Goal: Task Accomplishment & Management: Complete application form

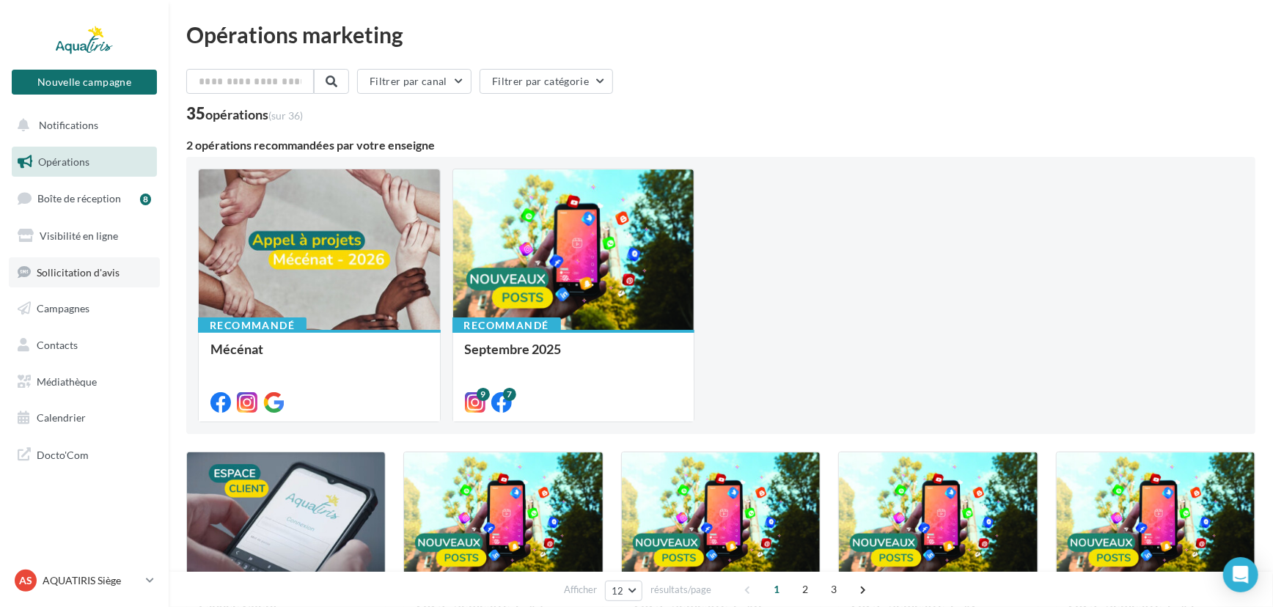
click at [93, 262] on link "Sollicitation d'avis" at bounding box center [84, 272] width 151 height 31
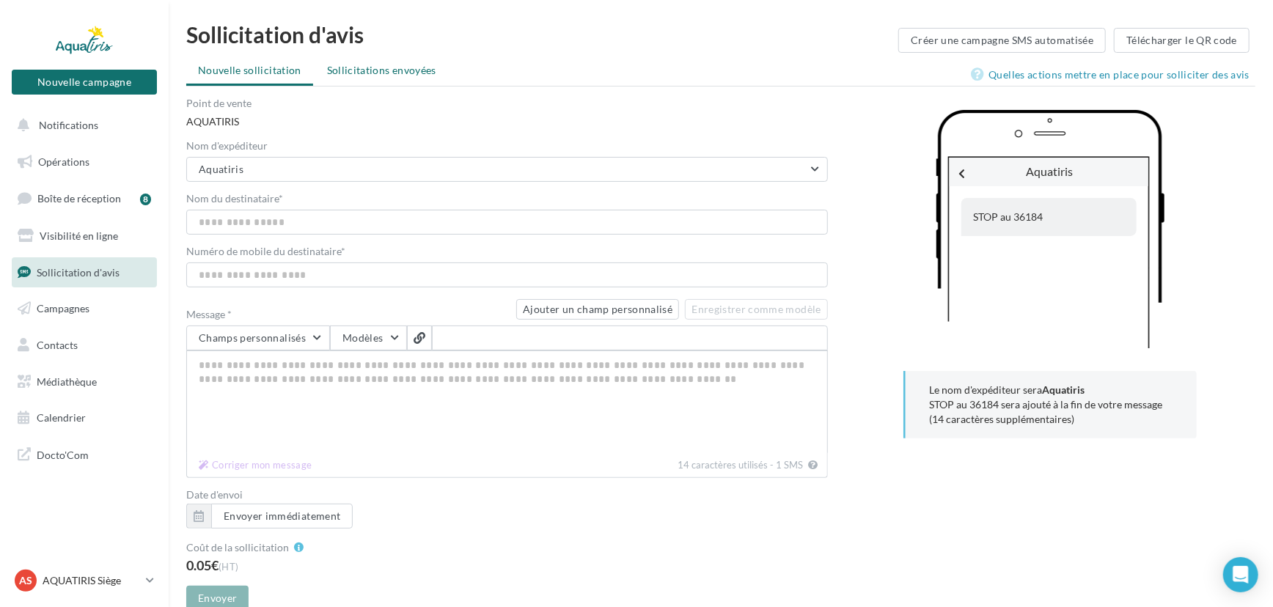
click at [406, 74] on span "Sollicitations envoyées" at bounding box center [381, 70] width 109 height 12
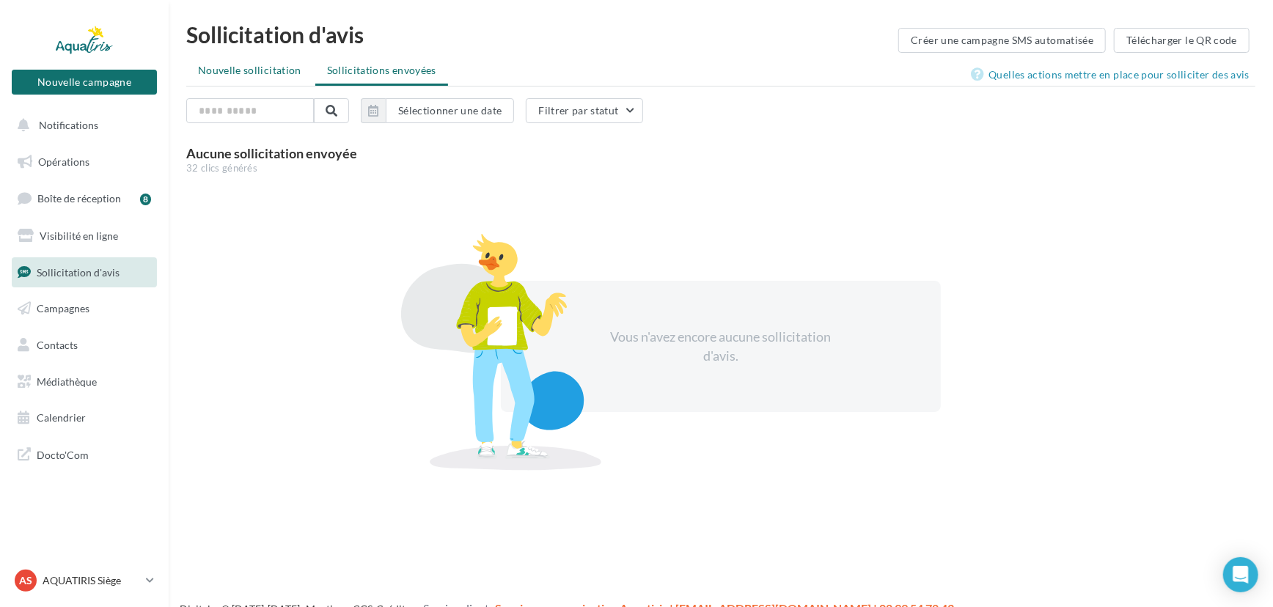
click at [242, 65] on span "Nouvelle sollicitation" at bounding box center [249, 70] width 103 height 12
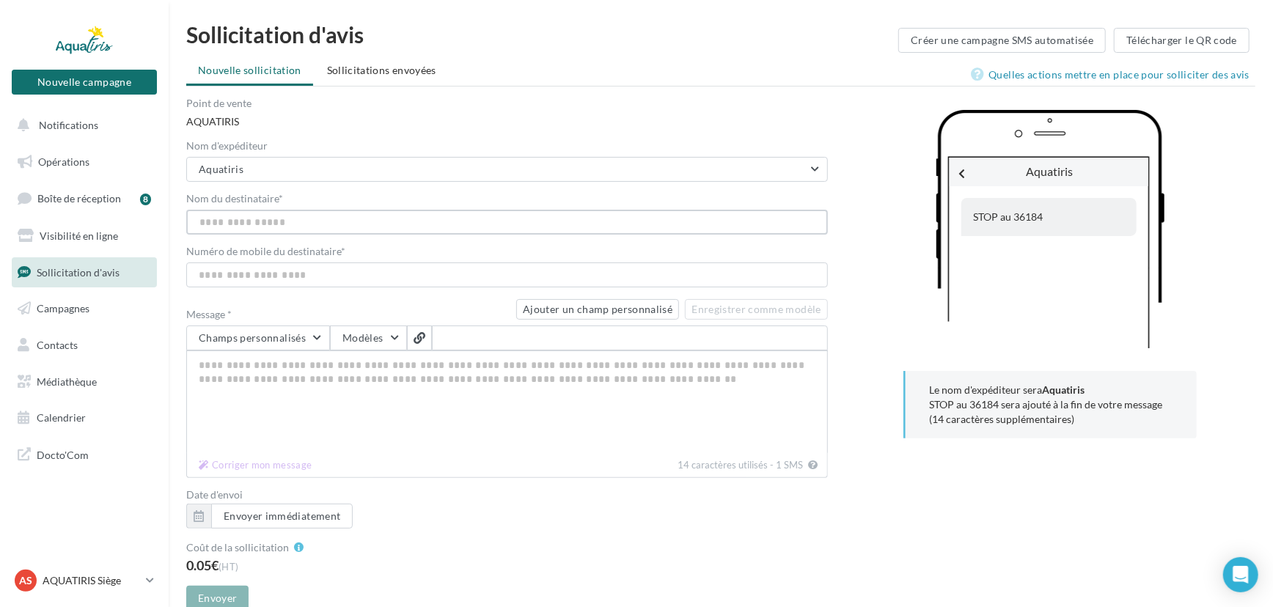
click at [285, 219] on input "Nom du destinataire *" at bounding box center [507, 222] width 642 height 25
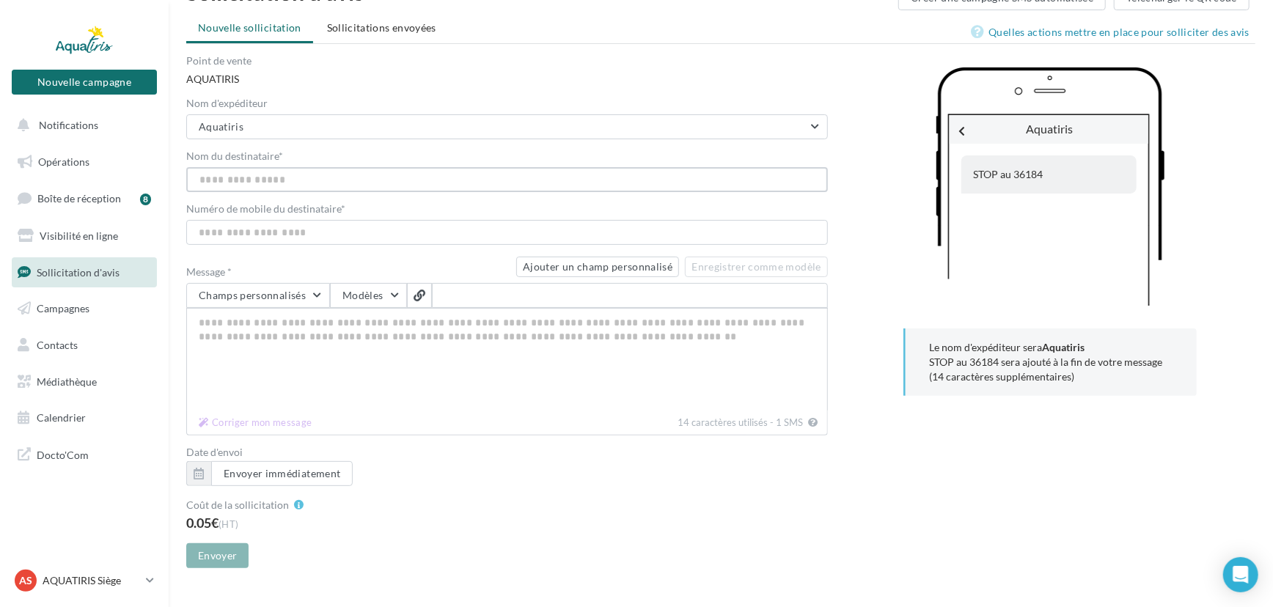
scroll to position [66, 0]
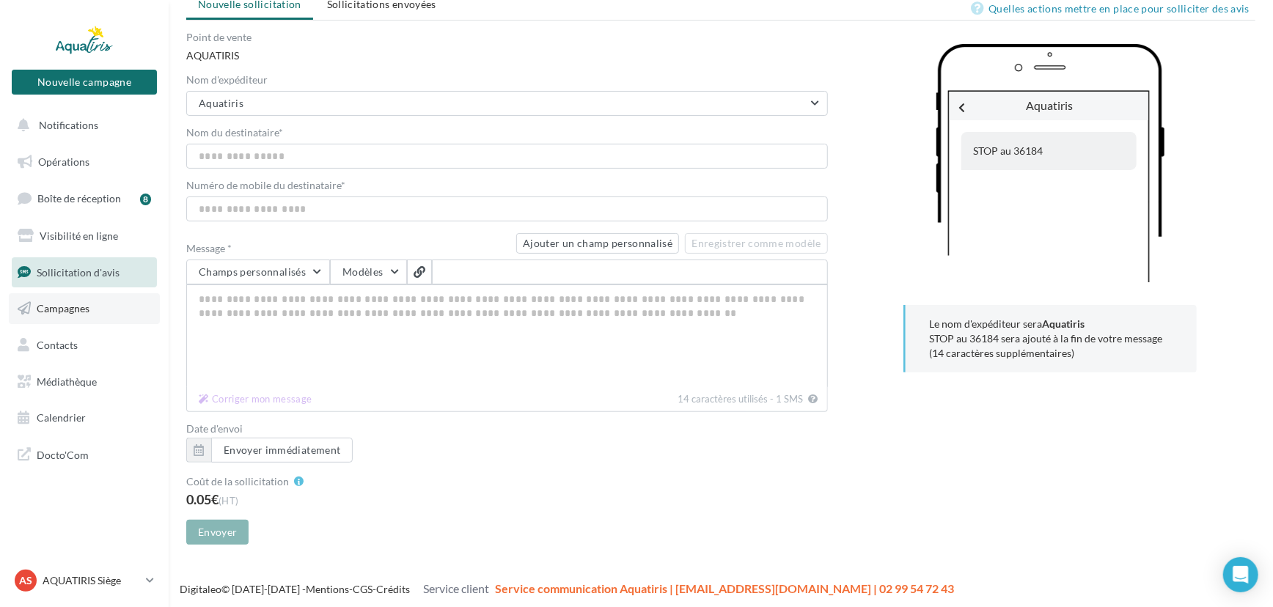
click at [77, 312] on span "Campagnes" at bounding box center [63, 308] width 53 height 12
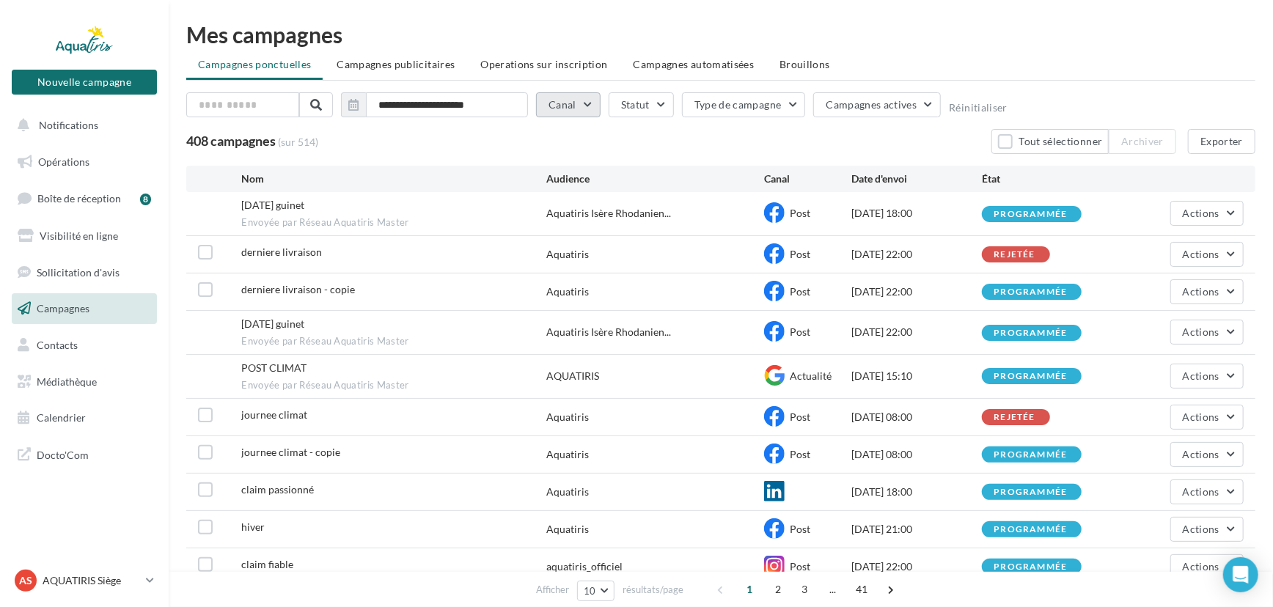
click at [598, 109] on button "Canal" at bounding box center [568, 104] width 65 height 25
click at [565, 198] on div "Email" at bounding box center [585, 208] width 74 height 26
click at [577, 200] on icon at bounding box center [580, 202] width 22 height 22
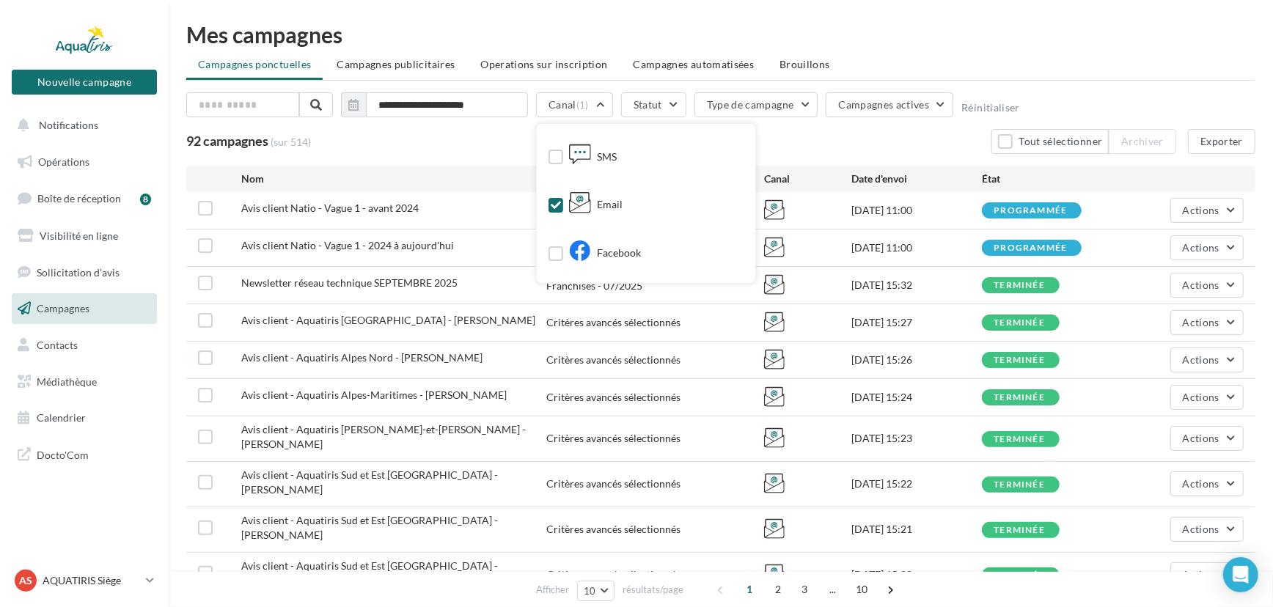
click at [480, 155] on div "**********" at bounding box center [720, 365] width 1069 height 546
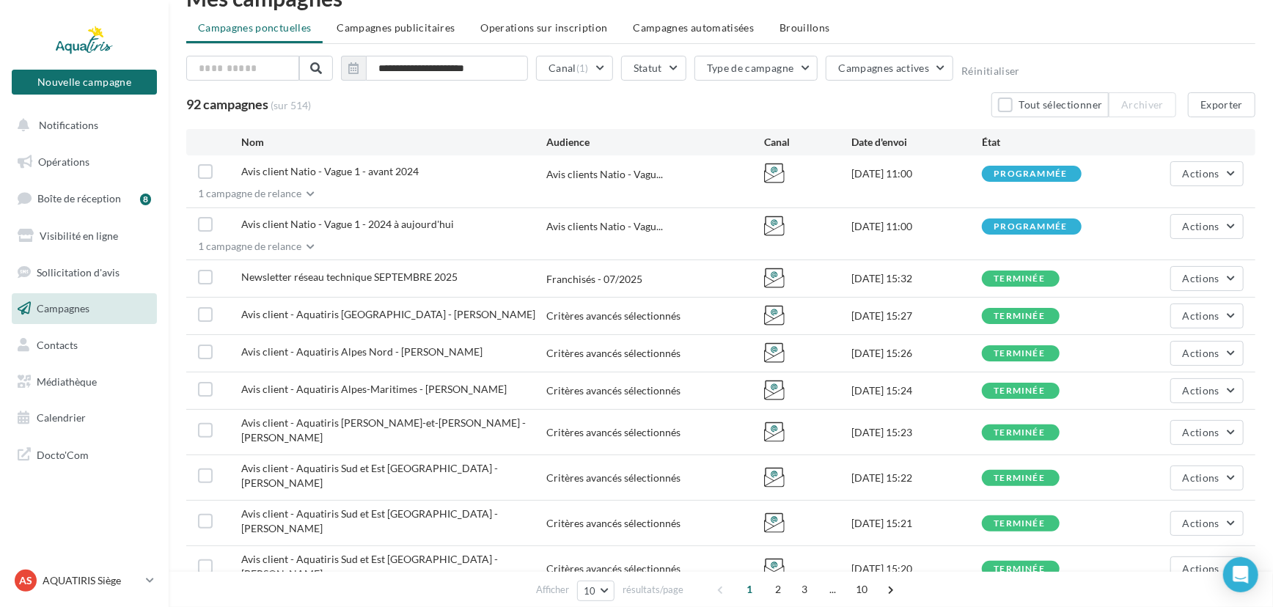
scroll to position [66, 0]
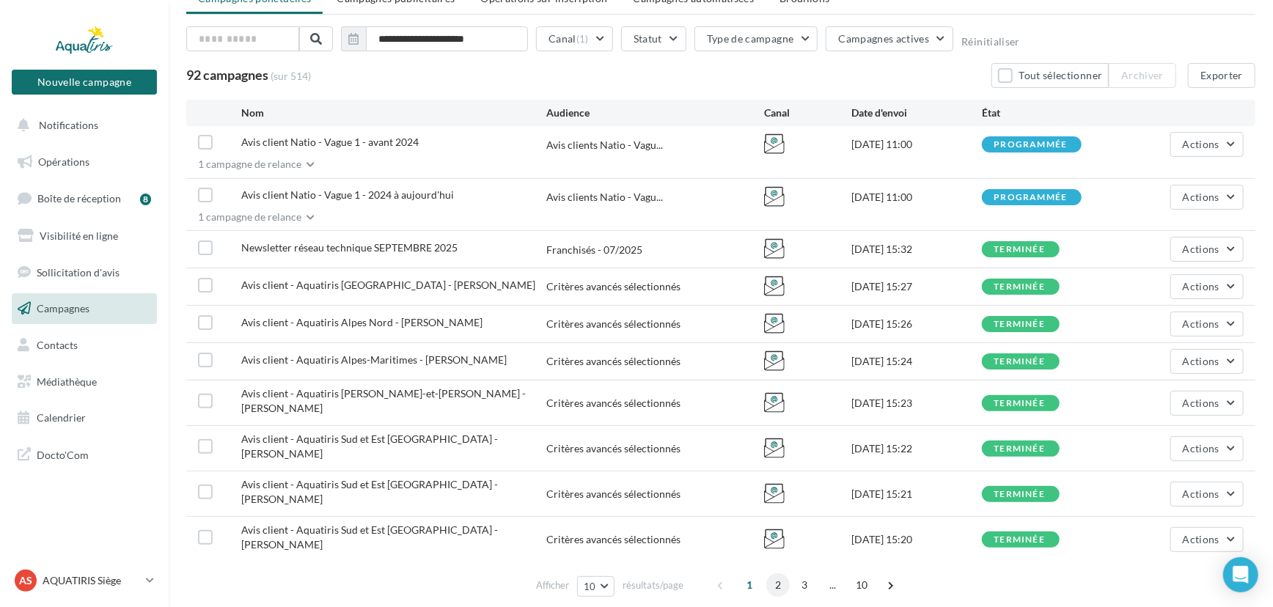
click at [775, 573] on span "2" at bounding box center [777, 584] width 23 height 23
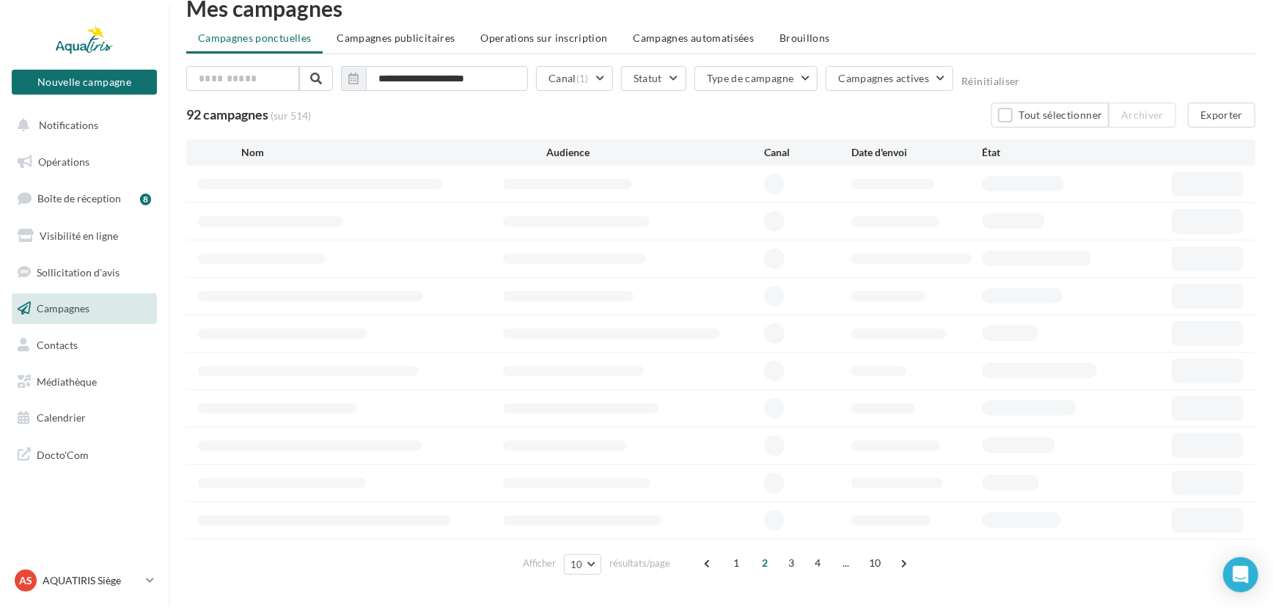
scroll to position [61, 0]
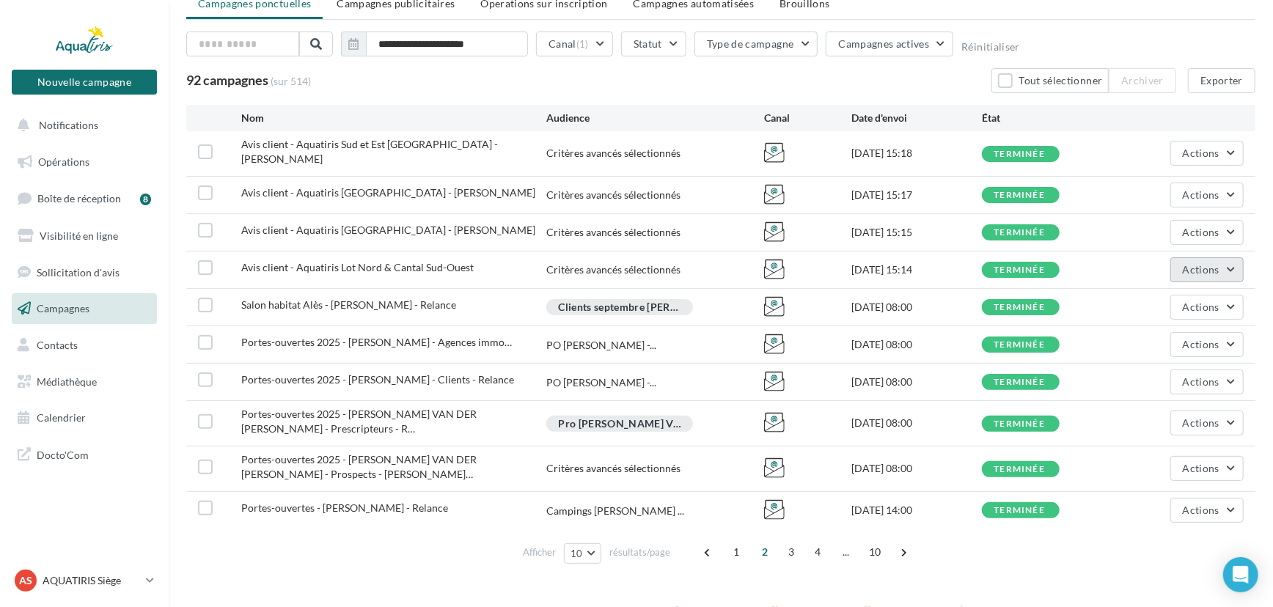
click at [1194, 263] on span "Actions" at bounding box center [1201, 269] width 37 height 12
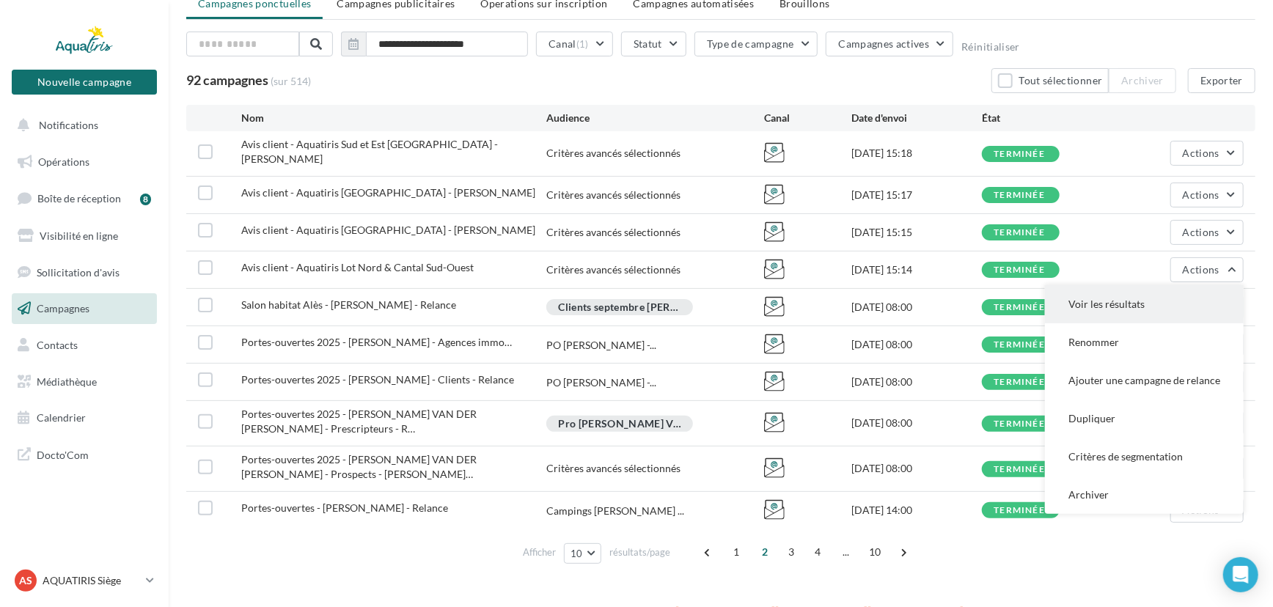
click at [1137, 297] on button "Voir les résultats" at bounding box center [1144, 304] width 199 height 38
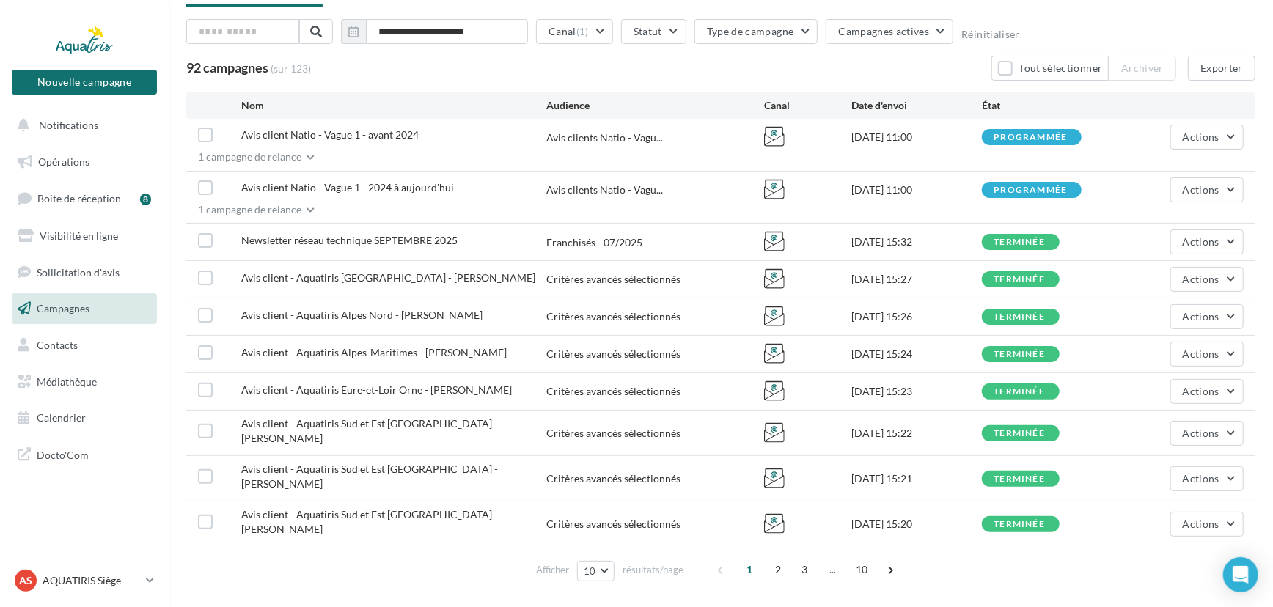
scroll to position [90, 0]
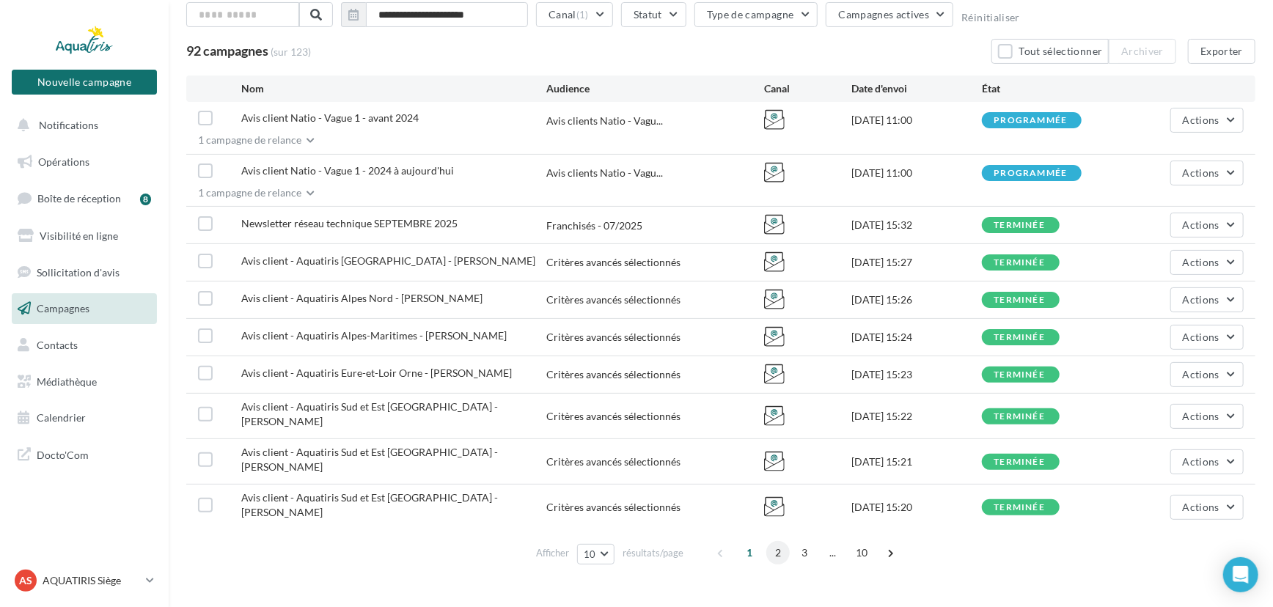
click at [784, 541] on span "2" at bounding box center [777, 552] width 23 height 23
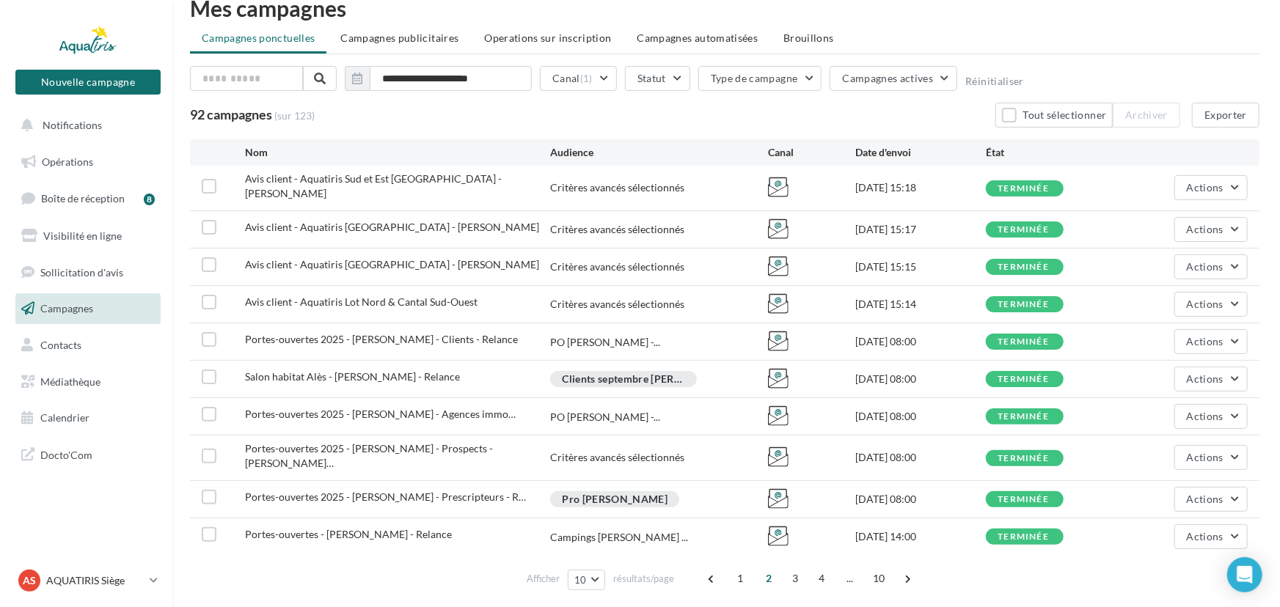
scroll to position [61, 0]
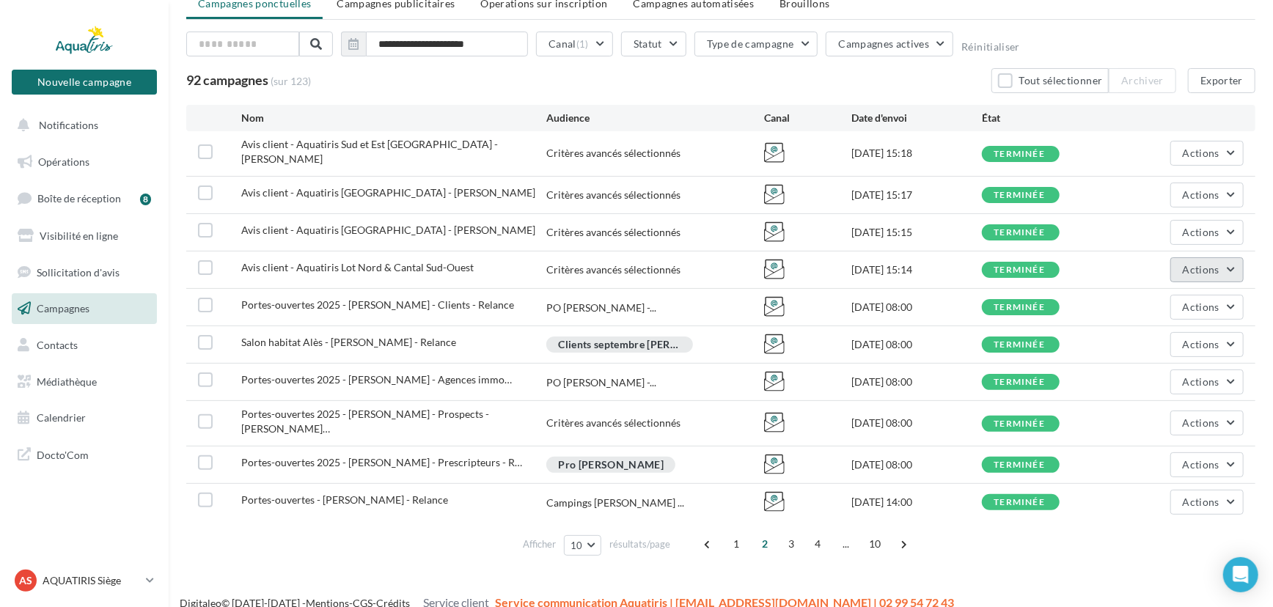
click at [1186, 264] on span "Actions" at bounding box center [1201, 269] width 37 height 12
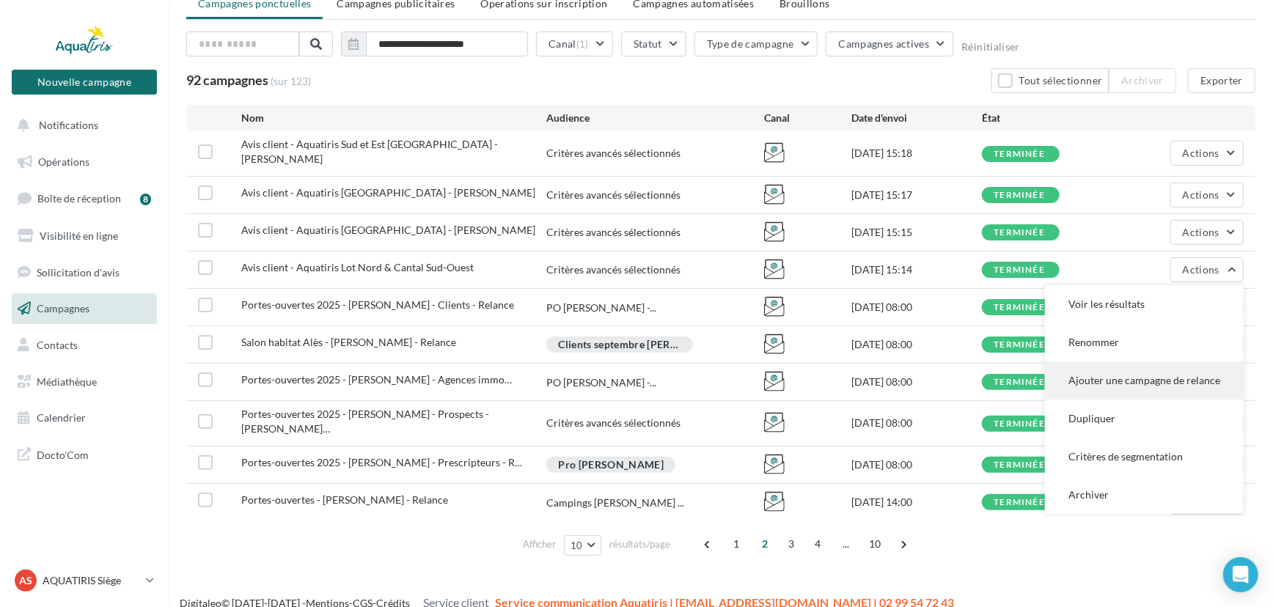
click at [1159, 371] on button "Ajouter une campagne de relance" at bounding box center [1144, 380] width 199 height 38
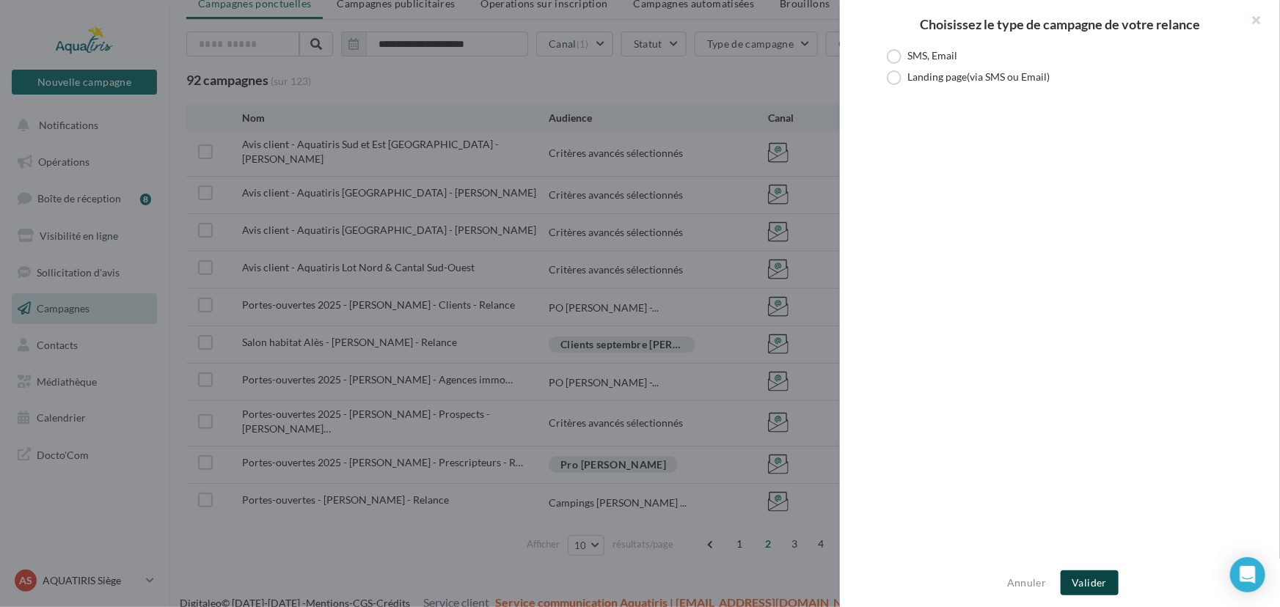
click at [1093, 581] on button "Valider" at bounding box center [1089, 582] width 58 height 25
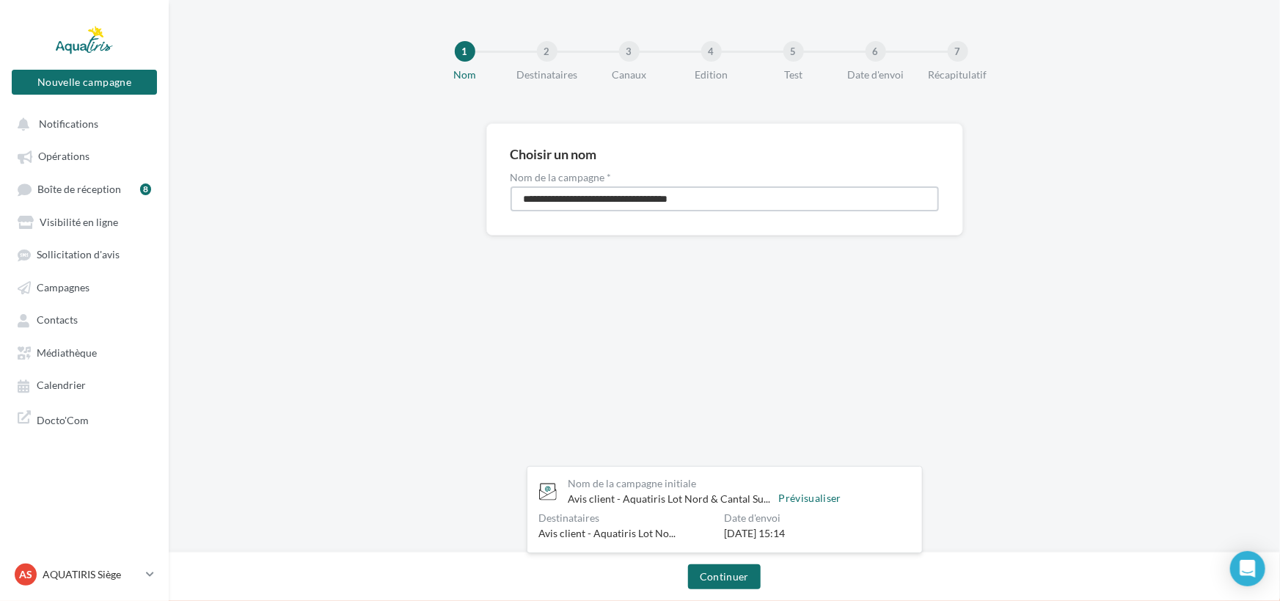
drag, startPoint x: 738, startPoint y: 200, endPoint x: 441, endPoint y: 201, distance: 297.0
click at [441, 201] on div "**********" at bounding box center [724, 202] width 1111 height 159
type input "**********"
click at [715, 575] on button "Continuer" at bounding box center [724, 576] width 73 height 25
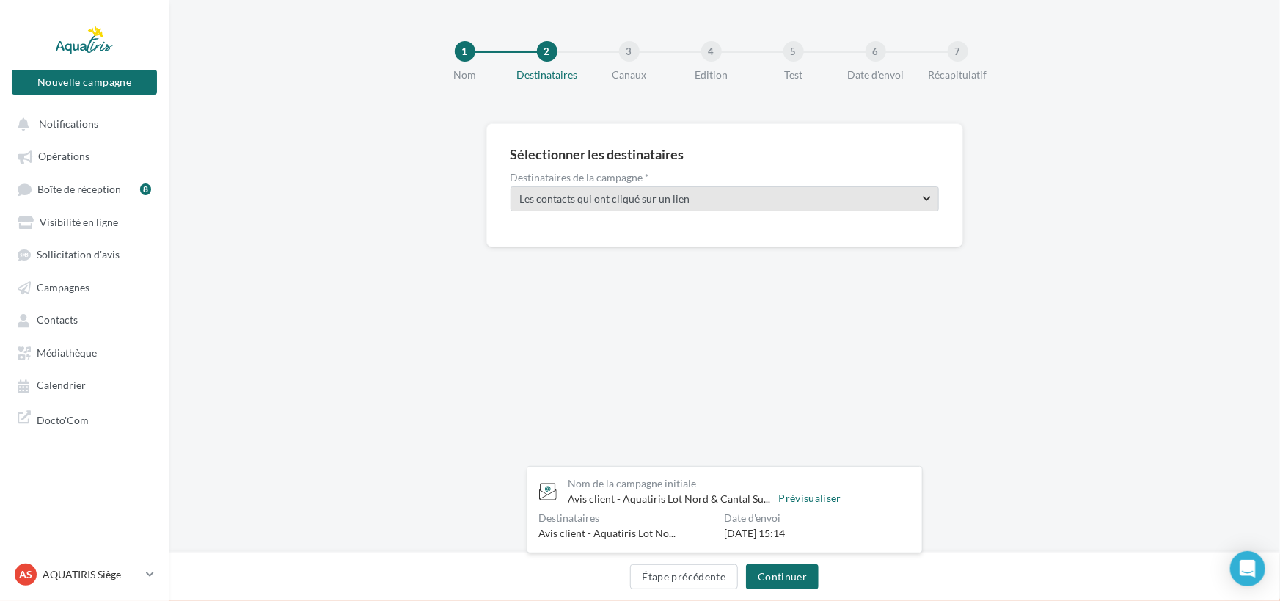
click at [760, 196] on span "Les contacts qui ont cliqué sur un lien" at bounding box center [712, 198] width 384 height 15
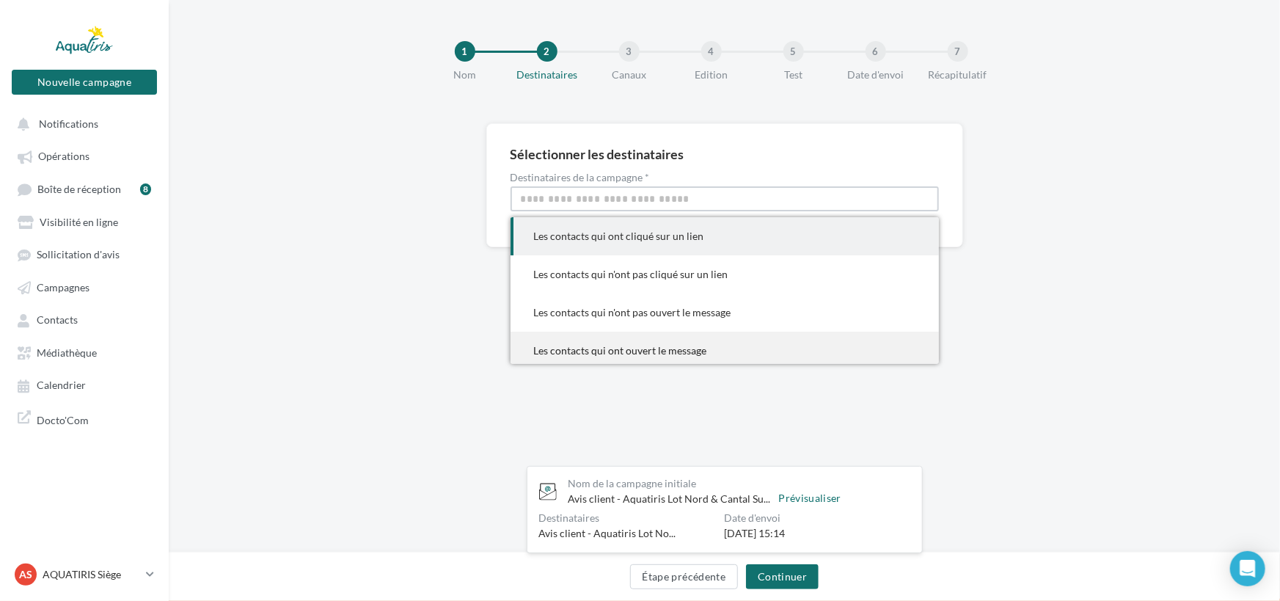
scroll to position [6, 0]
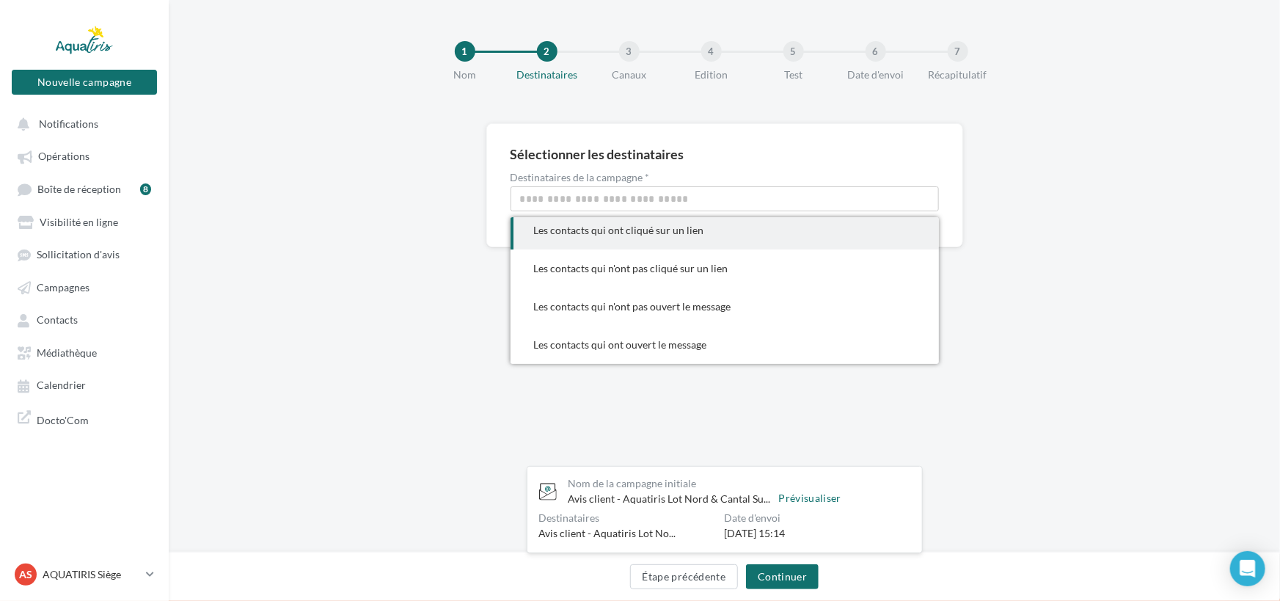
click at [679, 589] on div "Étape précédente Continuer" at bounding box center [723, 579] width 1087 height 31
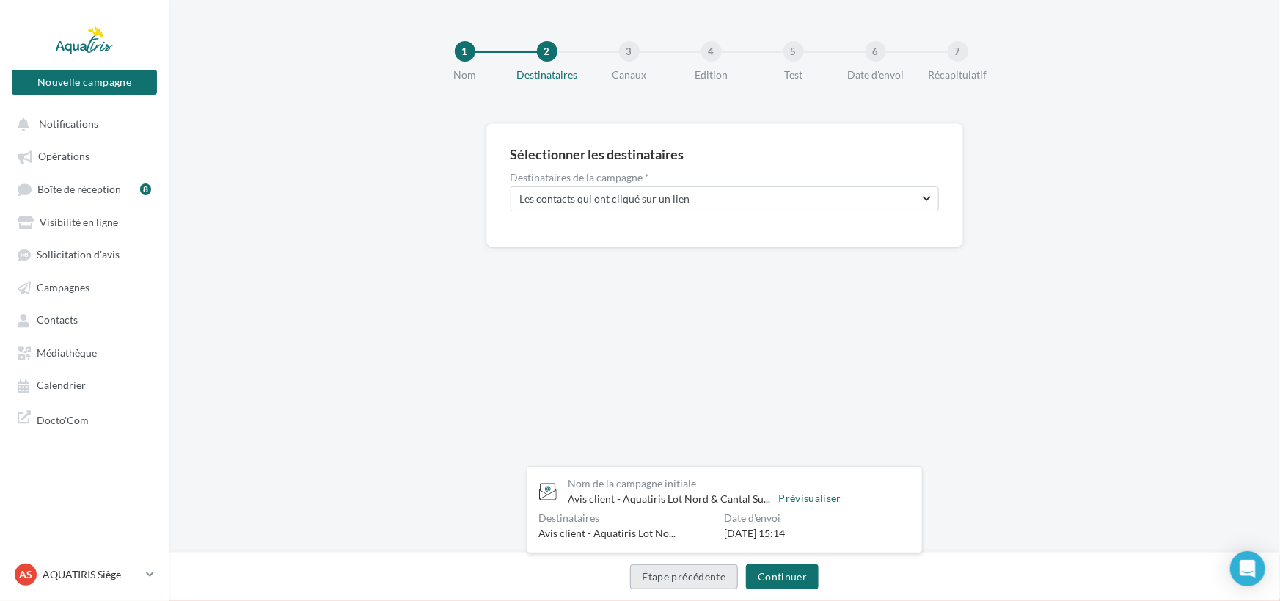
click at [697, 583] on button "Étape précédente" at bounding box center [684, 576] width 109 height 25
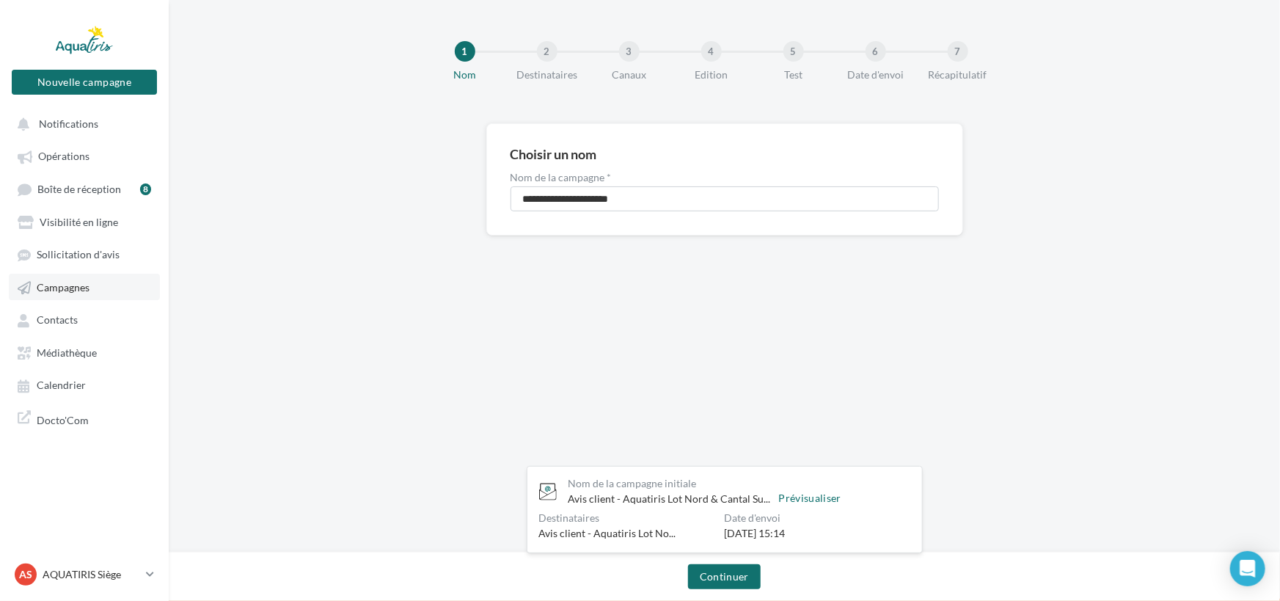
click at [87, 285] on span "Campagnes" at bounding box center [63, 287] width 53 height 12
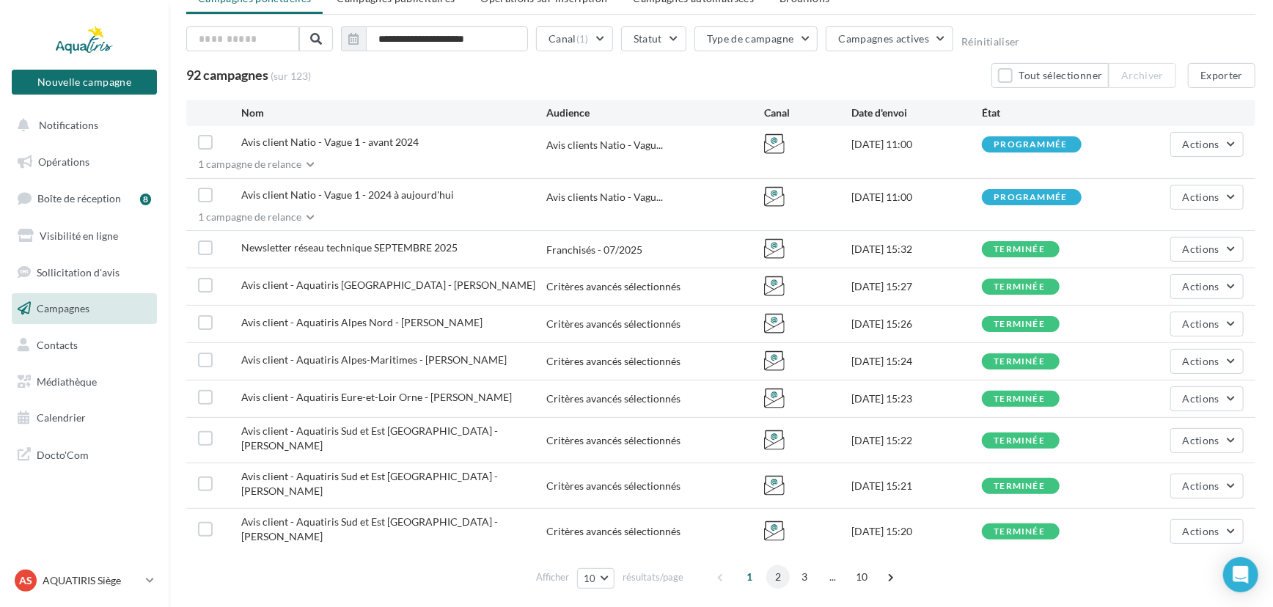
click at [780, 565] on span "2" at bounding box center [777, 576] width 23 height 23
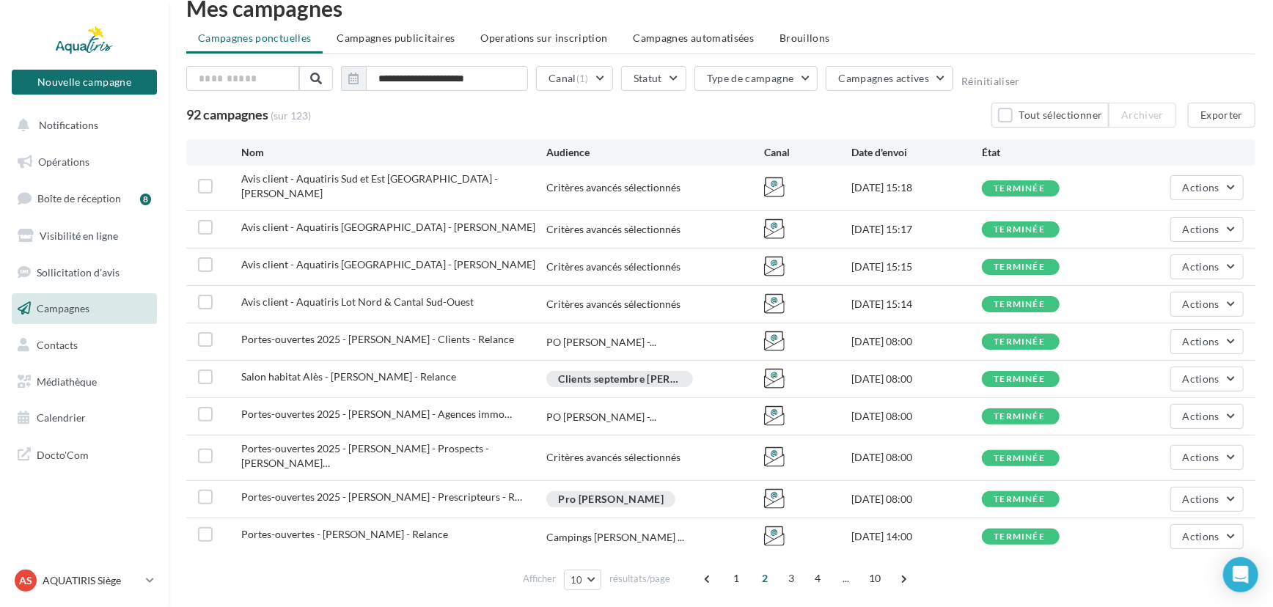
scroll to position [61, 0]
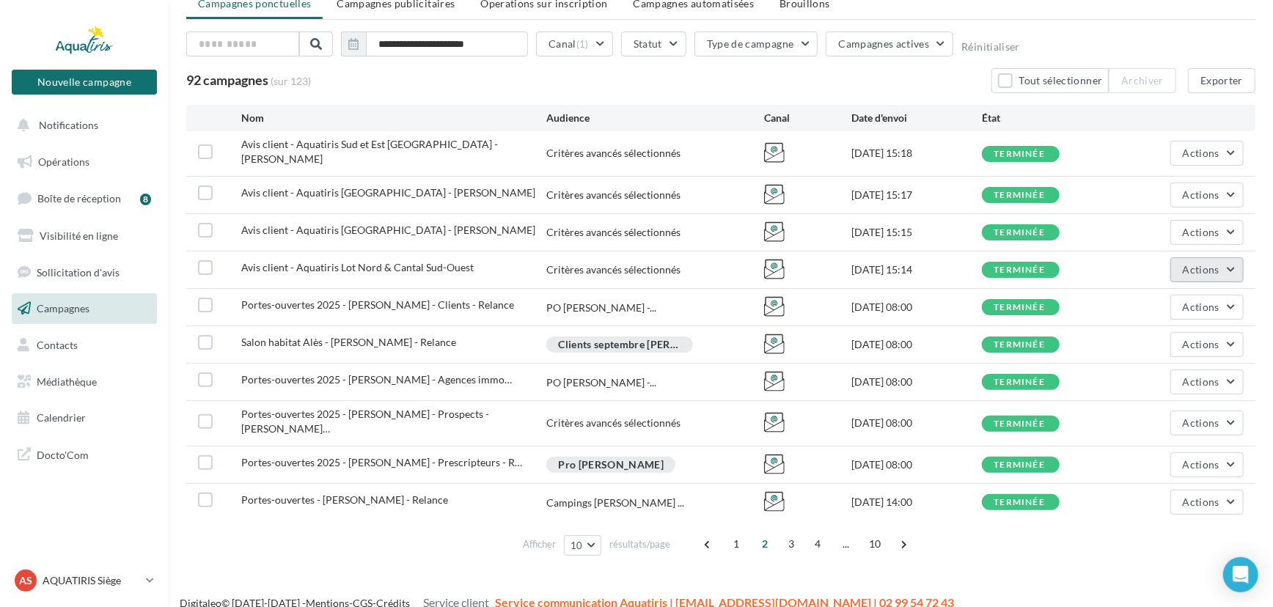
click at [1194, 264] on span "Actions" at bounding box center [1201, 269] width 37 height 12
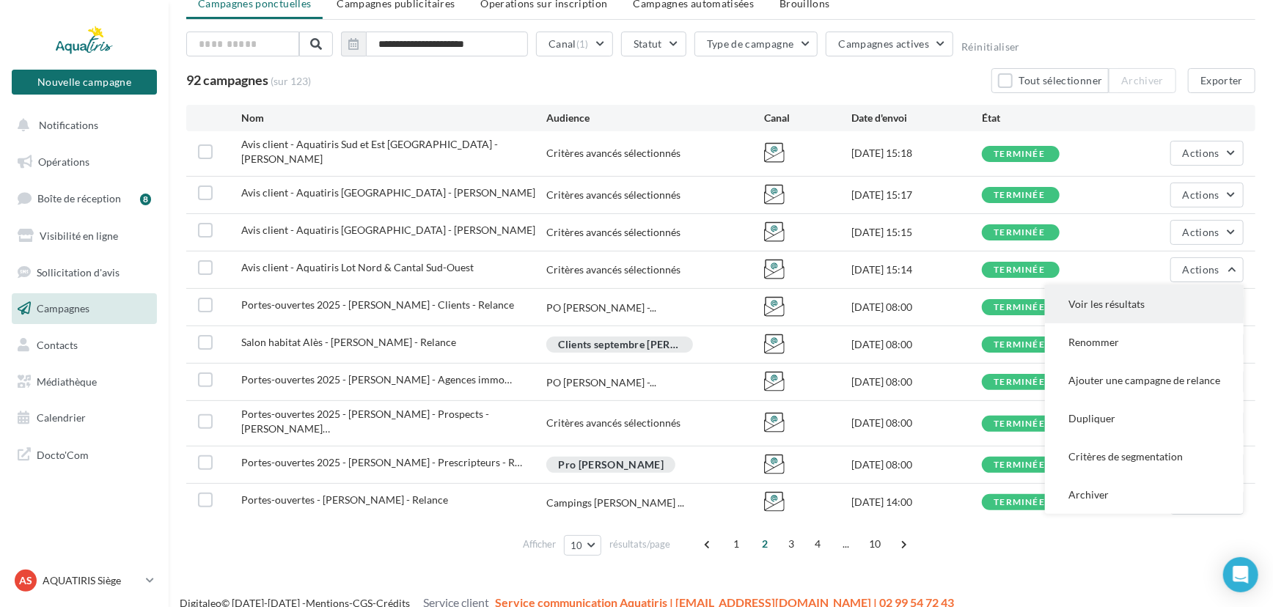
click at [1154, 306] on button "Voir les résultats" at bounding box center [1144, 304] width 199 height 38
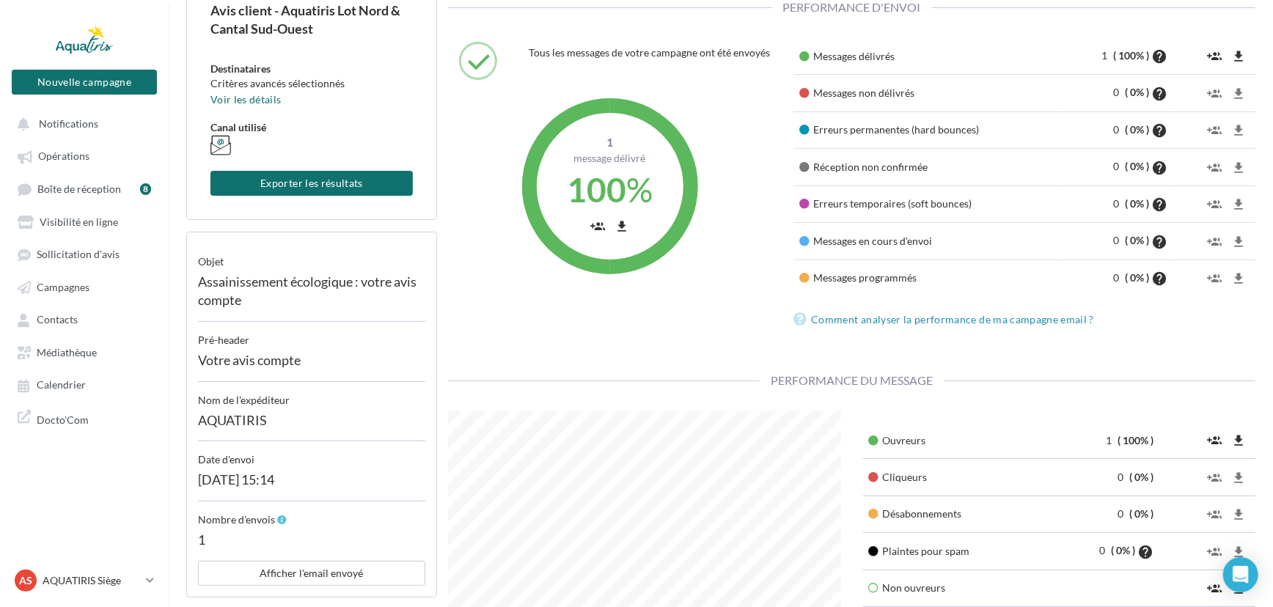
scroll to position [199, 0]
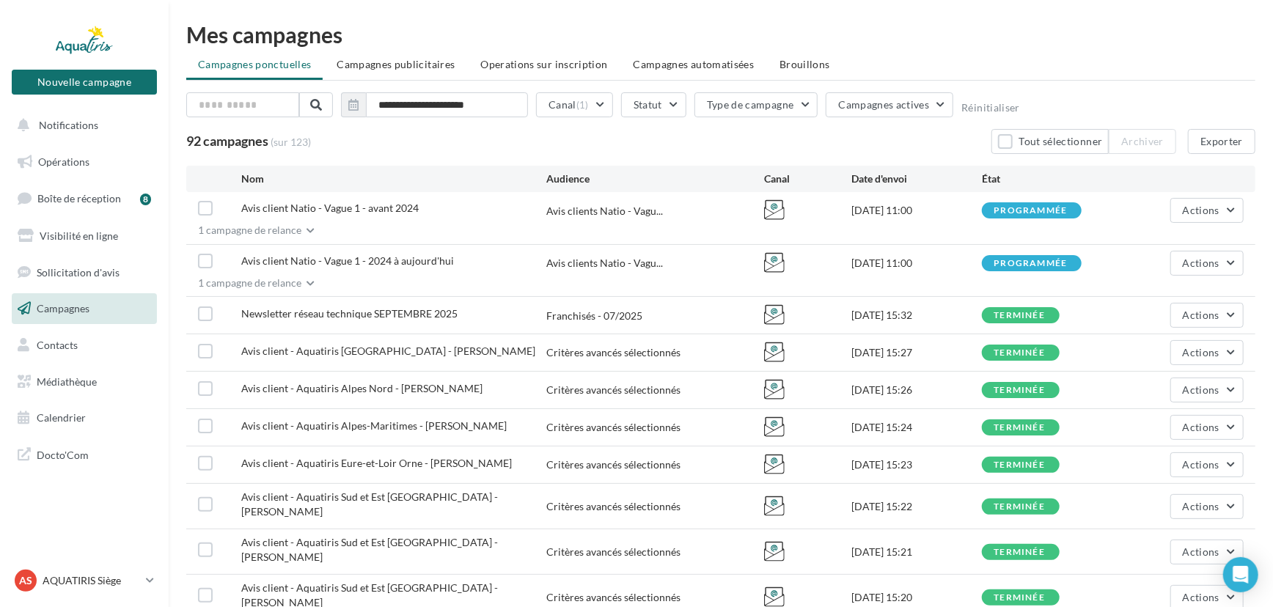
scroll to position [66, 0]
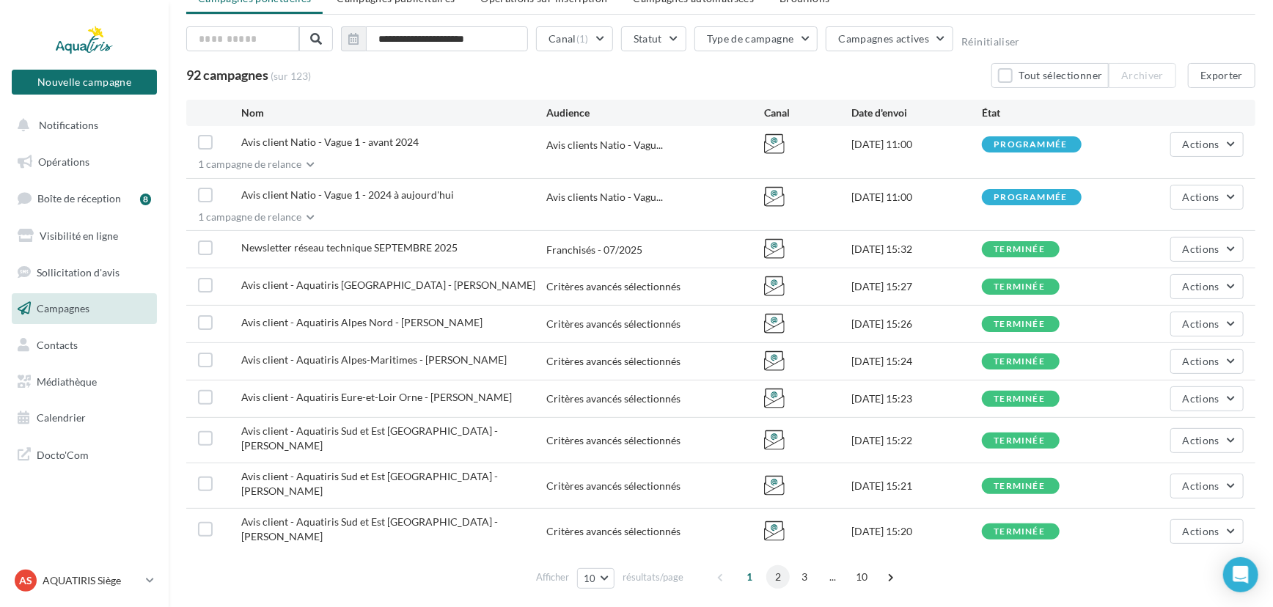
click at [777, 565] on span "2" at bounding box center [777, 576] width 23 height 23
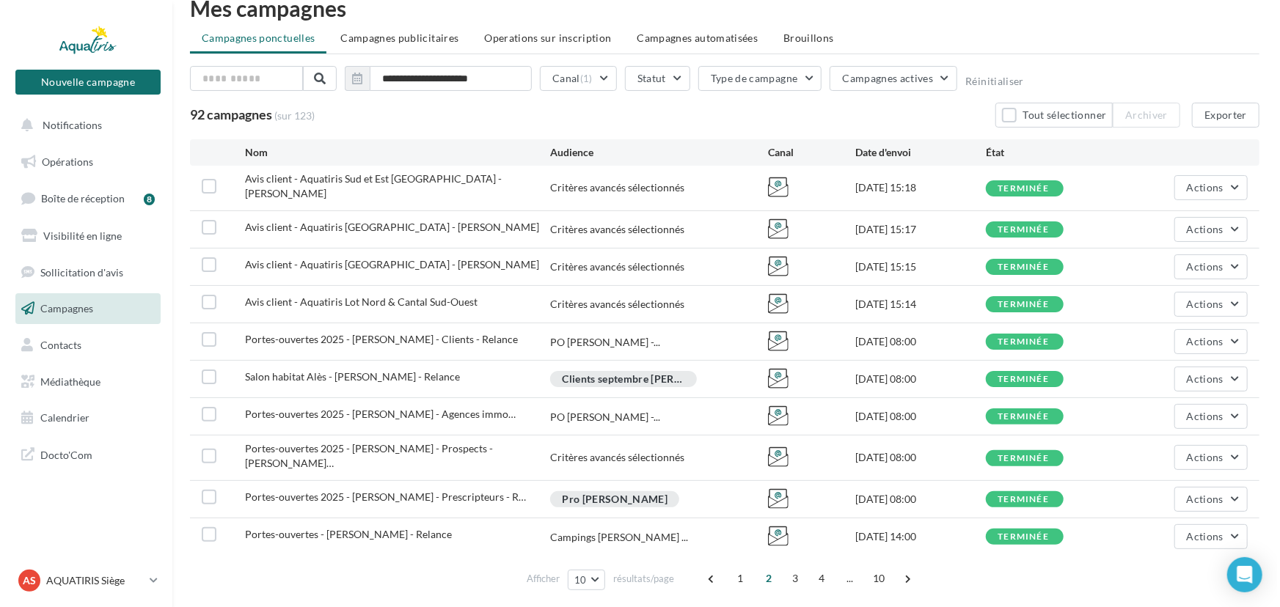
scroll to position [61, 0]
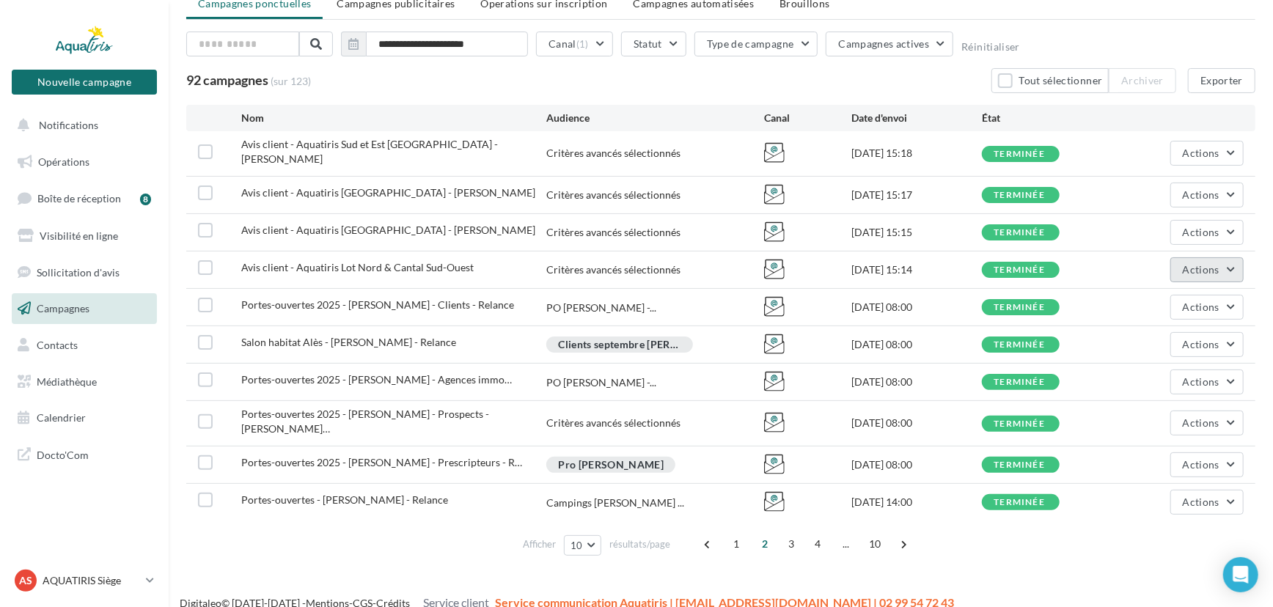
click at [1196, 263] on span "Actions" at bounding box center [1201, 269] width 37 height 12
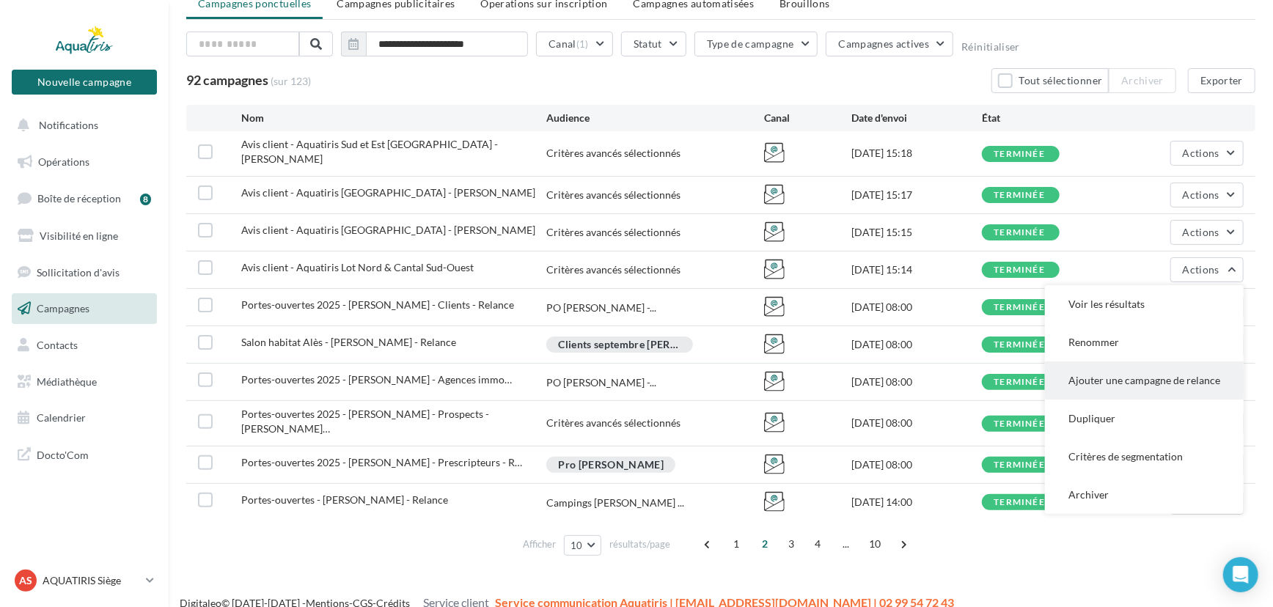
click at [1142, 376] on button "Ajouter une campagne de relance" at bounding box center [1144, 380] width 199 height 38
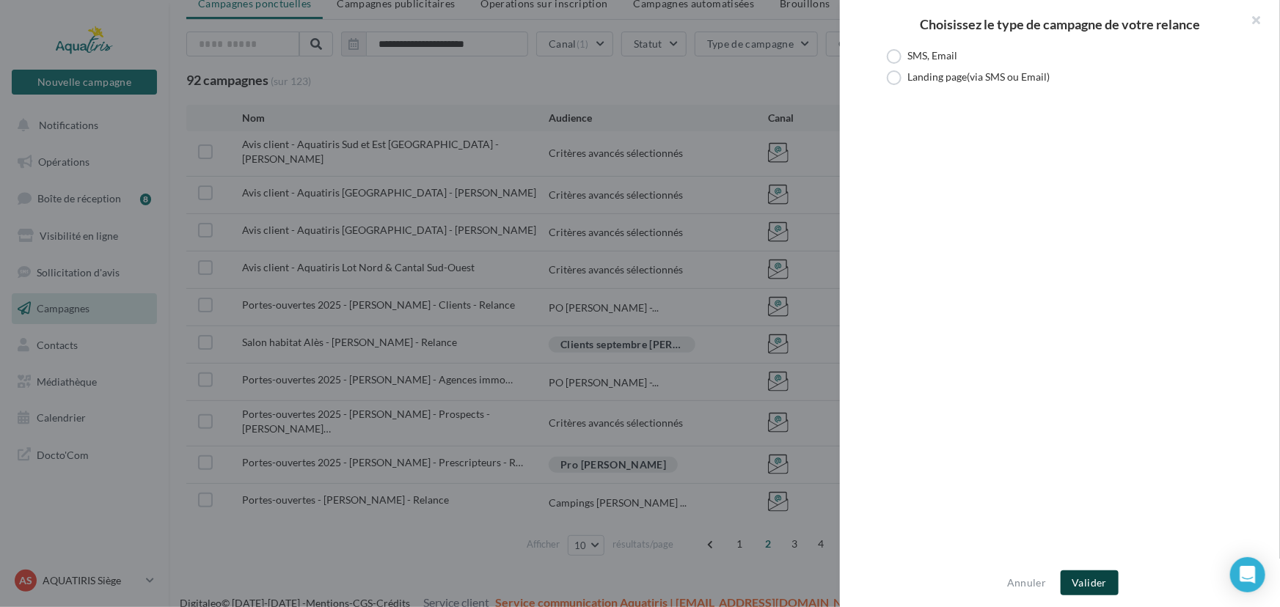
click at [1114, 574] on button "Valider" at bounding box center [1089, 582] width 58 height 25
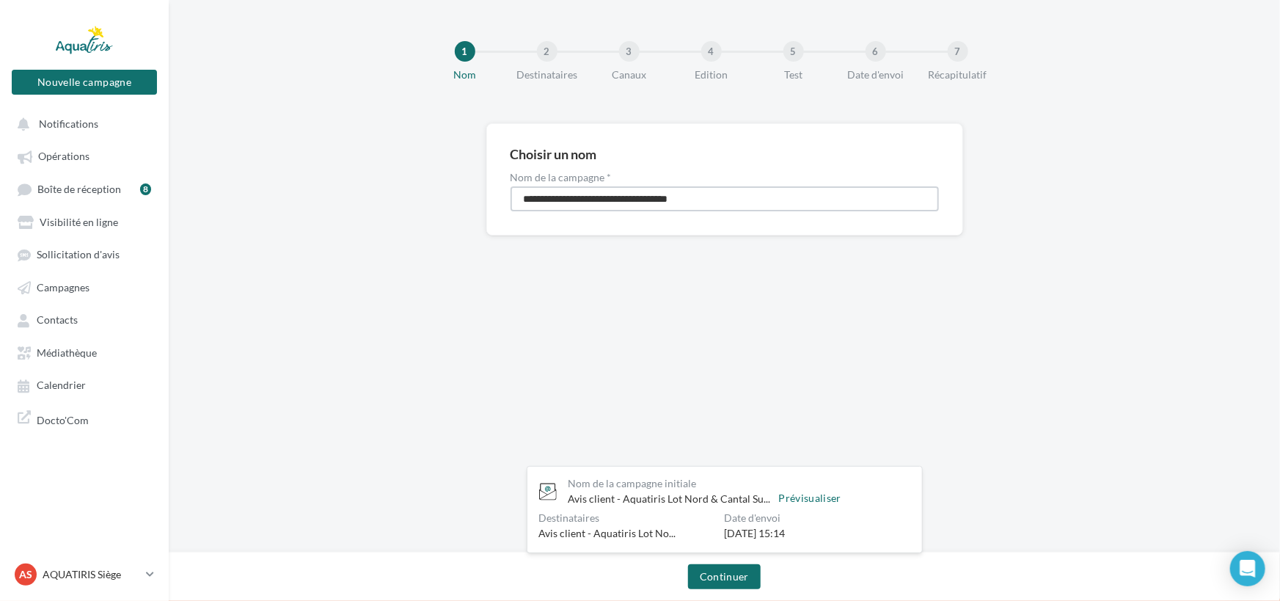
drag, startPoint x: 740, startPoint y: 205, endPoint x: 532, endPoint y: 202, distance: 207.5
click at [532, 202] on input "**********" at bounding box center [724, 198] width 428 height 25
type input "*"
type input "**********"
click at [722, 570] on button "Continuer" at bounding box center [724, 576] width 73 height 25
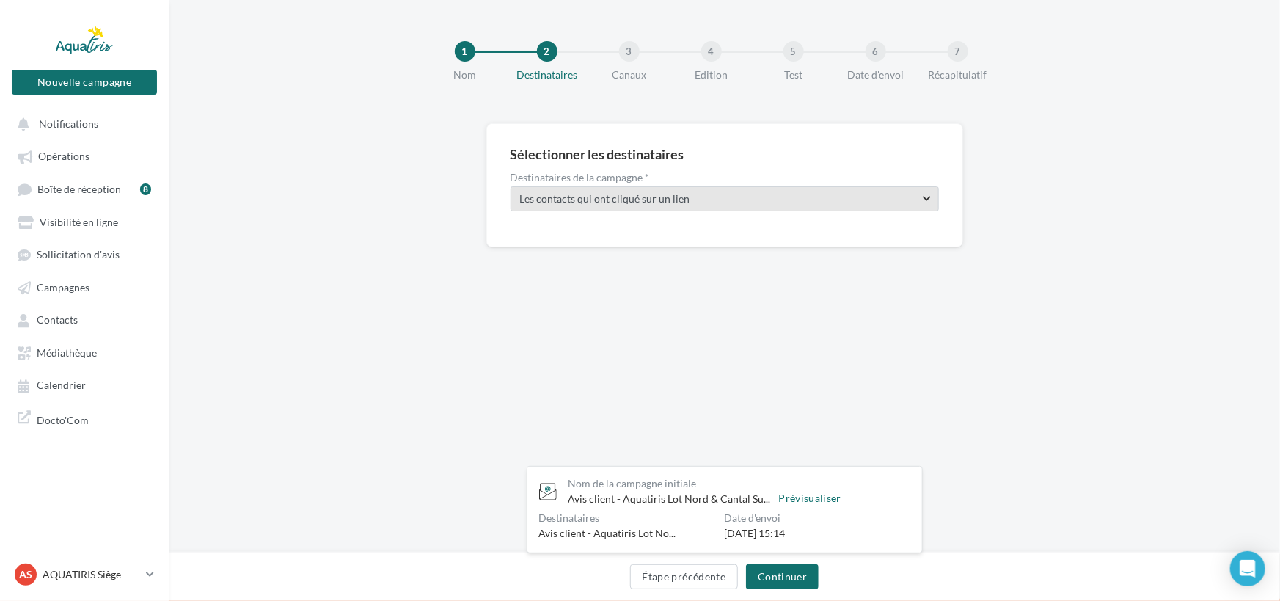
click at [683, 205] on span "Les contacts qui ont cliqué sur un lien" at bounding box center [712, 198] width 384 height 15
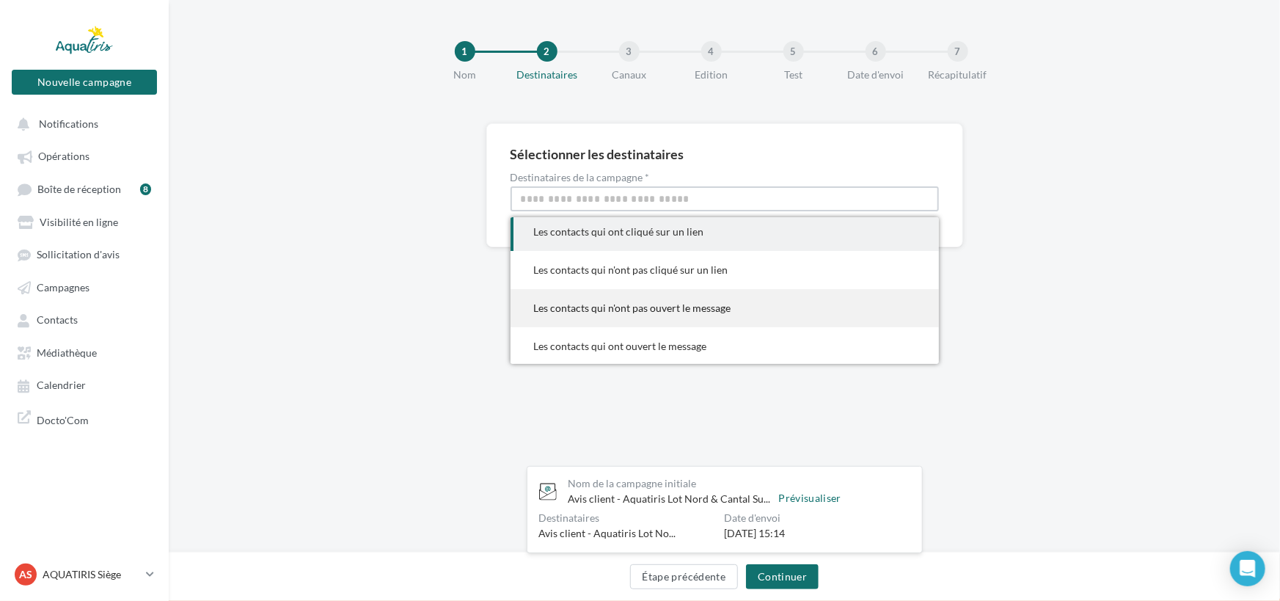
scroll to position [6, 0]
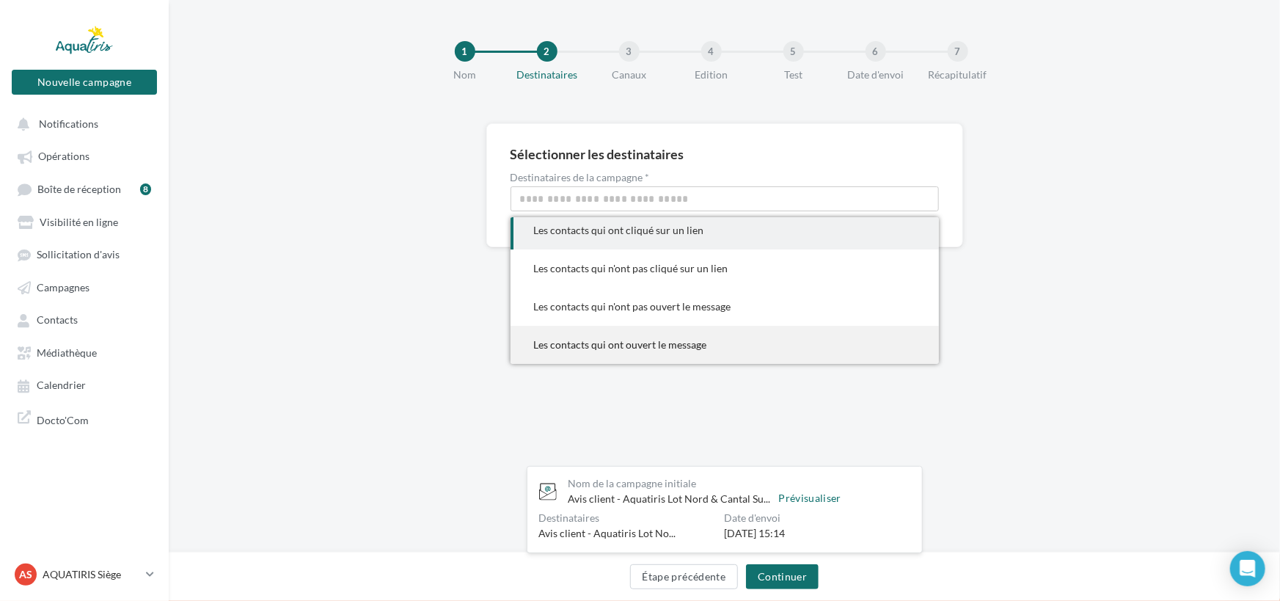
click at [681, 337] on div "Les contacts qui ont ouvert le message" at bounding box center [724, 344] width 381 height 15
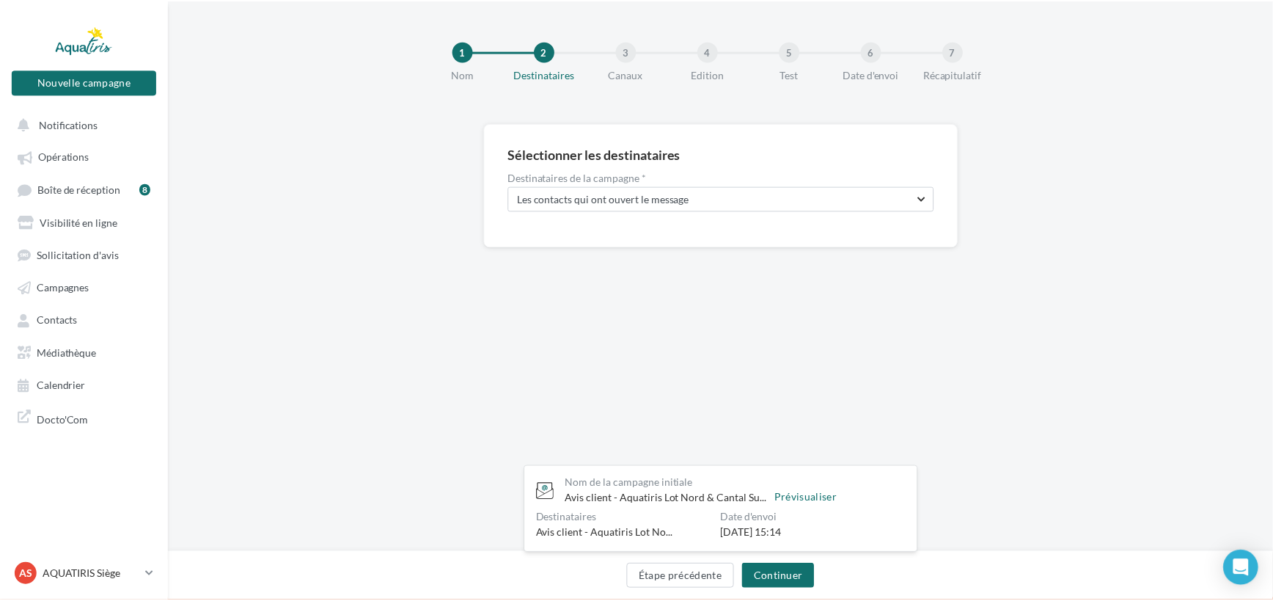
scroll to position [0, 0]
click at [782, 576] on button "Continuer" at bounding box center [782, 576] width 73 height 25
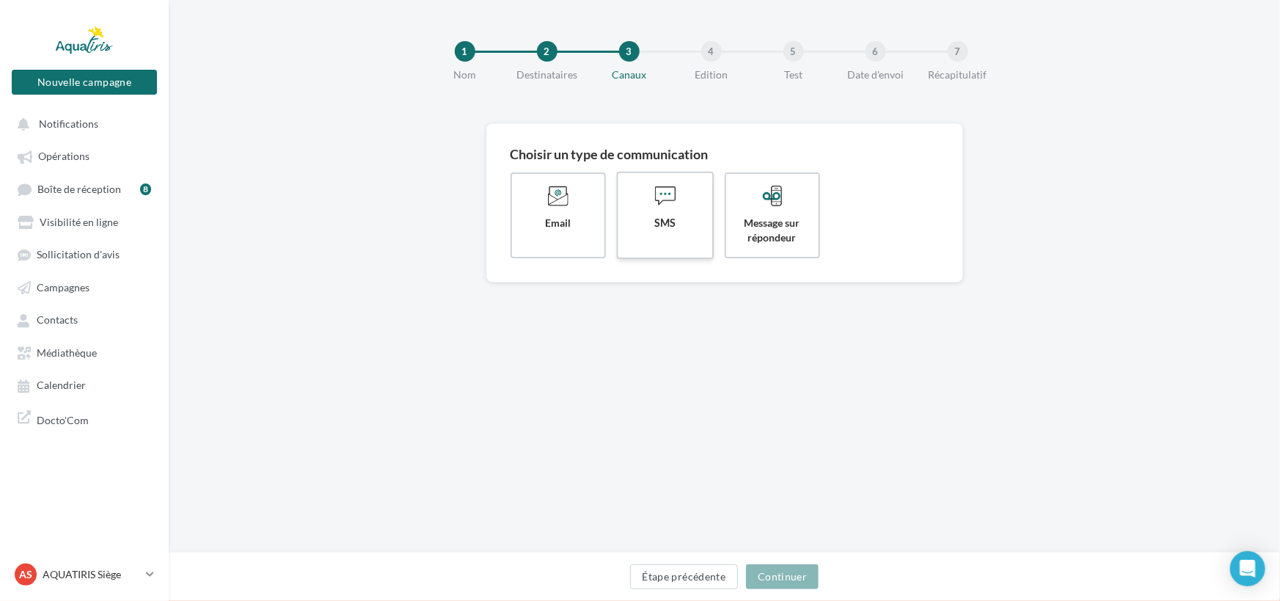
click at [651, 219] on span "SMS" at bounding box center [665, 223] width 70 height 15
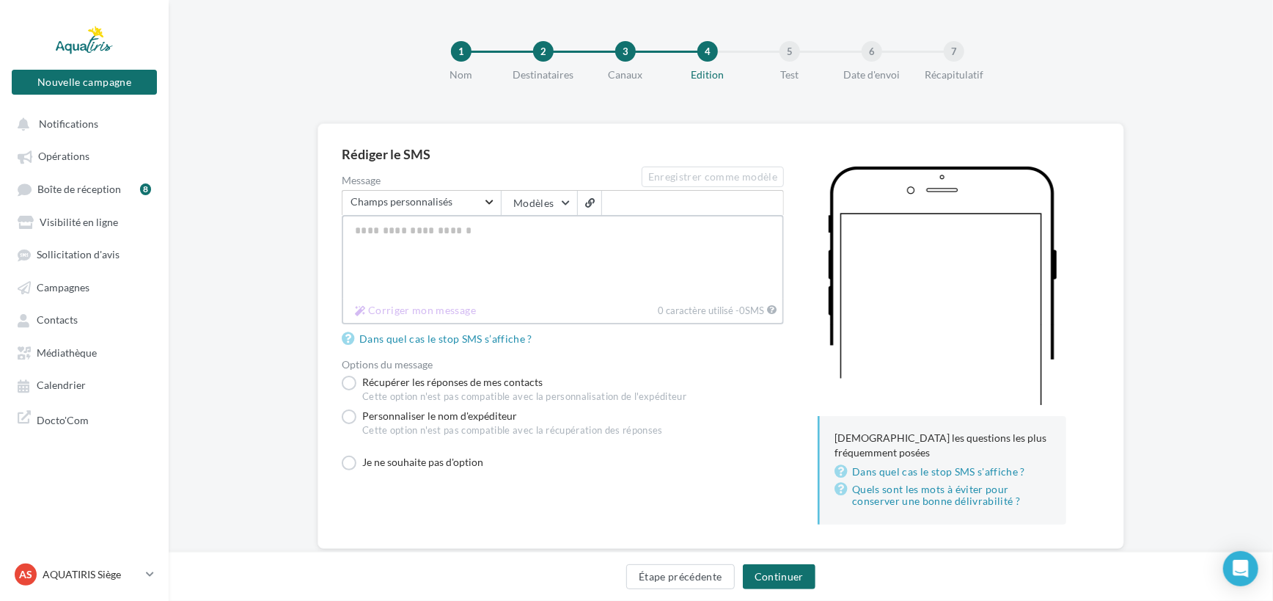
click at [467, 252] on textarea "Message" at bounding box center [563, 257] width 442 height 84
paste textarea "**********"
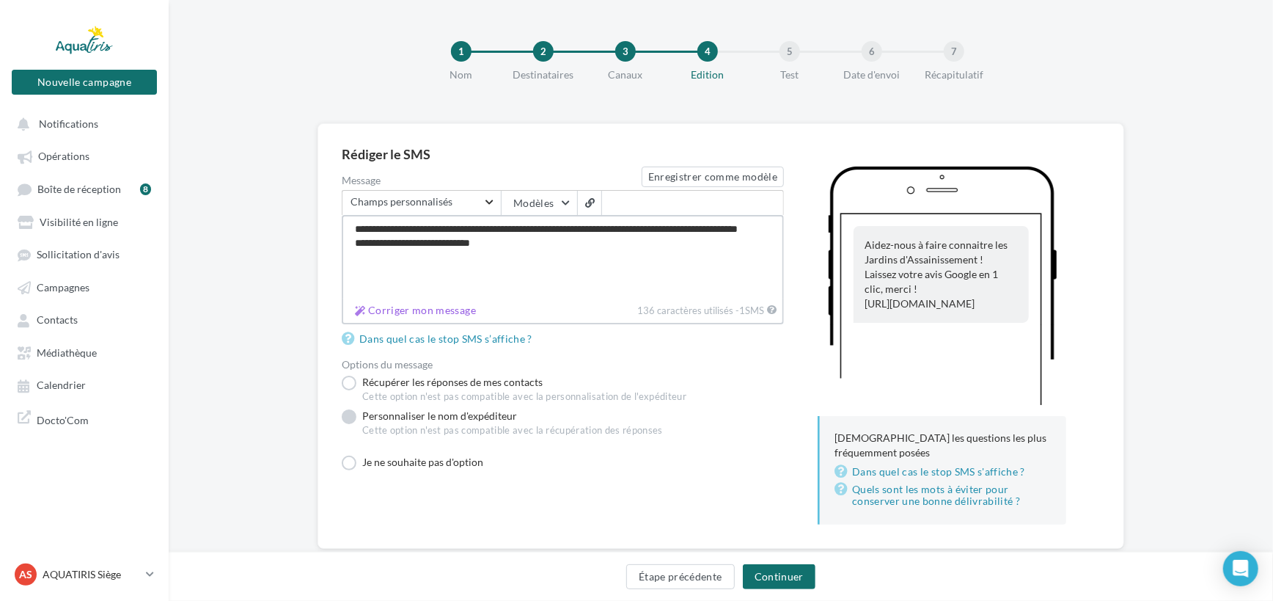
type textarea "**********"
click at [365, 422] on label "Personnaliser le nom d'expéditeur Cette option n'est pas compatible avec la réc…" at bounding box center [502, 425] width 321 height 34
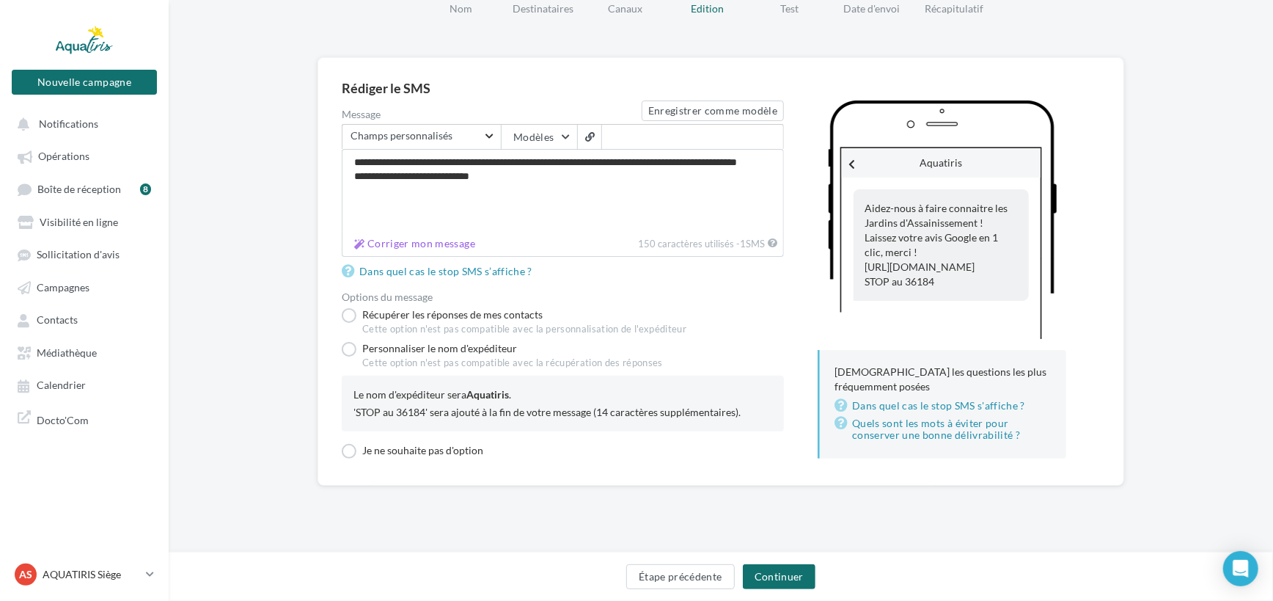
scroll to position [110, 0]
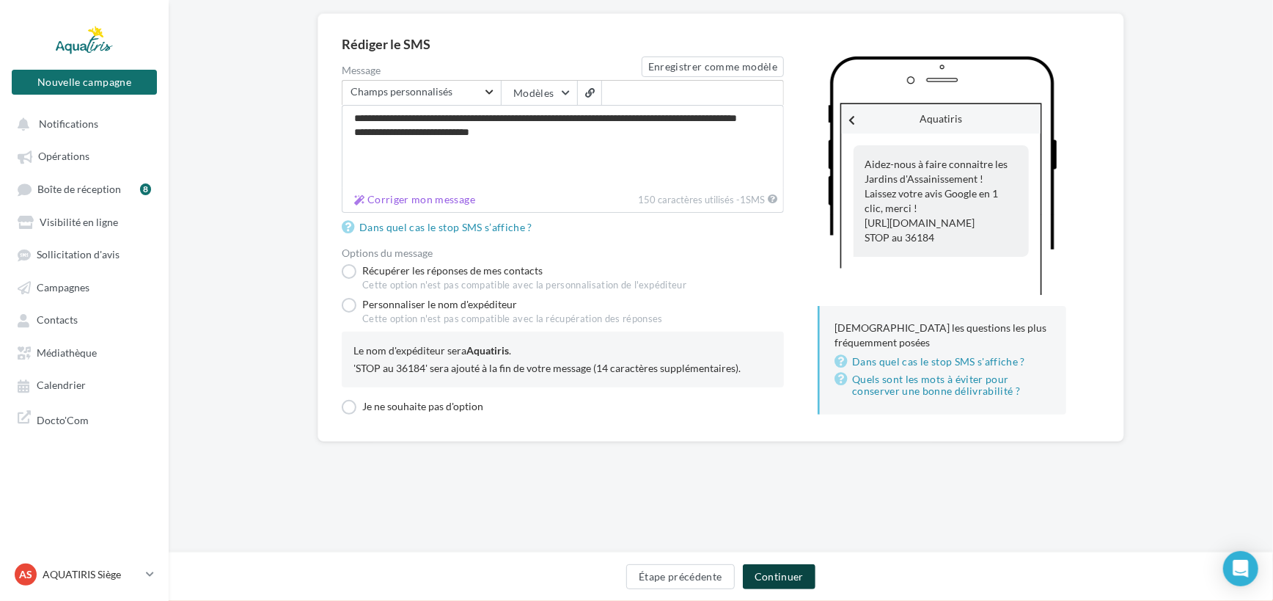
click at [804, 570] on button "Continuer" at bounding box center [779, 576] width 73 height 25
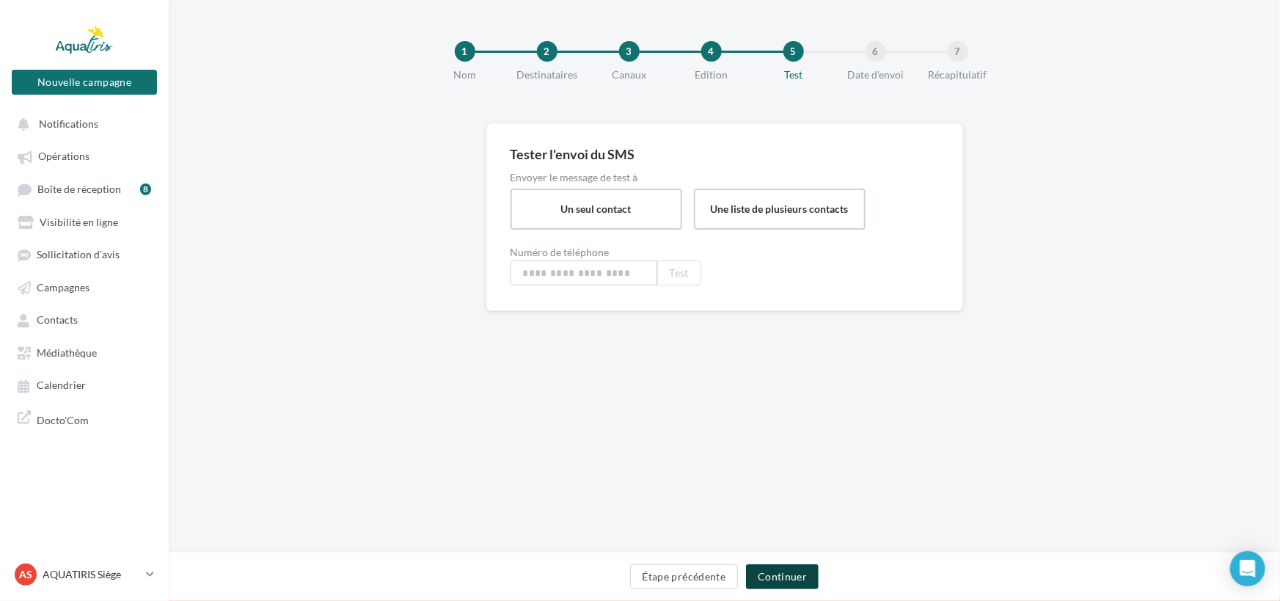
click at [804, 570] on button "Continuer" at bounding box center [782, 576] width 73 height 25
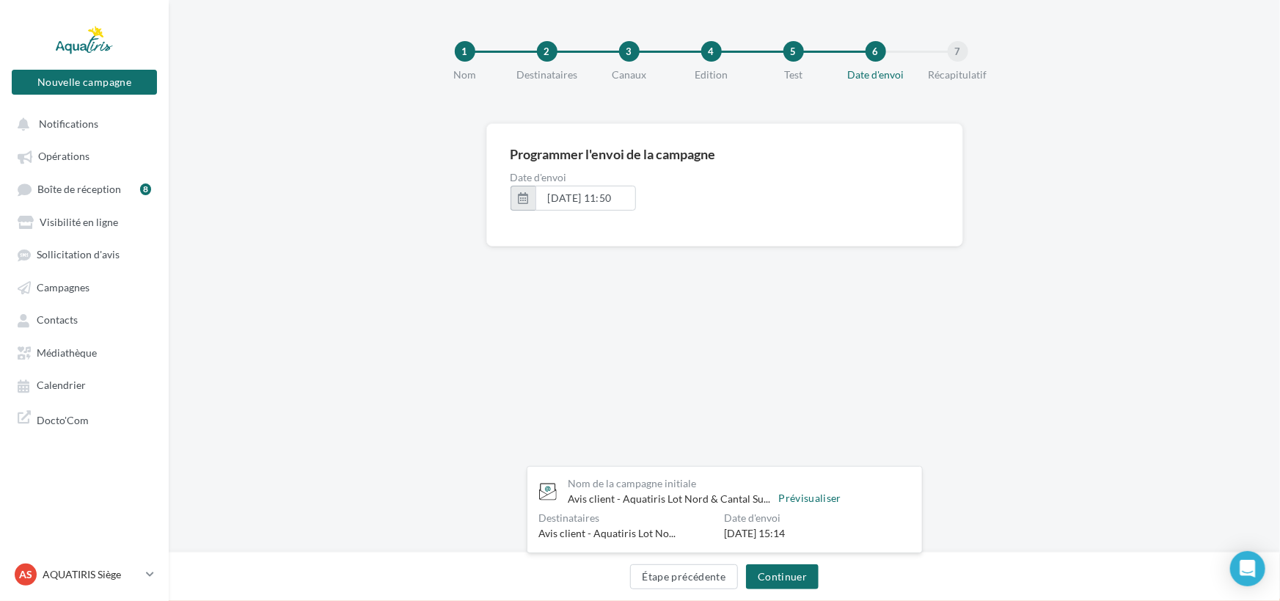
click at [525, 198] on button "button" at bounding box center [522, 198] width 25 height 25
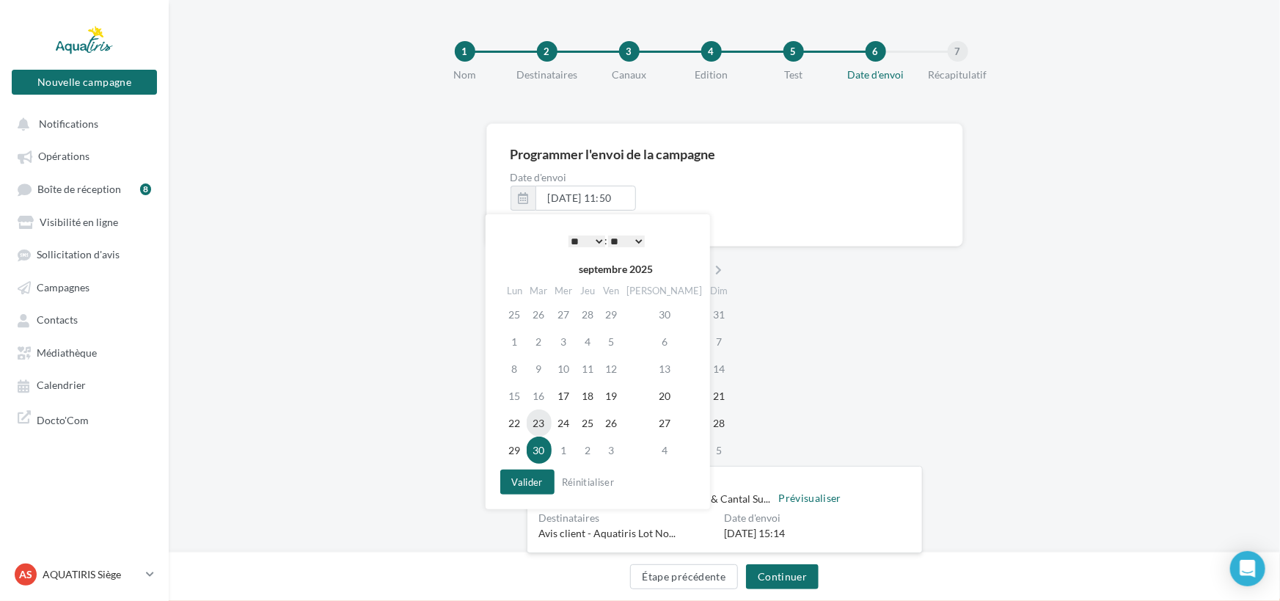
click at [543, 425] on td "23" at bounding box center [538, 422] width 25 height 27
click at [518, 489] on button "Valider" at bounding box center [527, 481] width 54 height 25
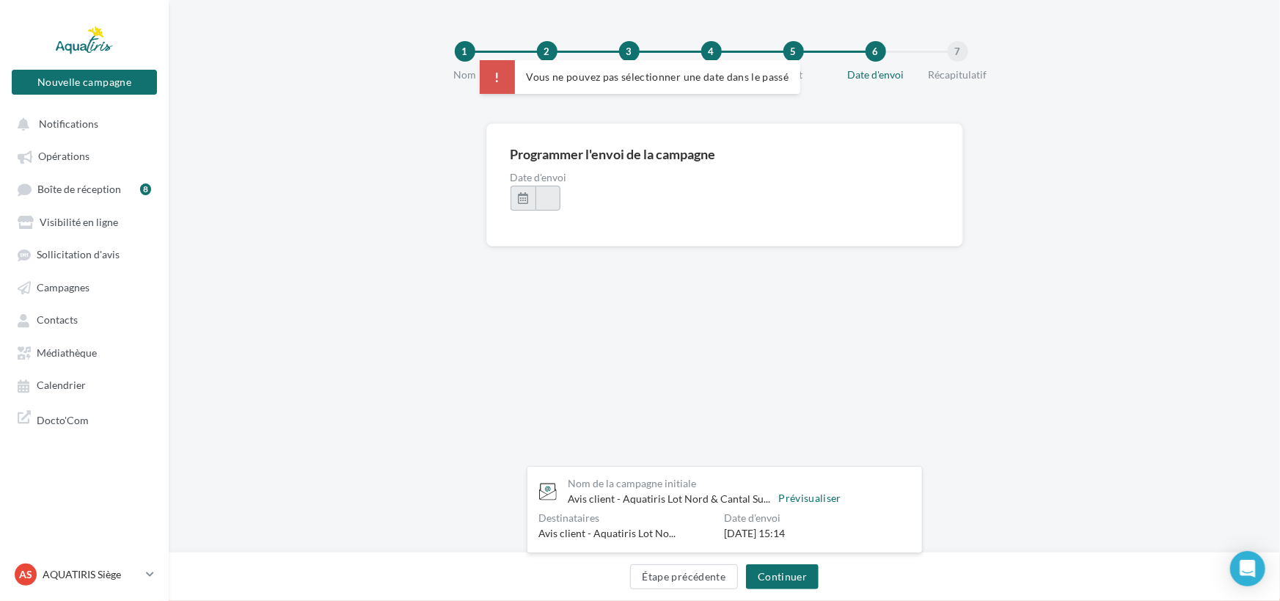
click at [550, 207] on button at bounding box center [547, 198] width 25 height 25
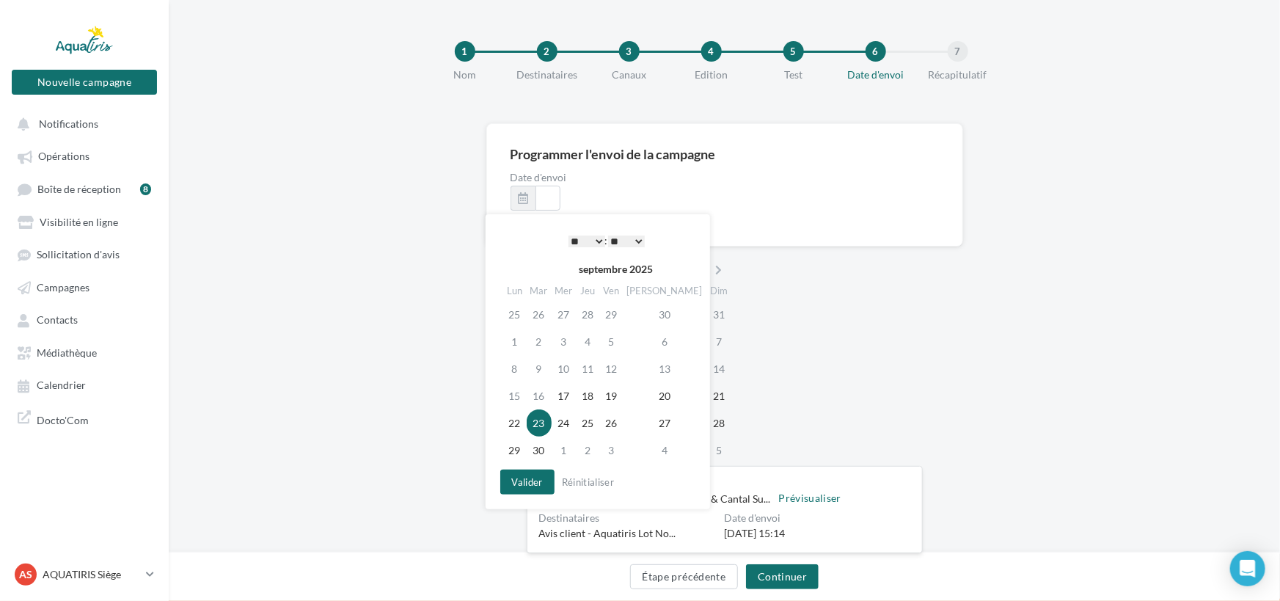
click at [640, 237] on select "** ** ** ** ** **" at bounding box center [626, 241] width 37 height 12
click at [587, 242] on select "* * * * * * * * * * ** ** ** ** ** ** ** ** ** ** ** ** ** **" at bounding box center [586, 241] width 37 height 12
click at [637, 237] on select "** ** ** ** ** **" at bounding box center [626, 241] width 37 height 12
click at [521, 476] on button "Valider" at bounding box center [527, 481] width 54 height 25
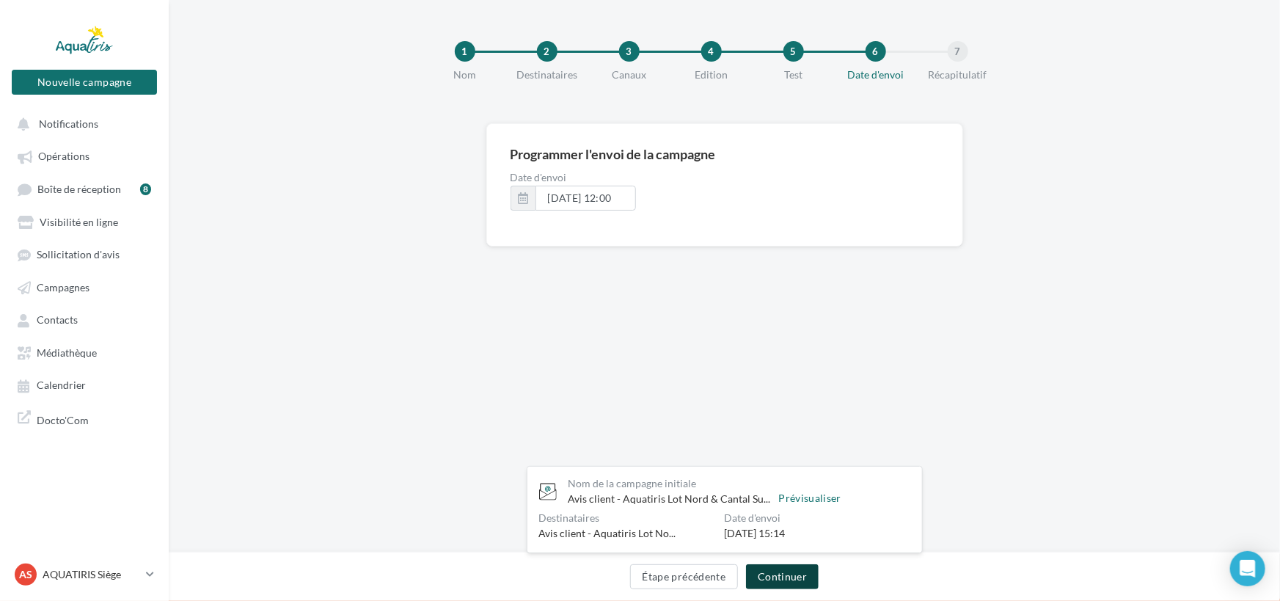
click at [783, 566] on button "Continuer" at bounding box center [782, 576] width 73 height 25
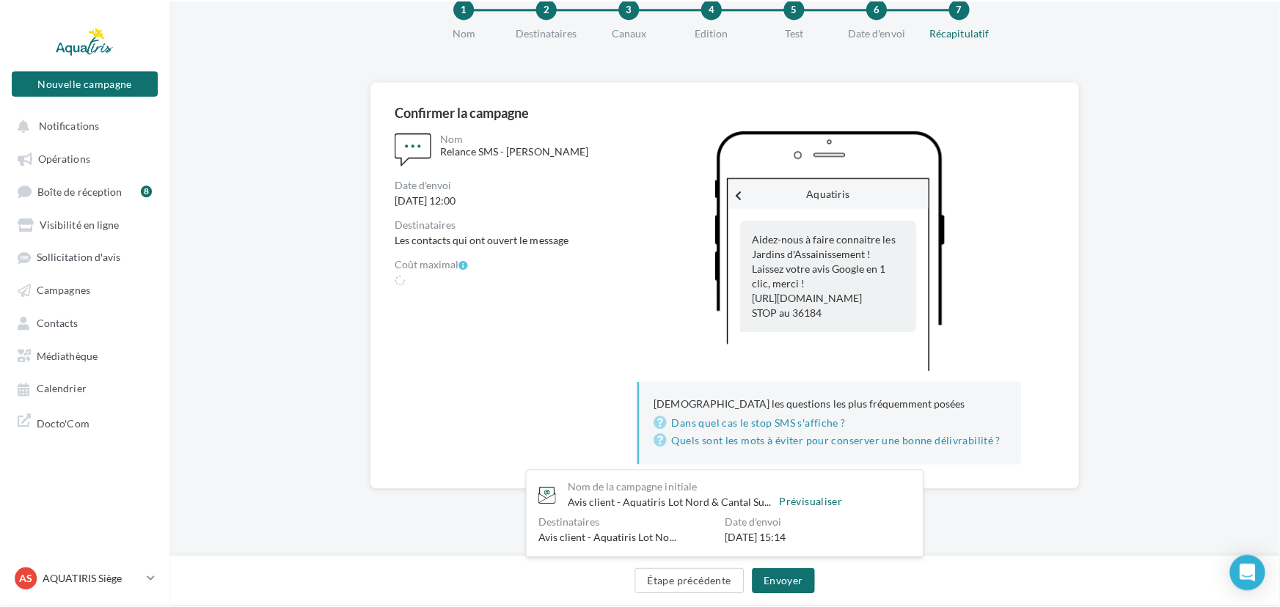
scroll to position [66, 0]
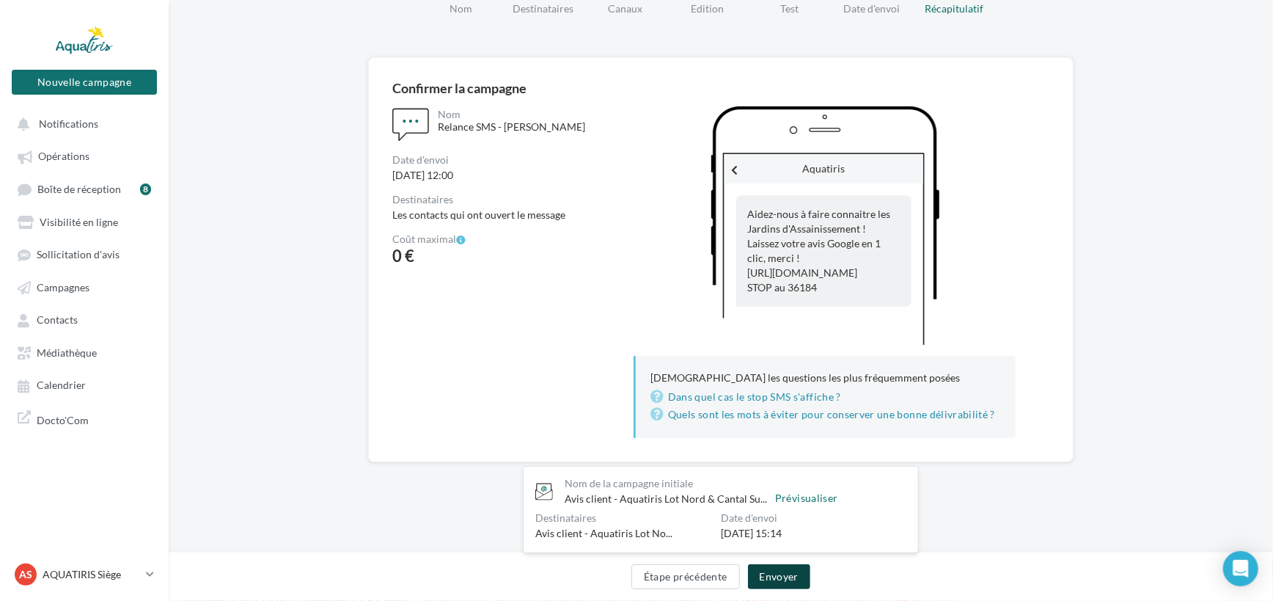
click at [779, 575] on button "Envoyer" at bounding box center [779, 576] width 62 height 25
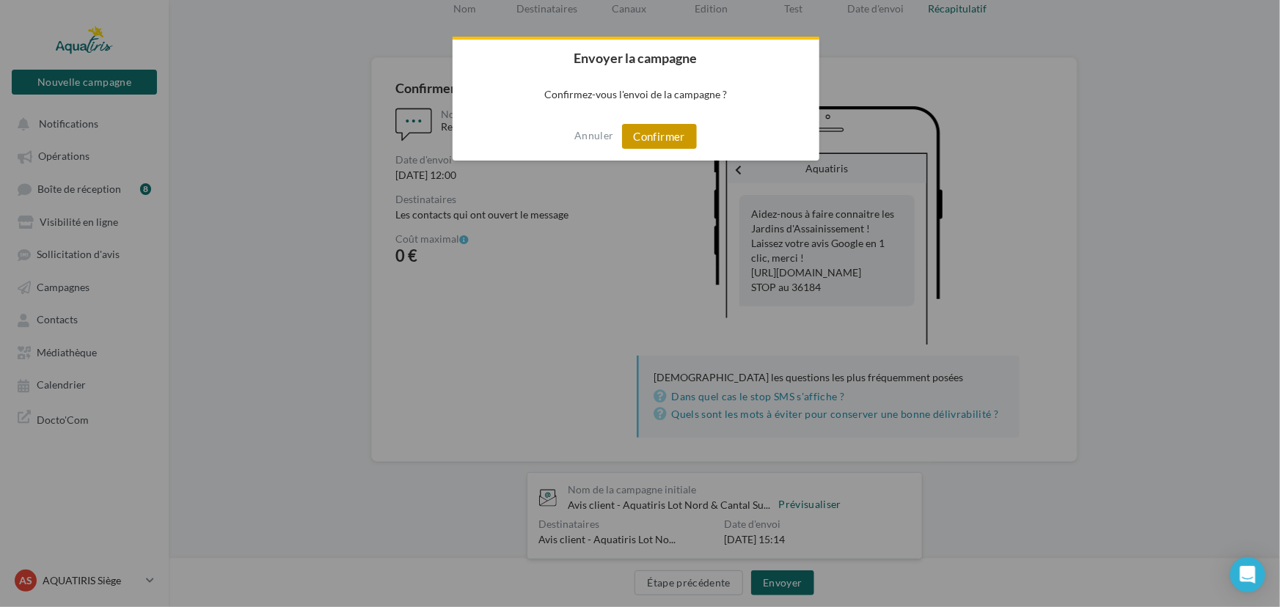
click at [667, 136] on button "Confirmer" at bounding box center [659, 136] width 75 height 25
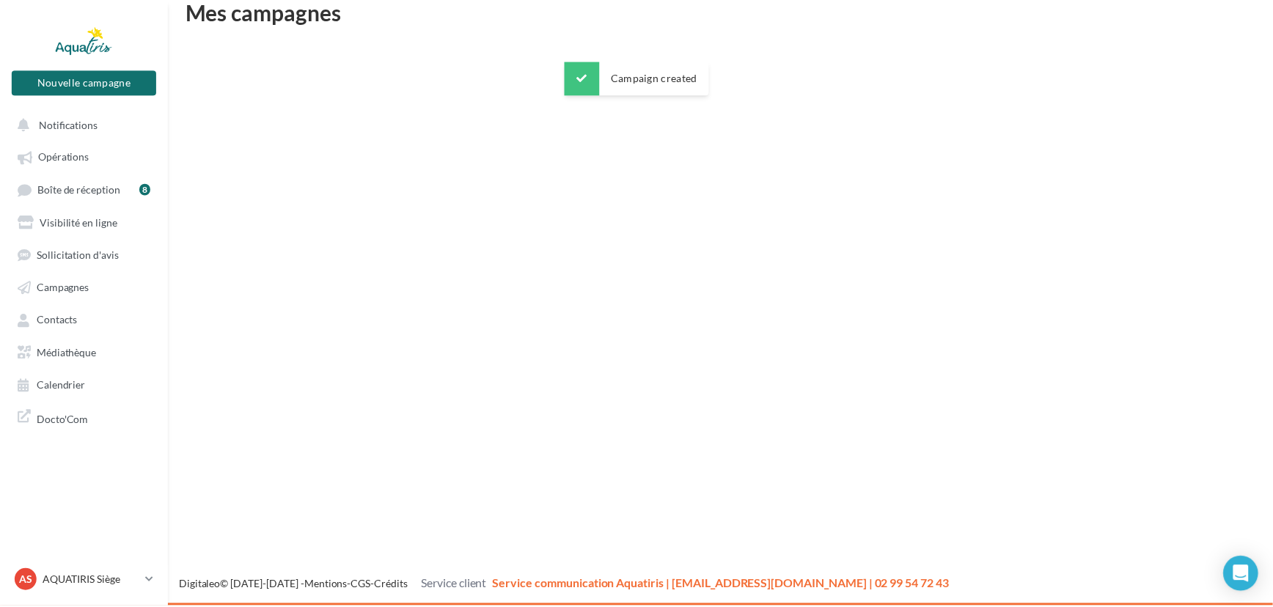
scroll to position [23, 0]
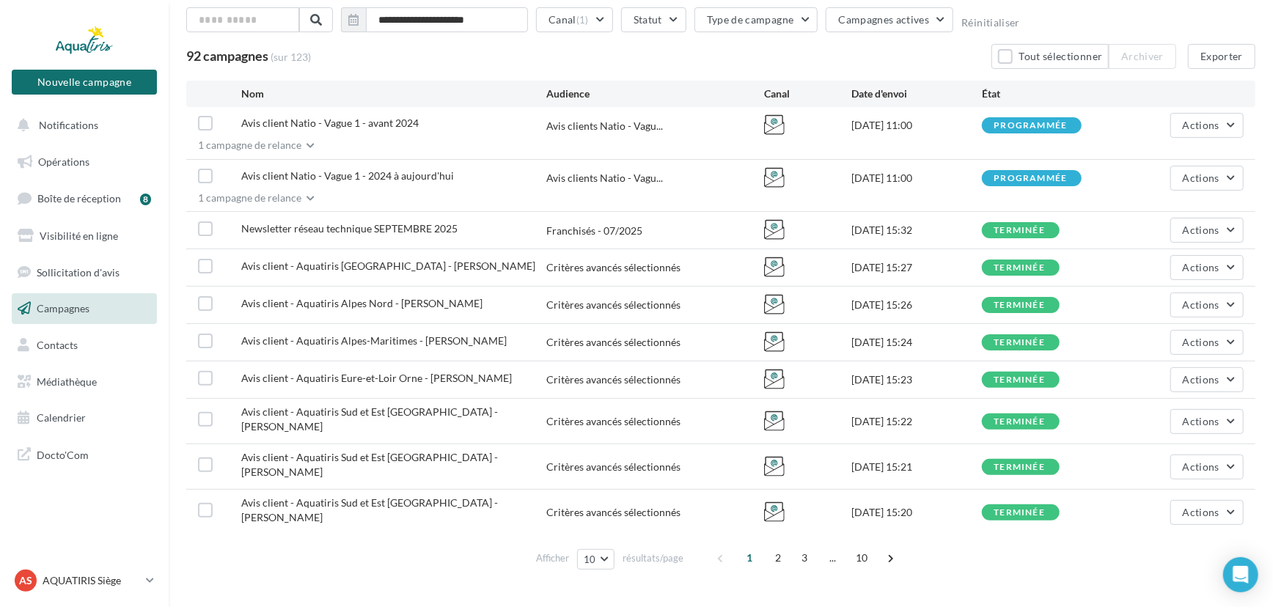
scroll to position [90, 0]
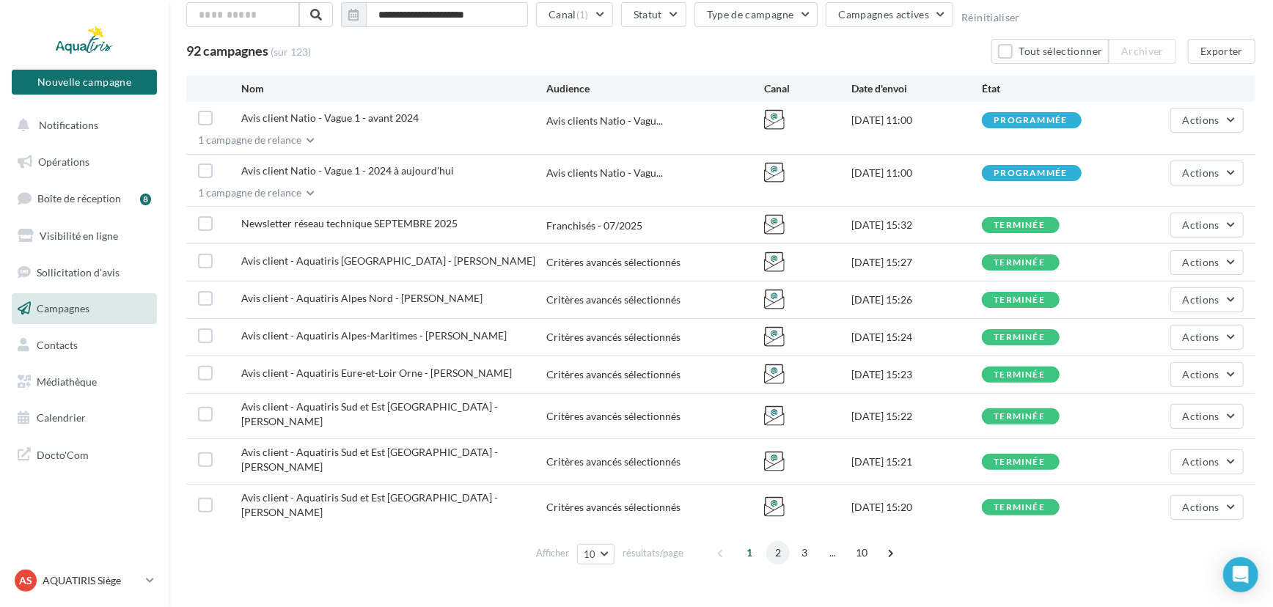
click at [782, 541] on span "2" at bounding box center [777, 552] width 23 height 23
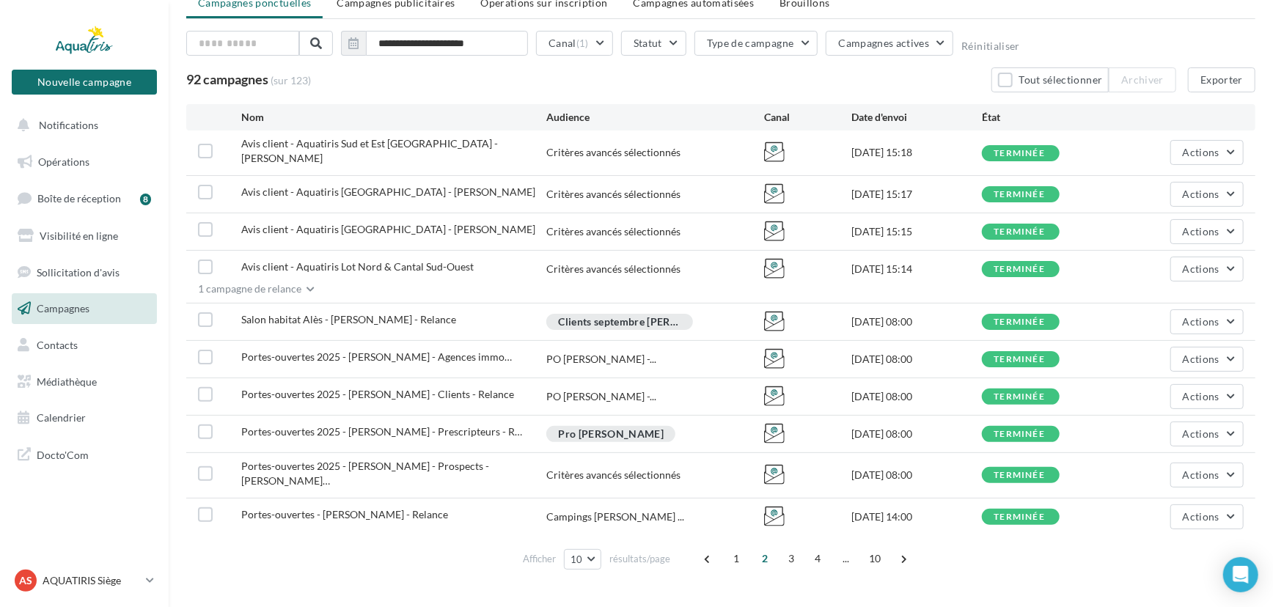
scroll to position [76, 0]
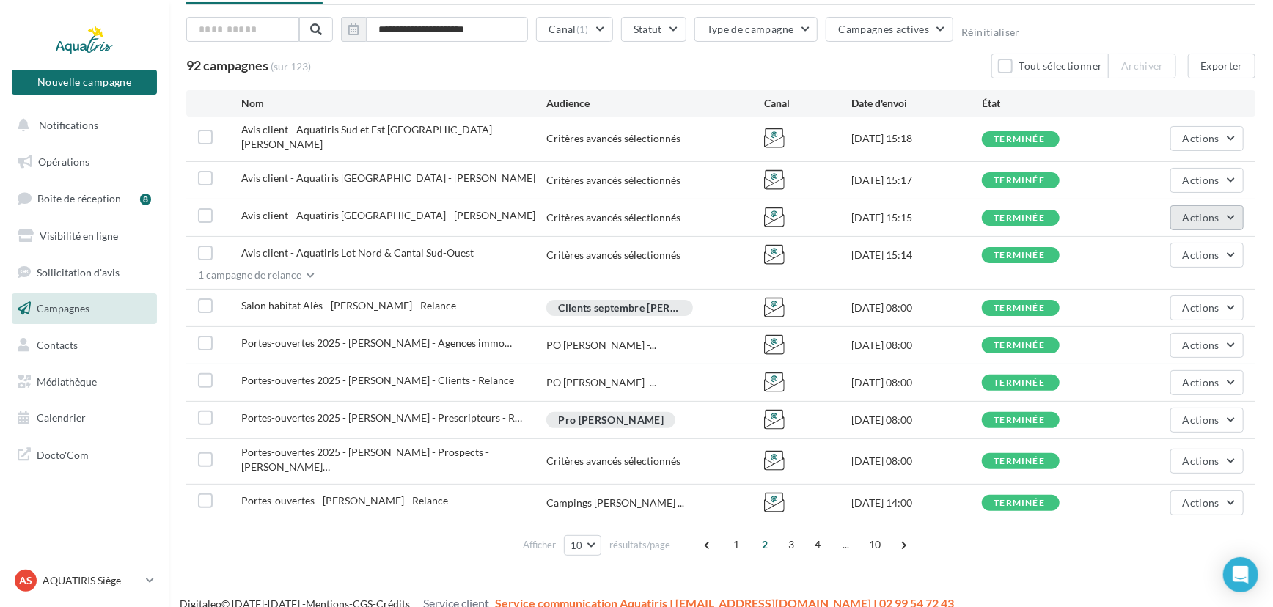
click at [1183, 205] on button "Actions" at bounding box center [1206, 217] width 73 height 25
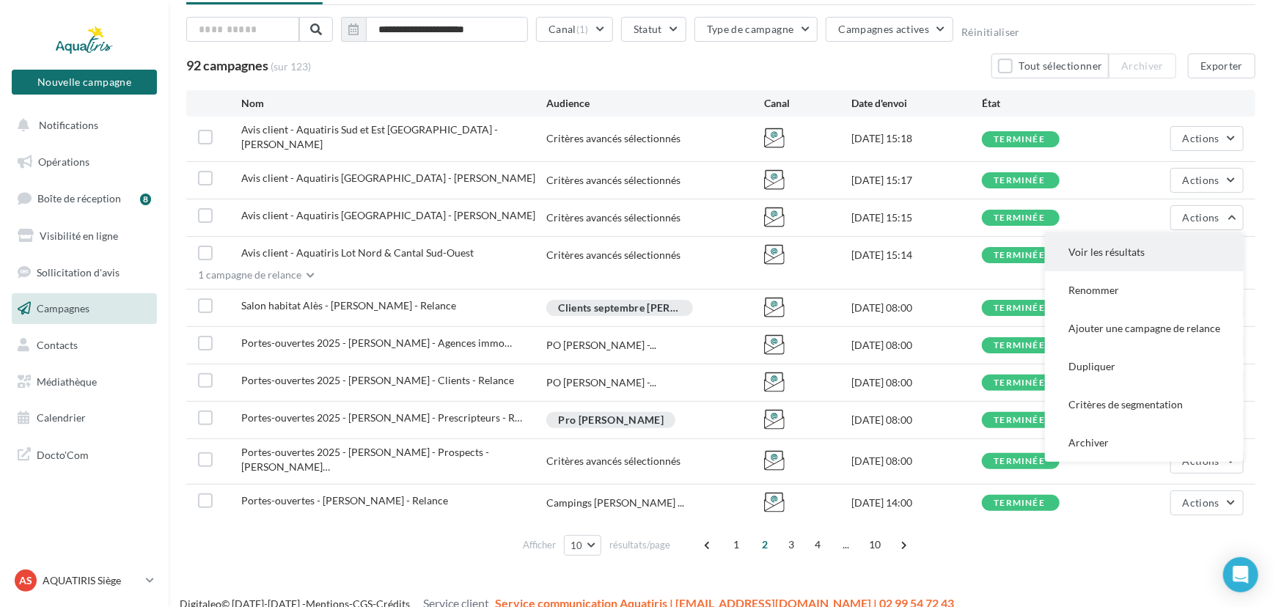
click at [1140, 256] on button "Voir les résultats" at bounding box center [1144, 252] width 199 height 38
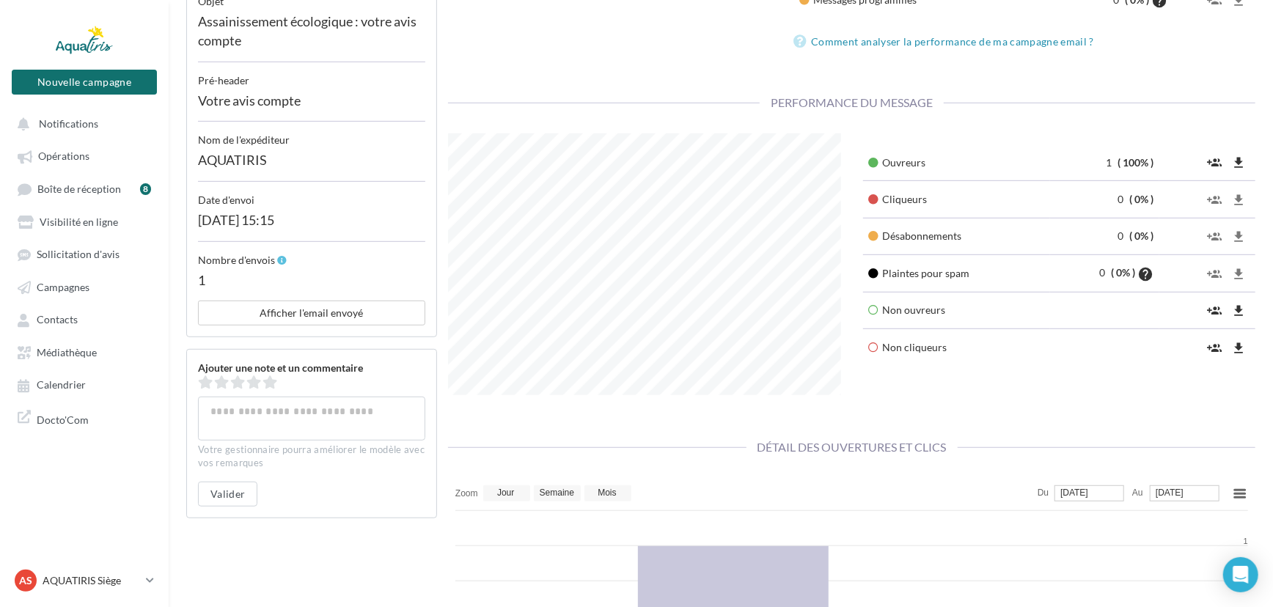
scroll to position [400, 0]
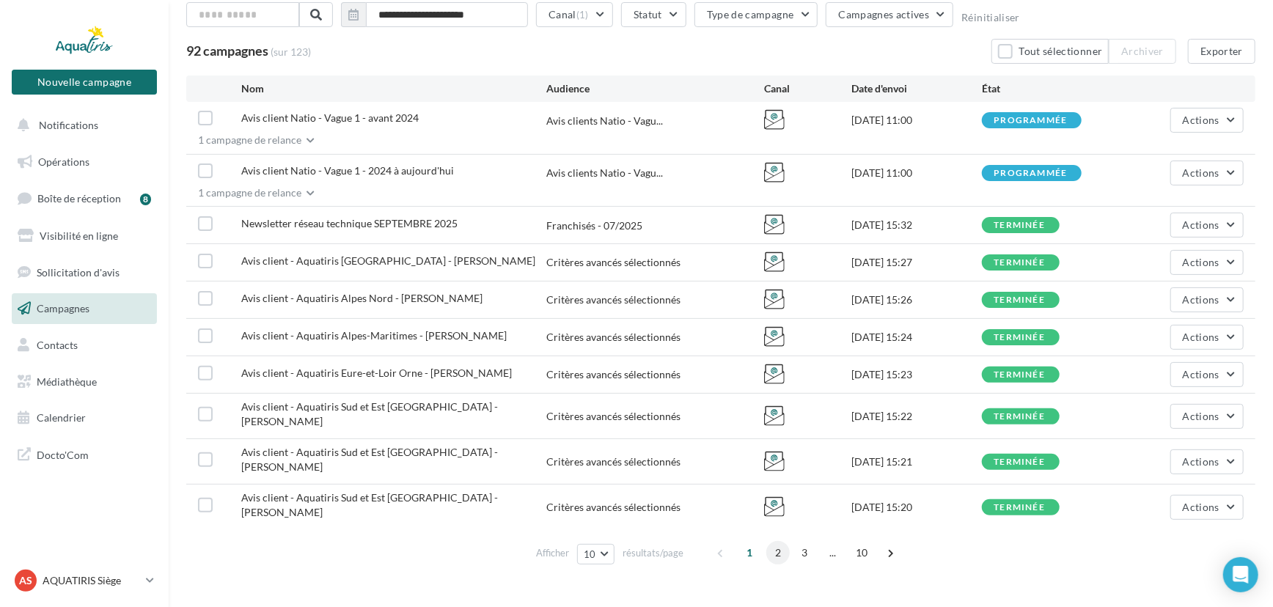
click at [776, 541] on span "2" at bounding box center [777, 552] width 23 height 23
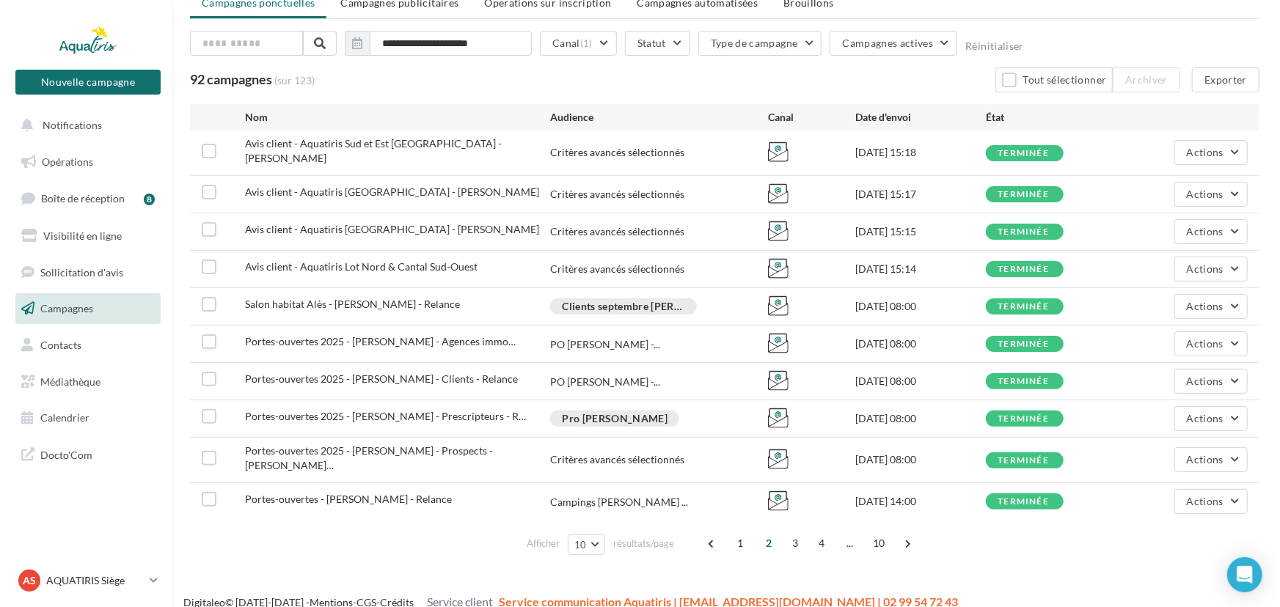
scroll to position [76, 0]
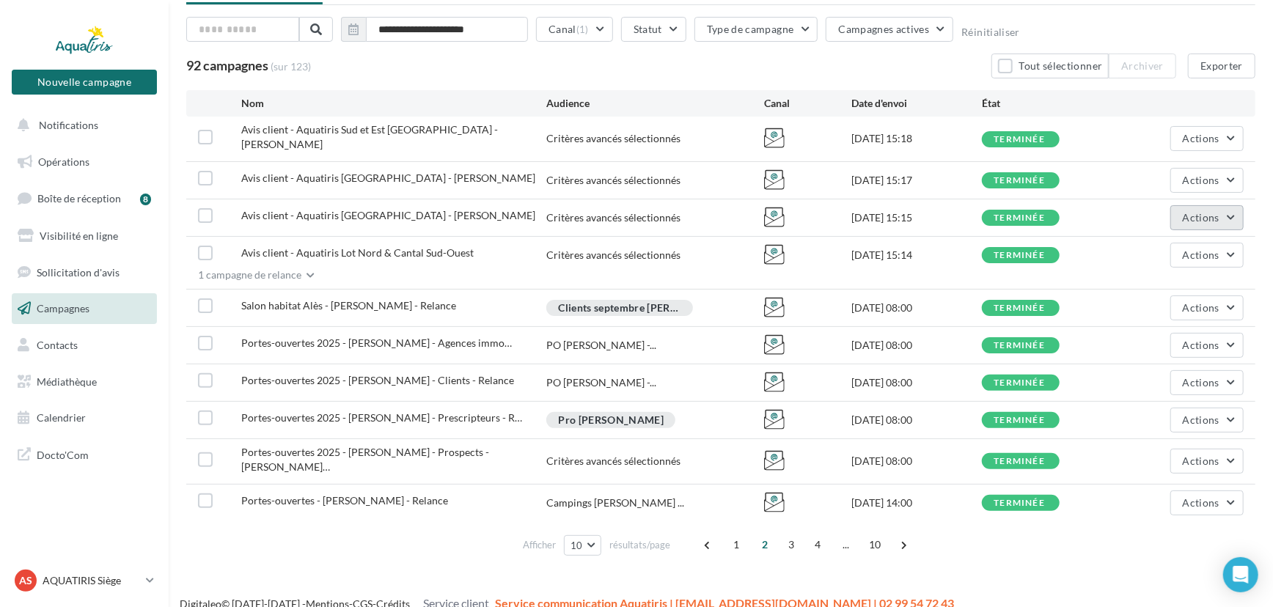
click at [1179, 212] on button "Actions" at bounding box center [1206, 217] width 73 height 25
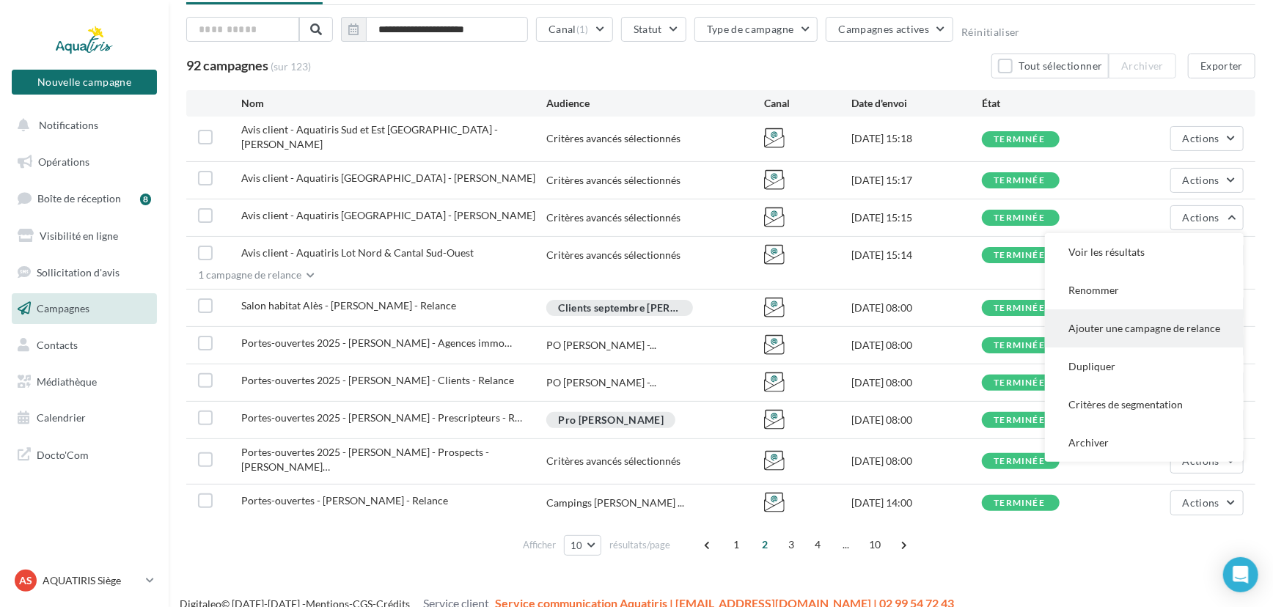
click at [1143, 317] on button "Ajouter une campagne de relance" at bounding box center [1144, 328] width 199 height 38
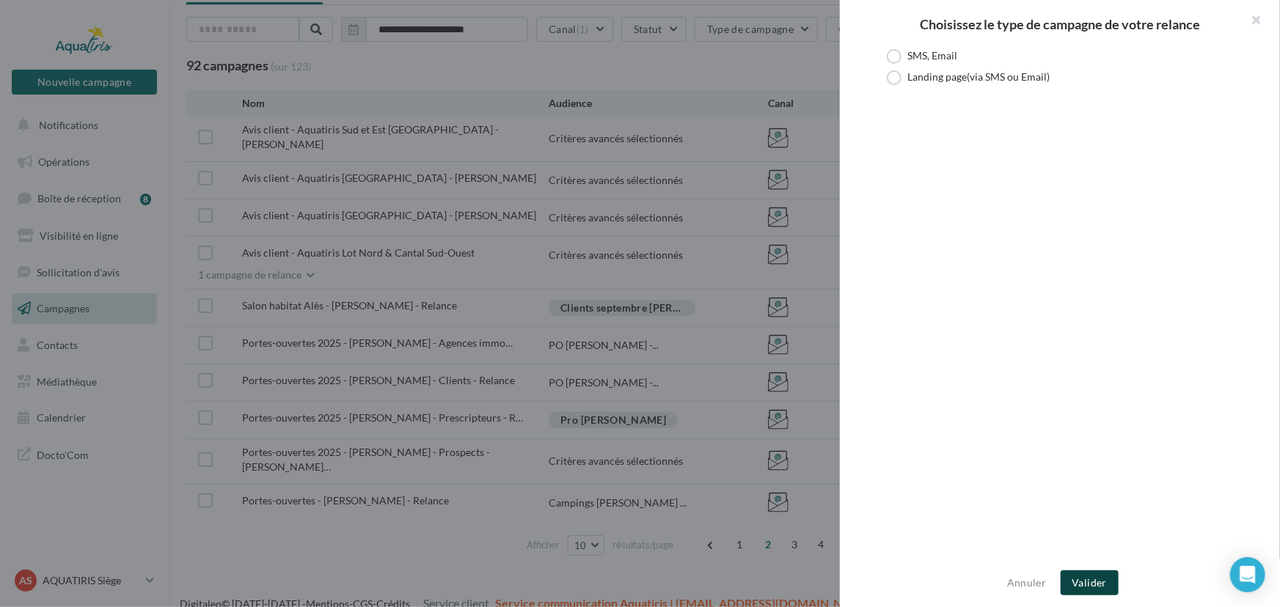
click at [1089, 584] on button "Valider" at bounding box center [1089, 582] width 58 height 25
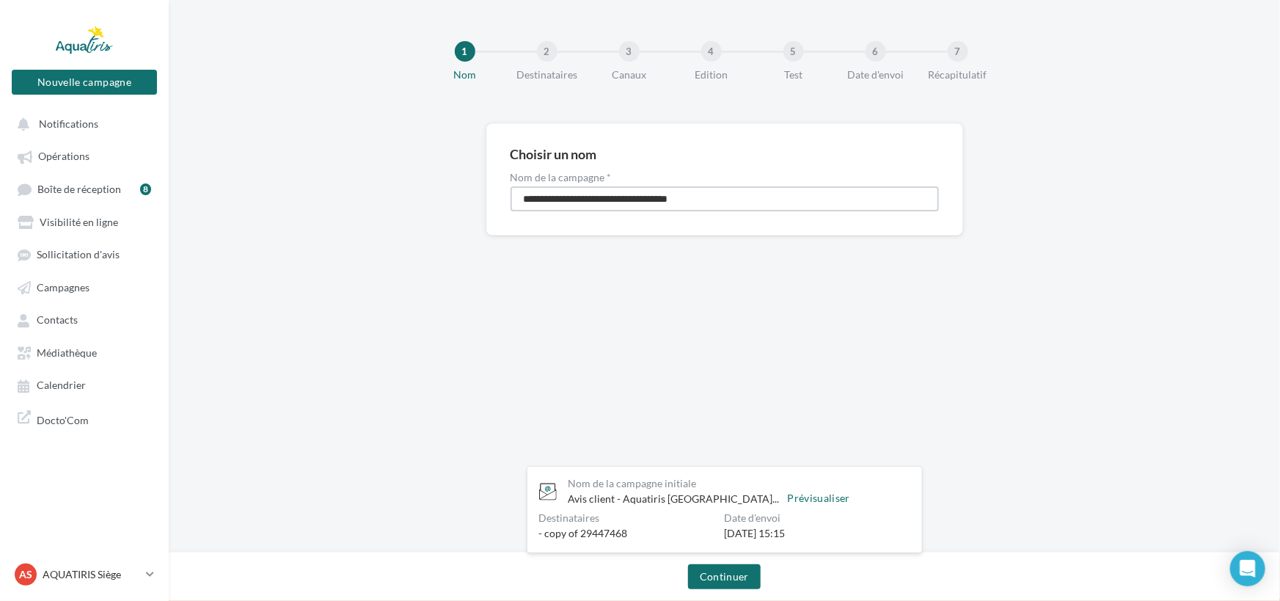
drag, startPoint x: 735, startPoint y: 199, endPoint x: 491, endPoint y: 210, distance: 243.7
click at [502, 209] on div "**********" at bounding box center [724, 179] width 477 height 112
type input "**********"
click at [755, 575] on button "Continuer" at bounding box center [724, 576] width 73 height 25
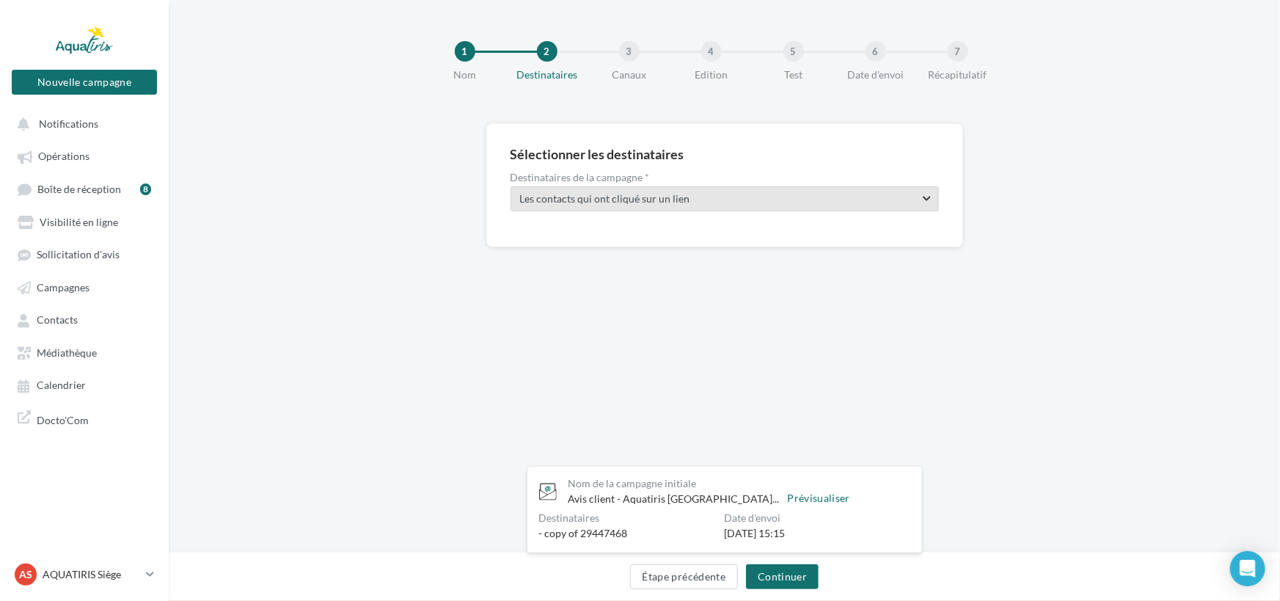
click at [805, 202] on span "Les contacts qui ont cliqué sur un lien" at bounding box center [712, 198] width 384 height 15
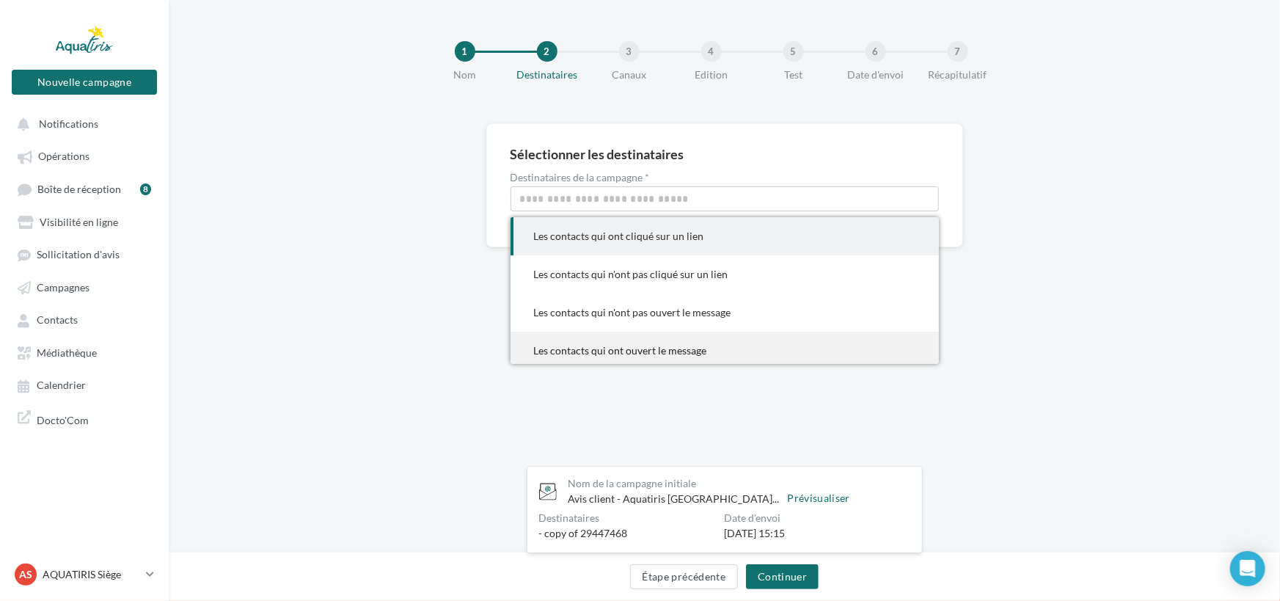
click at [647, 348] on div "Les contacts qui ont ouvert le message" at bounding box center [724, 350] width 381 height 15
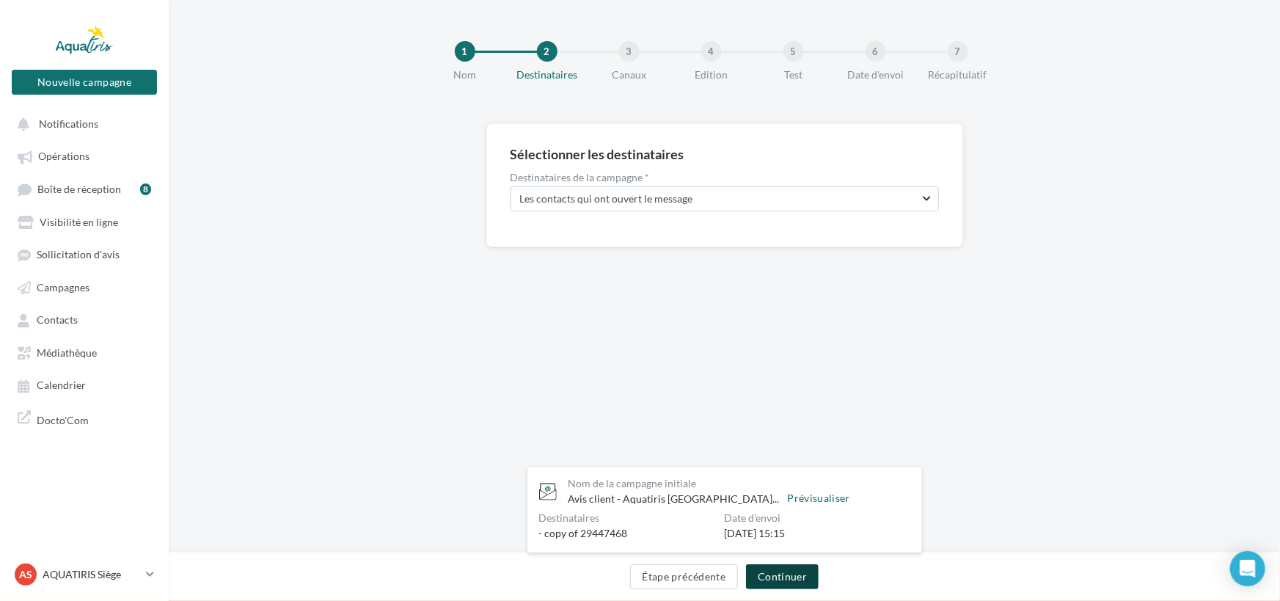
click at [788, 565] on button "Continuer" at bounding box center [782, 576] width 73 height 25
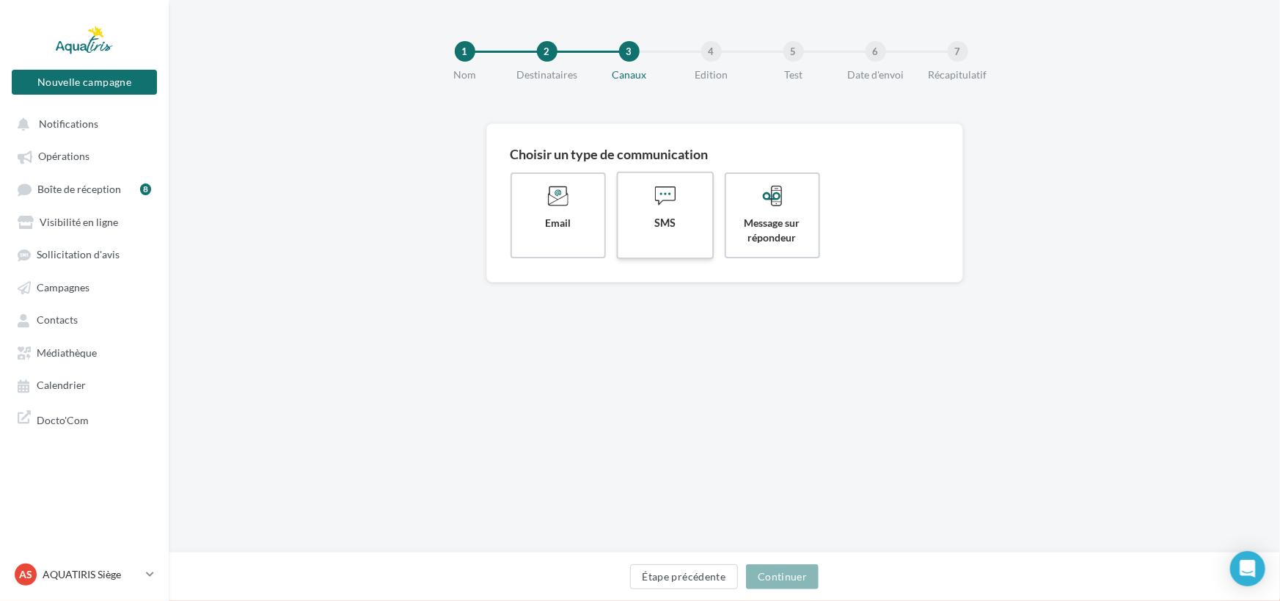
click at [659, 243] on label "SMS" at bounding box center [665, 215] width 98 height 87
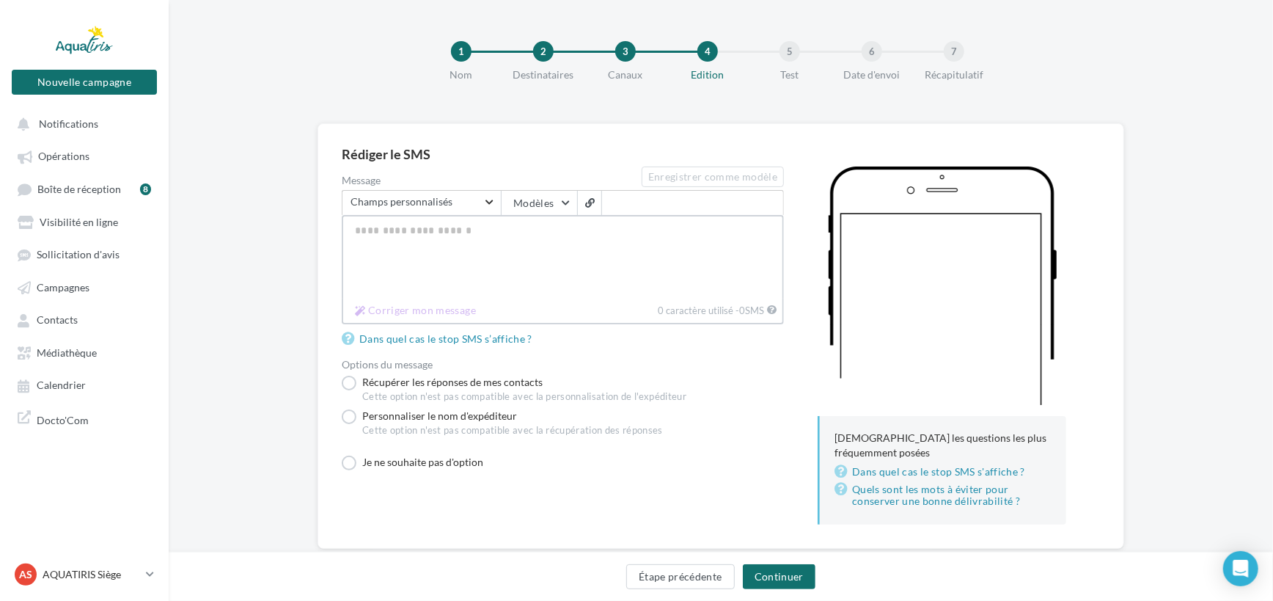
click at [583, 246] on textarea "Message" at bounding box center [563, 257] width 442 height 84
paste textarea "**********"
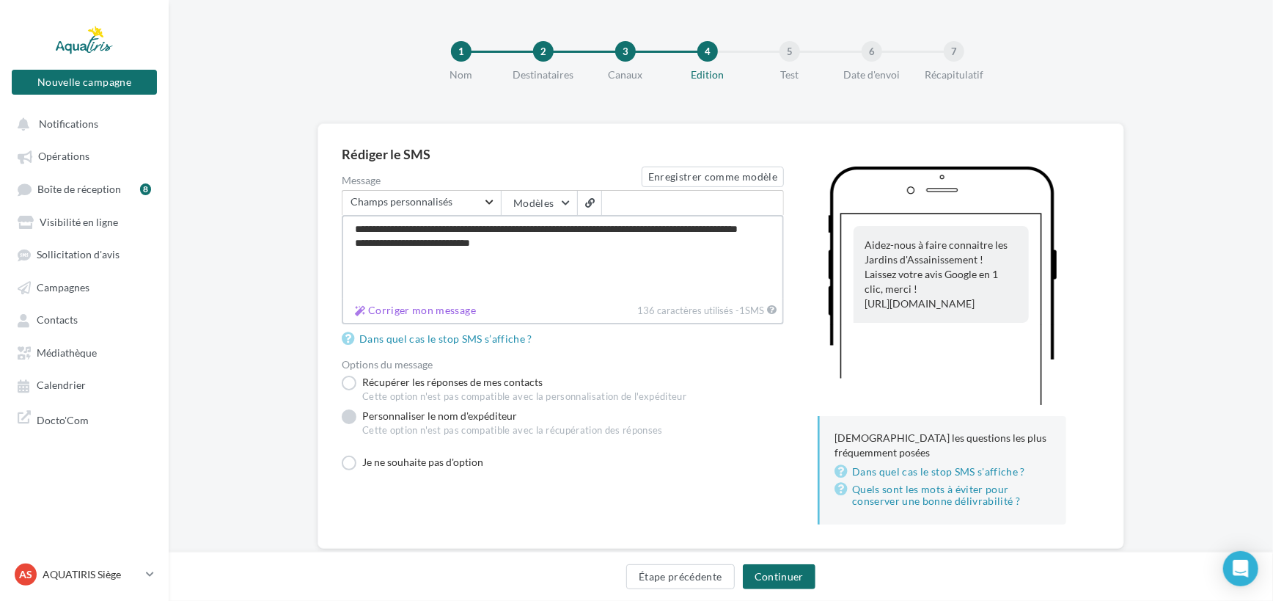
type textarea "**********"
click at [418, 416] on label "Personnaliser le nom d'expéditeur Cette option n'est pas compatible avec la réc…" at bounding box center [502, 425] width 321 height 34
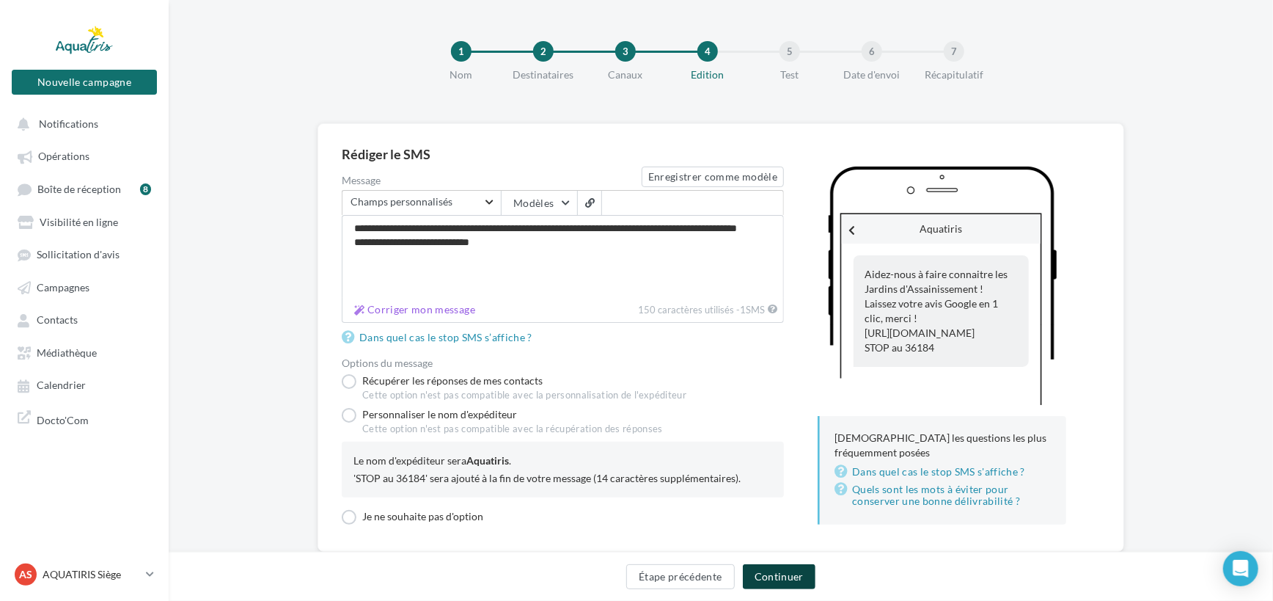
click at [770, 576] on button "Continuer" at bounding box center [779, 576] width 73 height 25
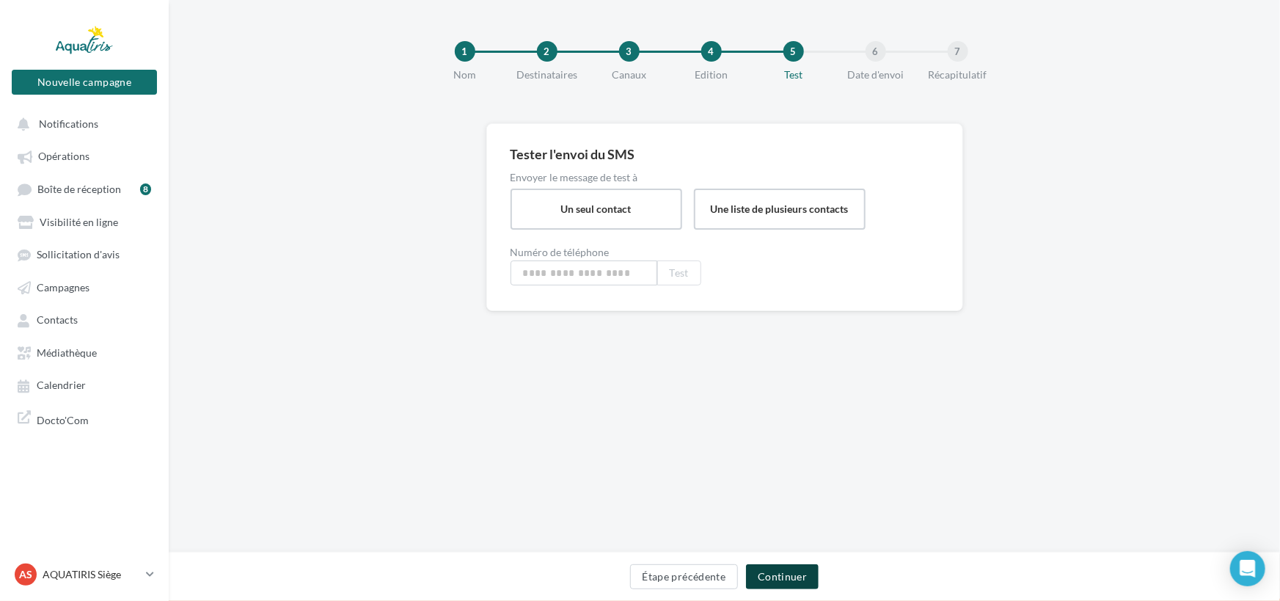
click at [799, 565] on button "Continuer" at bounding box center [782, 576] width 73 height 25
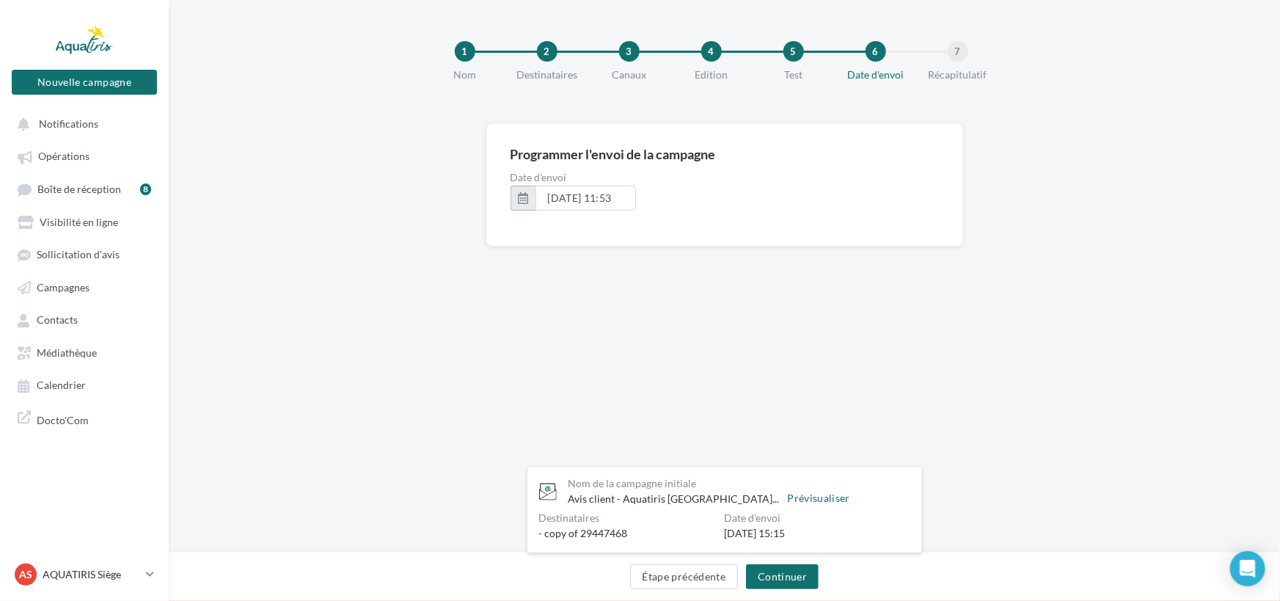
click at [526, 203] on button "button" at bounding box center [522, 198] width 25 height 25
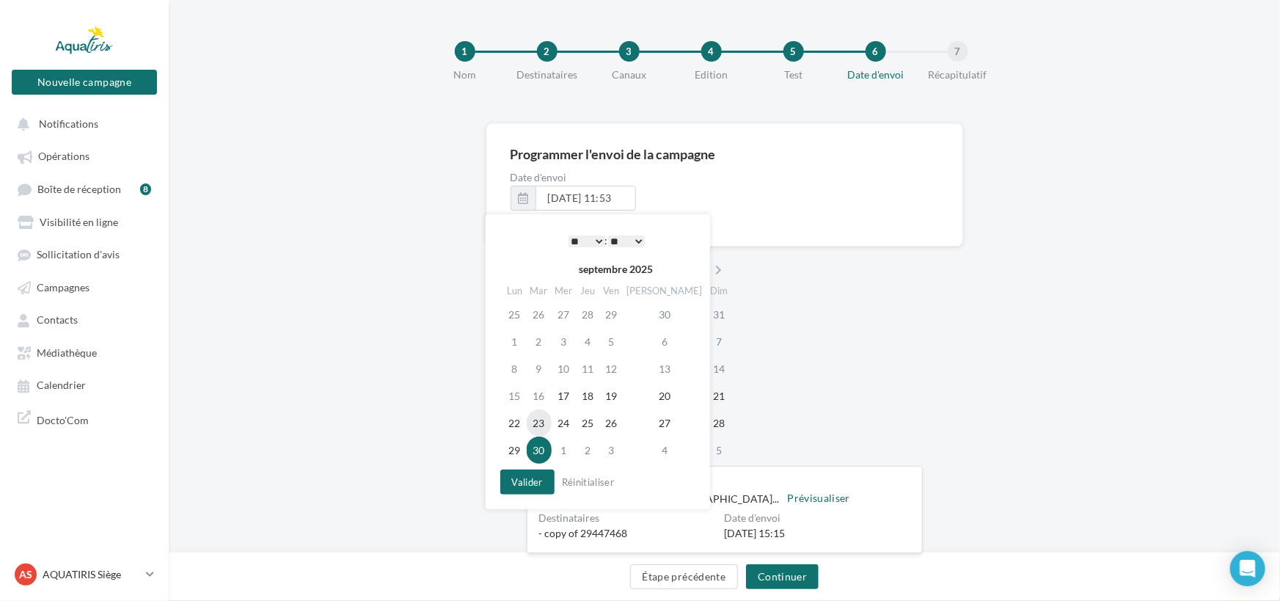
click at [537, 419] on td "23" at bounding box center [538, 422] width 25 height 27
click at [594, 238] on select "* * * * * * * * * * ** ** ** ** ** ** ** ** ** ** ** ** ** **" at bounding box center [586, 241] width 37 height 12
click at [535, 480] on button "Valider" at bounding box center [527, 481] width 54 height 25
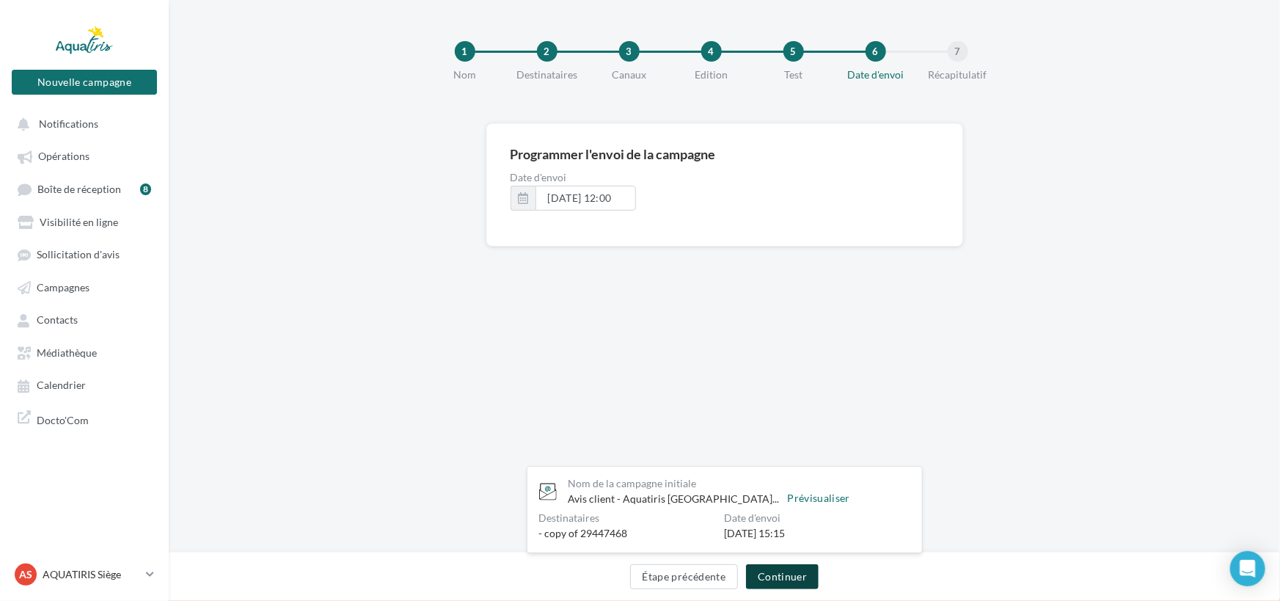
click at [807, 572] on button "Continuer" at bounding box center [782, 576] width 73 height 25
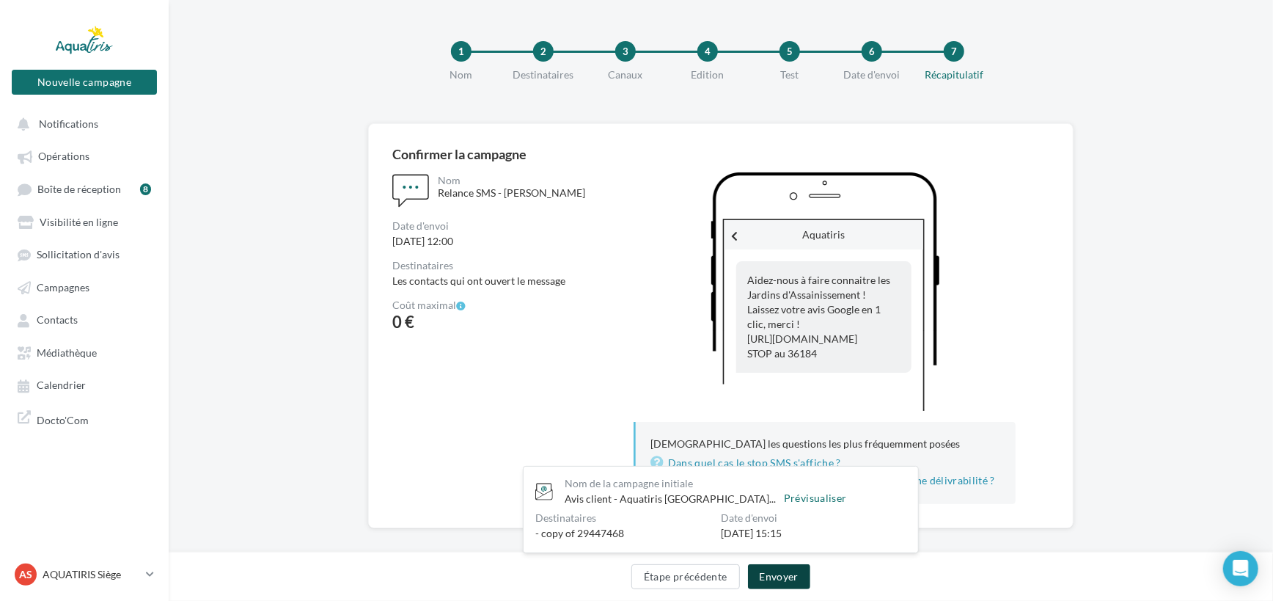
click at [782, 571] on button "Envoyer" at bounding box center [779, 576] width 62 height 25
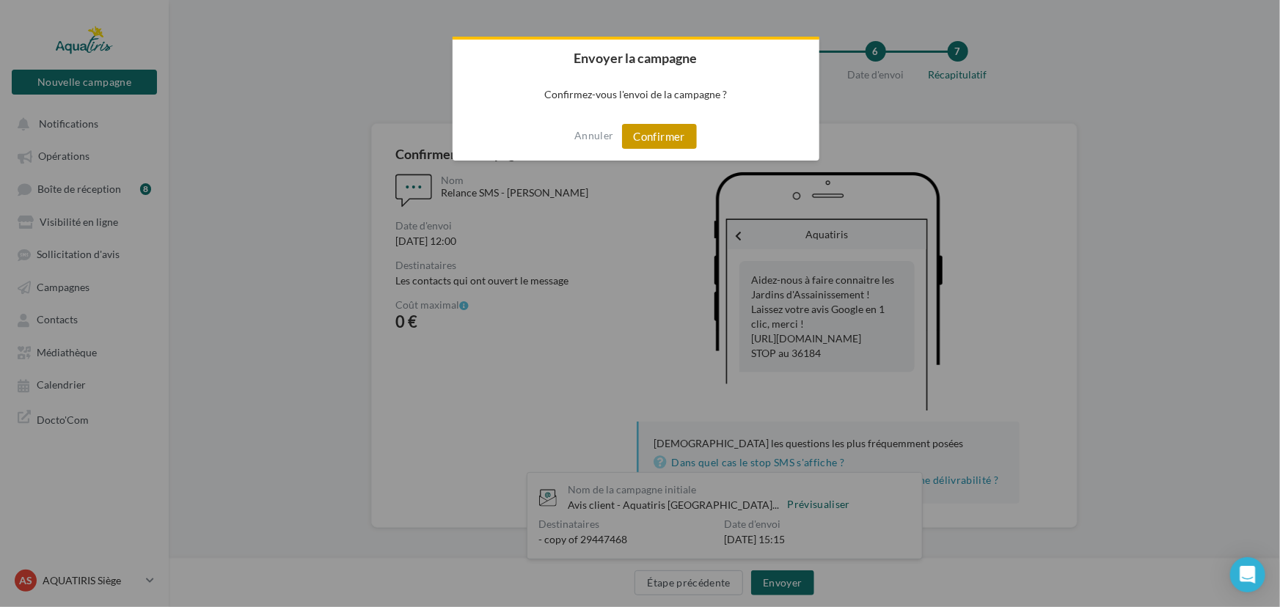
click at [680, 144] on button "Confirmer" at bounding box center [659, 136] width 75 height 25
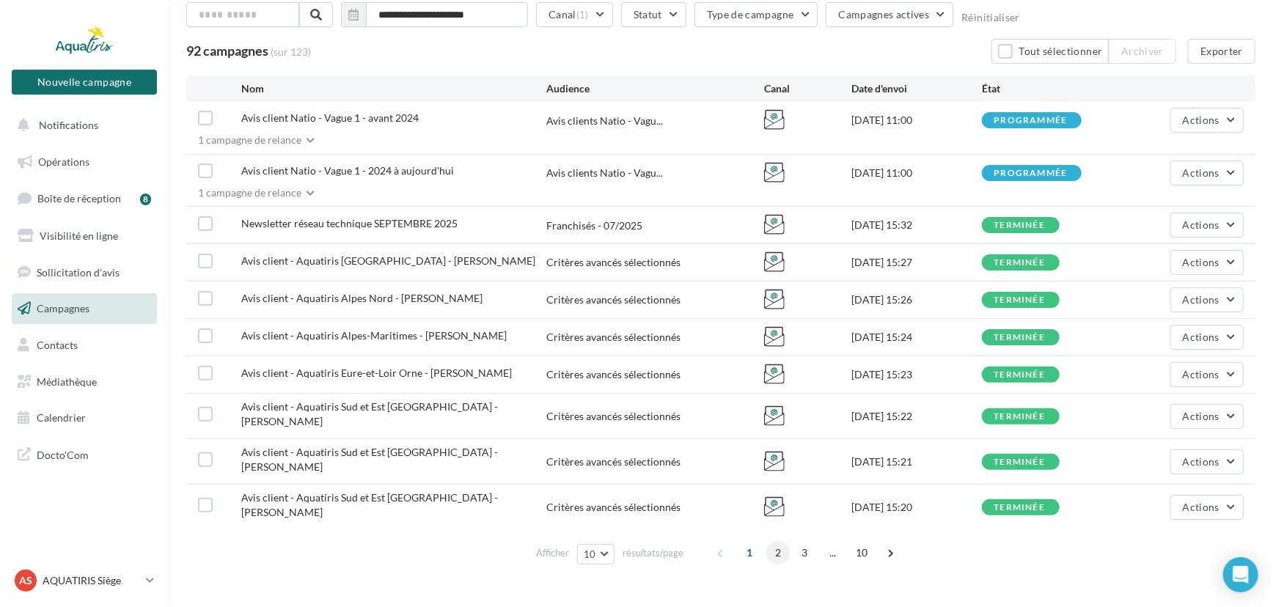
click at [777, 541] on span "2" at bounding box center [777, 552] width 23 height 23
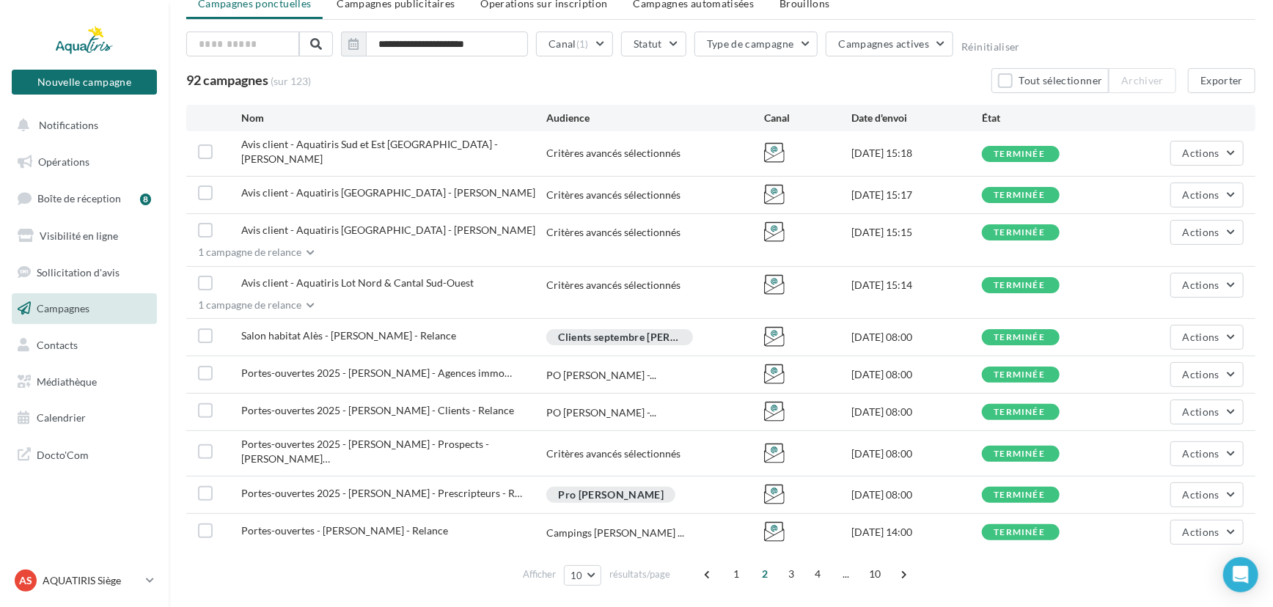
scroll to position [90, 0]
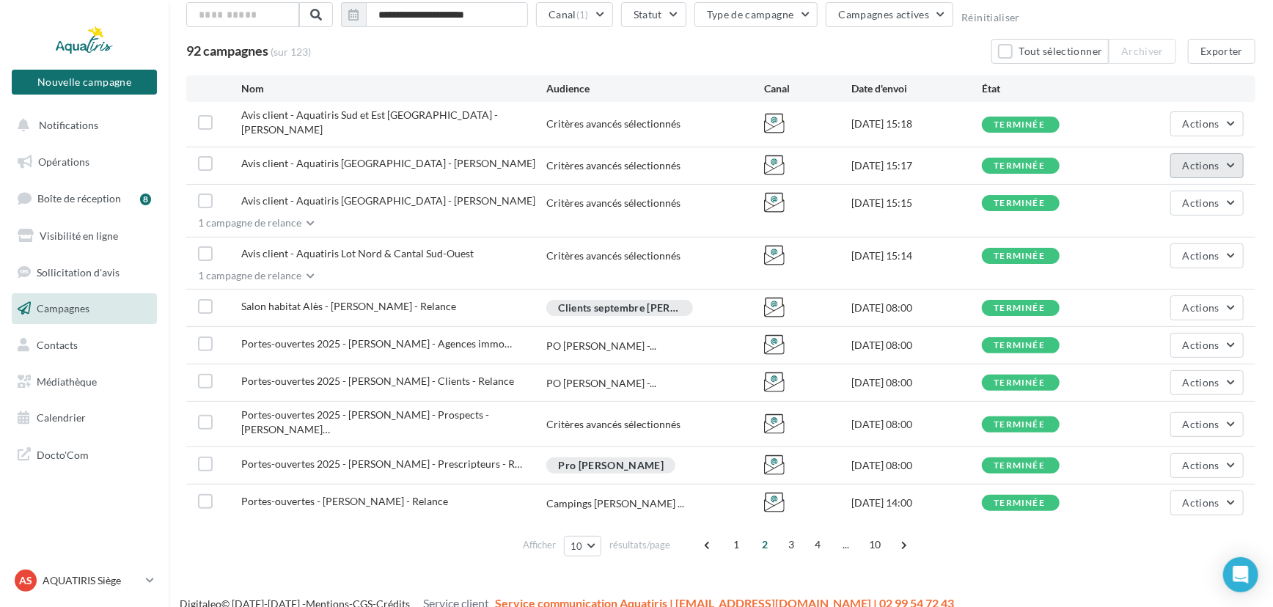
click at [1172, 161] on button "Actions" at bounding box center [1206, 165] width 73 height 25
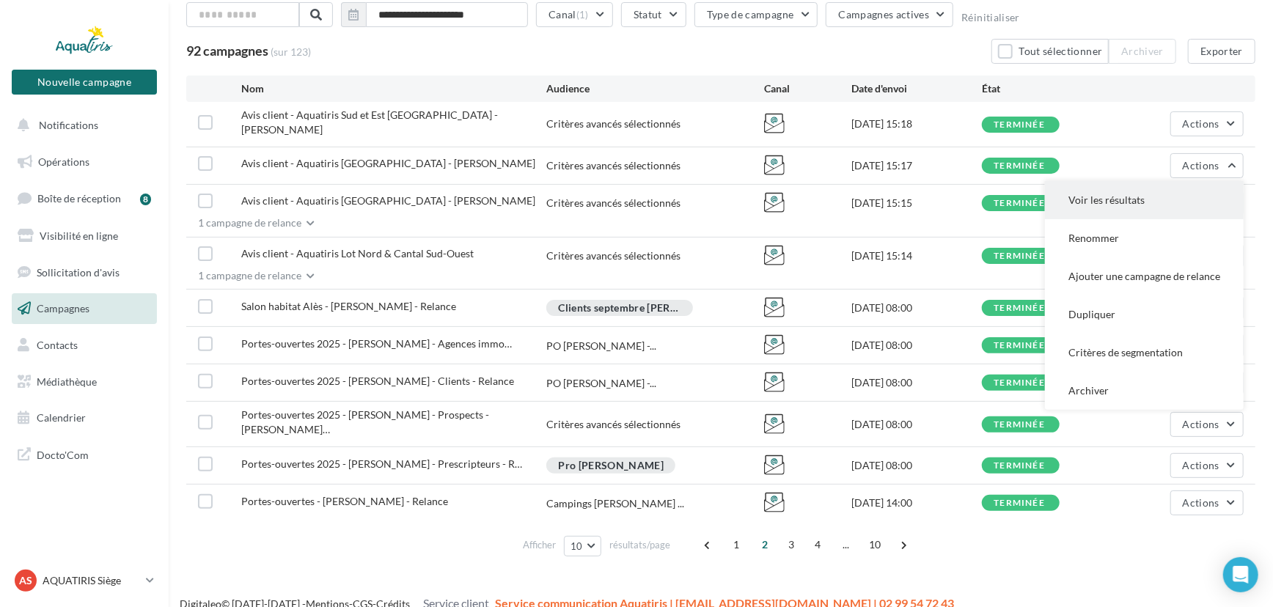
click at [1145, 195] on button "Voir les résultats" at bounding box center [1144, 200] width 199 height 38
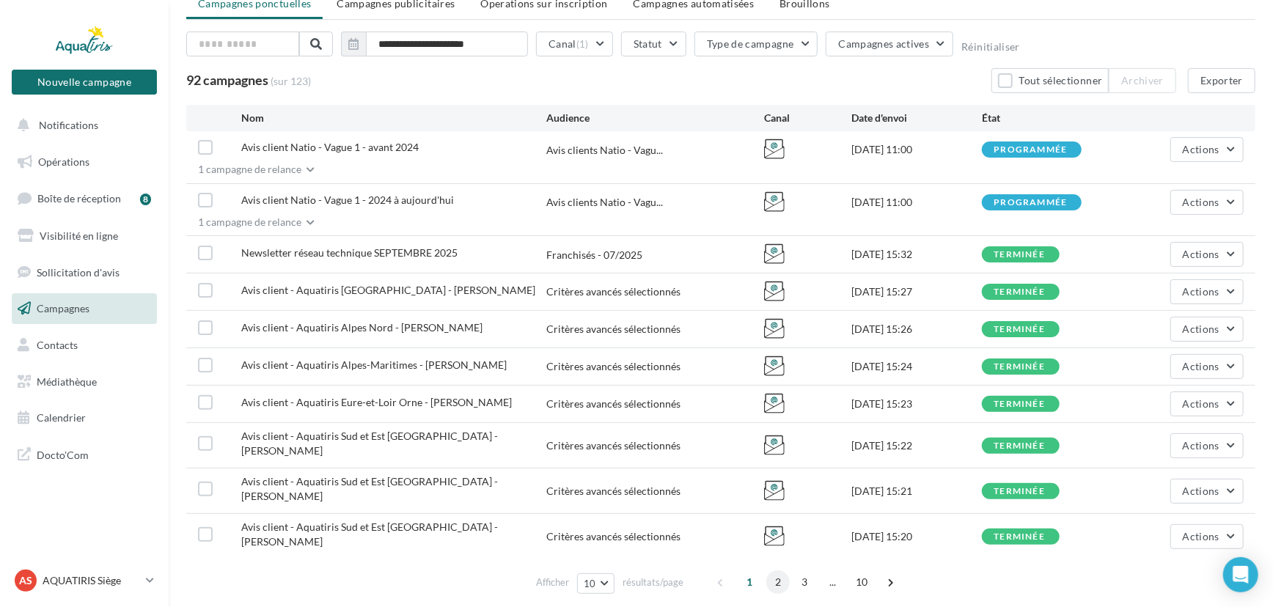
click at [774, 570] on span "2" at bounding box center [777, 581] width 23 height 23
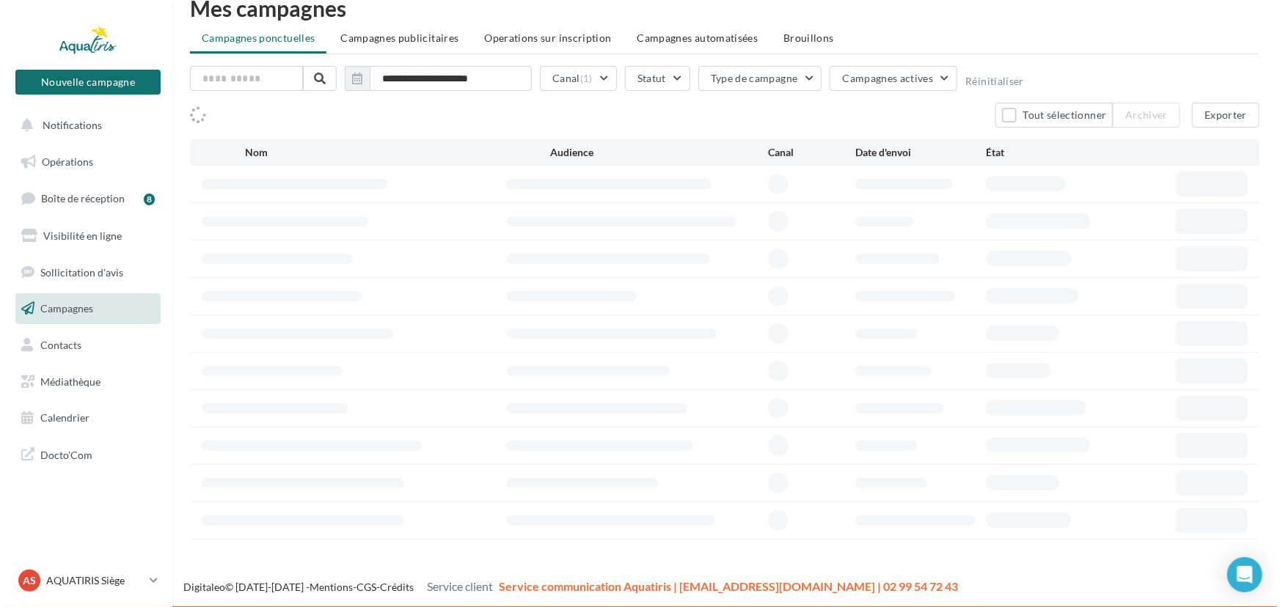
scroll to position [61, 0]
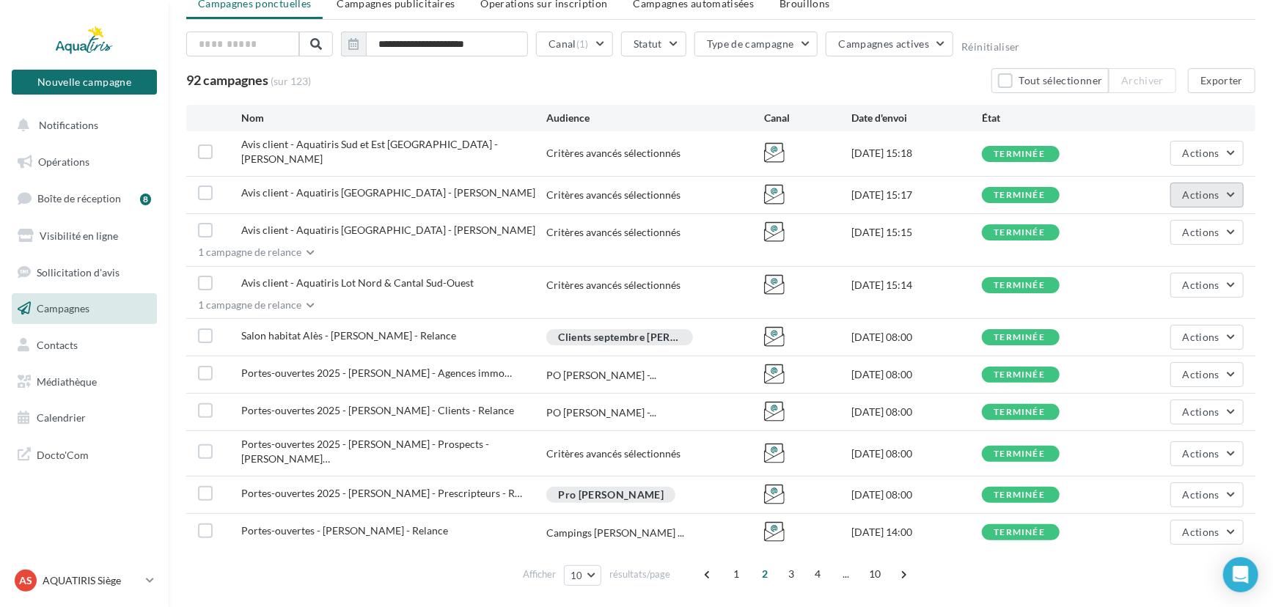
click at [1208, 188] on span "Actions" at bounding box center [1201, 194] width 37 height 12
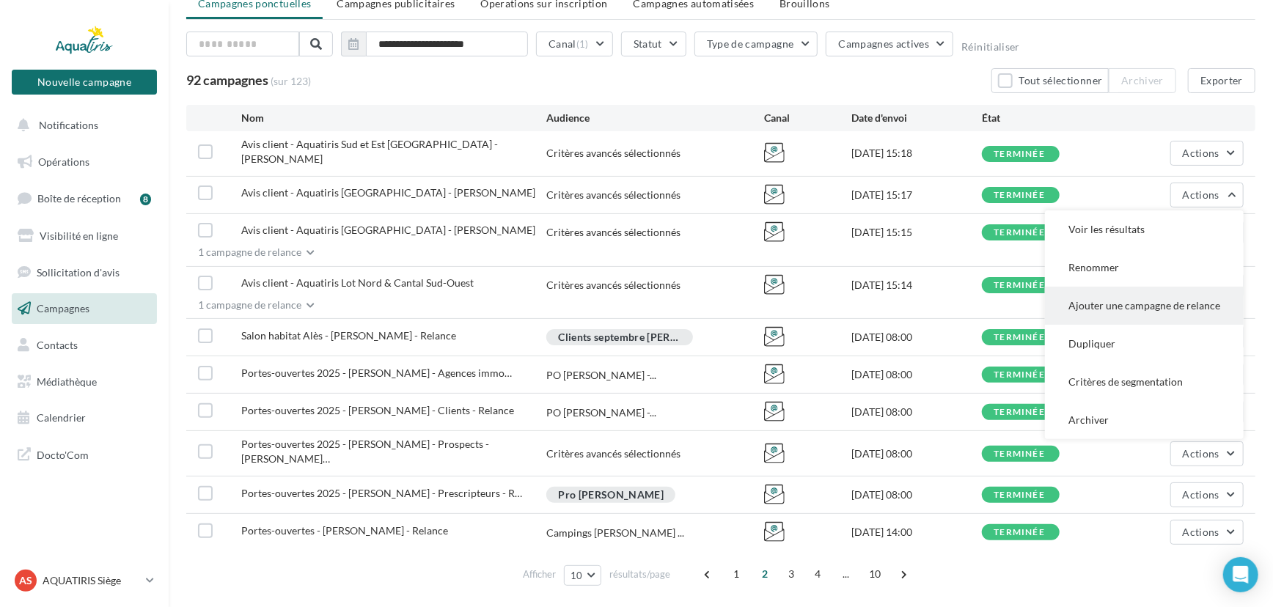
click at [1171, 293] on button "Ajouter une campagne de relance" at bounding box center [1144, 306] width 199 height 38
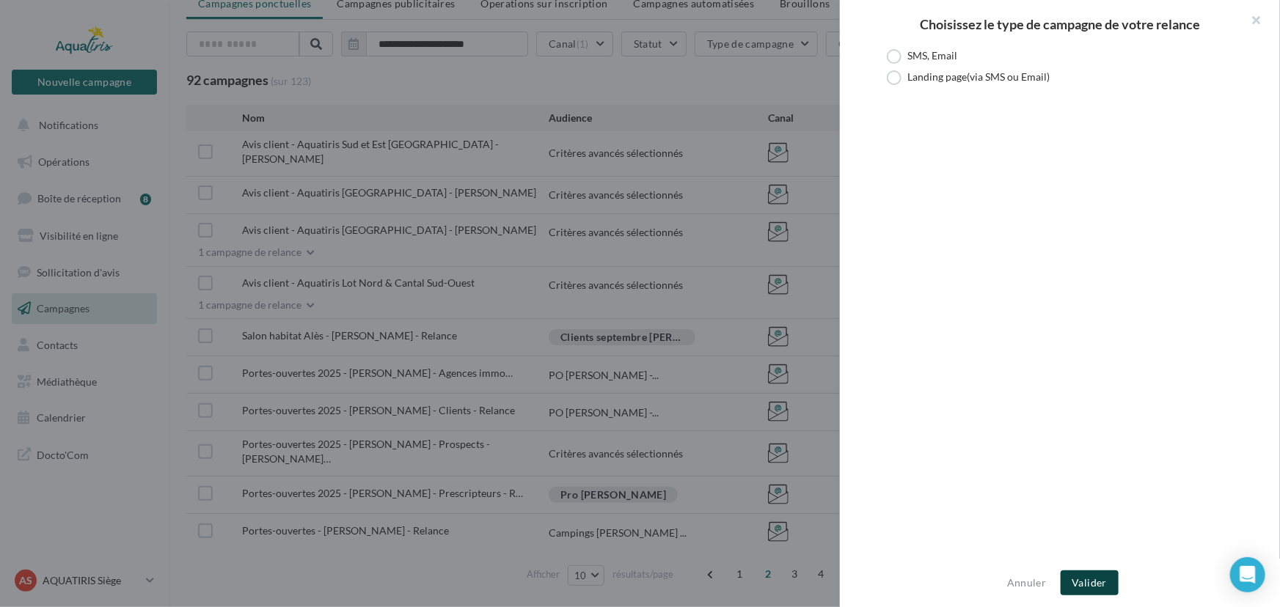
click at [1093, 581] on button "Valider" at bounding box center [1089, 582] width 58 height 25
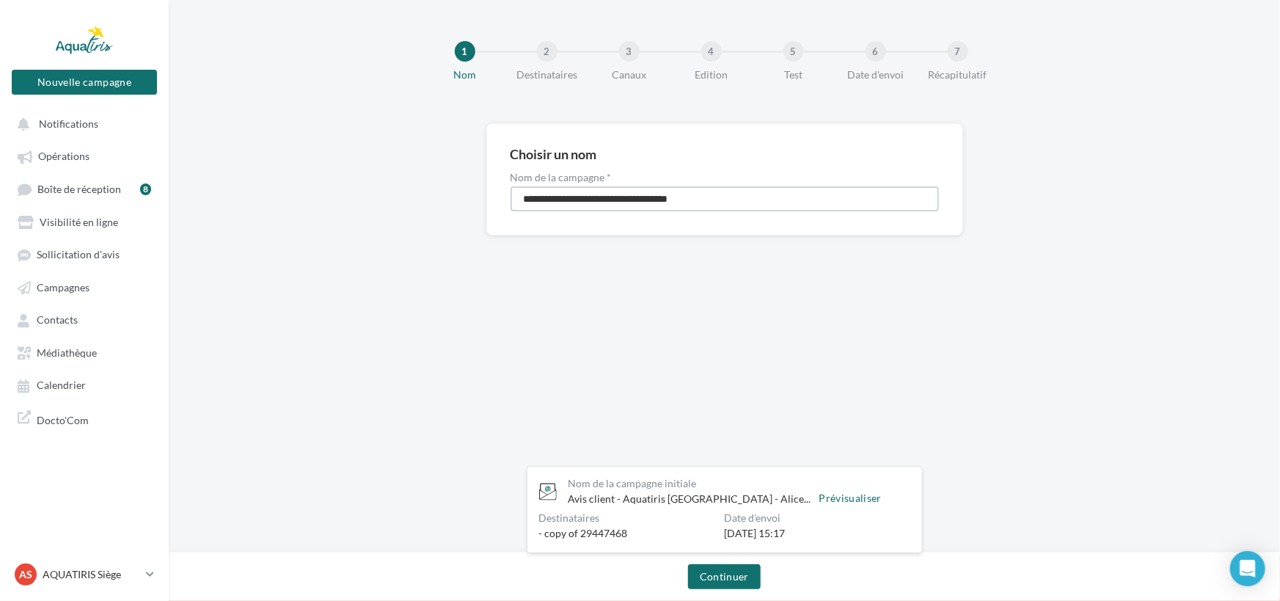
click at [586, 198] on input "**********" at bounding box center [724, 198] width 428 height 25
type input "**********"
click at [741, 579] on button "Continuer" at bounding box center [724, 576] width 73 height 25
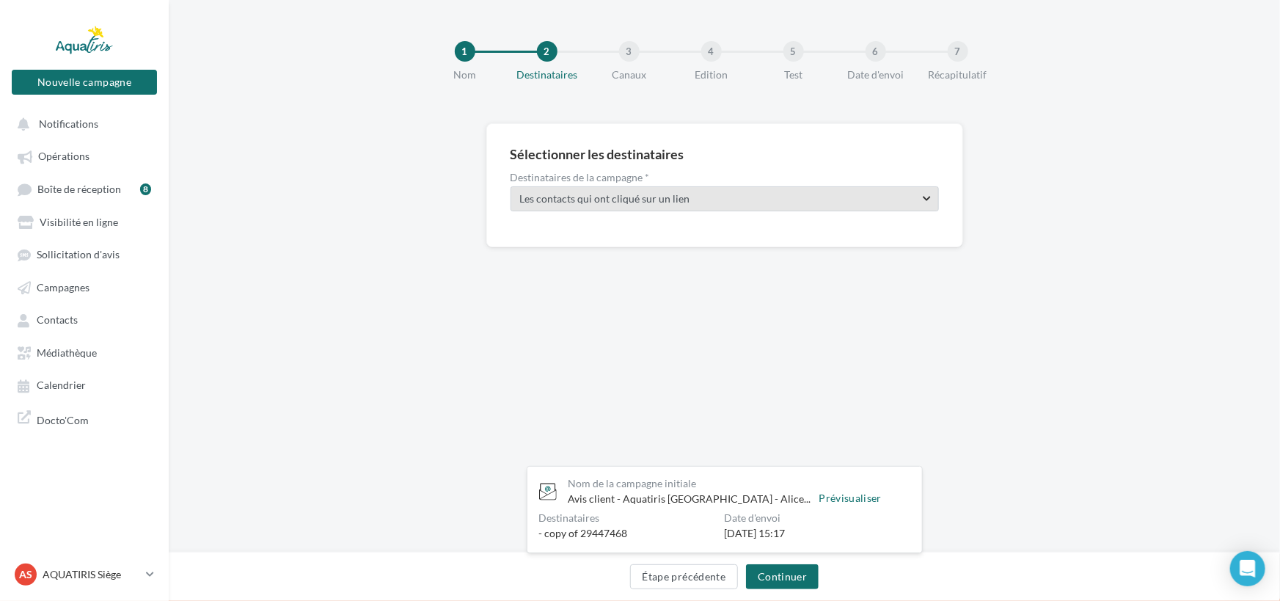
click at [754, 193] on span "Les contacts qui ont cliqué sur un lien" at bounding box center [712, 198] width 384 height 15
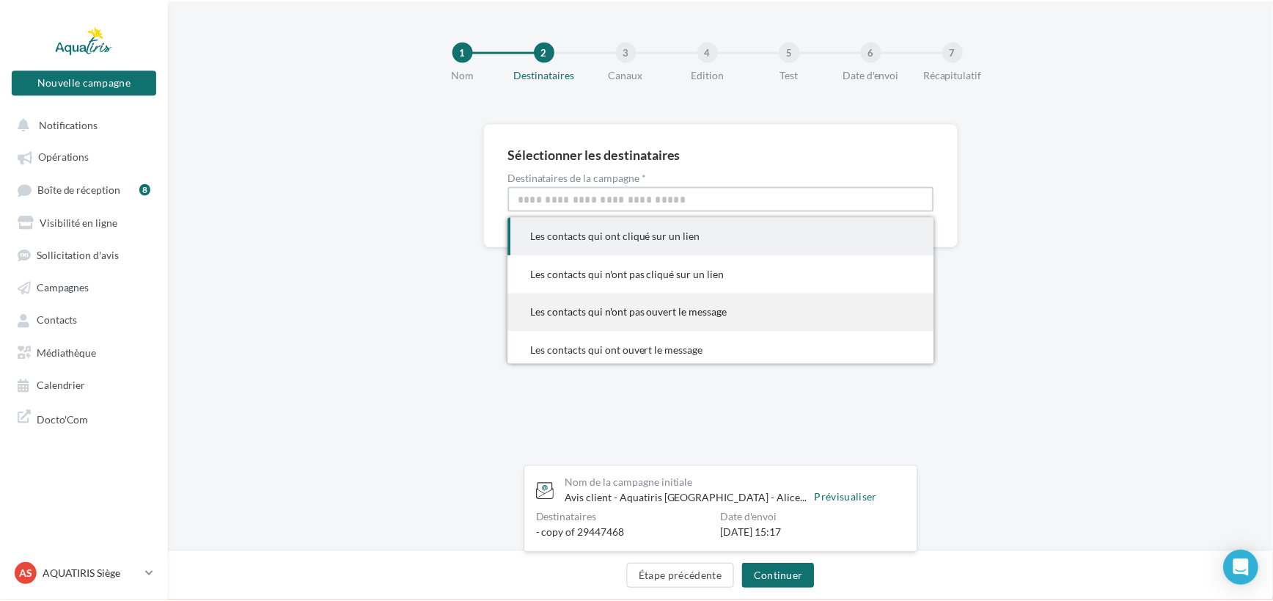
scroll to position [6, 0]
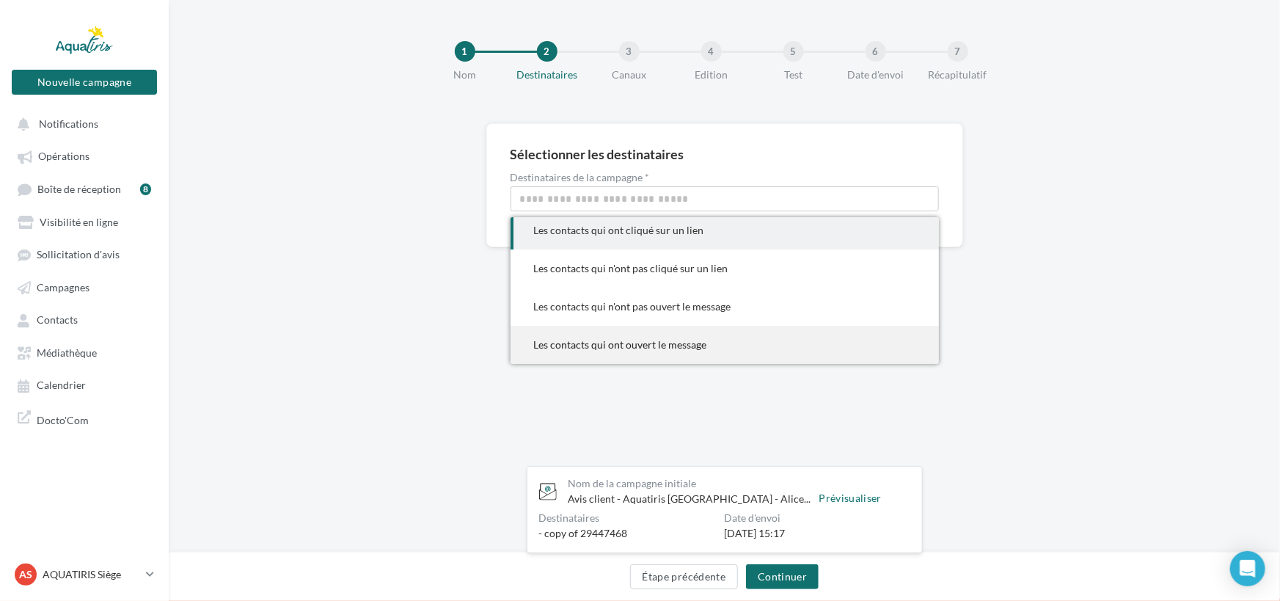
click at [684, 351] on span "Les contacts qui ont ouvert le message" at bounding box center [724, 345] width 428 height 38
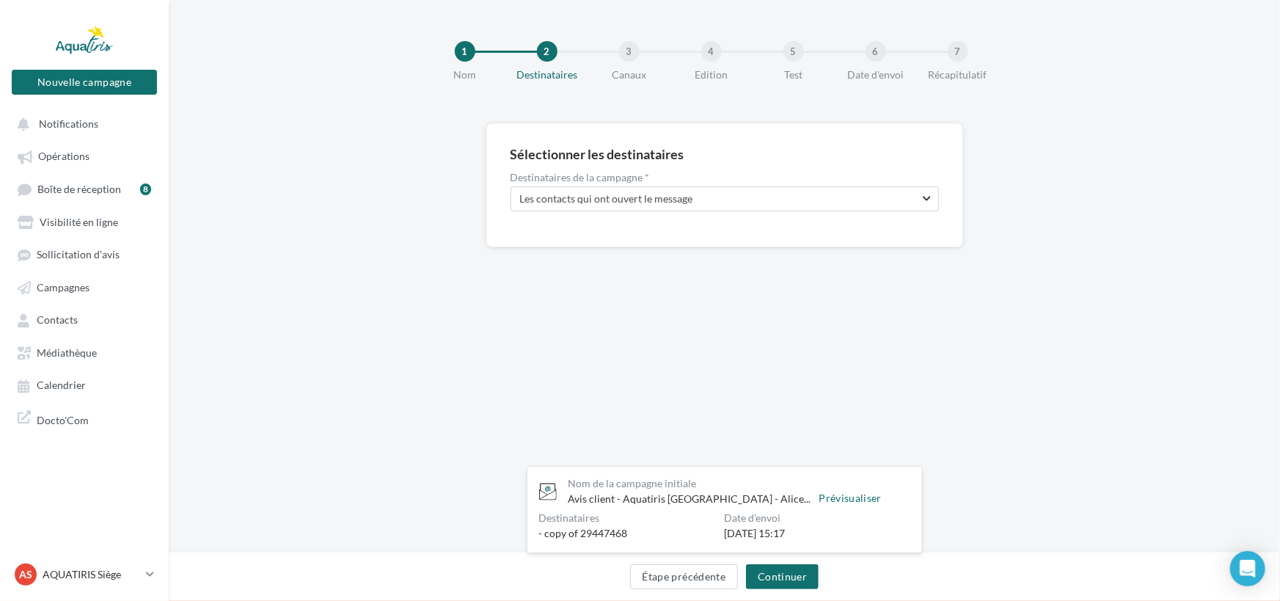
click at [803, 373] on div "1 Nom 2 Destinataires 3 Canaux 4 Edition 5 Test 6 Date d'envoi 7 Récapitulatif …" at bounding box center [724, 276] width 1111 height 552
click at [798, 576] on button "Continuer" at bounding box center [782, 576] width 73 height 25
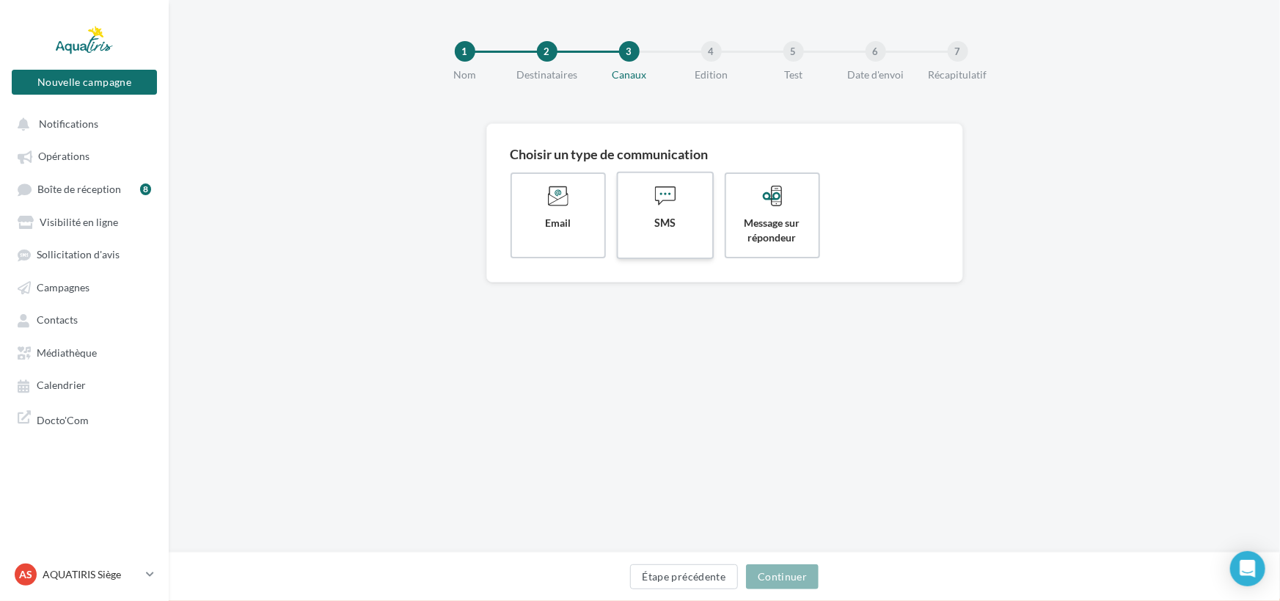
click at [678, 221] on span "SMS" at bounding box center [665, 223] width 70 height 15
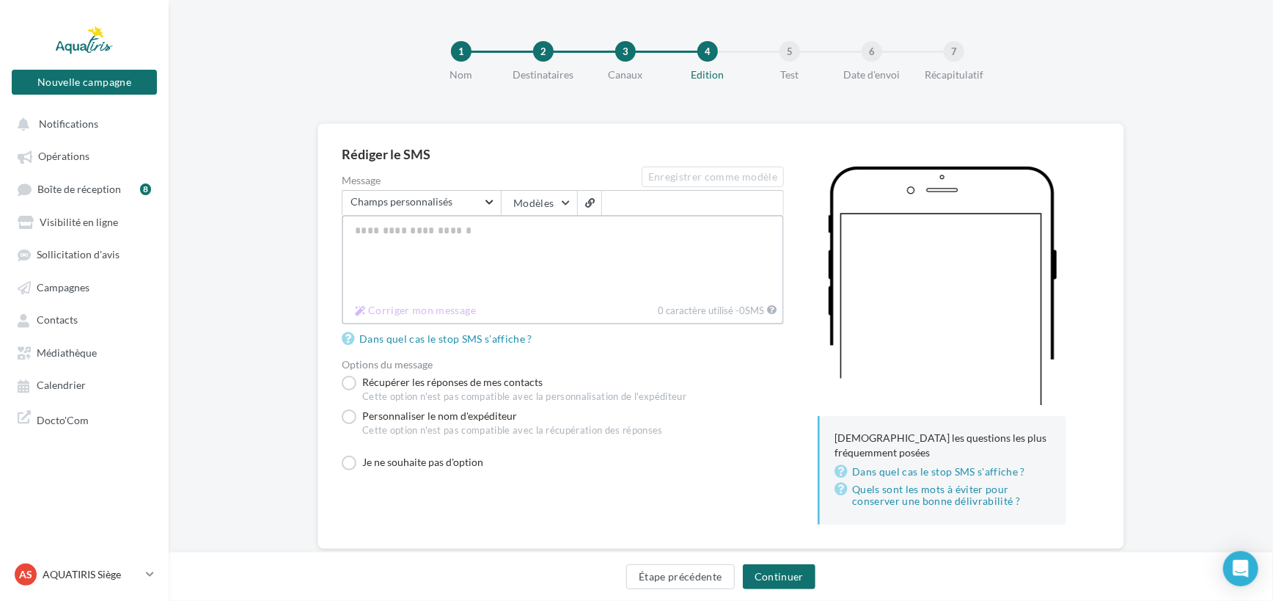
click at [526, 273] on textarea "Message" at bounding box center [563, 257] width 442 height 84
paste textarea "**********"
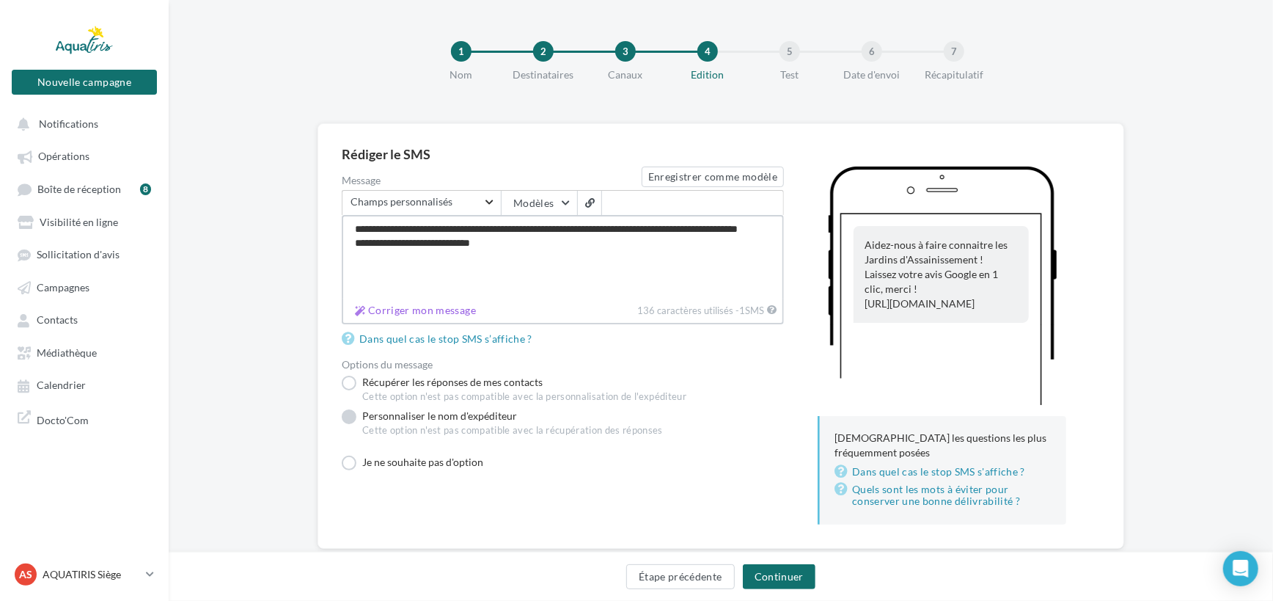
type textarea "**********"
click at [462, 413] on label "Personnaliser le nom d'expéditeur Cette option n'est pas compatible avec la réc…" at bounding box center [502, 425] width 321 height 34
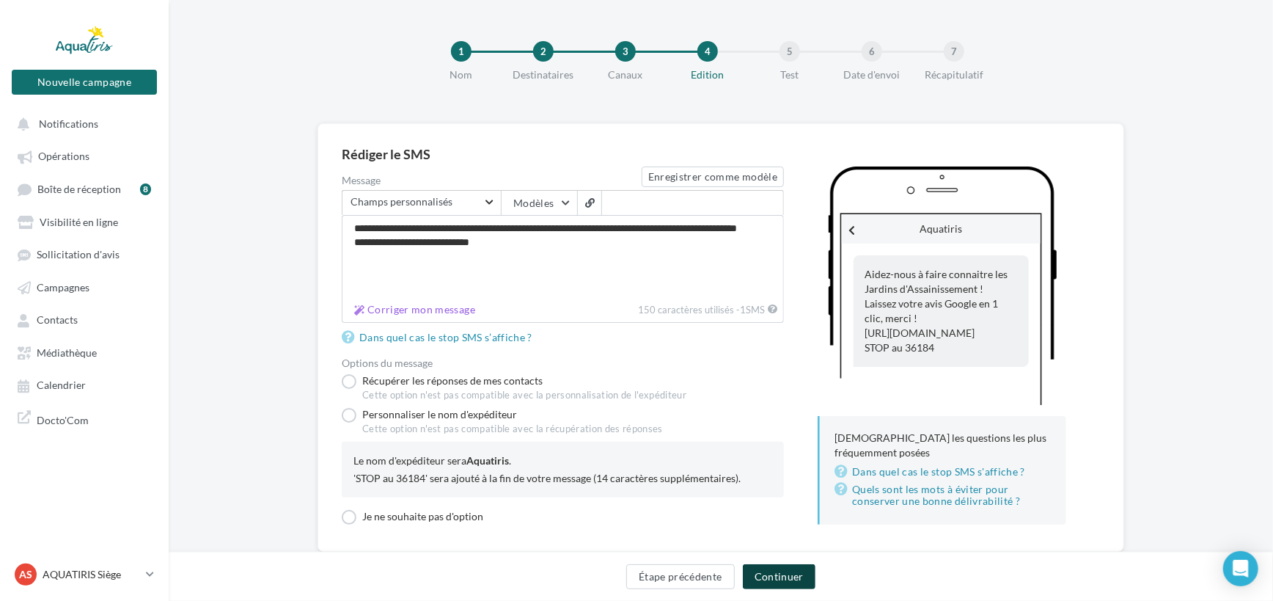
click at [780, 569] on button "Continuer" at bounding box center [779, 576] width 73 height 25
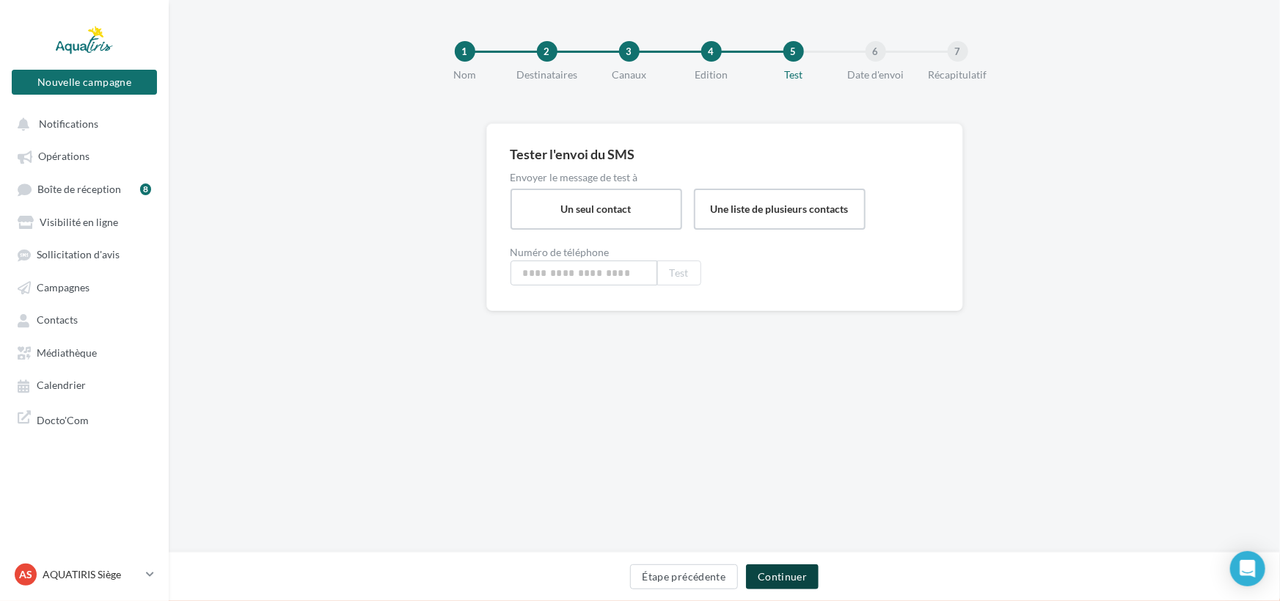
click at [770, 572] on button "Continuer" at bounding box center [782, 576] width 73 height 25
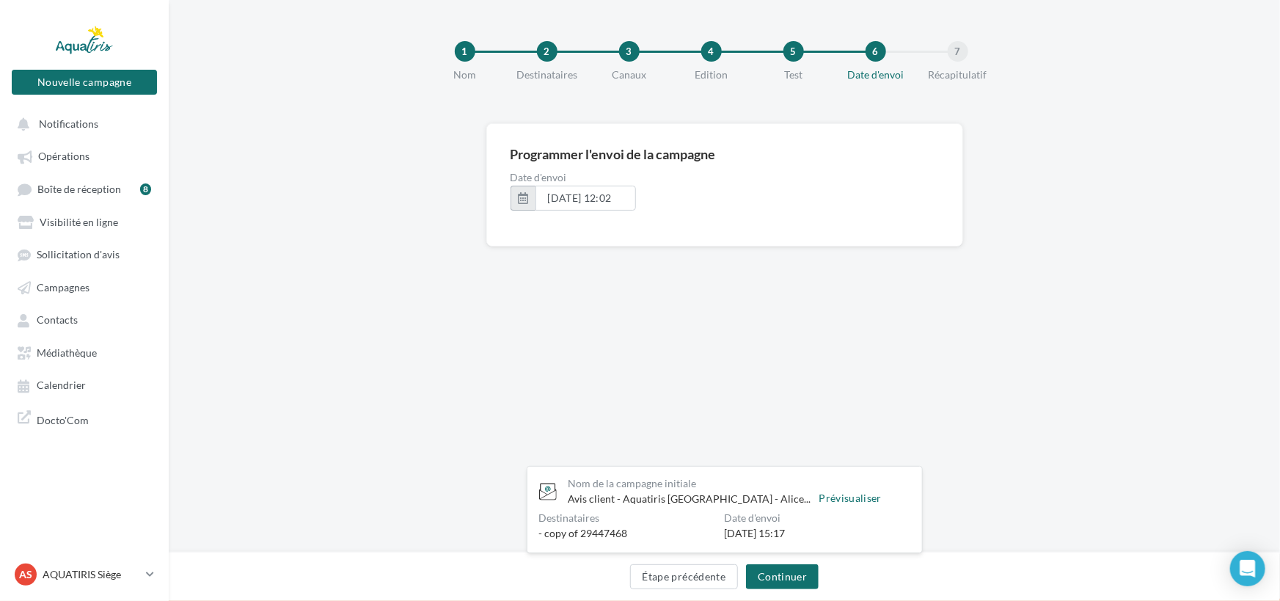
click at [529, 202] on button "button" at bounding box center [522, 198] width 25 height 25
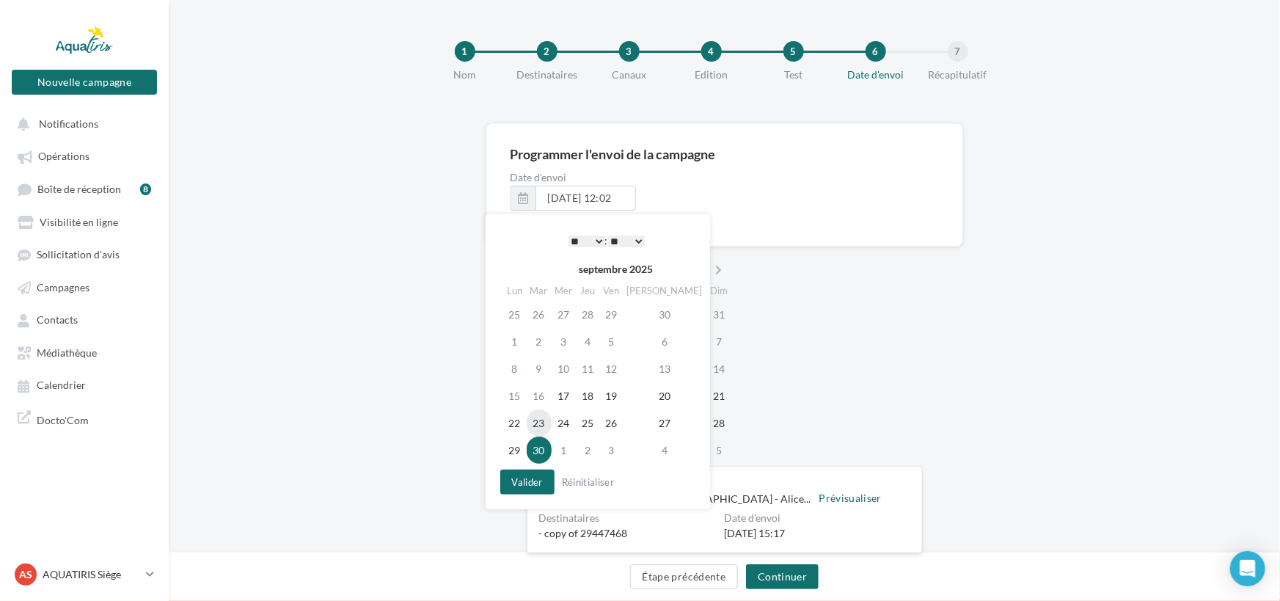
click at [548, 422] on td "23" at bounding box center [538, 422] width 25 height 27
click at [634, 242] on select "** ** ** ** ** **" at bounding box center [626, 241] width 37 height 12
click at [513, 479] on button "Valider" at bounding box center [527, 481] width 54 height 25
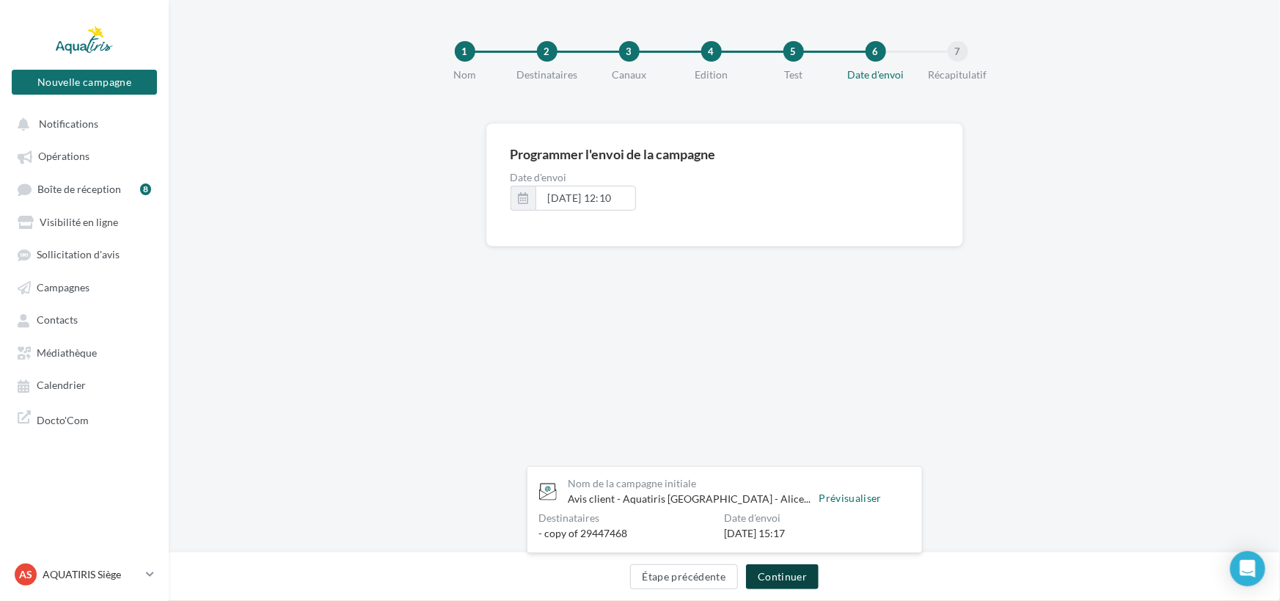
click at [795, 572] on button "Continuer" at bounding box center [782, 576] width 73 height 25
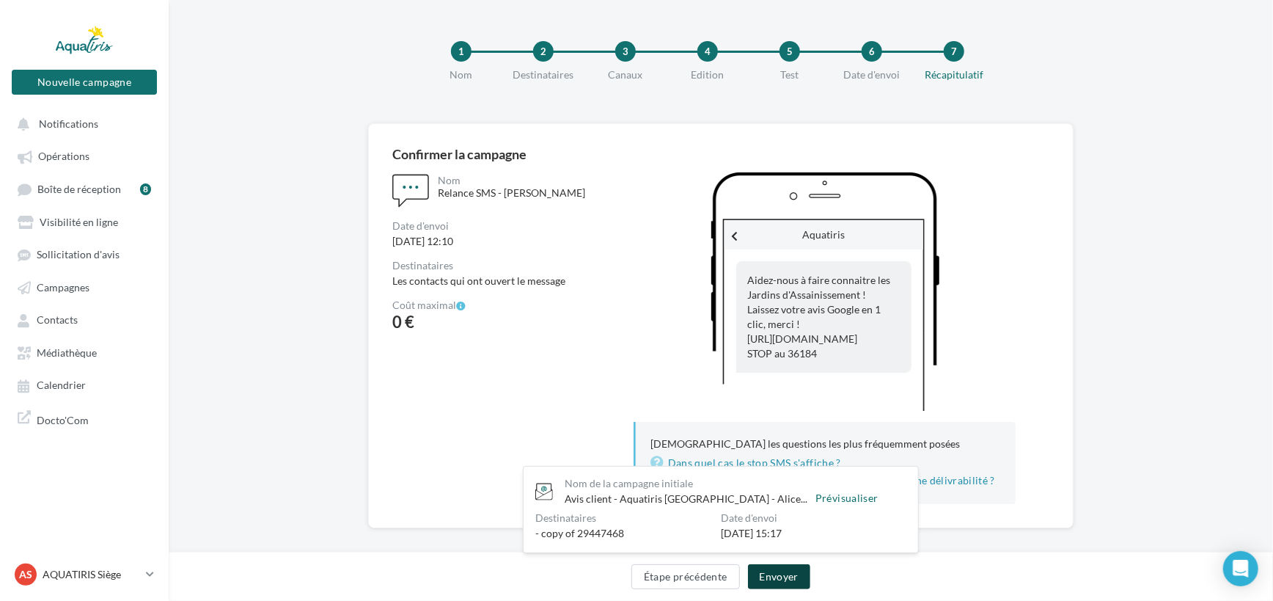
click at [790, 571] on button "Envoyer" at bounding box center [779, 576] width 62 height 25
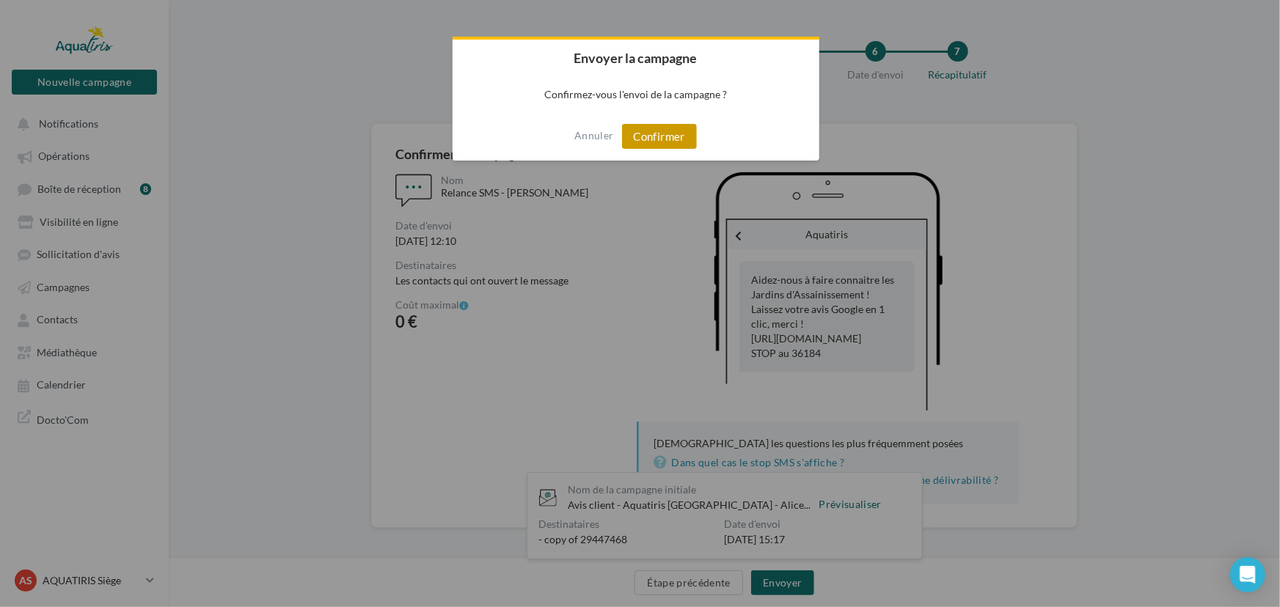
click at [680, 144] on button "Confirmer" at bounding box center [659, 136] width 75 height 25
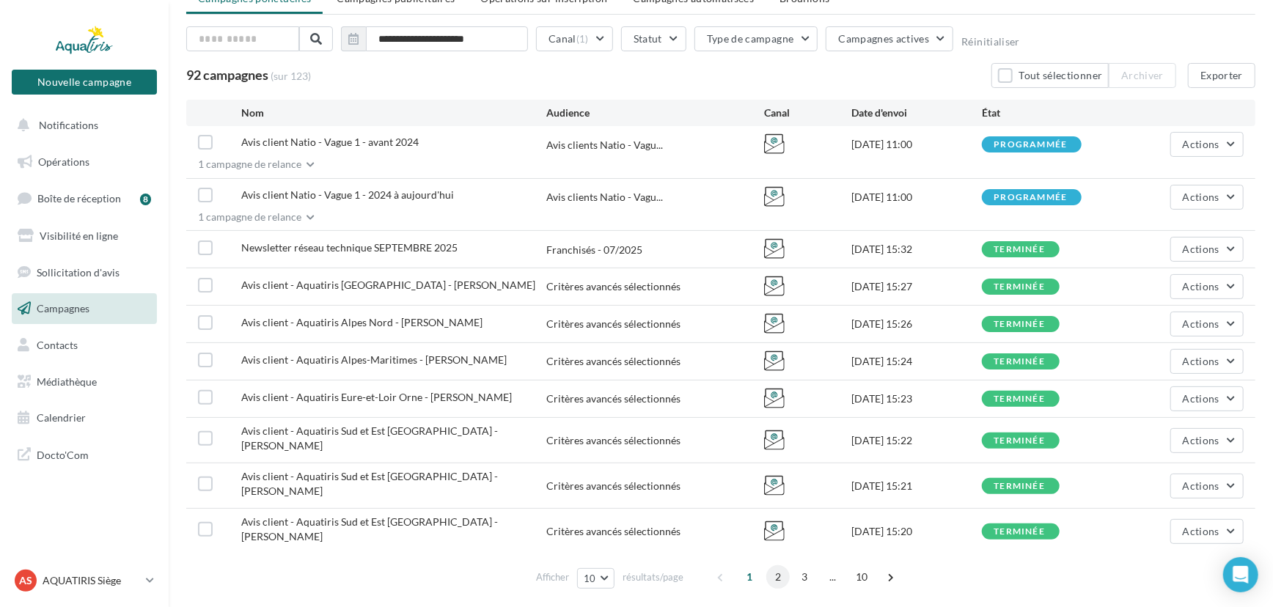
click at [777, 565] on span "2" at bounding box center [777, 576] width 23 height 23
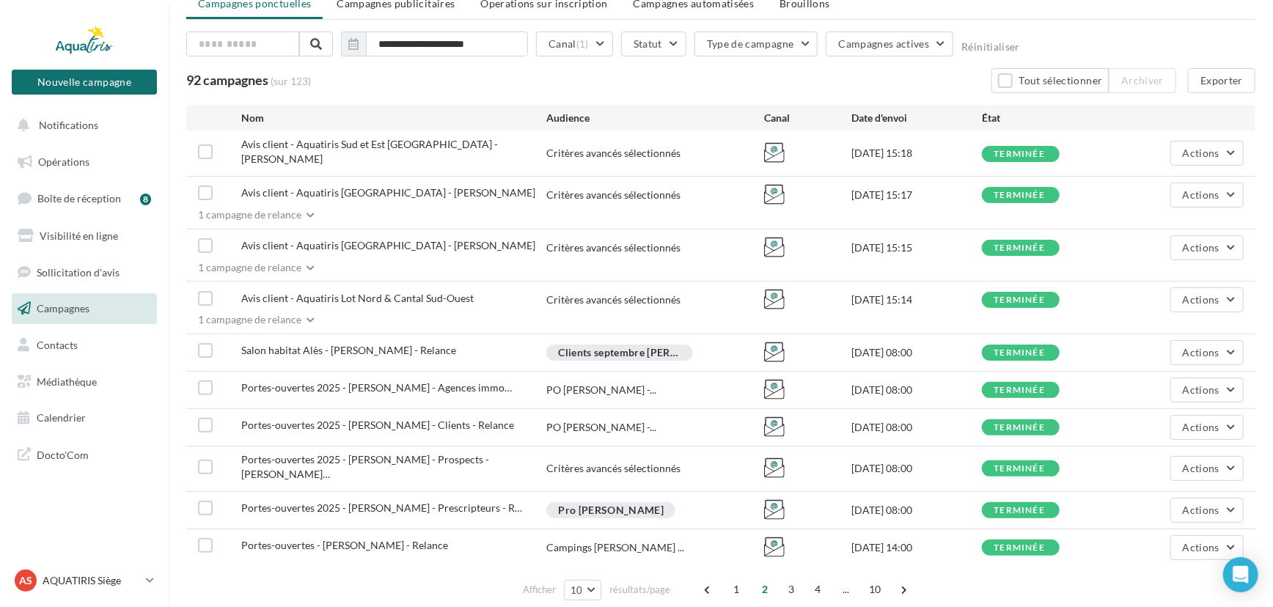
scroll to position [66, 0]
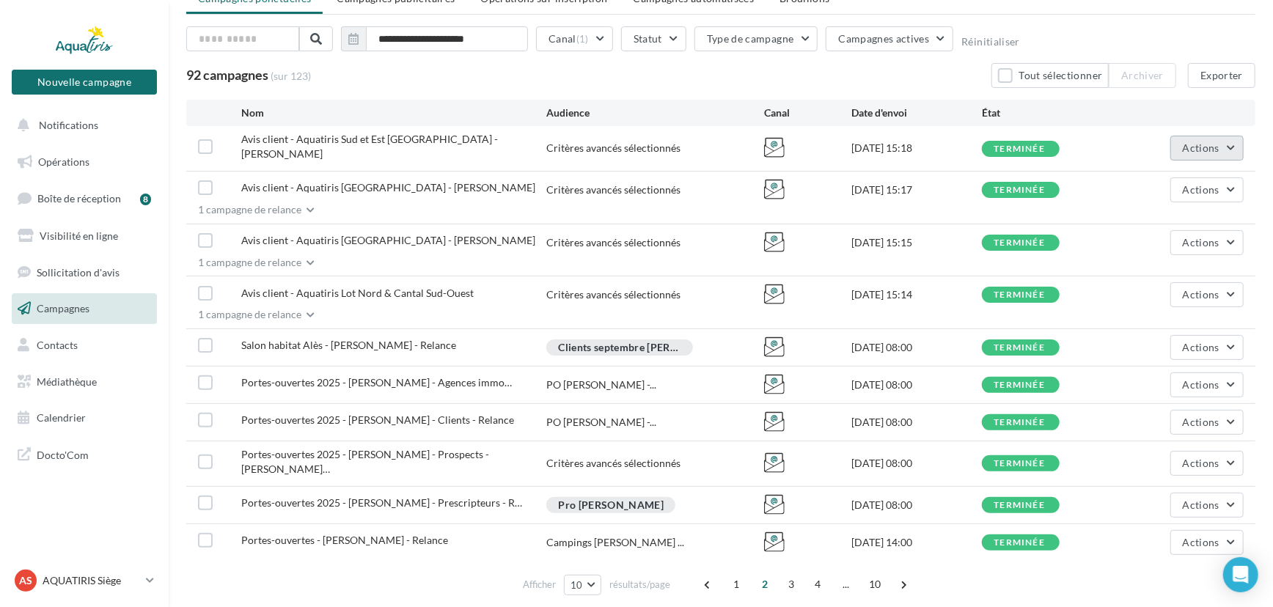
click at [1219, 139] on button "Actions" at bounding box center [1206, 148] width 73 height 25
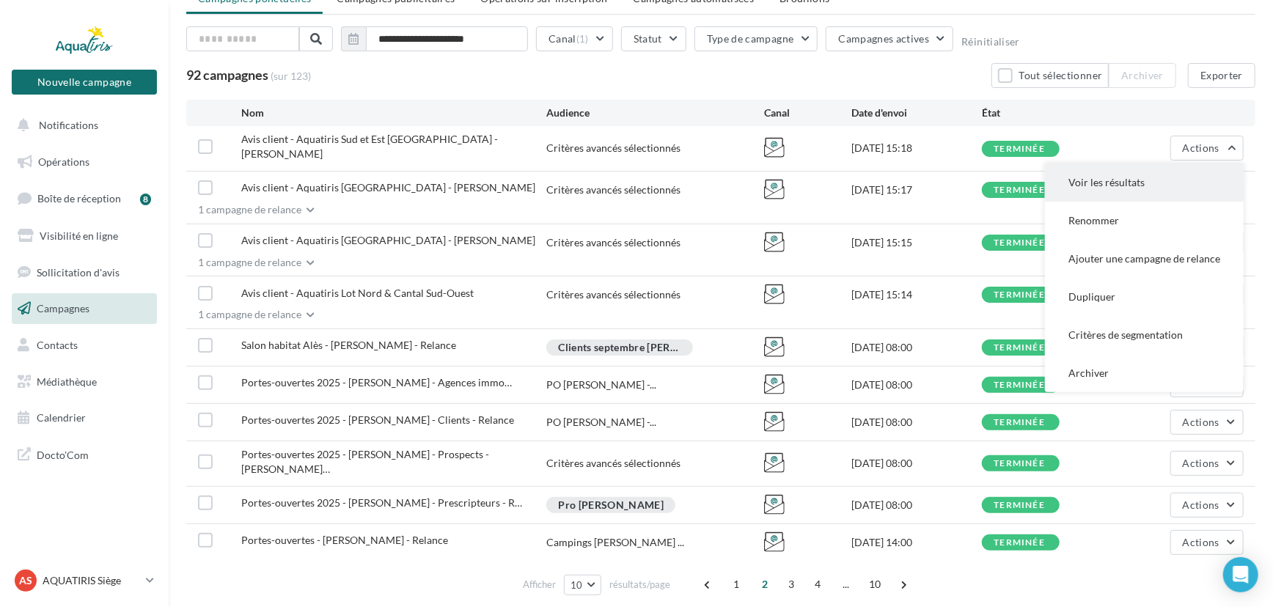
click at [1183, 172] on button "Voir les résultats" at bounding box center [1144, 183] width 199 height 38
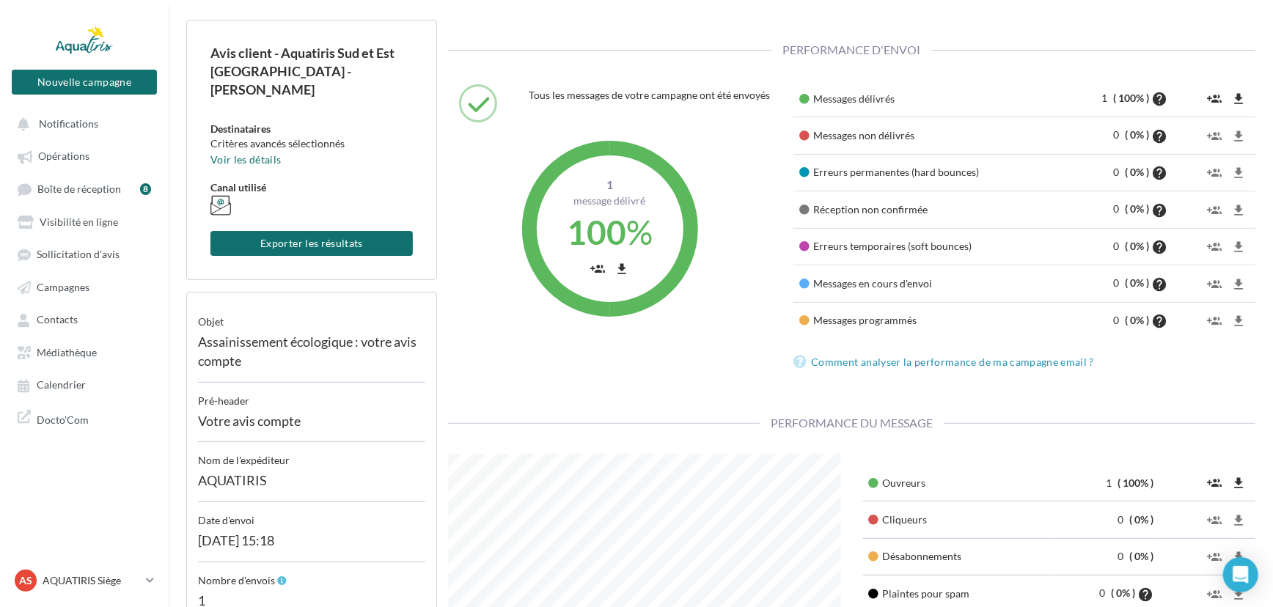
scroll to position [133, 0]
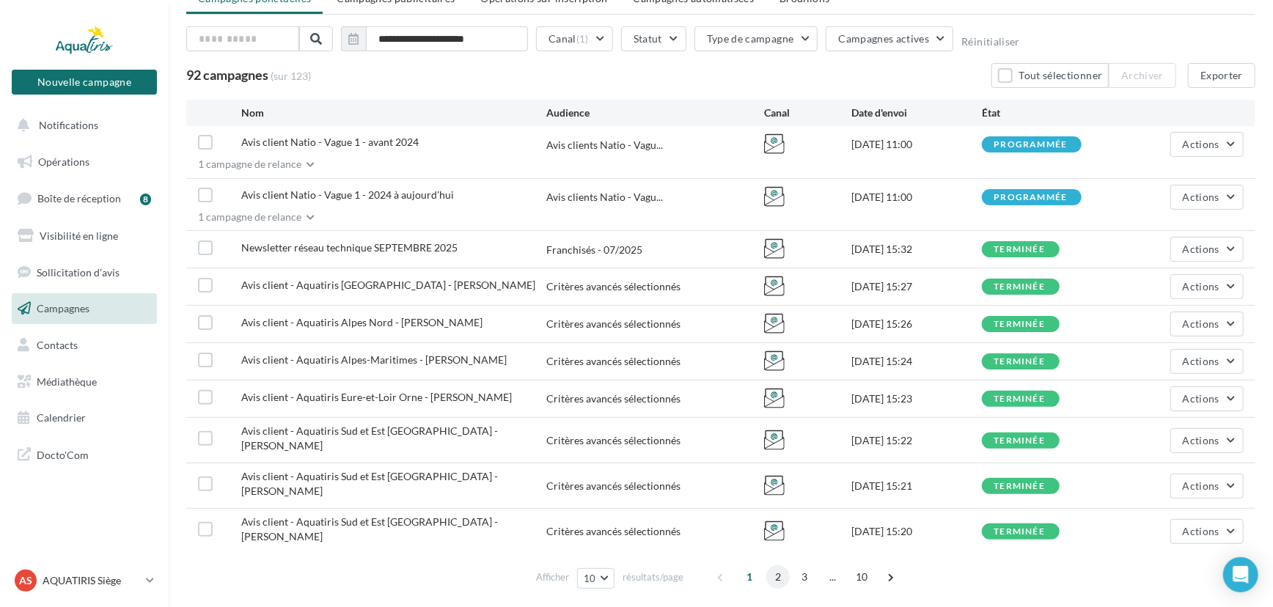
click at [779, 565] on span "2" at bounding box center [777, 576] width 23 height 23
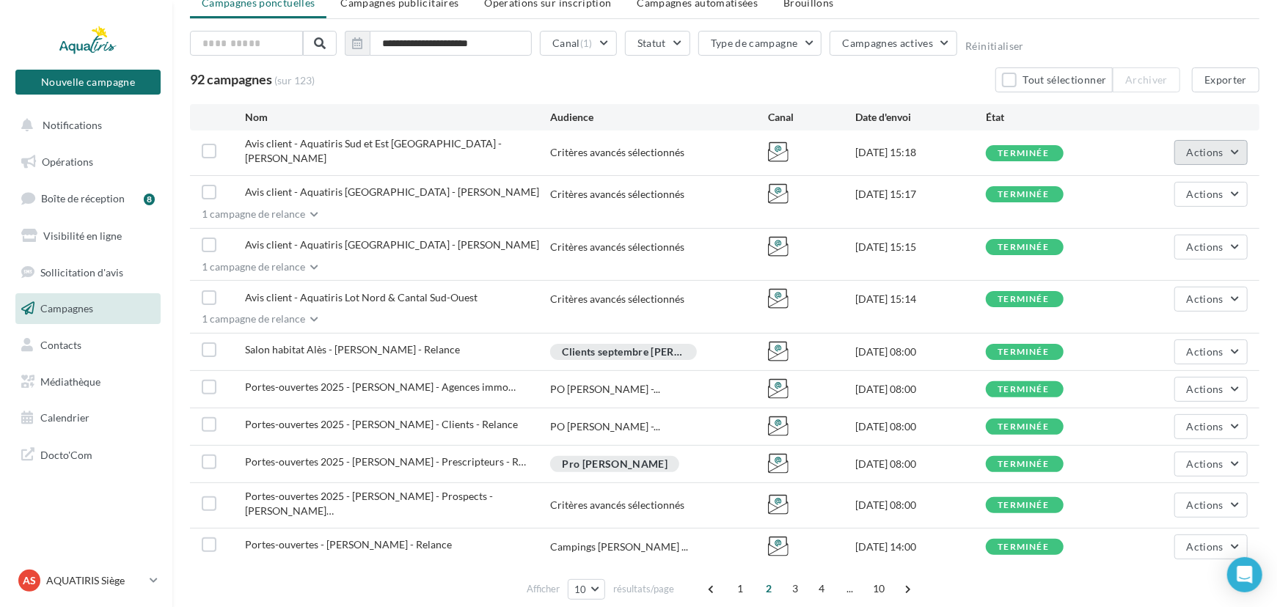
scroll to position [66, 0]
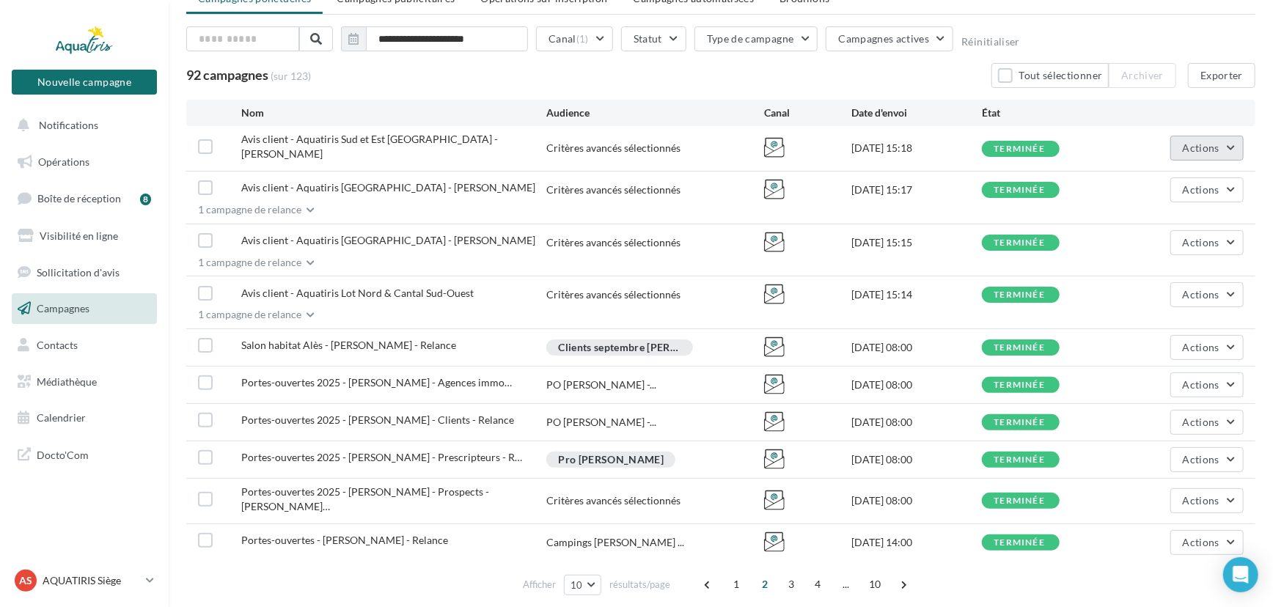
click at [1204, 142] on span "Actions" at bounding box center [1201, 148] width 37 height 12
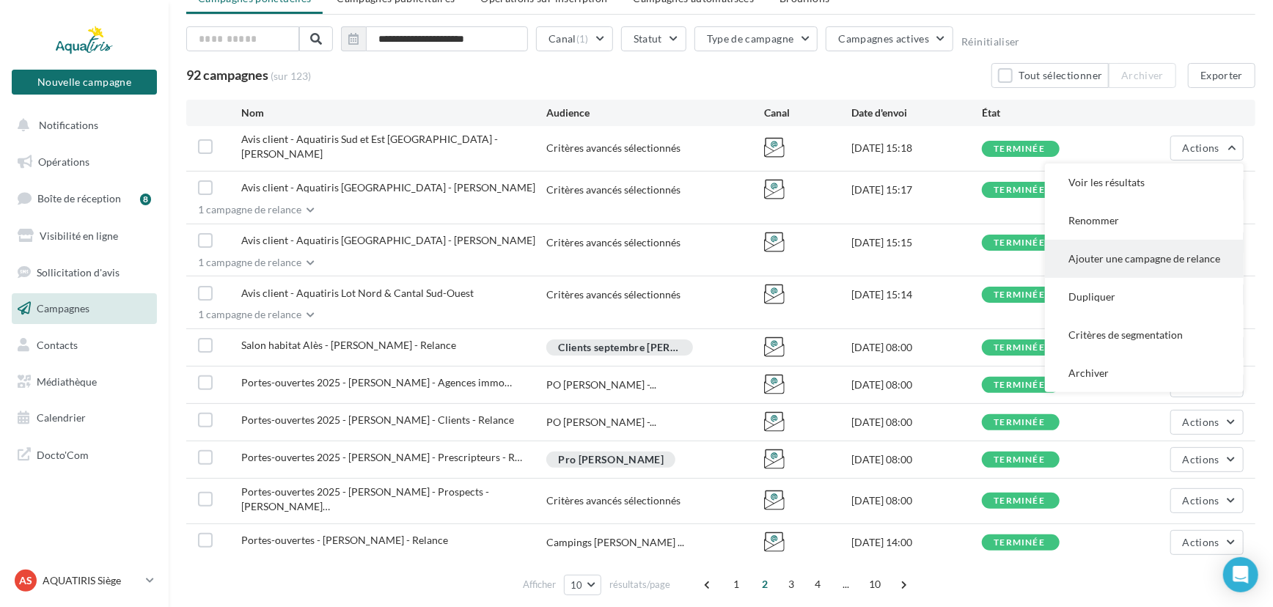
click at [1107, 253] on button "Ajouter une campagne de relance" at bounding box center [1144, 259] width 199 height 38
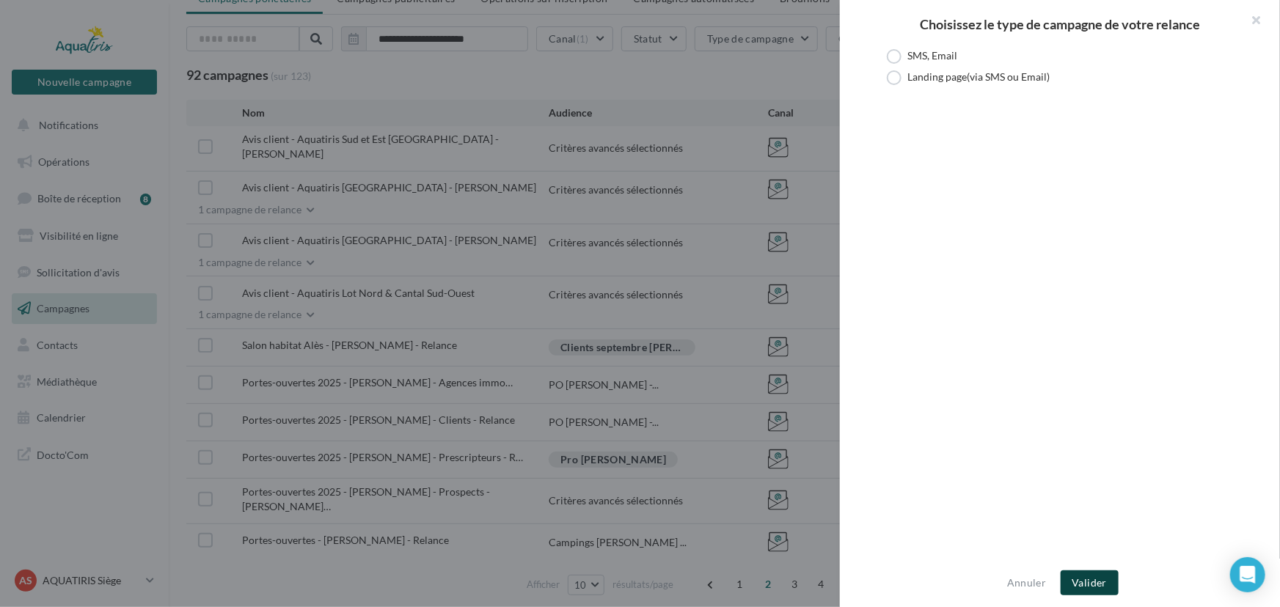
click at [1100, 579] on button "Valider" at bounding box center [1089, 582] width 58 height 25
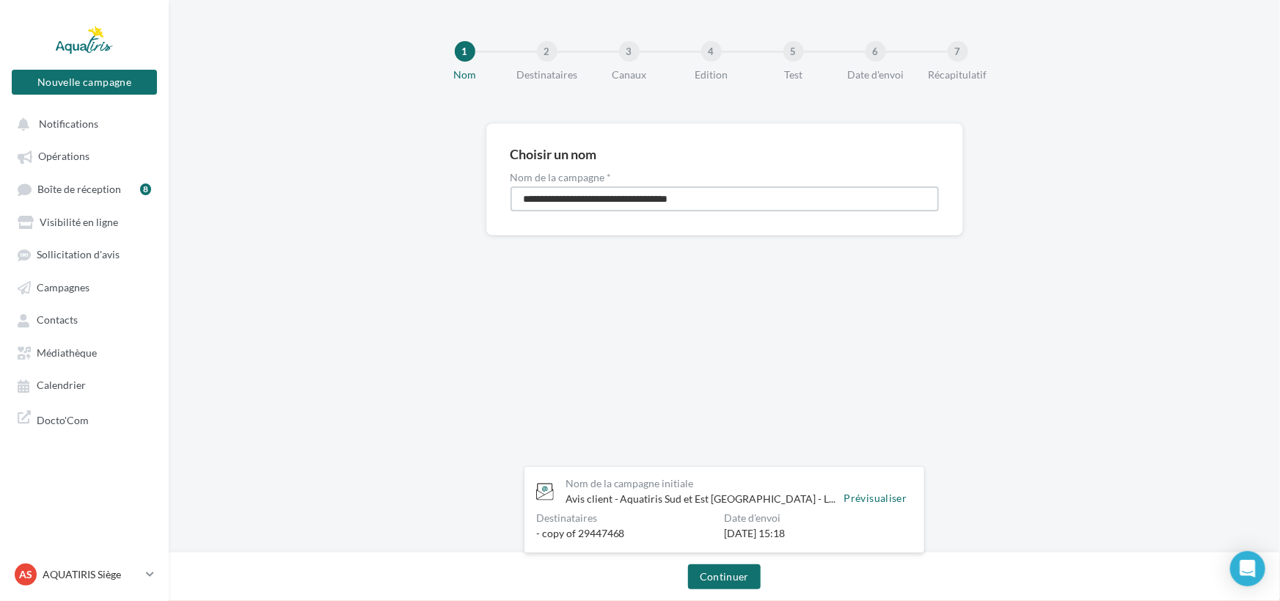
drag, startPoint x: 727, startPoint y: 198, endPoint x: 503, endPoint y: 205, distance: 223.8
click at [503, 205] on div "**********" at bounding box center [724, 179] width 477 height 112
type input "**********"
click at [734, 568] on button "Continuer" at bounding box center [724, 576] width 73 height 25
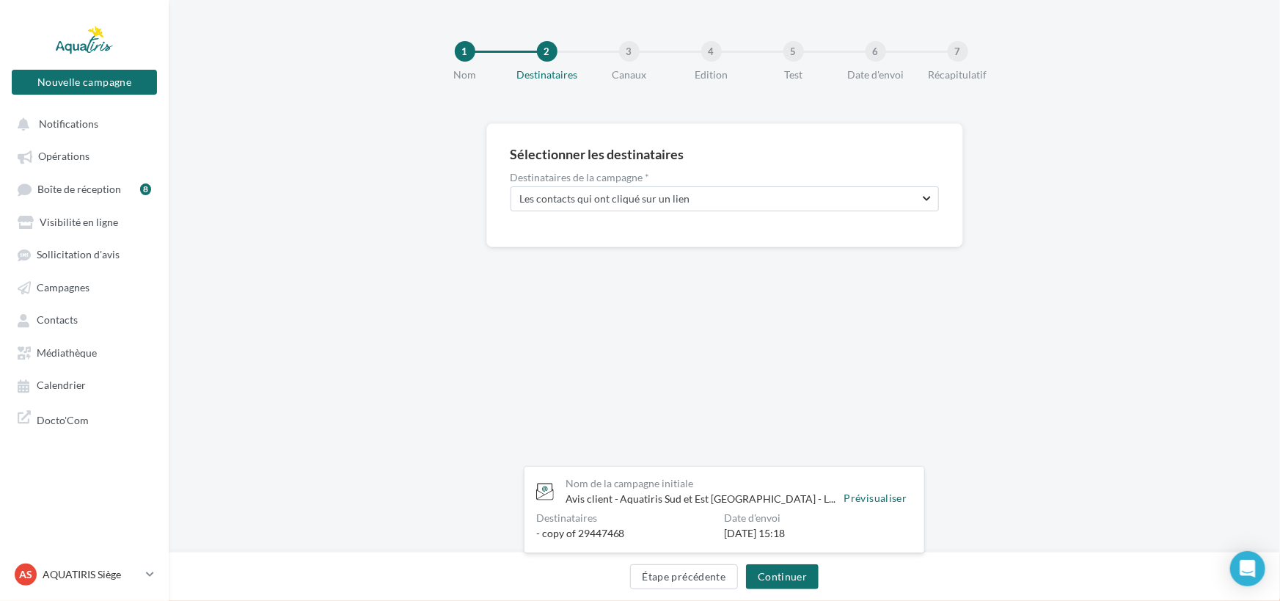
click at [766, 214] on div "Sélectionner les destinataires Destinataires de la campagne * Choisissez une ci…" at bounding box center [724, 185] width 477 height 124
click at [763, 205] on span "Les contacts qui ont cliqué sur un lien" at bounding box center [712, 198] width 384 height 15
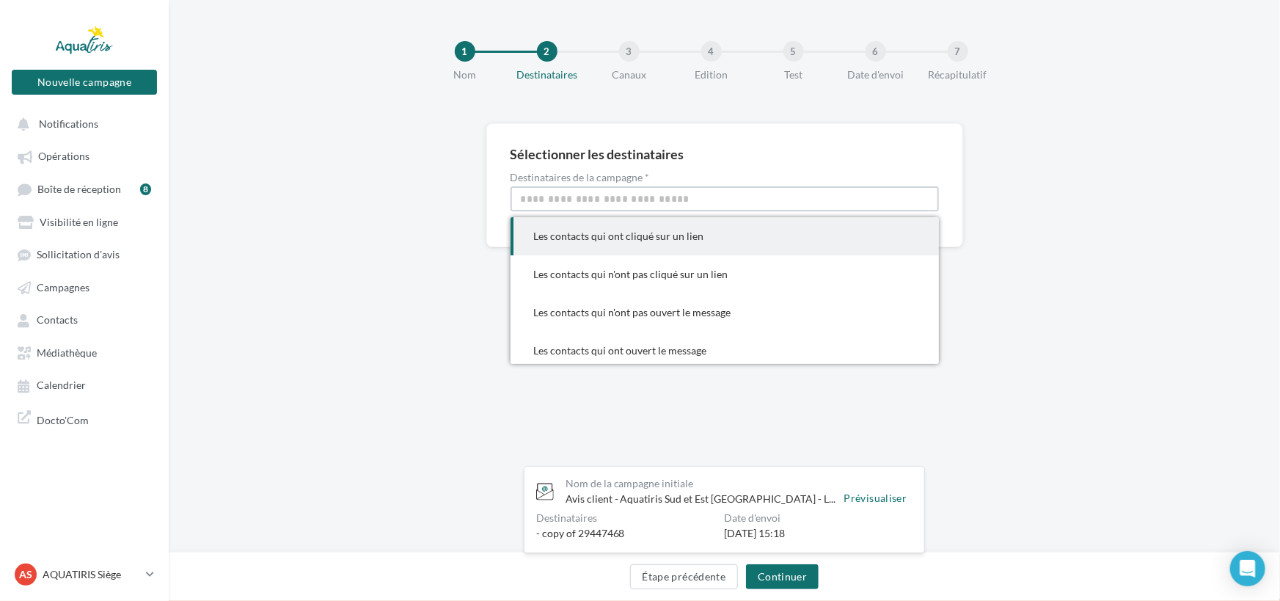
drag, startPoint x: 763, startPoint y: 205, endPoint x: 750, endPoint y: 227, distance: 26.3
click at [762, 213] on div "Sélectionner les destinataires Destinataires de la campagne * Choisissez une ci…" at bounding box center [724, 185] width 477 height 124
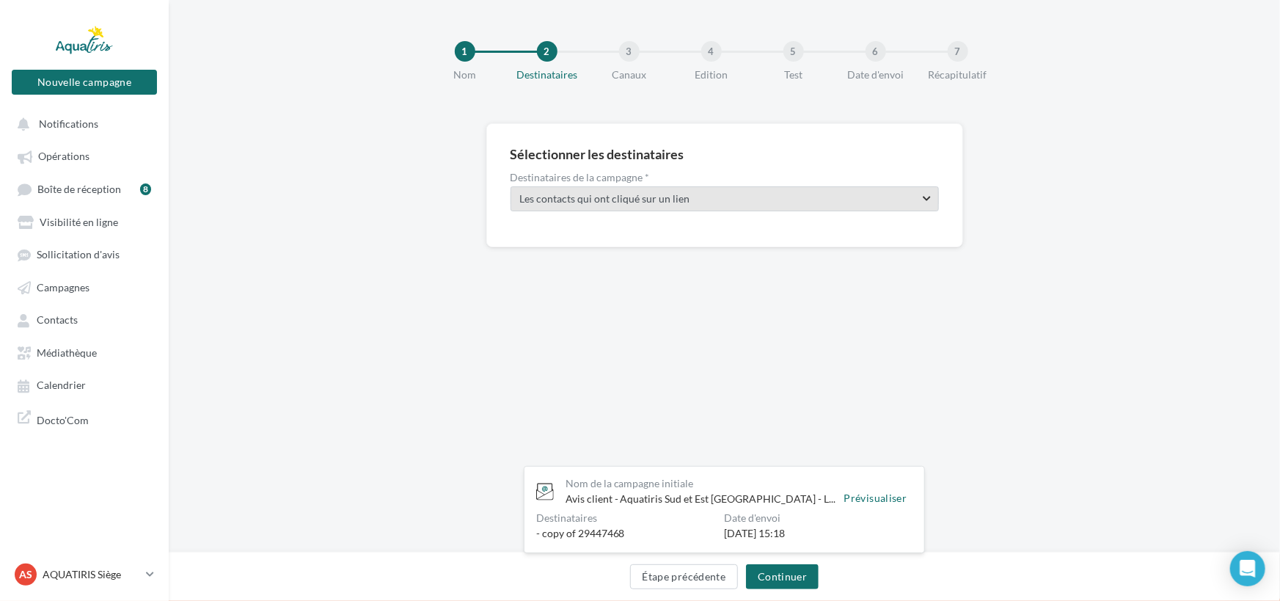
click at [748, 208] on span "Choisissez une cible existante Les contacts qui ont cliqué sur un lien" at bounding box center [724, 198] width 428 height 25
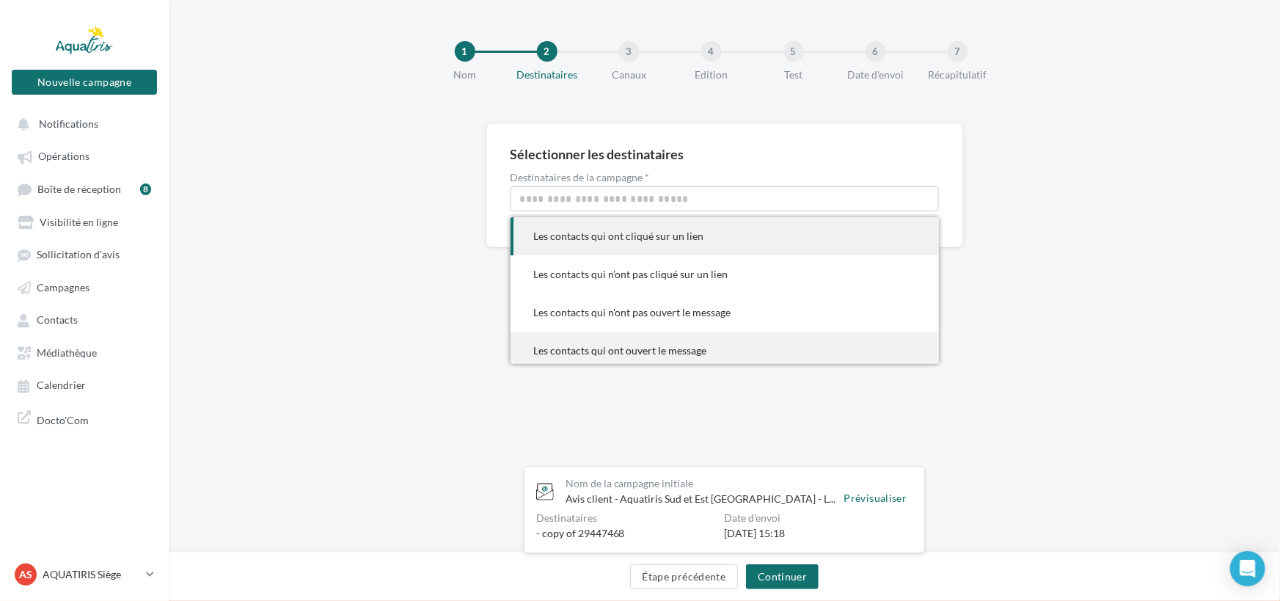
click at [722, 350] on div "Les contacts qui ont ouvert le message" at bounding box center [724, 350] width 381 height 15
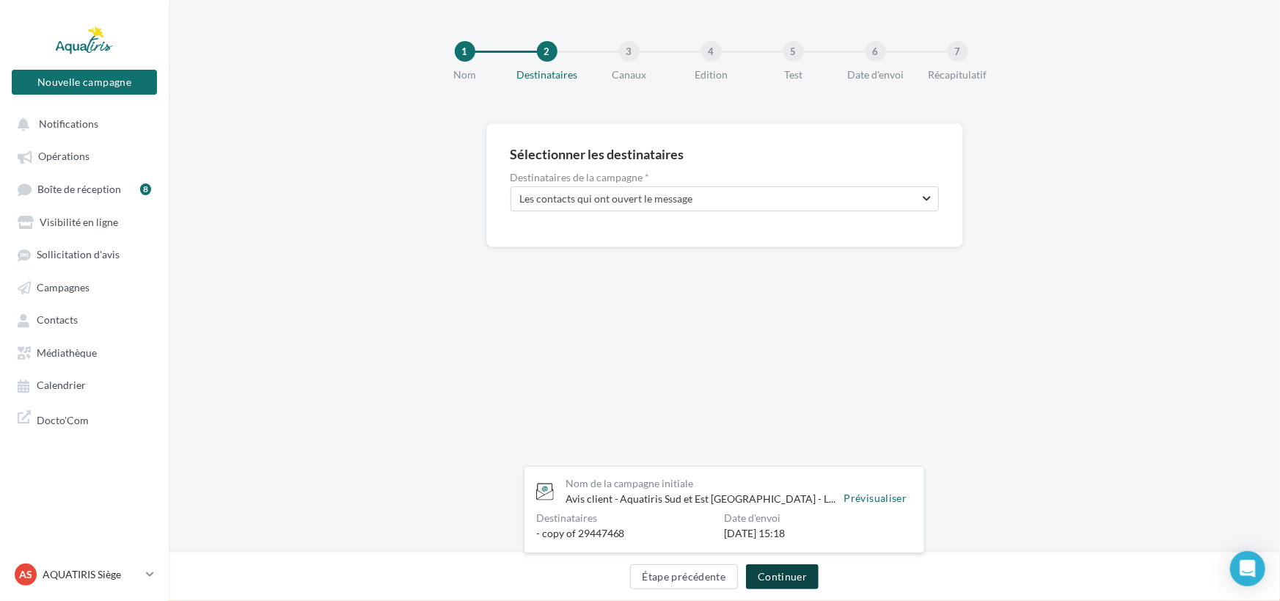
click at [789, 570] on button "Continuer" at bounding box center [782, 576] width 73 height 25
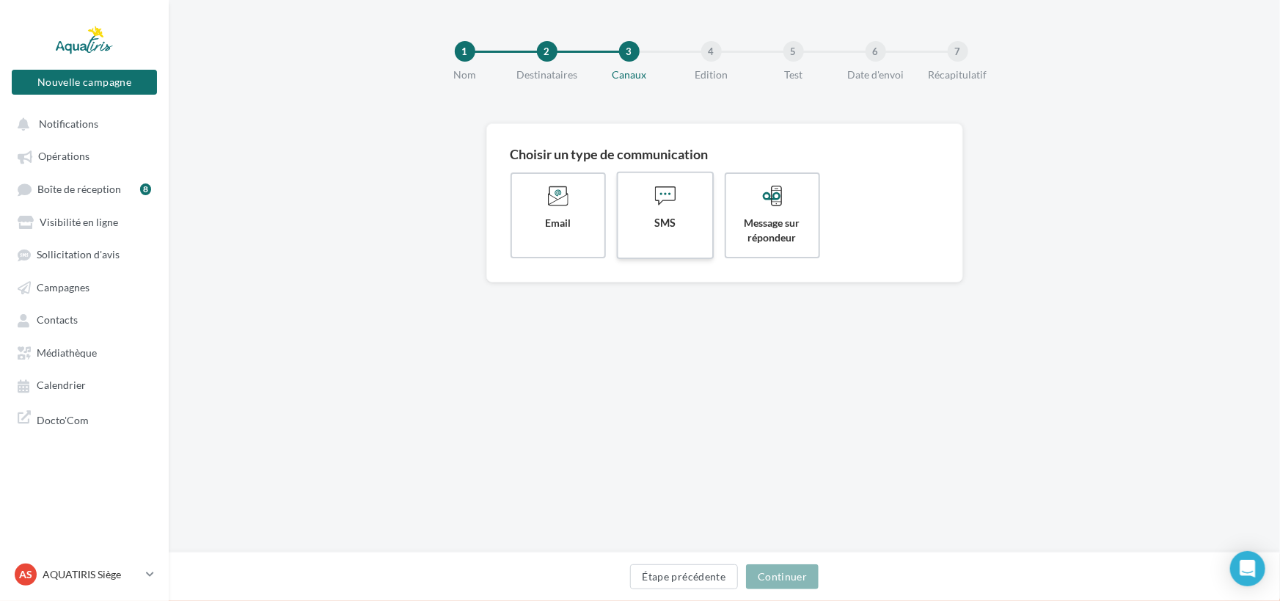
click at [678, 210] on label "SMS" at bounding box center [665, 215] width 98 height 87
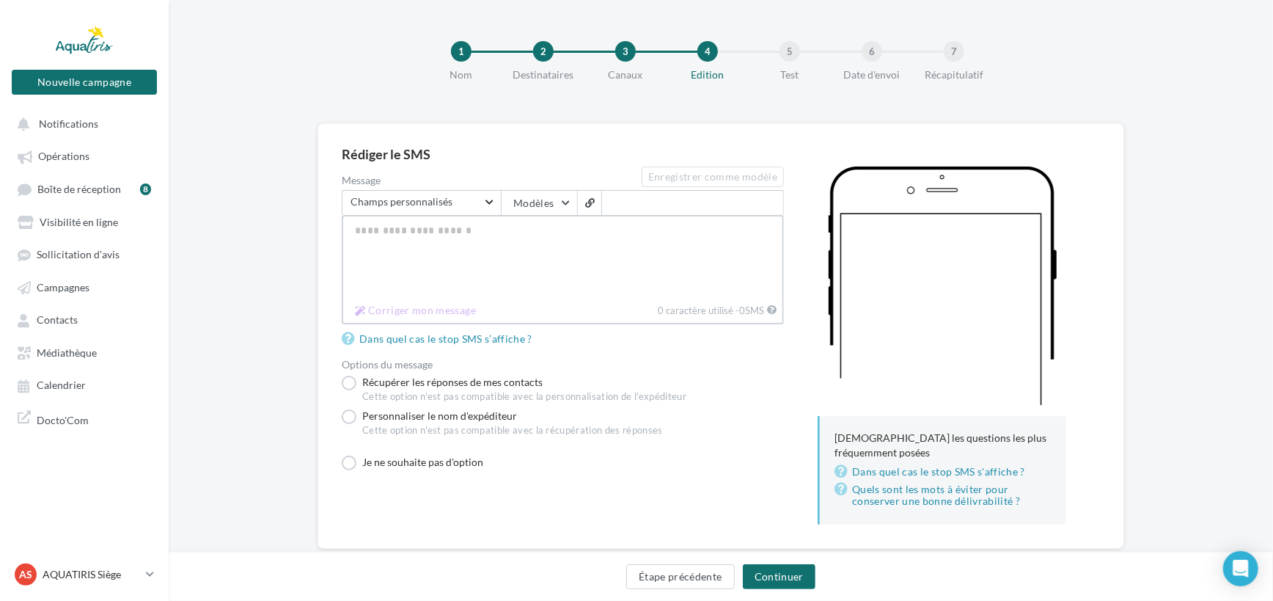
click at [425, 230] on textarea "Message" at bounding box center [563, 257] width 442 height 84
paste textarea "**********"
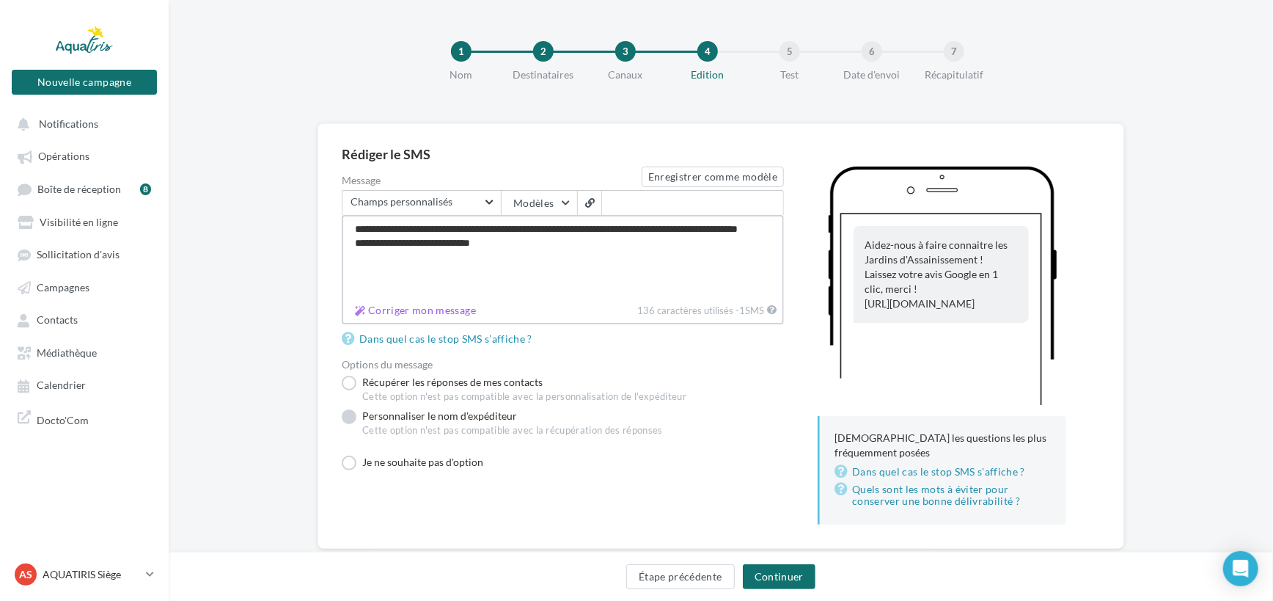
type textarea "**********"
click at [425, 411] on label "Personnaliser le nom d'expéditeur Cette option n'est pas compatible avec la réc…" at bounding box center [502, 425] width 321 height 34
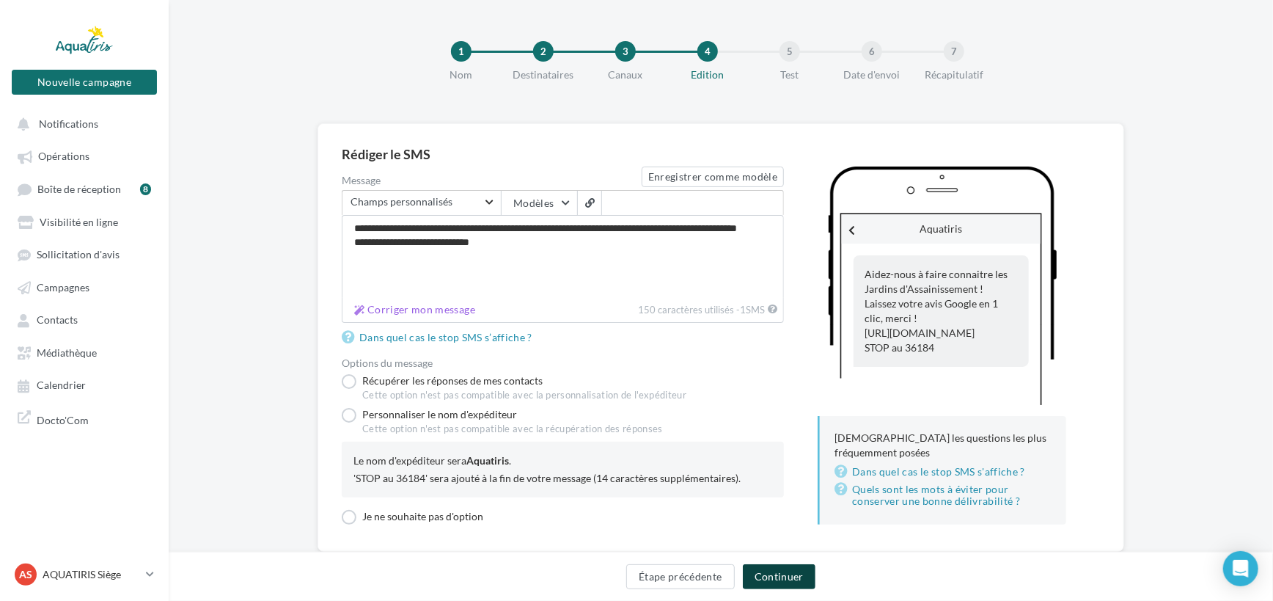
click at [786, 571] on button "Continuer" at bounding box center [779, 576] width 73 height 25
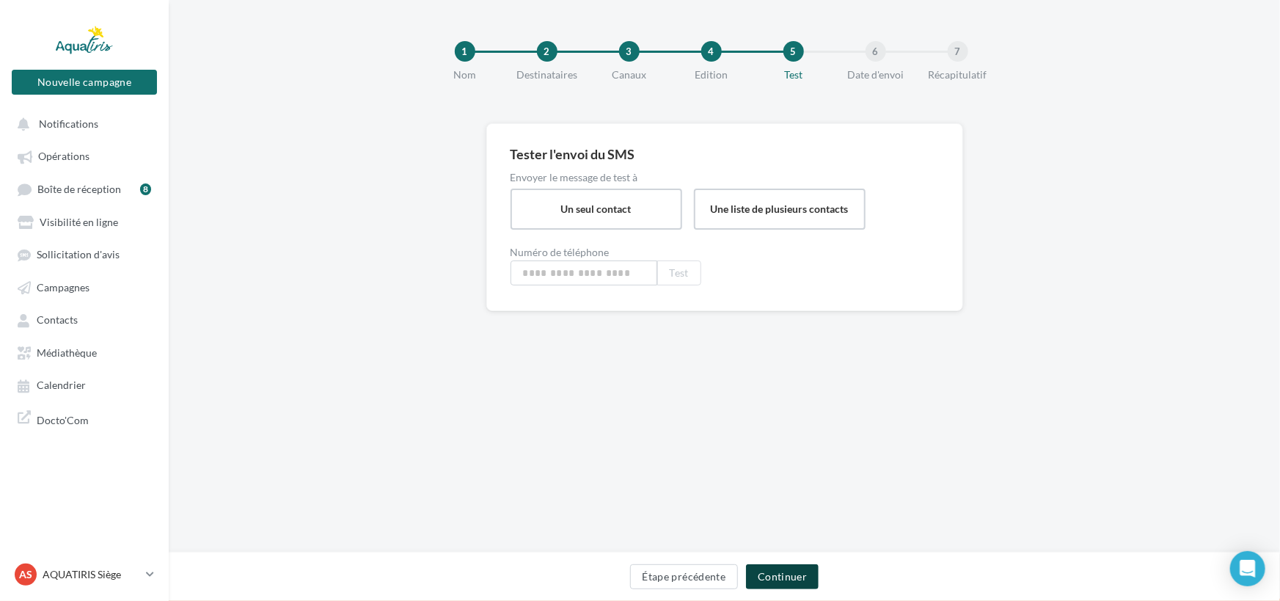
click at [792, 579] on button "Continuer" at bounding box center [782, 576] width 73 height 25
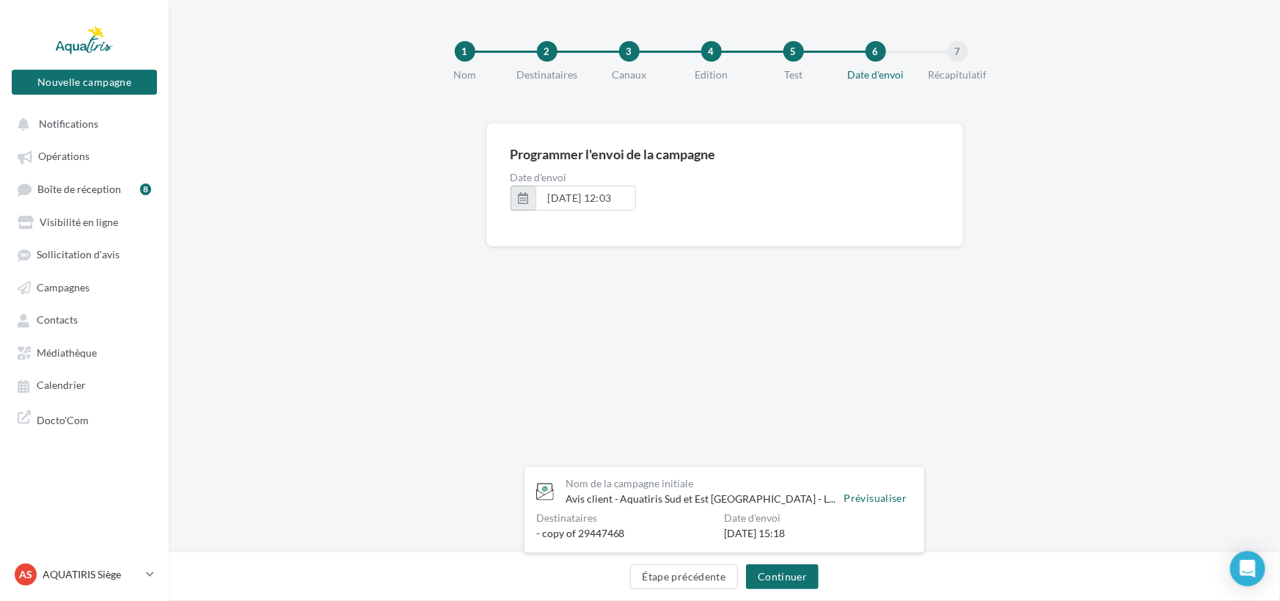
click at [527, 191] on button "button" at bounding box center [522, 198] width 25 height 25
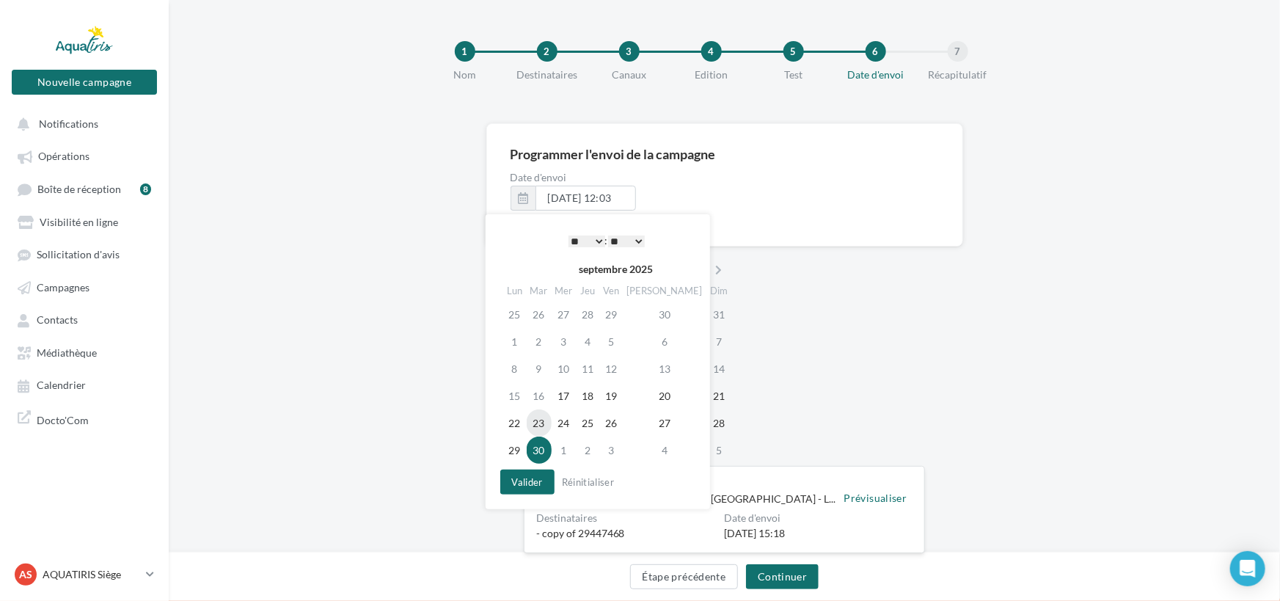
click at [543, 418] on td "23" at bounding box center [538, 422] width 25 height 27
click at [636, 238] on select "** ** ** ** ** **" at bounding box center [626, 241] width 37 height 12
click at [521, 485] on button "Valider" at bounding box center [527, 481] width 54 height 25
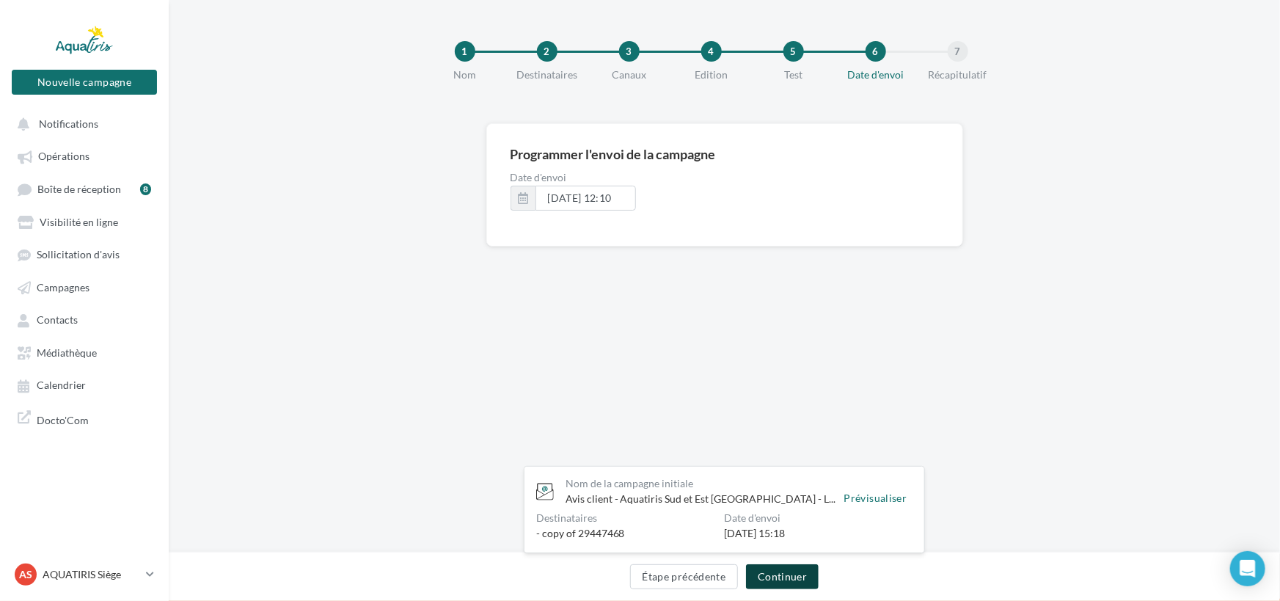
click at [782, 573] on button "Continuer" at bounding box center [782, 576] width 73 height 25
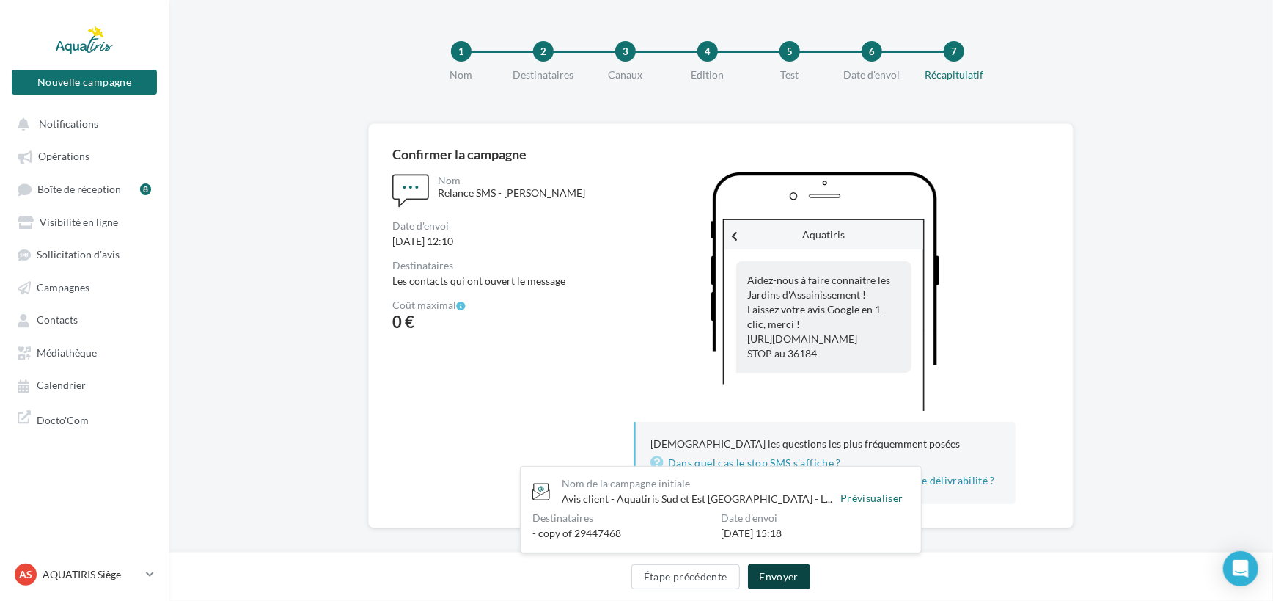
click at [785, 572] on button "Envoyer" at bounding box center [779, 576] width 62 height 25
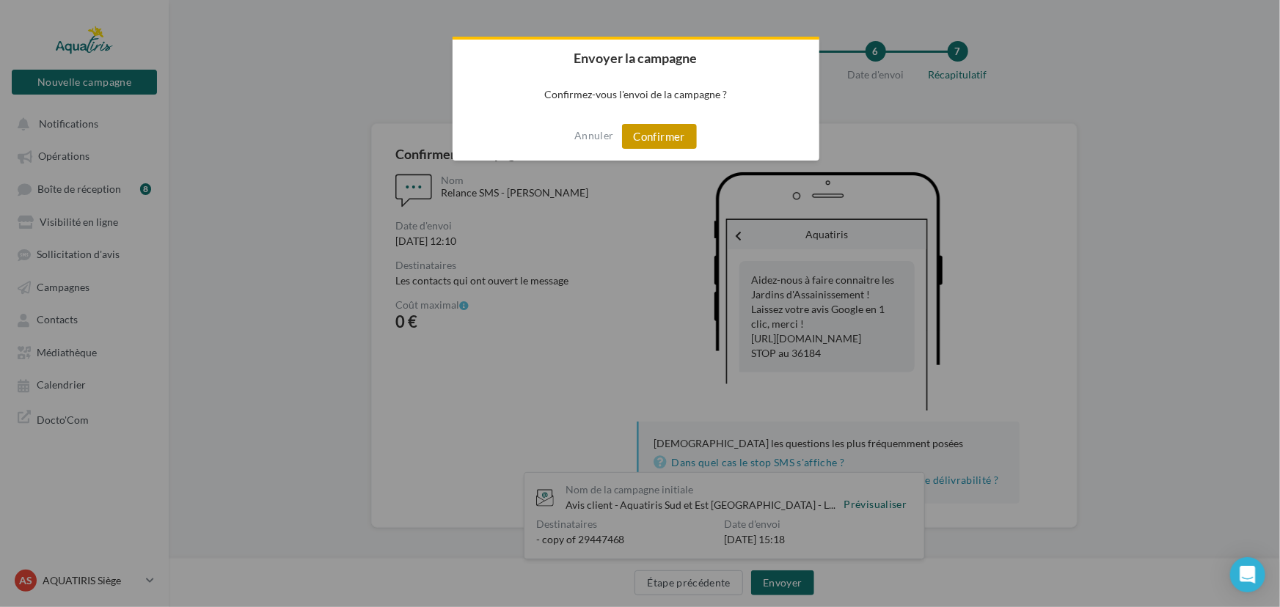
click at [677, 141] on button "Confirmer" at bounding box center [659, 136] width 75 height 25
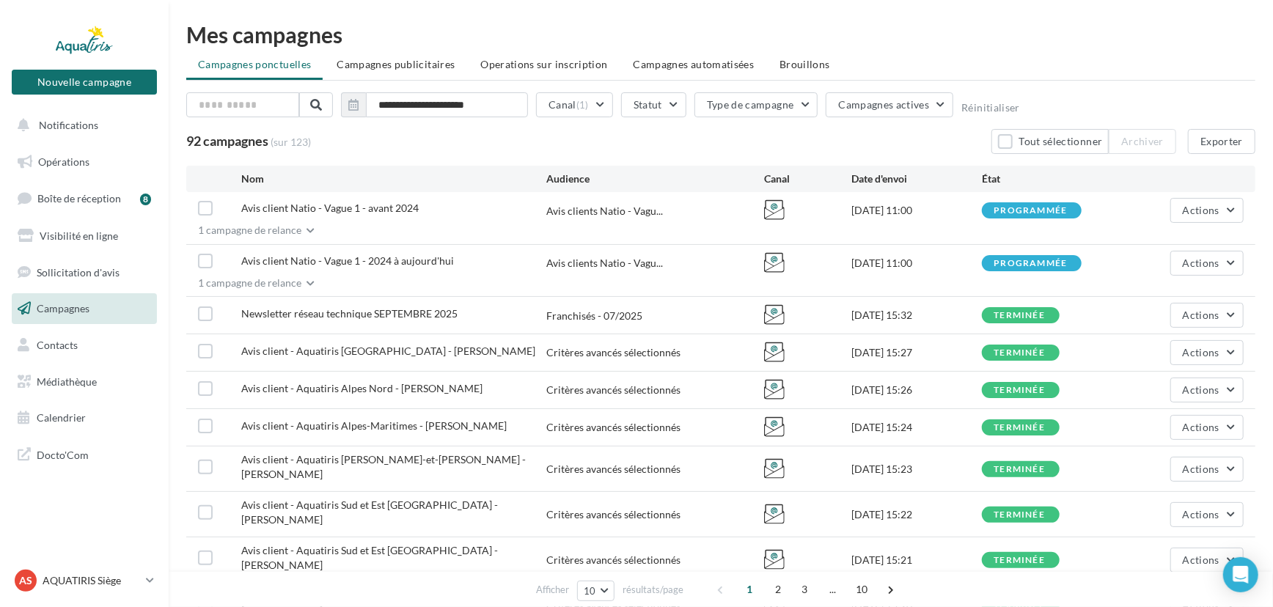
scroll to position [66, 0]
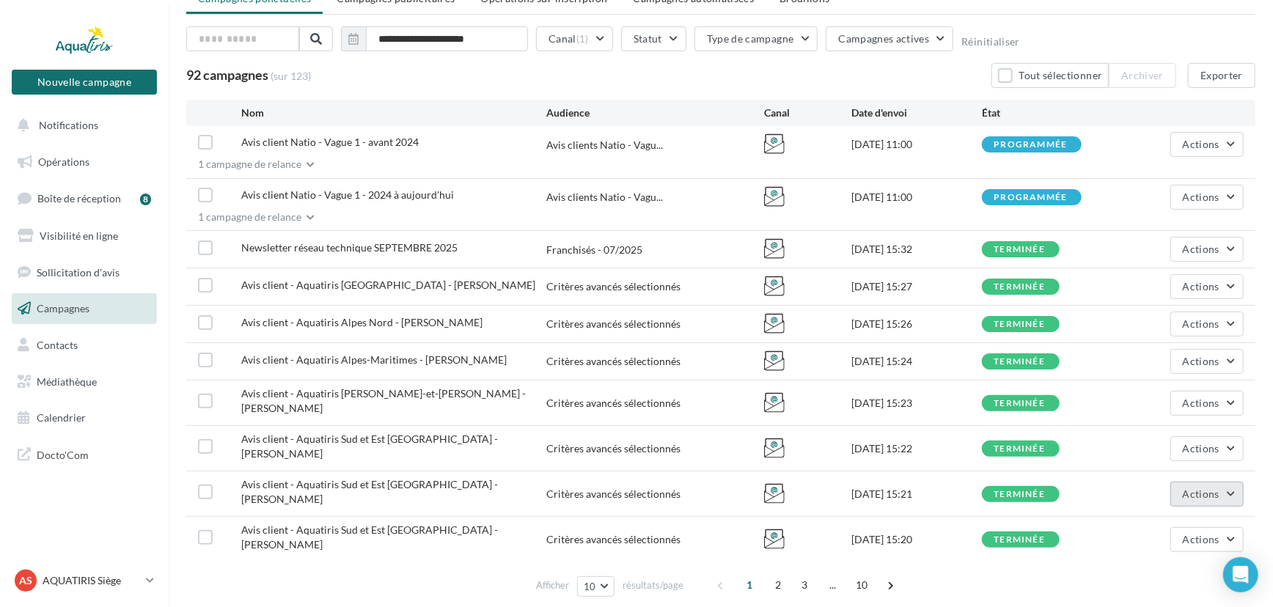
click at [1204, 488] on span "Actions" at bounding box center [1201, 494] width 37 height 12
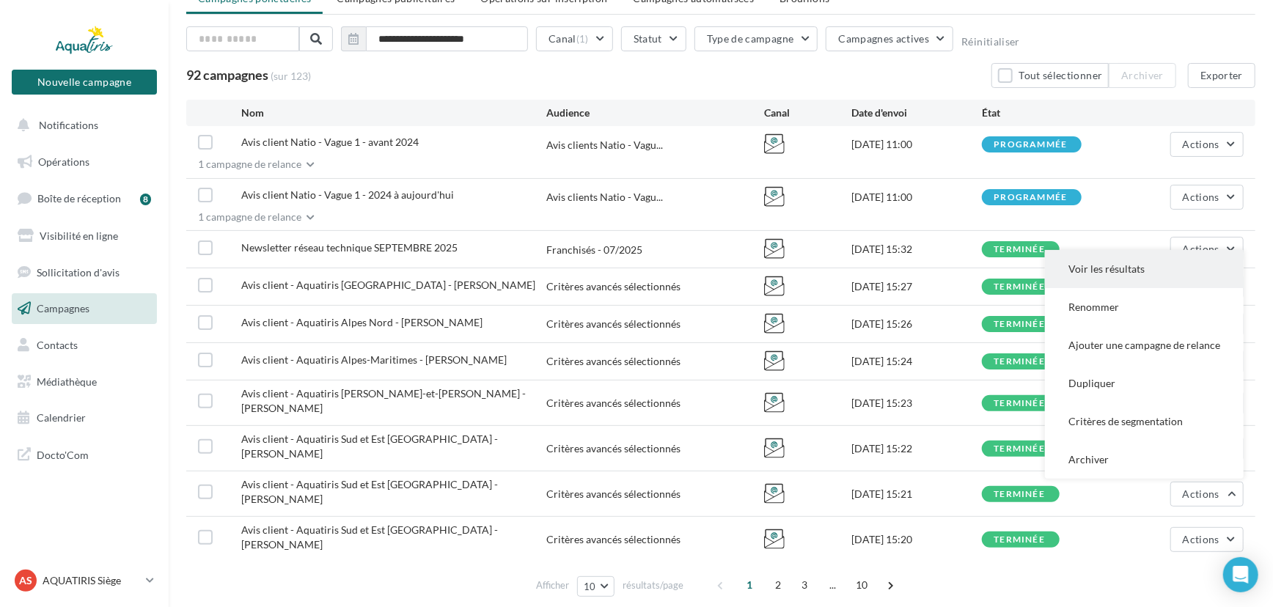
click at [1127, 253] on button "Voir les résultats" at bounding box center [1144, 269] width 199 height 38
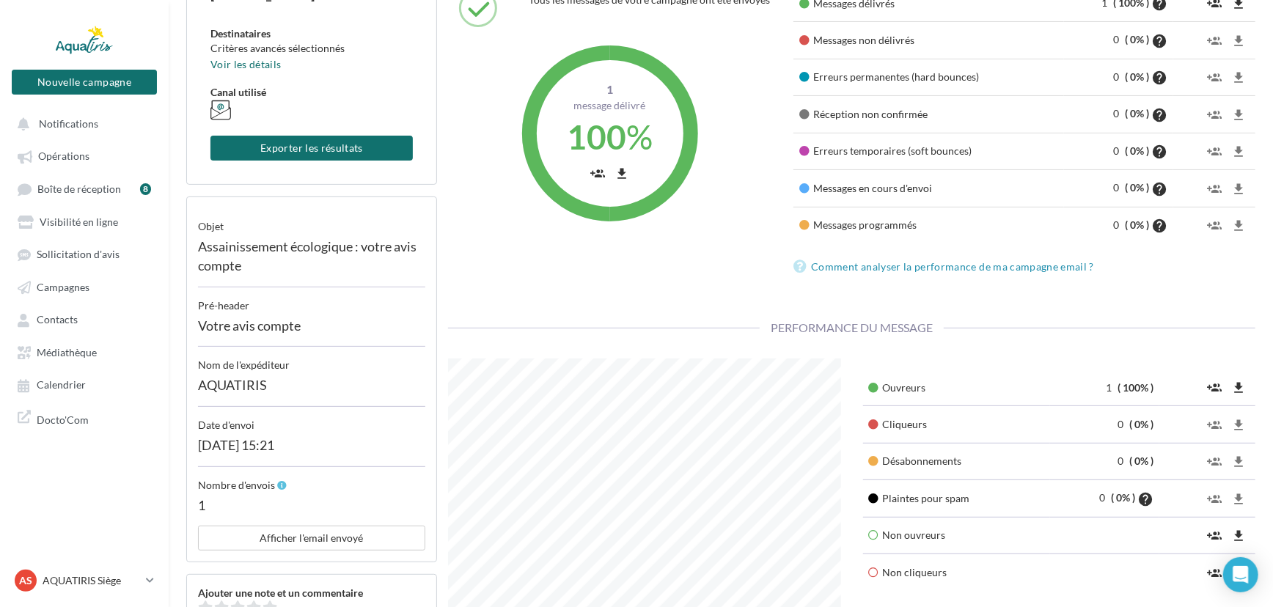
scroll to position [266, 0]
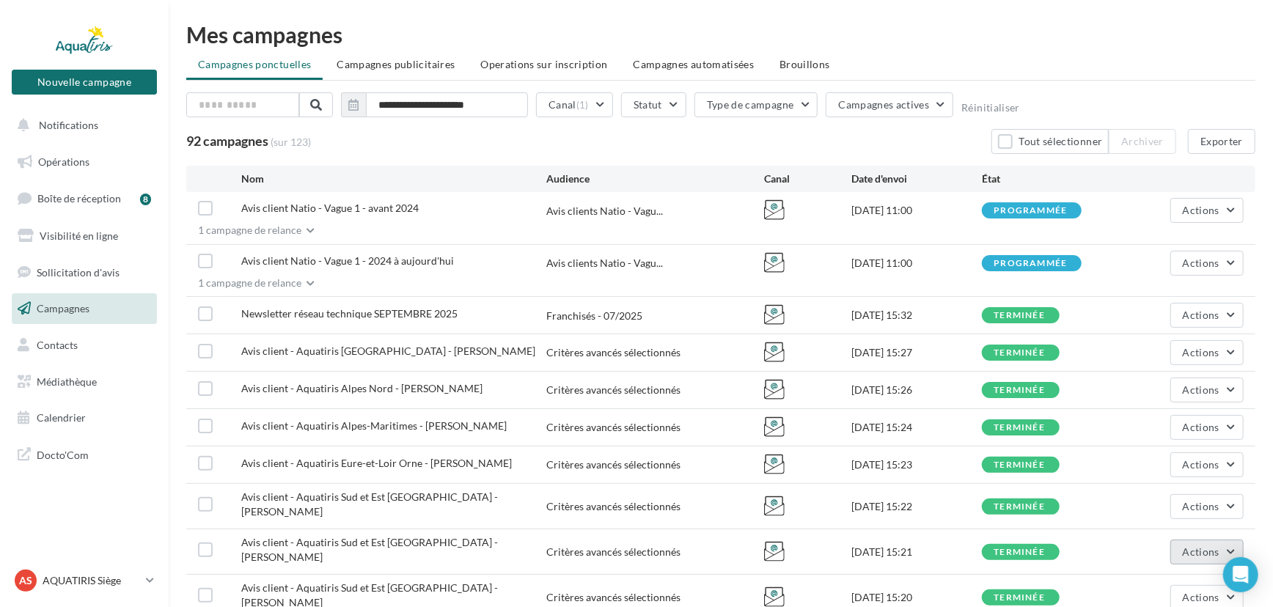
click at [1201, 546] on span "Actions" at bounding box center [1201, 552] width 37 height 12
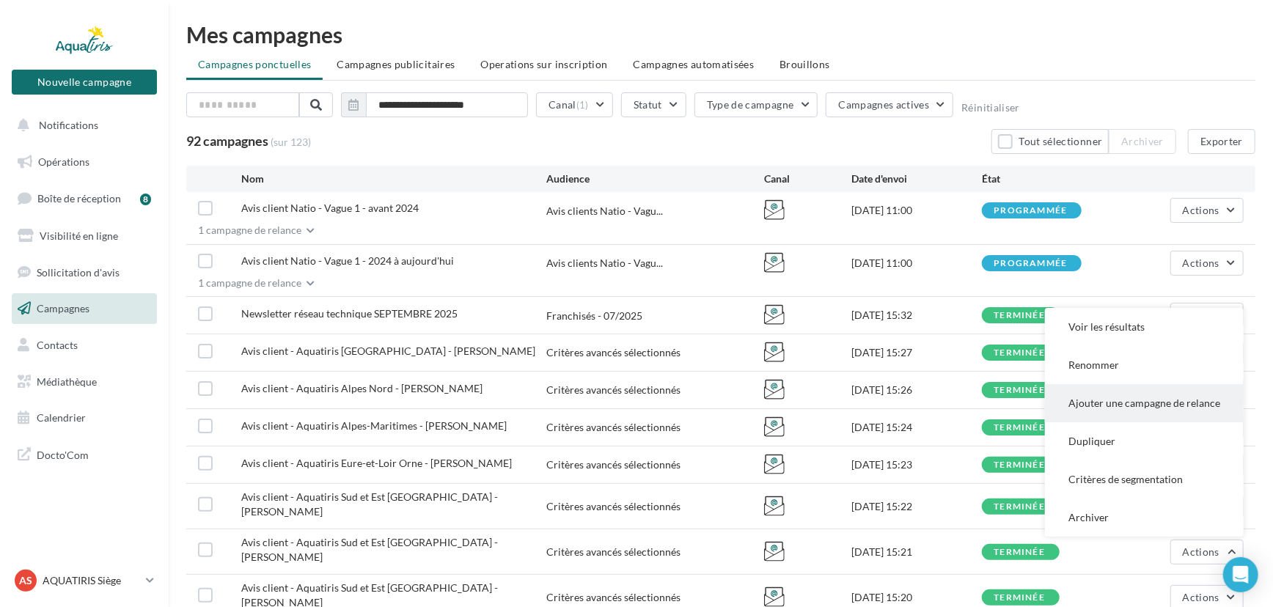
click at [1134, 384] on button "Ajouter une campagne de relance" at bounding box center [1144, 403] width 199 height 38
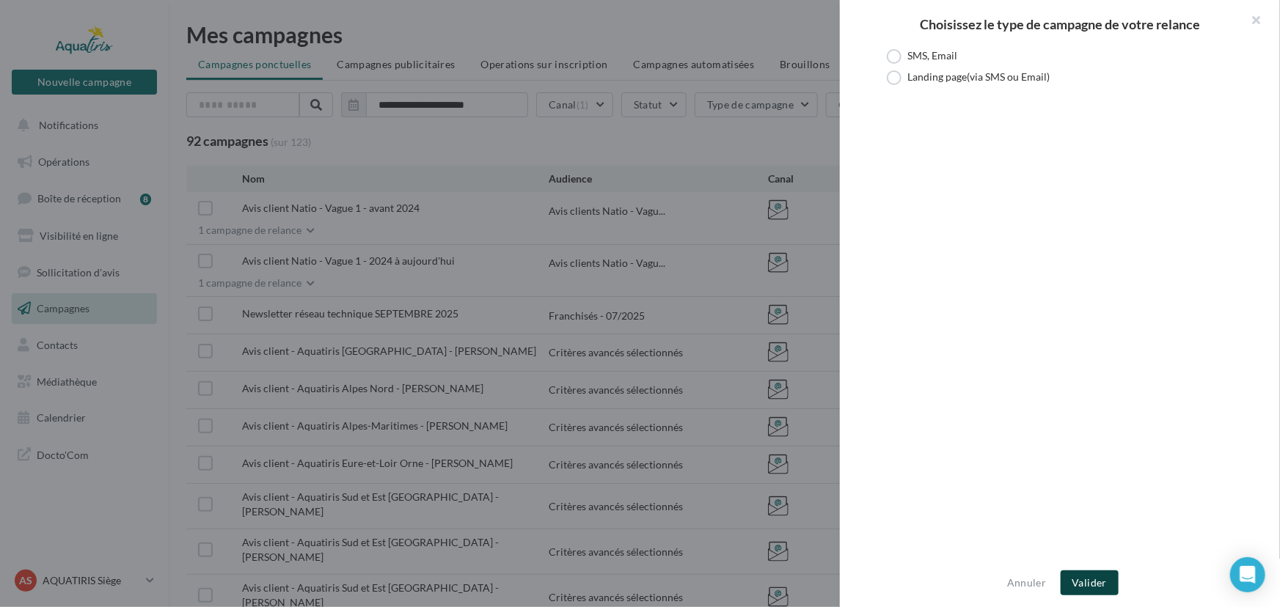
click at [1093, 579] on button "Valider" at bounding box center [1089, 582] width 58 height 25
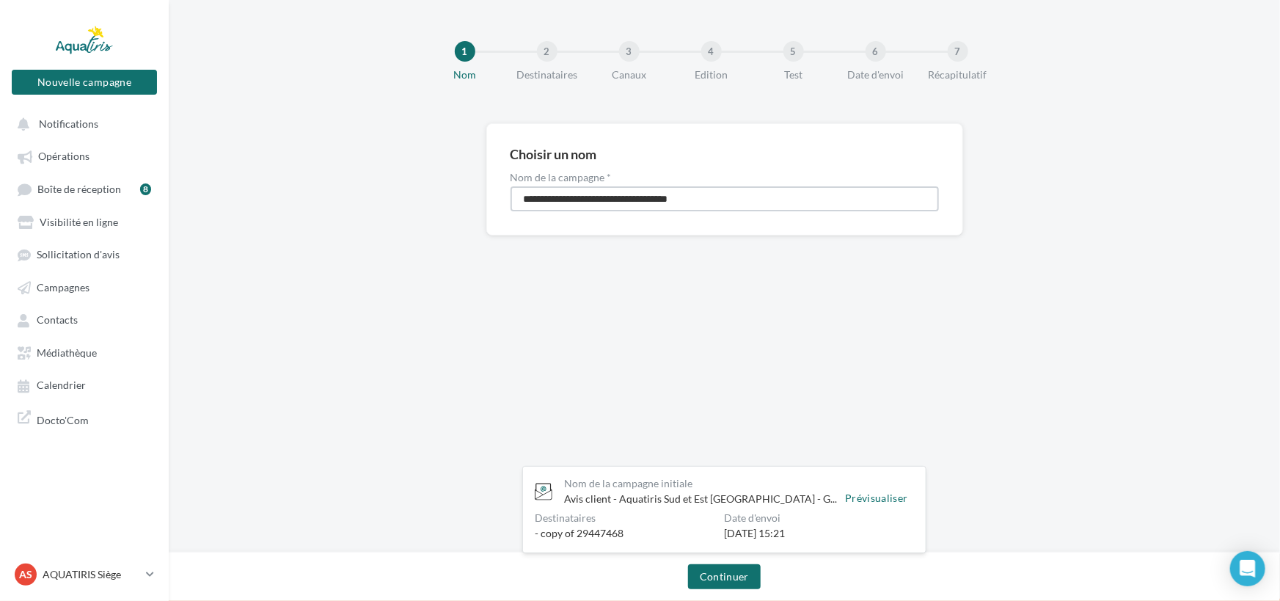
drag, startPoint x: 741, startPoint y: 197, endPoint x: 399, endPoint y: 172, distance: 343.3
click at [399, 172] on div "**********" at bounding box center [724, 202] width 1111 height 159
type input "*"
type input "**********"
click at [746, 583] on button "Continuer" at bounding box center [724, 576] width 73 height 25
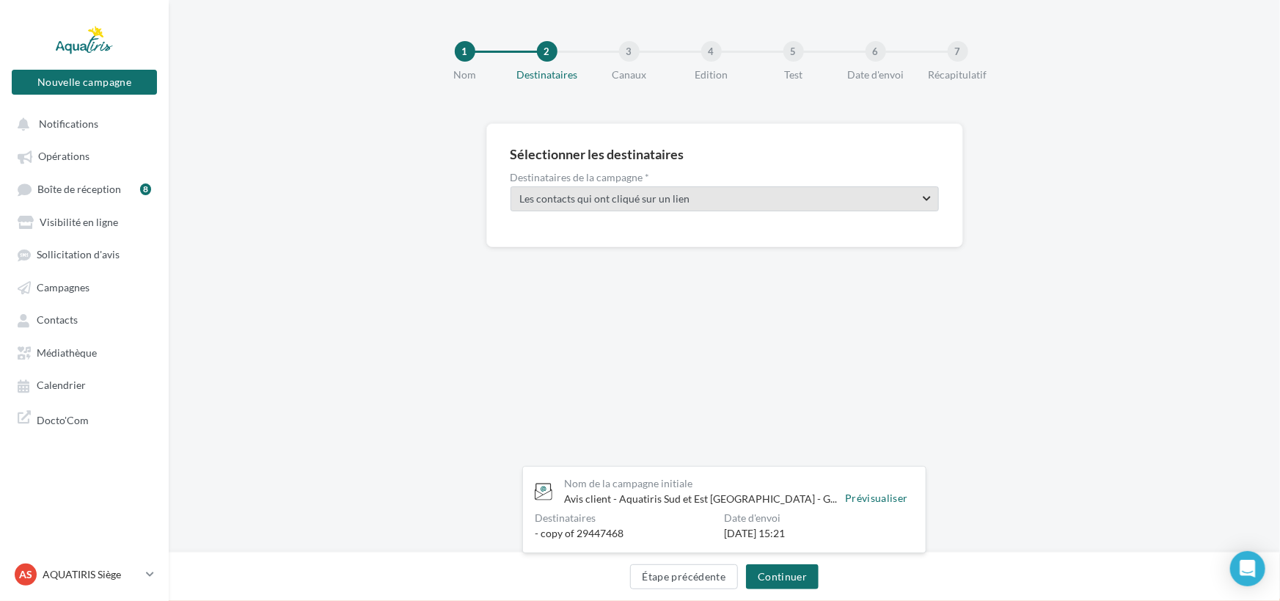
click at [785, 204] on span "Les contacts qui ont cliqué sur un lien" at bounding box center [712, 198] width 384 height 15
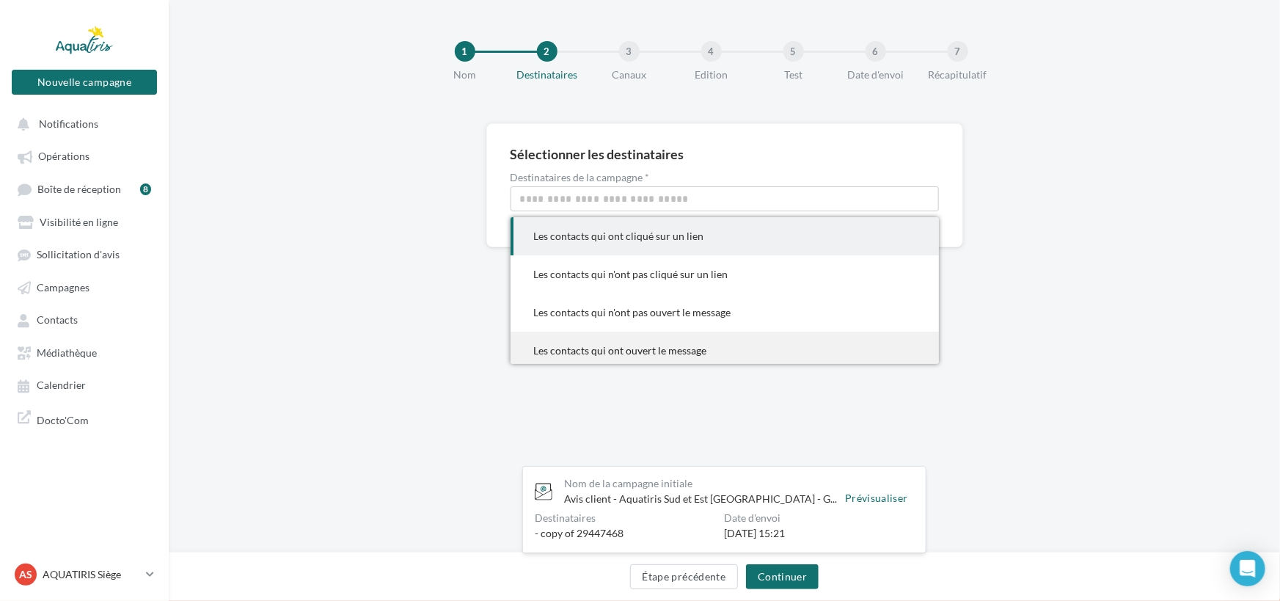
click at [697, 354] on div "Les contacts qui ont ouvert le message" at bounding box center [724, 350] width 381 height 15
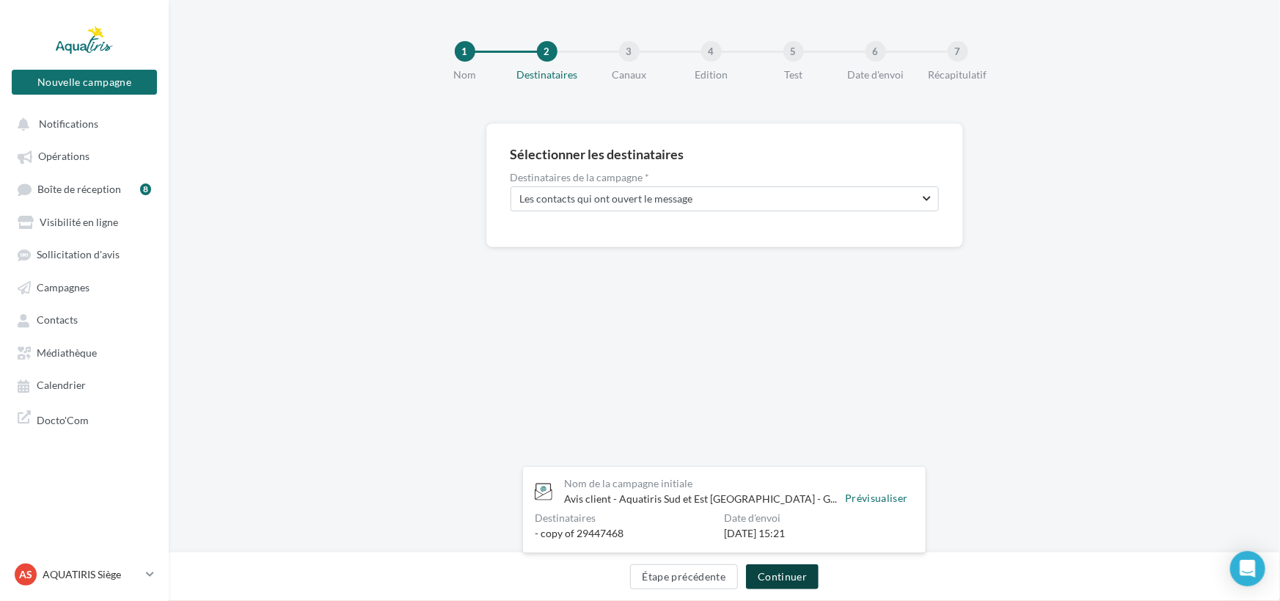
click at [787, 579] on button "Continuer" at bounding box center [782, 576] width 73 height 25
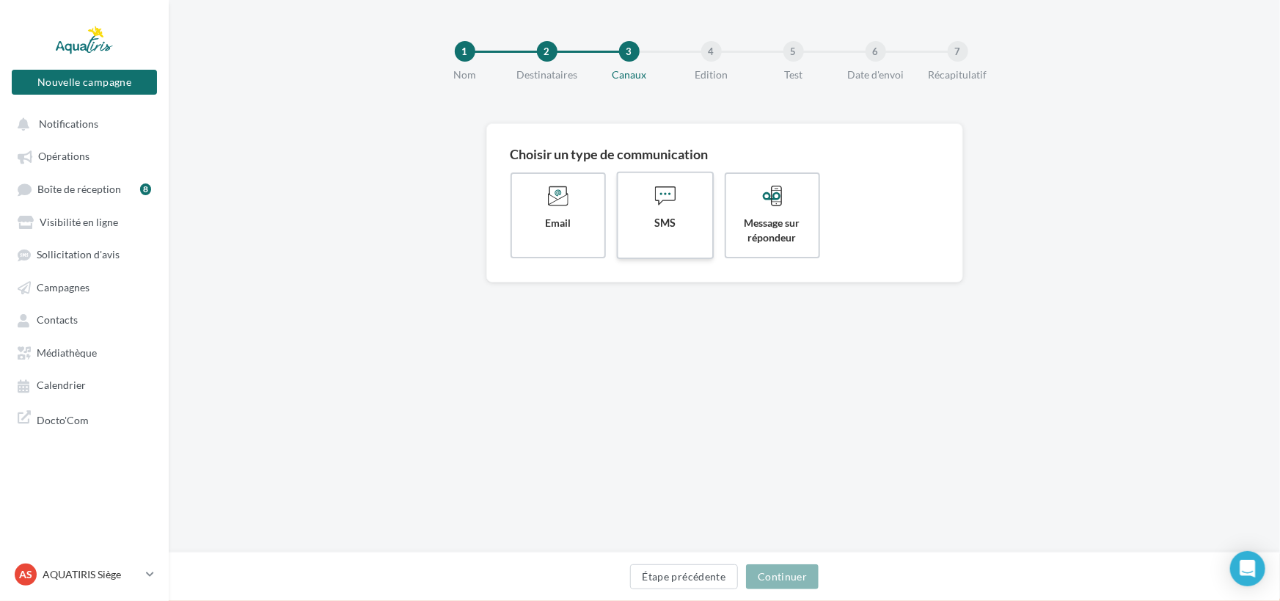
click at [641, 211] on label "SMS" at bounding box center [665, 215] width 98 height 87
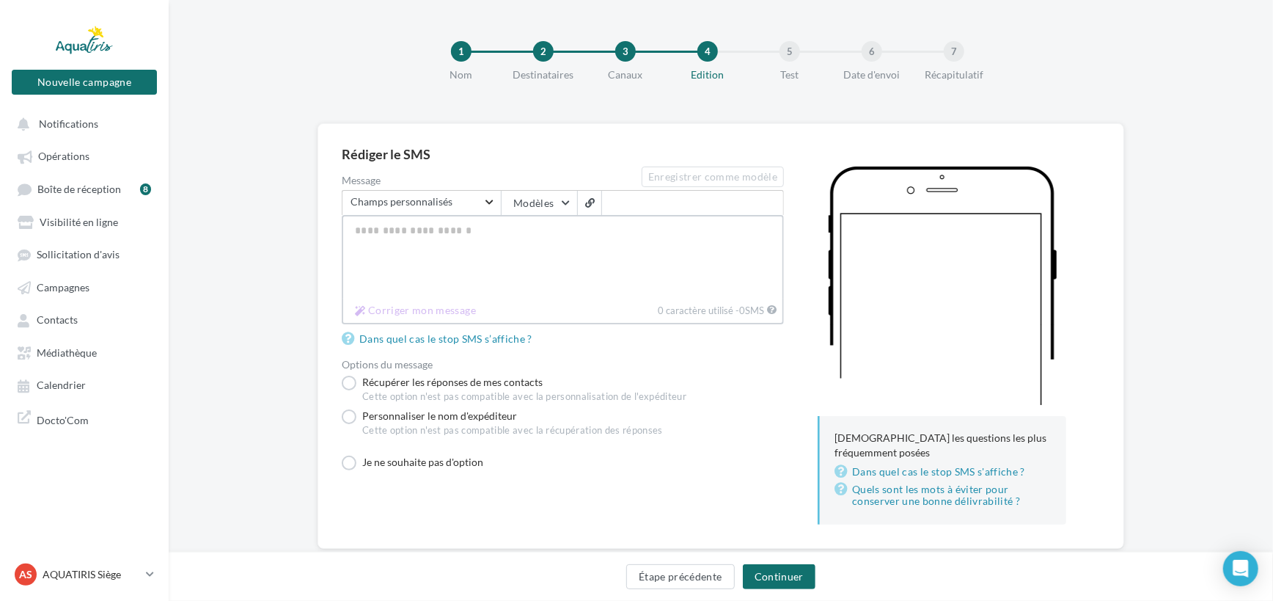
click at [631, 274] on textarea "Message" at bounding box center [563, 257] width 442 height 84
paste textarea "**********"
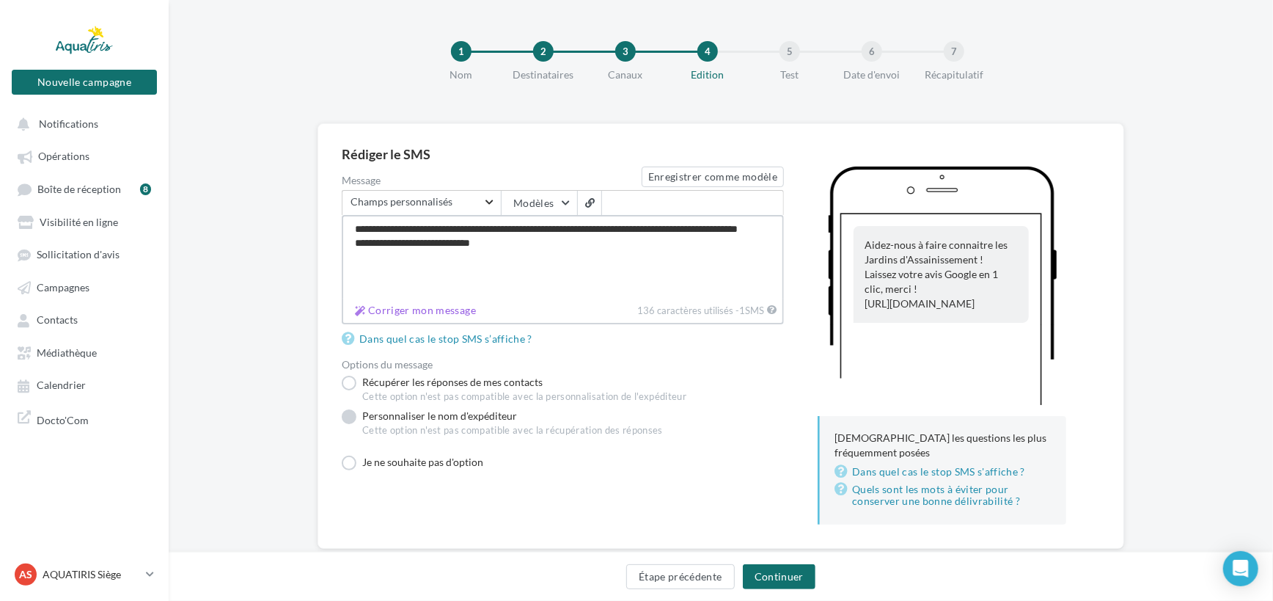
type textarea "**********"
click at [356, 414] on label "Personnaliser le nom d'expéditeur Cette option n'est pas compatible avec la réc…" at bounding box center [502, 425] width 321 height 34
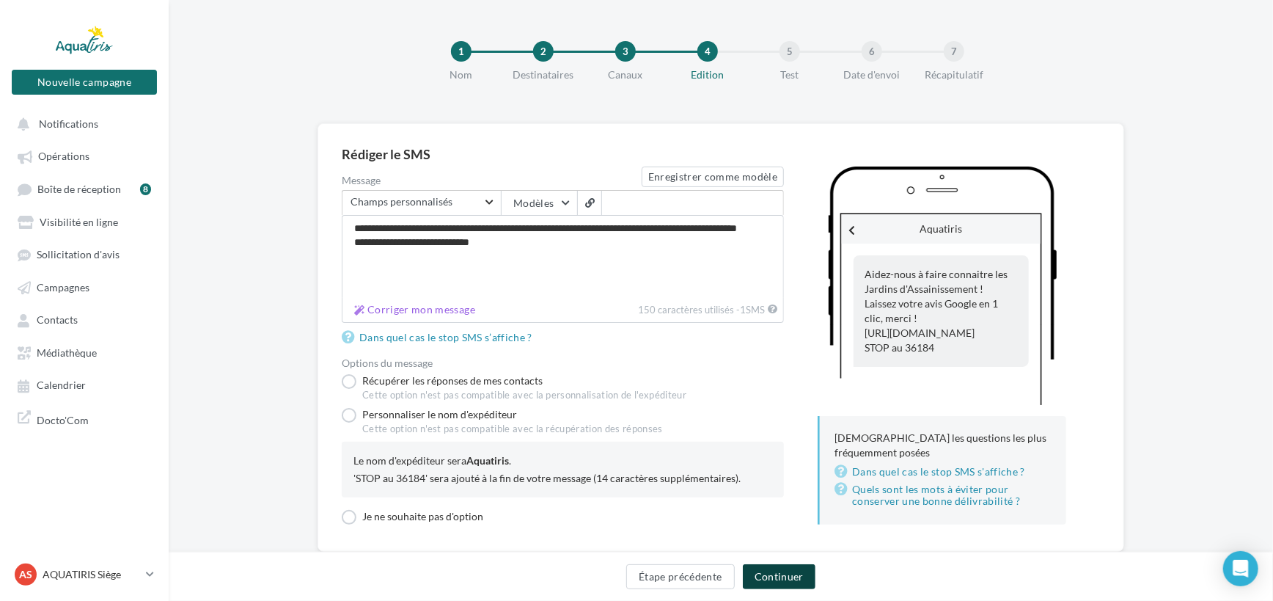
click at [794, 576] on button "Continuer" at bounding box center [779, 576] width 73 height 25
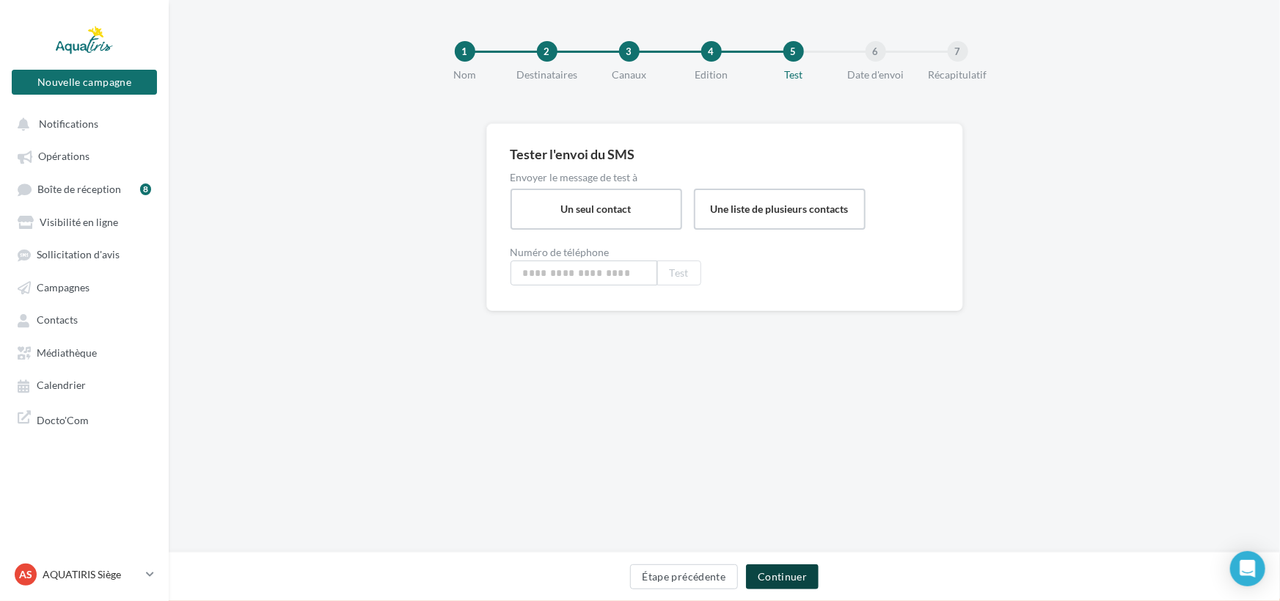
click at [793, 576] on button "Continuer" at bounding box center [782, 576] width 73 height 25
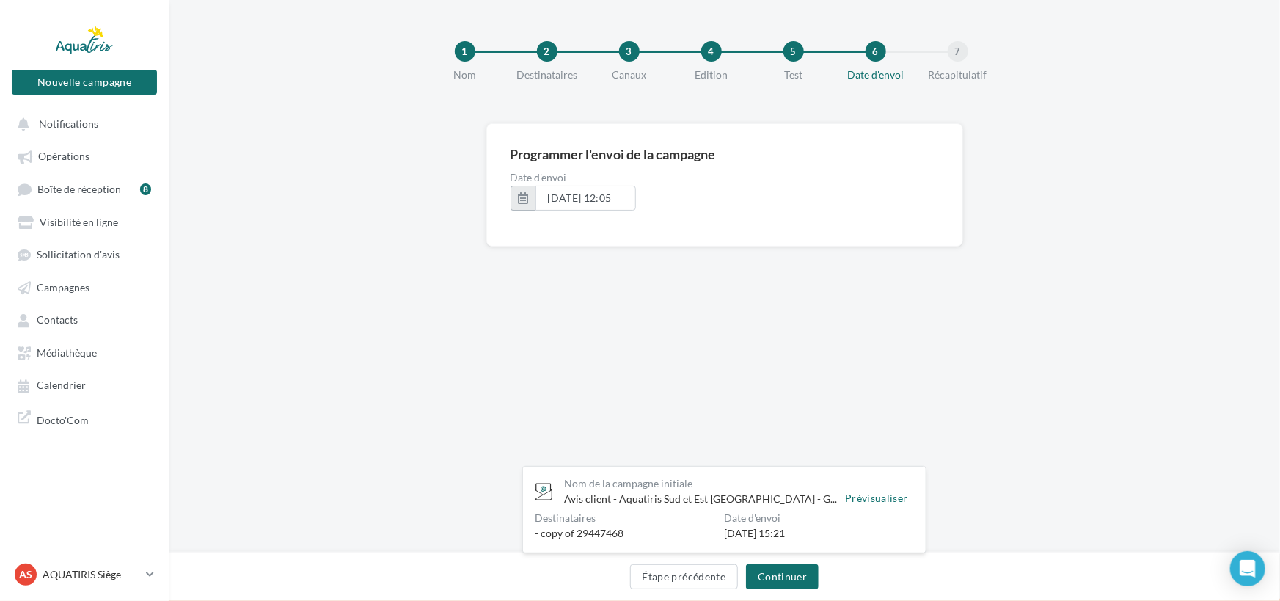
click at [521, 194] on button "button" at bounding box center [522, 198] width 25 height 25
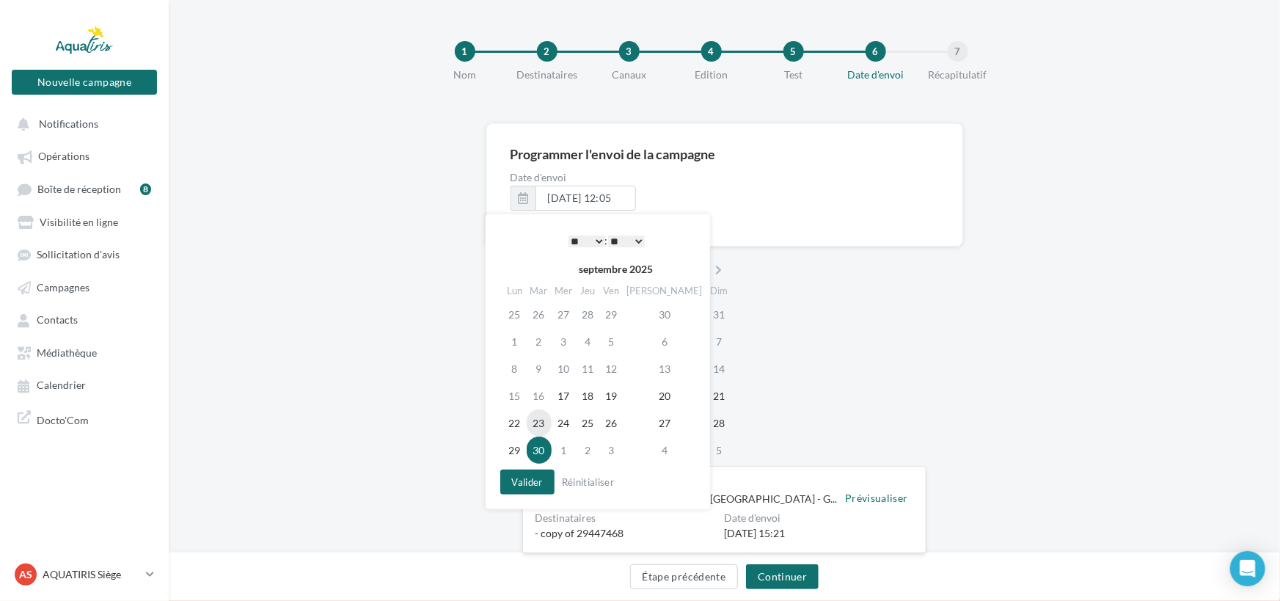
click at [546, 417] on td "23" at bounding box center [538, 422] width 25 height 27
click at [640, 241] on select "** ** ** ** ** **" at bounding box center [626, 241] width 37 height 12
click at [535, 483] on button "Valider" at bounding box center [527, 481] width 54 height 25
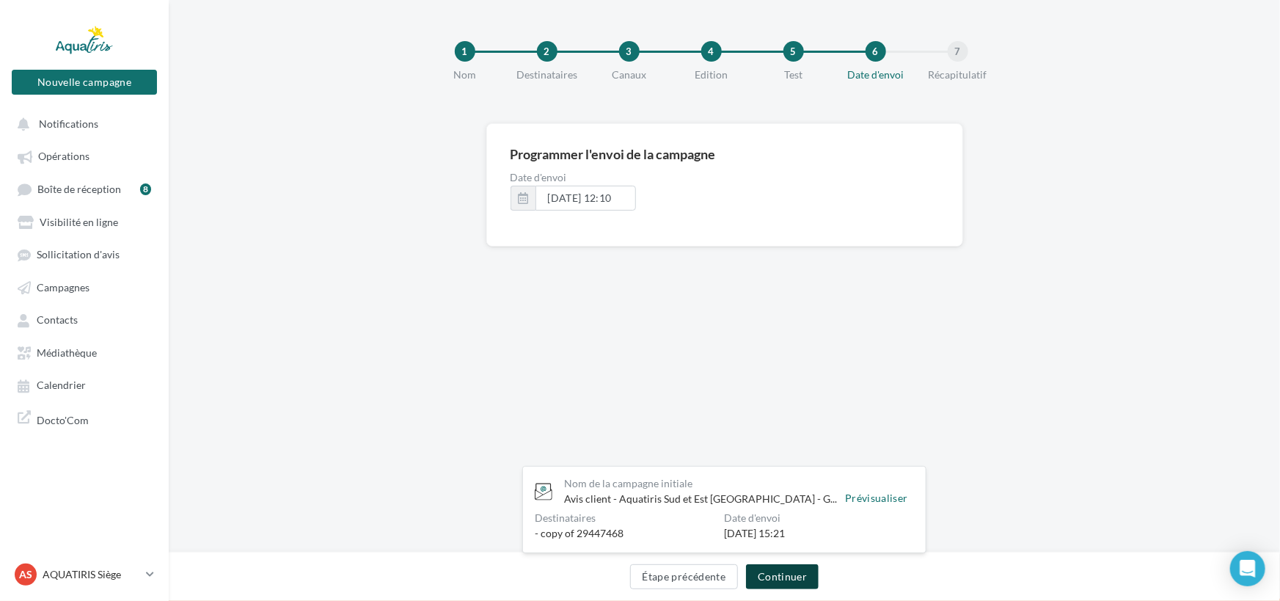
click at [788, 567] on button "Continuer" at bounding box center [782, 576] width 73 height 25
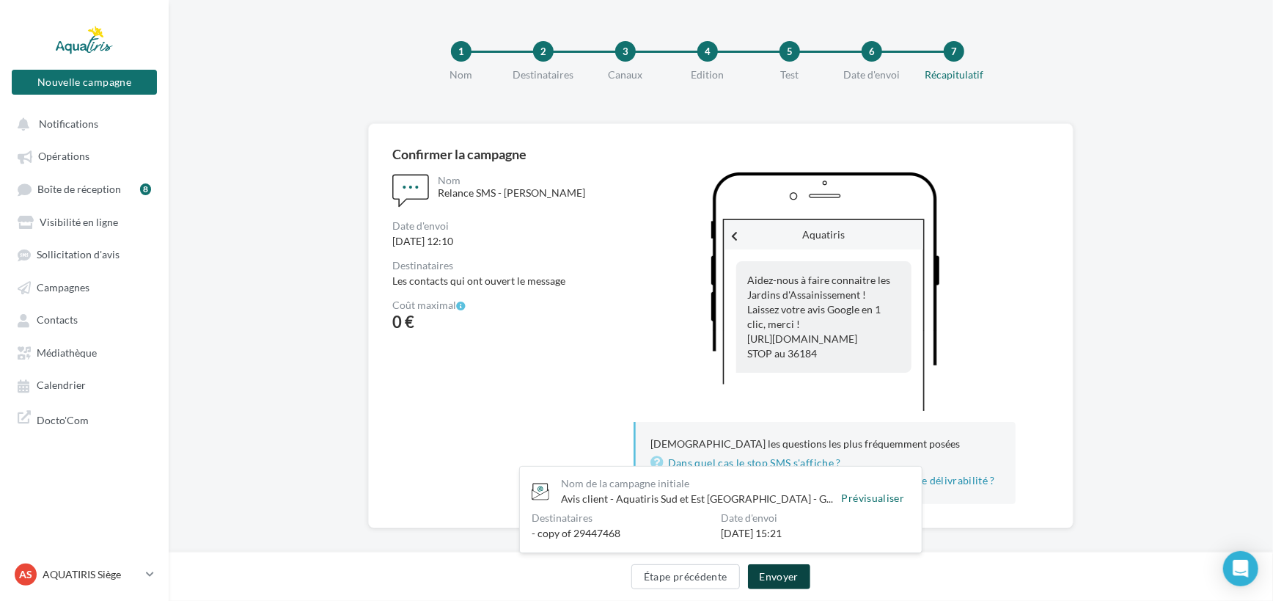
click at [775, 573] on button "Envoyer" at bounding box center [779, 576] width 62 height 25
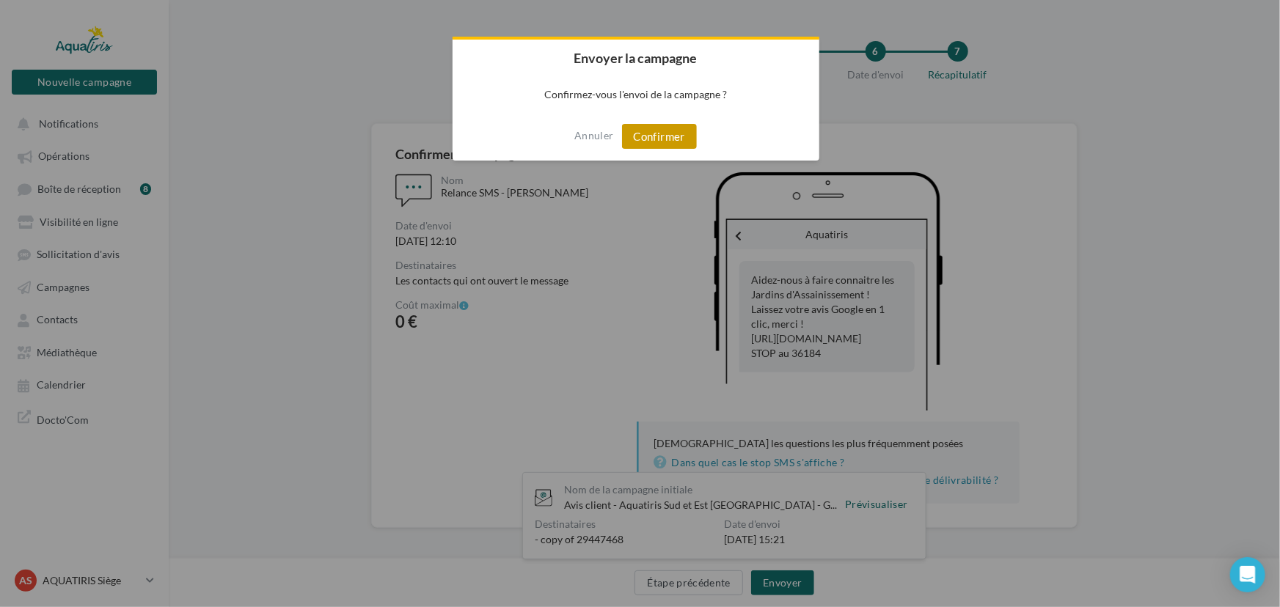
click at [678, 131] on button "Confirmer" at bounding box center [659, 136] width 75 height 25
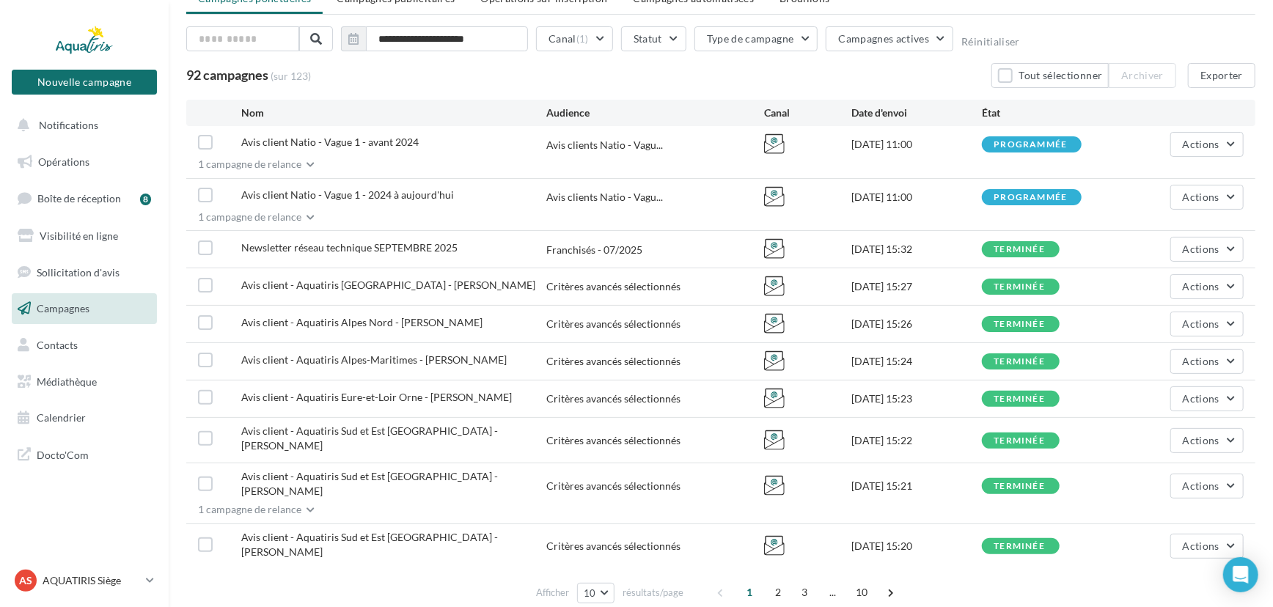
scroll to position [105, 0]
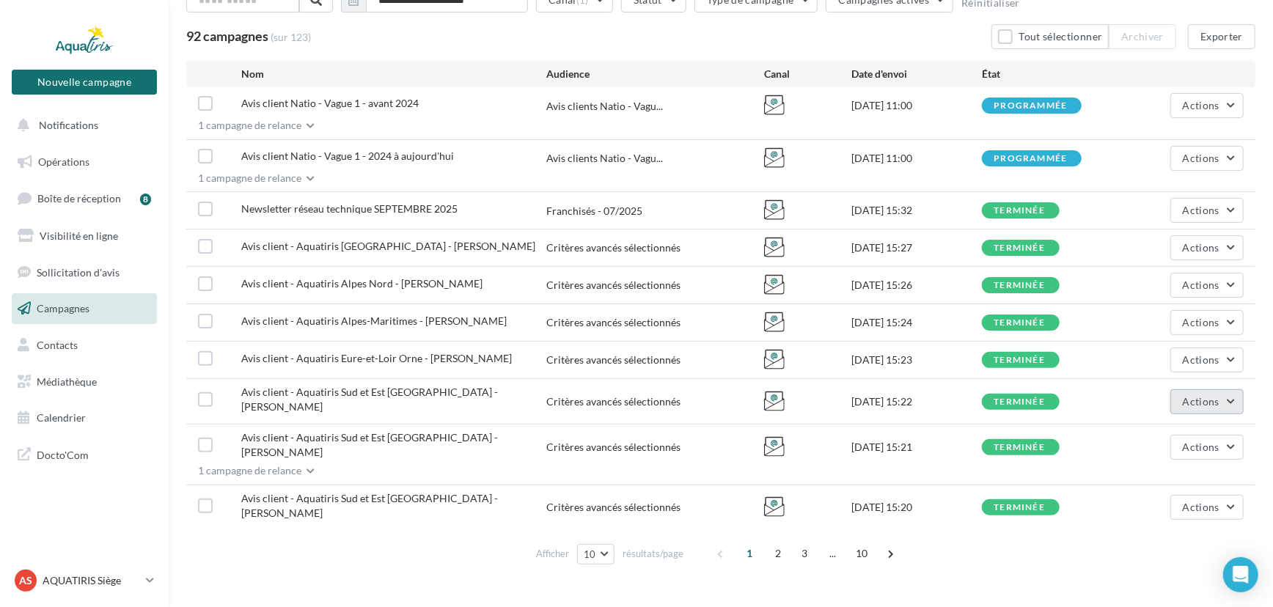
click at [1186, 395] on span "Actions" at bounding box center [1201, 401] width 37 height 12
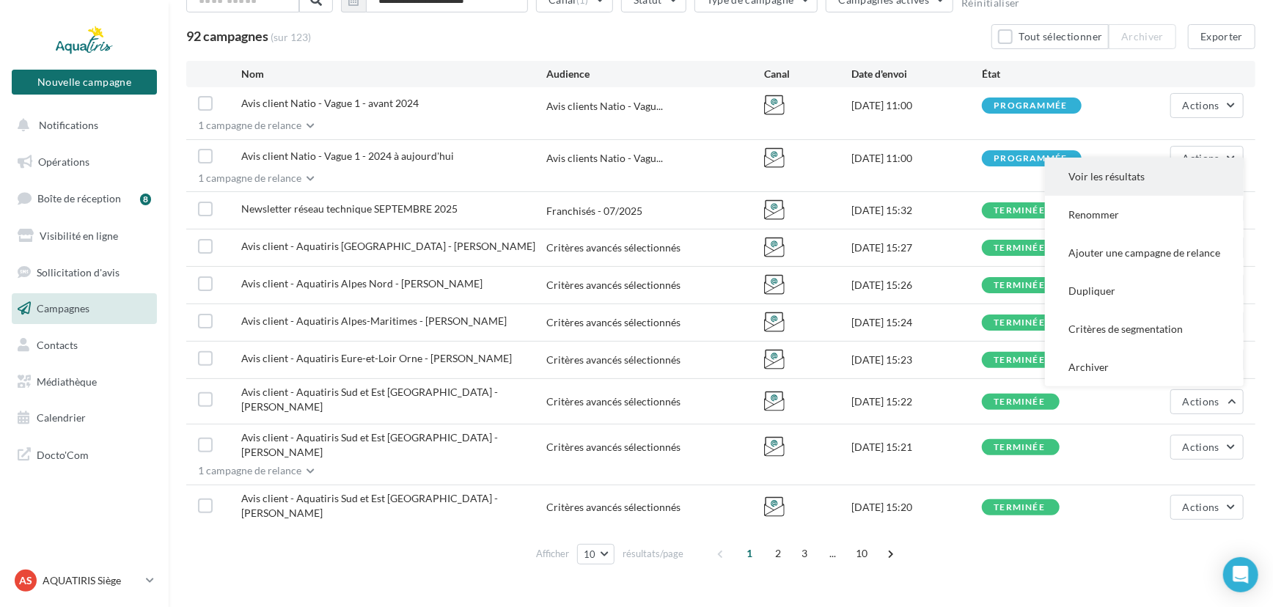
click at [1137, 166] on button "Voir les résultats" at bounding box center [1144, 177] width 199 height 38
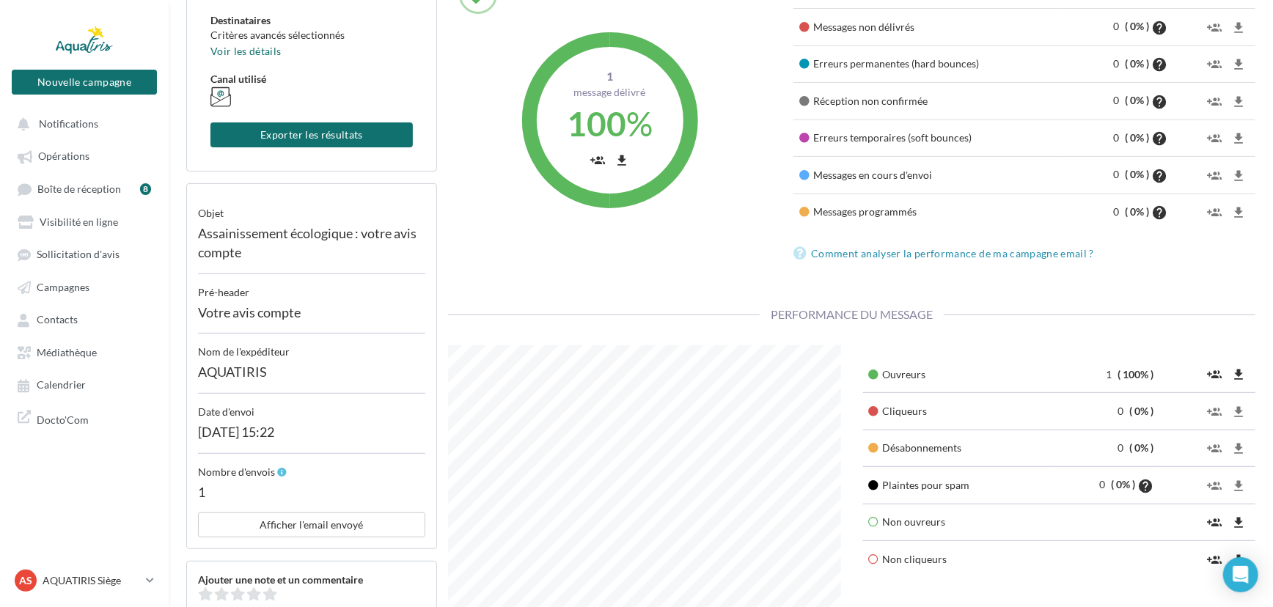
scroll to position [199, 0]
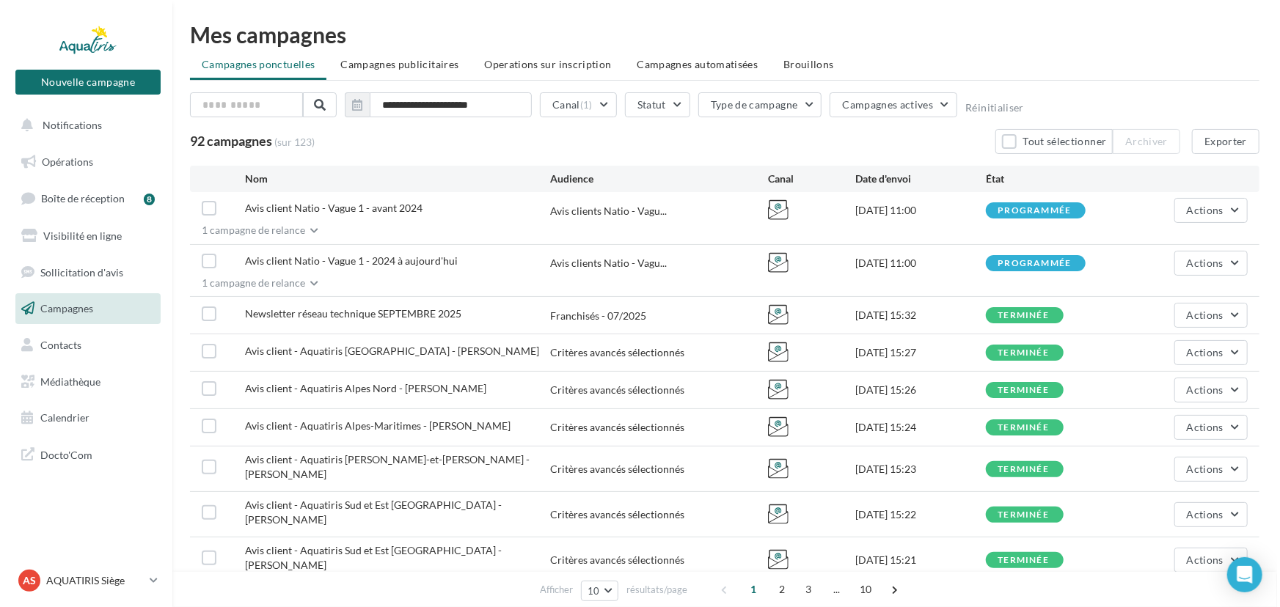
scroll to position [66, 0]
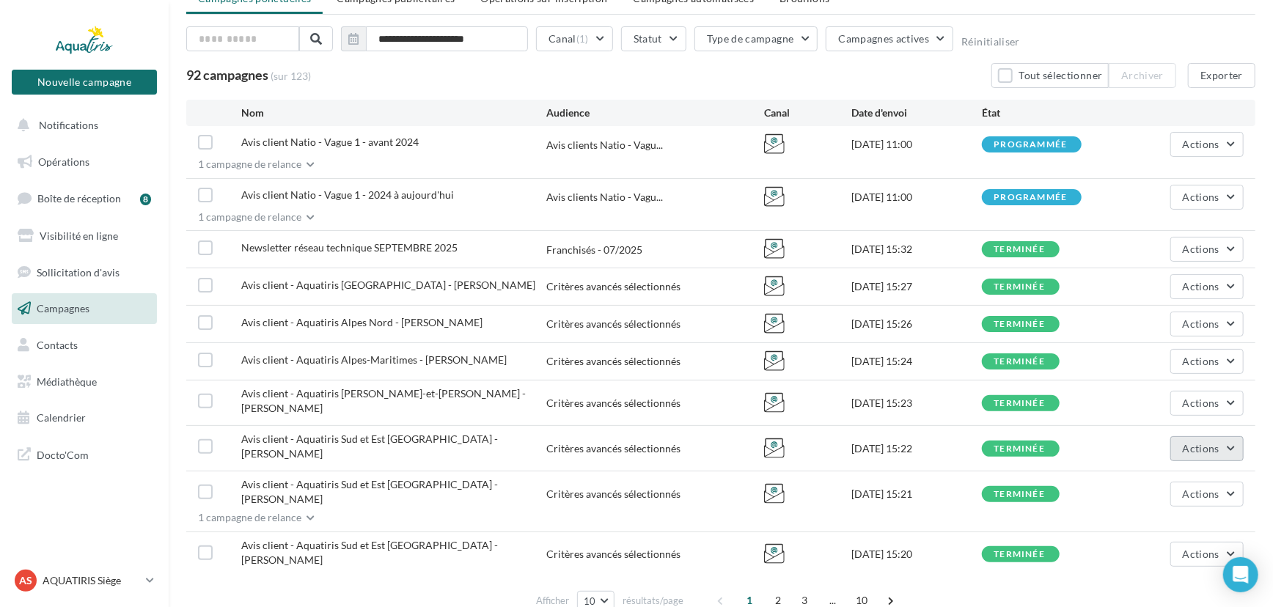
click at [1231, 436] on button "Actions" at bounding box center [1206, 448] width 73 height 25
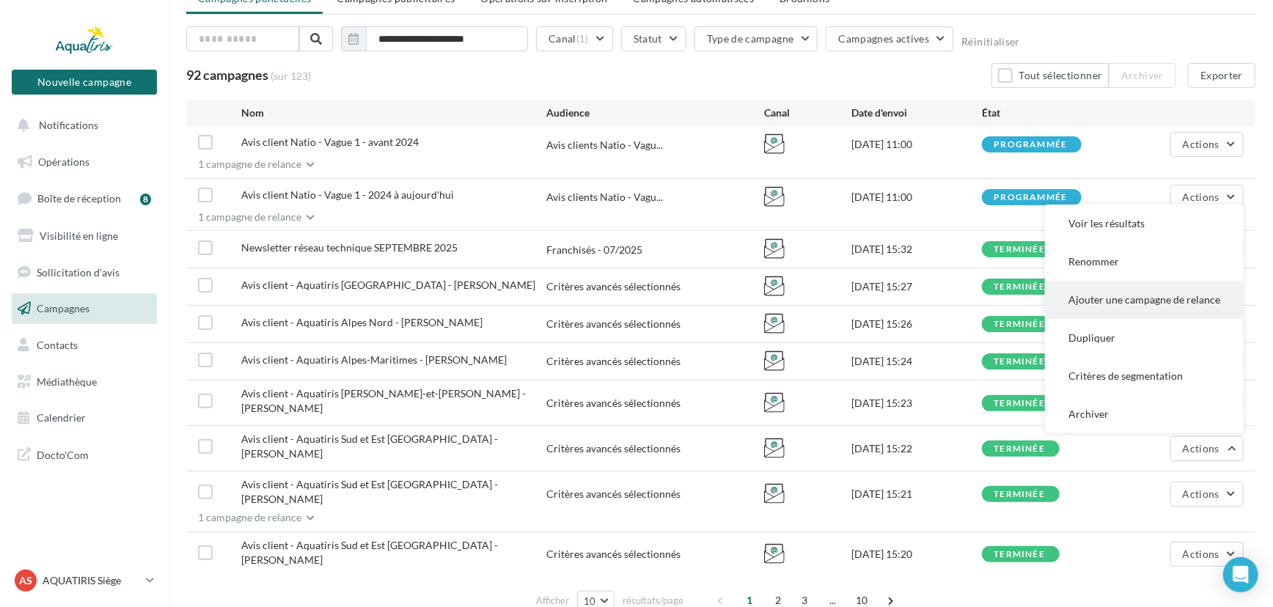
click at [1161, 281] on button "Ajouter une campagne de relance" at bounding box center [1144, 300] width 199 height 38
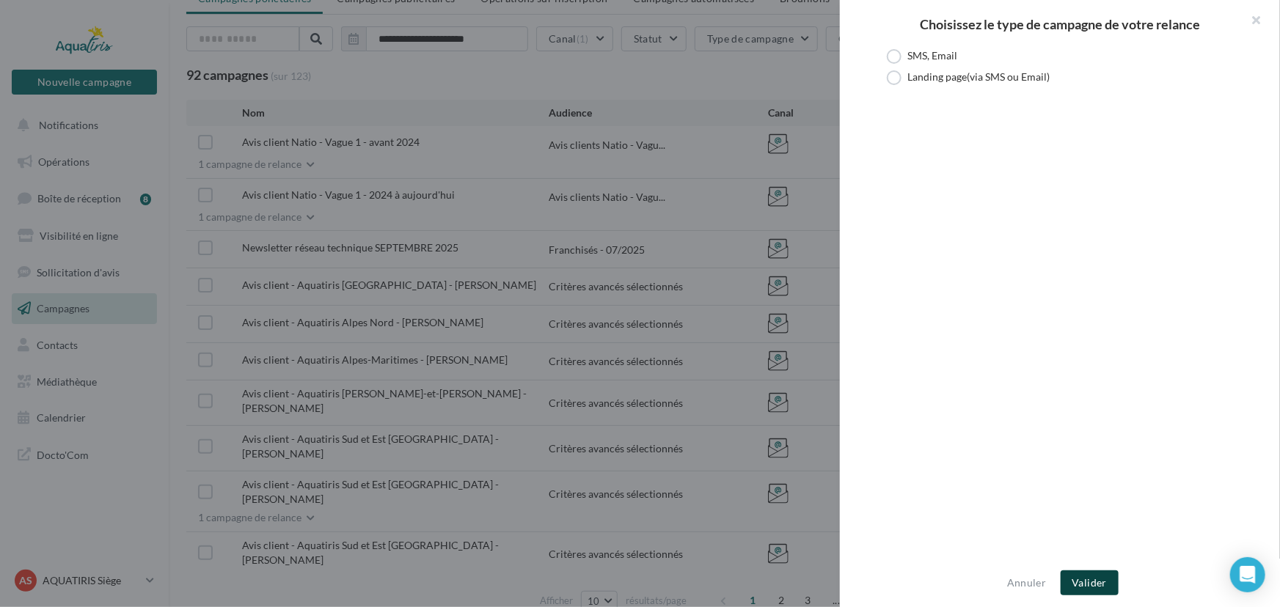
click at [1097, 578] on button "Valider" at bounding box center [1089, 582] width 58 height 25
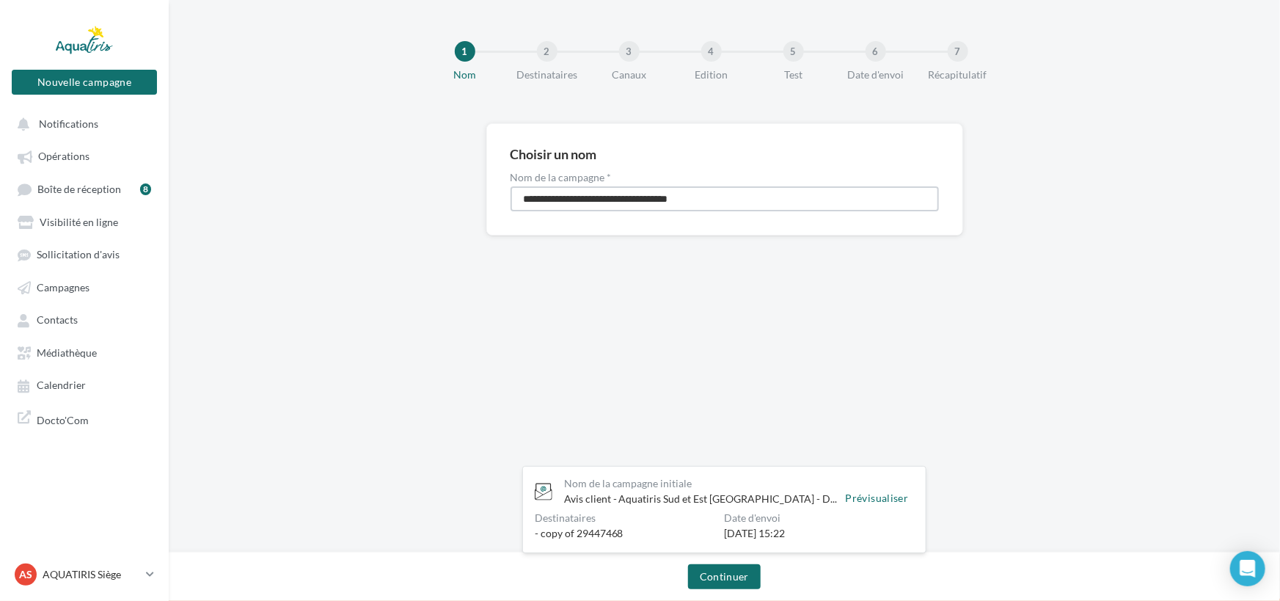
drag, startPoint x: 728, startPoint y: 191, endPoint x: 433, endPoint y: 223, distance: 297.2
click at [433, 223] on div "**********" at bounding box center [724, 202] width 1111 height 159
type input "**********"
click at [743, 587] on button "Continuer" at bounding box center [724, 576] width 73 height 25
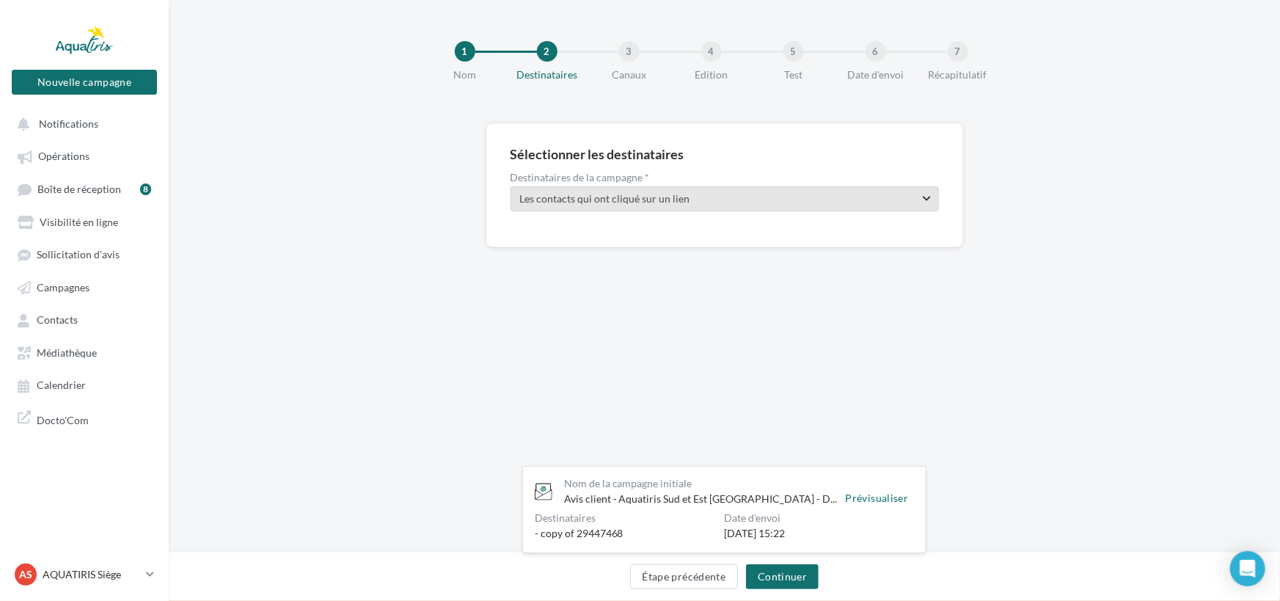
click at [817, 199] on span "Les contacts qui ont cliqué sur un lien" at bounding box center [712, 198] width 384 height 15
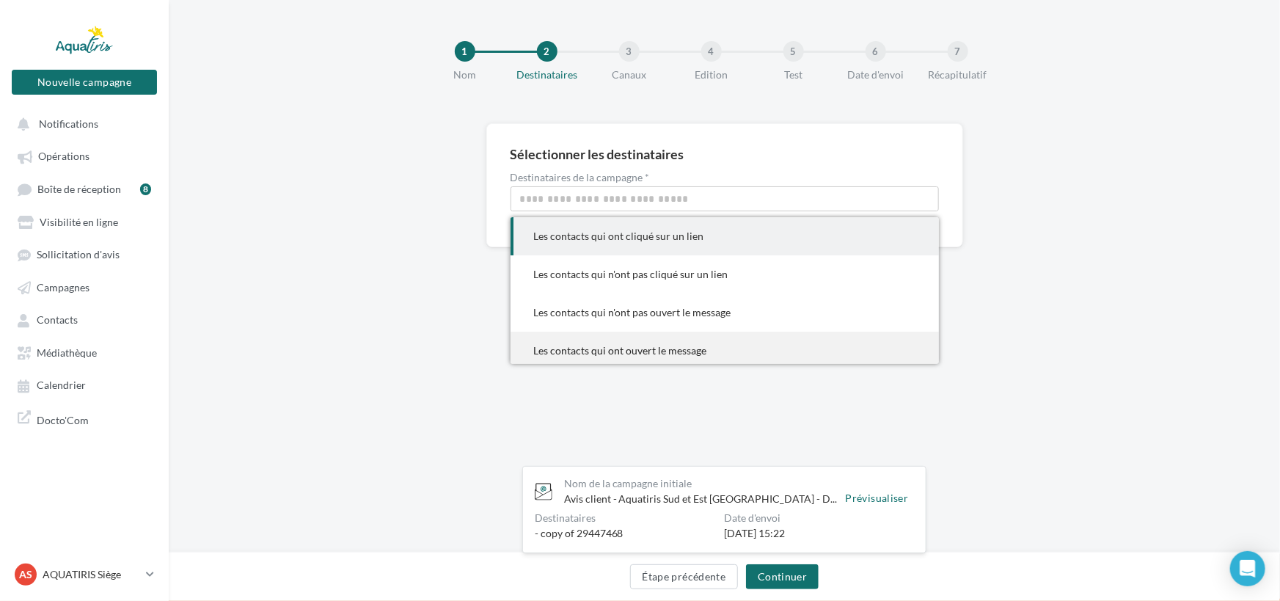
click at [715, 336] on span "Les contacts qui ont ouvert le message" at bounding box center [724, 350] width 428 height 38
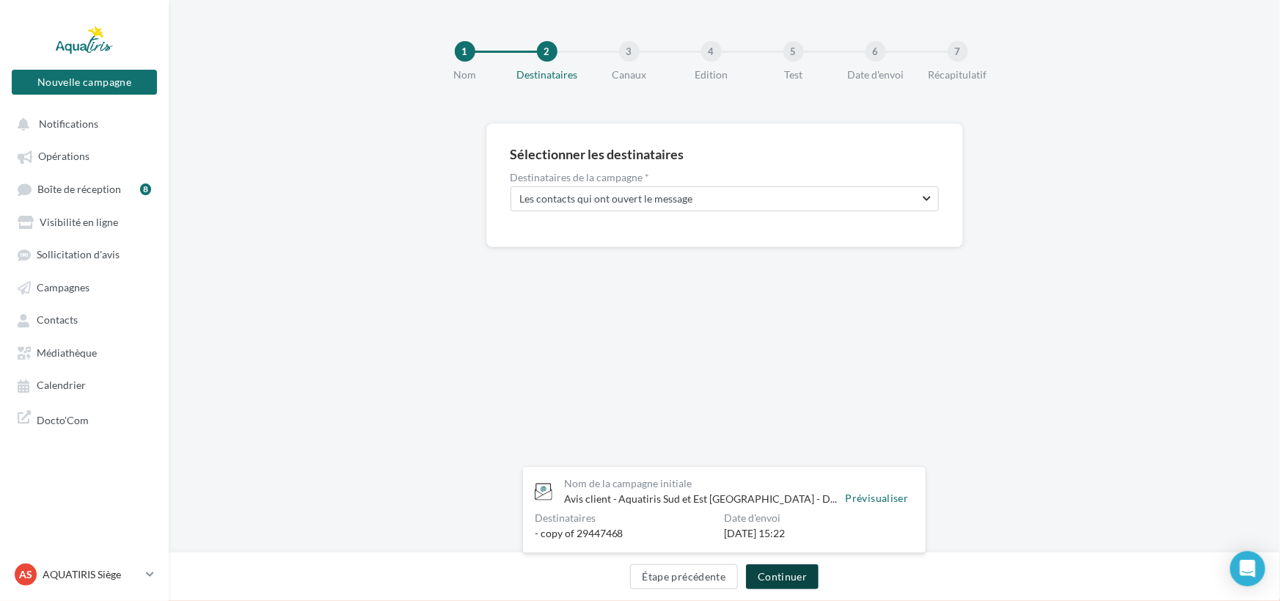
click at [792, 577] on button "Continuer" at bounding box center [782, 576] width 73 height 25
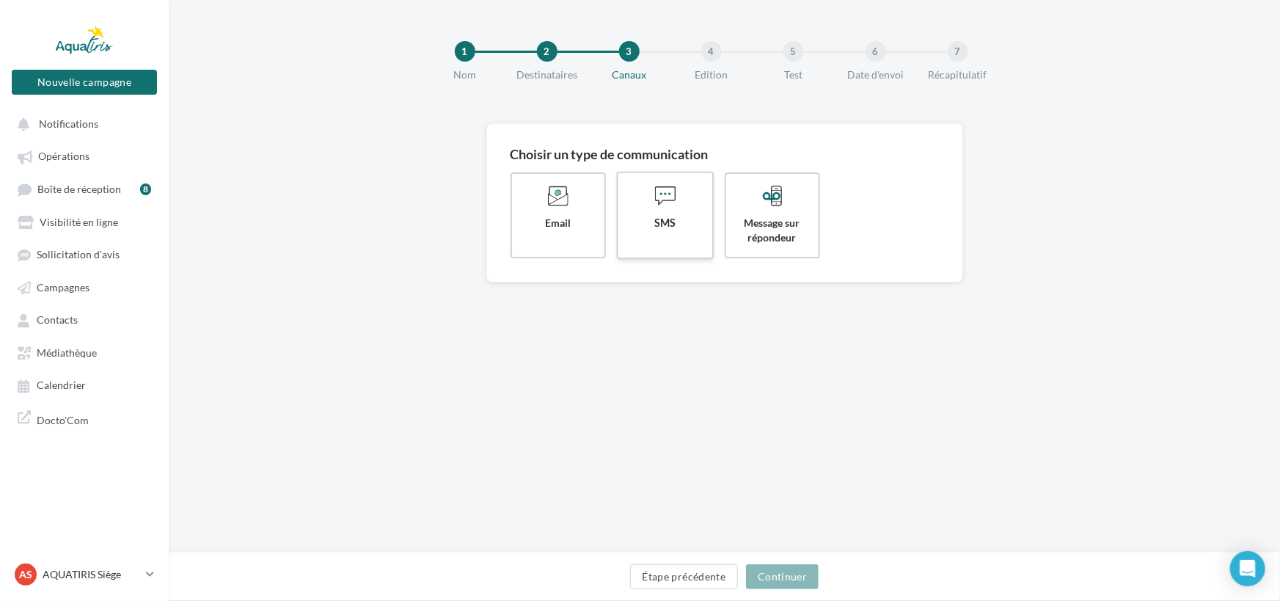
click at [684, 235] on label "SMS" at bounding box center [665, 215] width 98 height 87
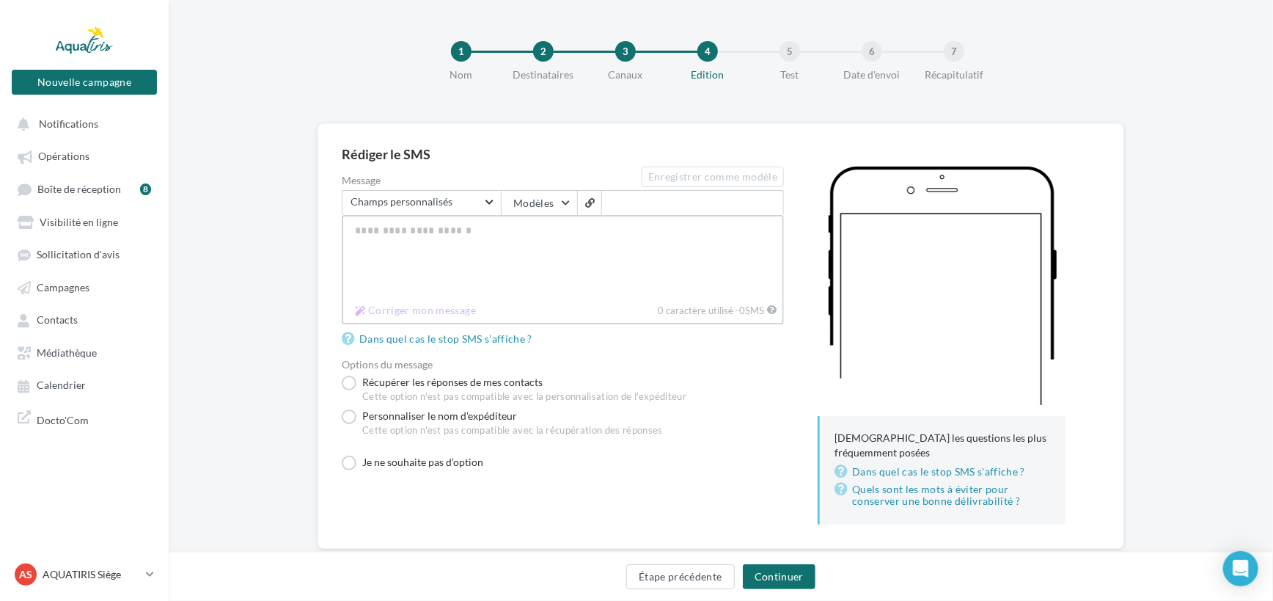
click at [558, 234] on textarea "Message" at bounding box center [563, 257] width 442 height 84
paste textarea "**********"
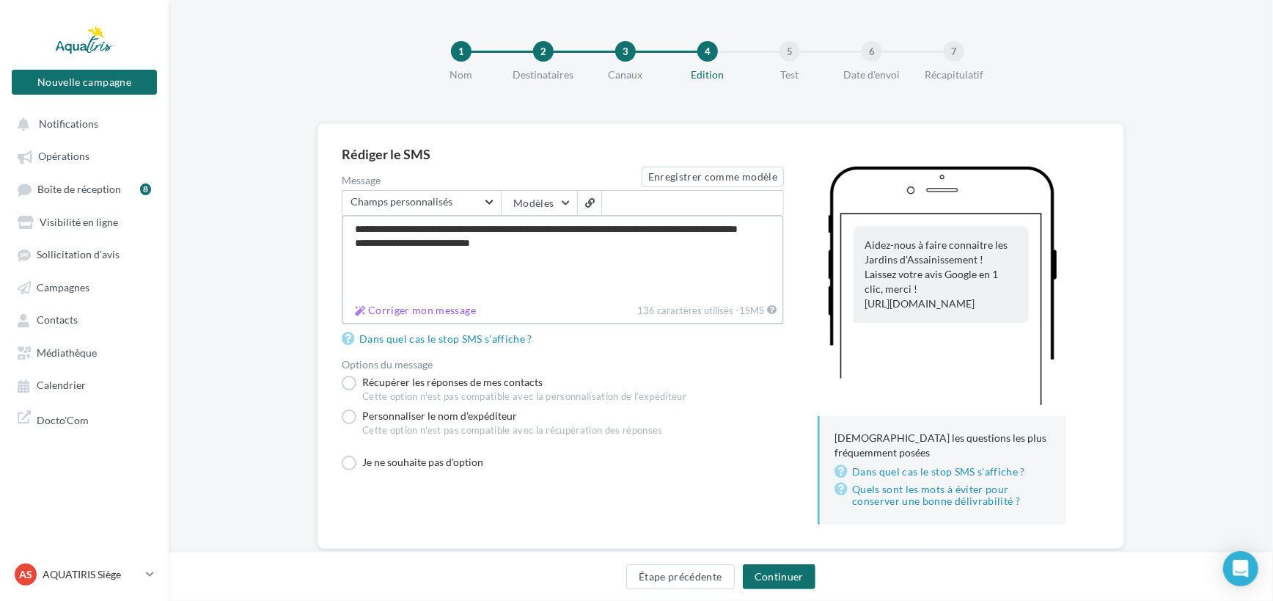
type textarea "**********"
click at [429, 403] on div "**********" at bounding box center [563, 318] width 442 height 305
click at [433, 414] on label "Personnaliser le nom d'expéditeur Cette option n'est pas compatible avec la réc…" at bounding box center [502, 425] width 321 height 34
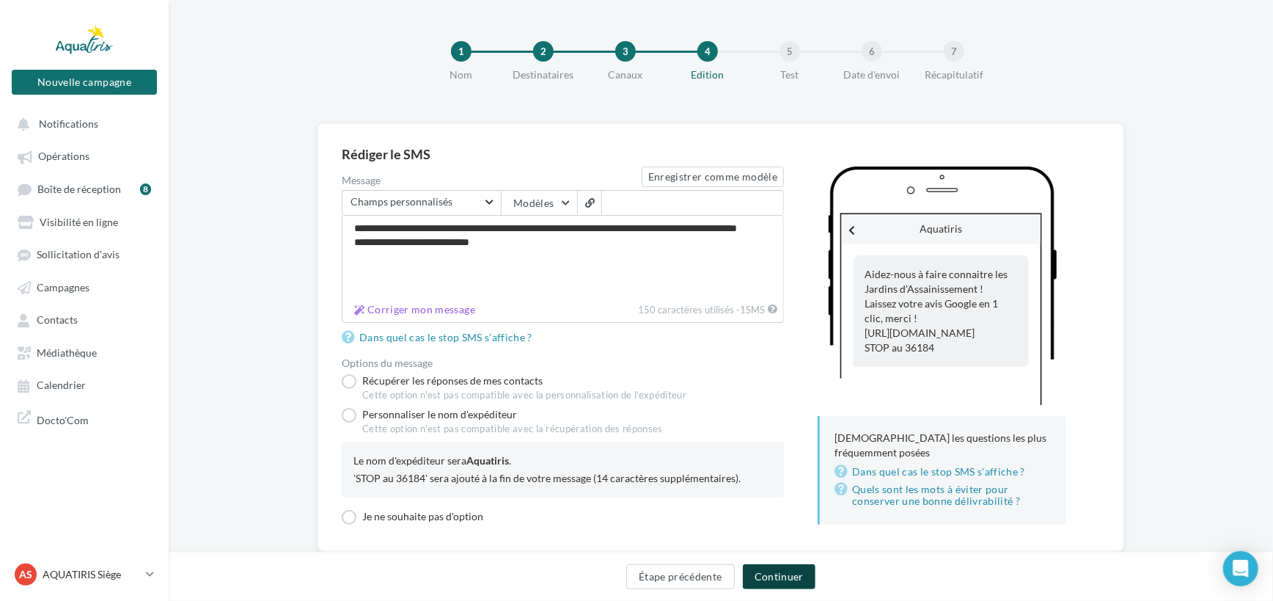
click at [801, 578] on button "Continuer" at bounding box center [779, 576] width 73 height 25
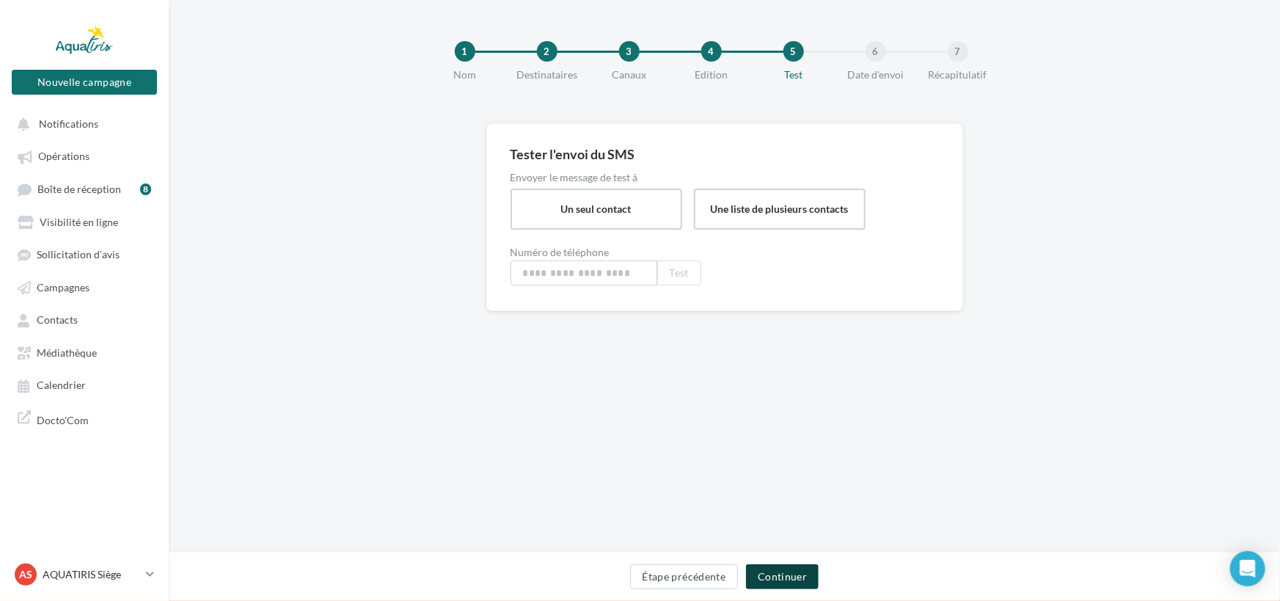
click at [767, 569] on button "Continuer" at bounding box center [782, 576] width 73 height 25
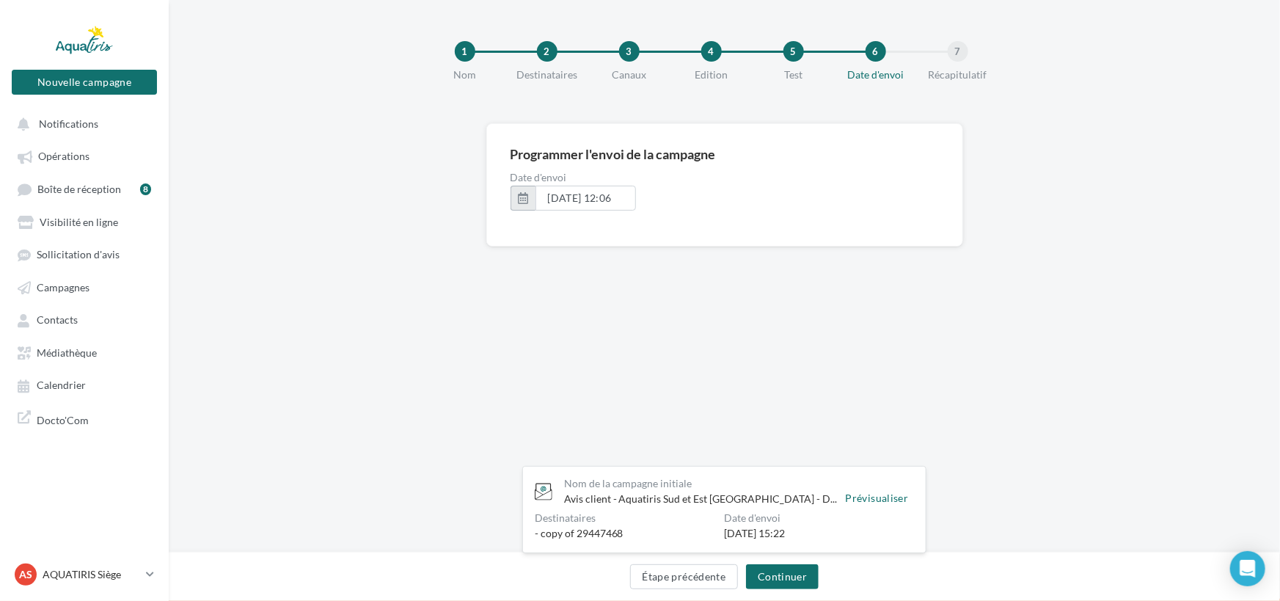
click at [531, 198] on button "button" at bounding box center [522, 198] width 25 height 25
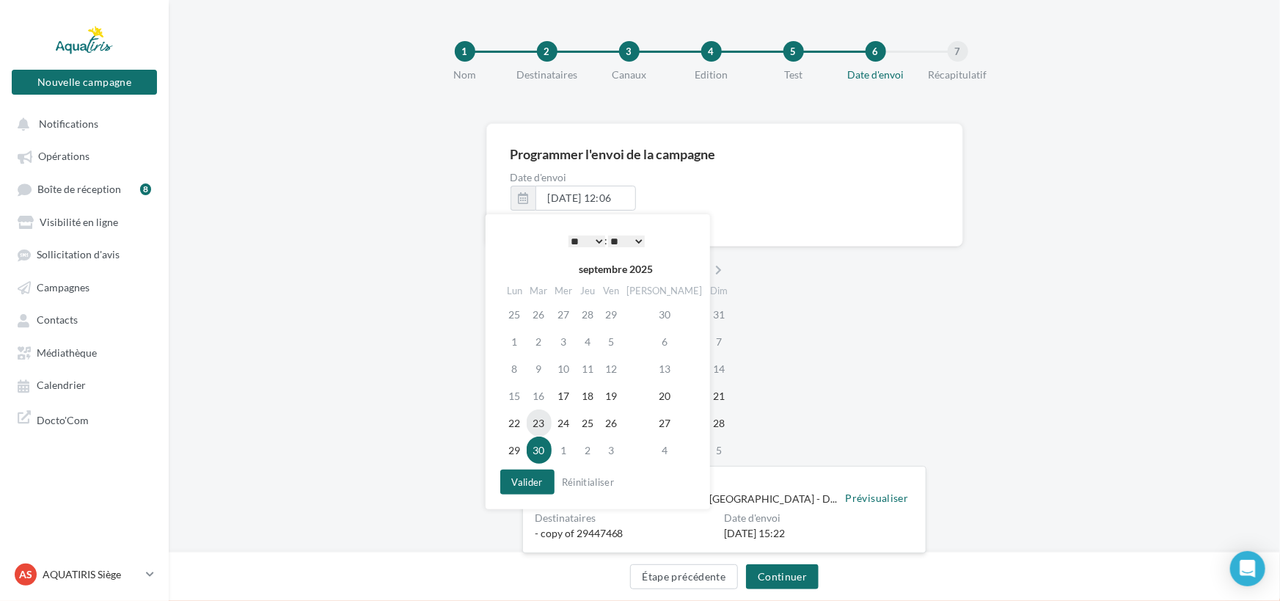
click at [548, 420] on td "23" at bounding box center [538, 422] width 25 height 27
click at [639, 235] on select "** ** ** ** ** **" at bounding box center [626, 241] width 37 height 12
click at [524, 480] on button "Valider" at bounding box center [527, 481] width 54 height 25
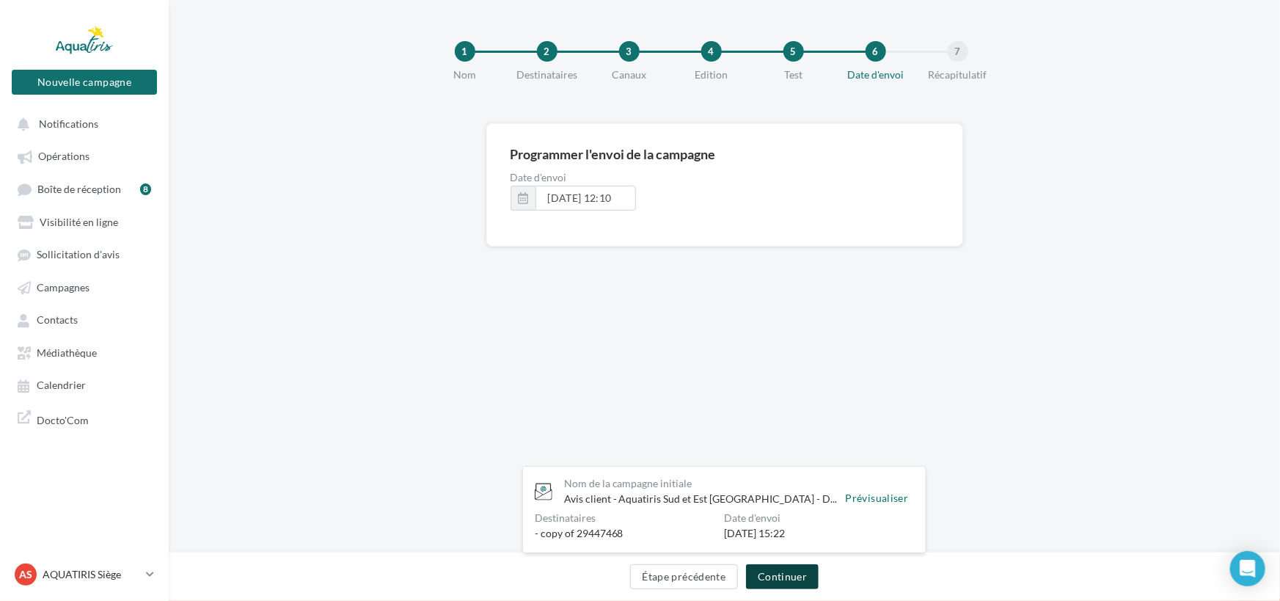
click at [762, 569] on button "Continuer" at bounding box center [782, 576] width 73 height 25
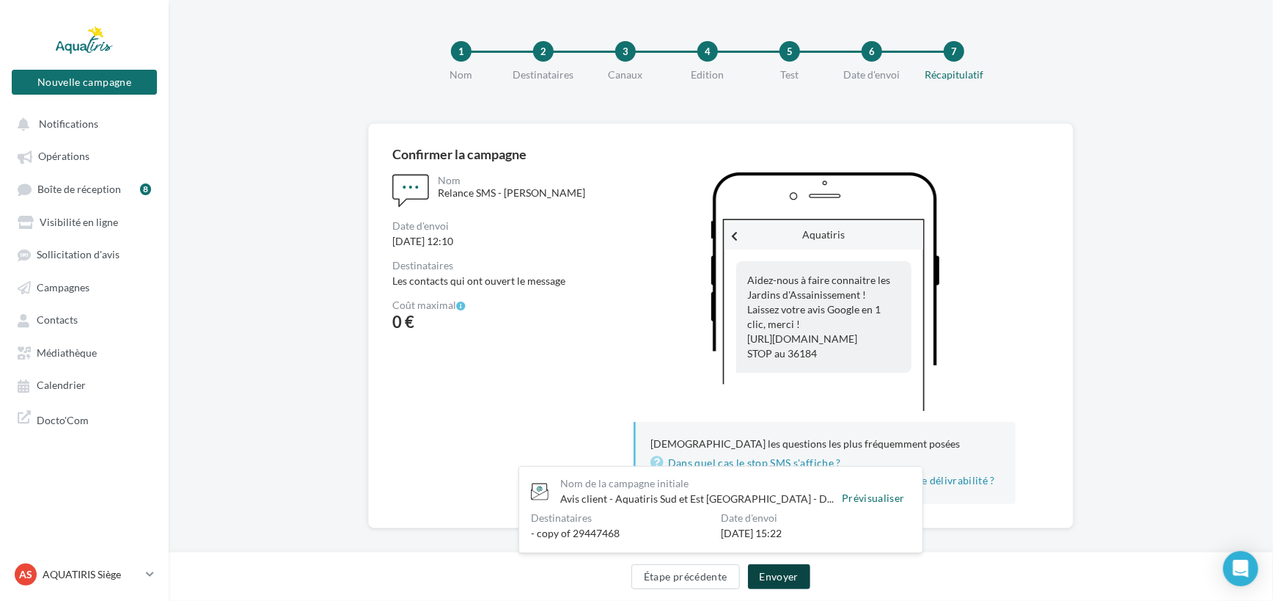
click at [799, 570] on button "Envoyer" at bounding box center [779, 576] width 62 height 25
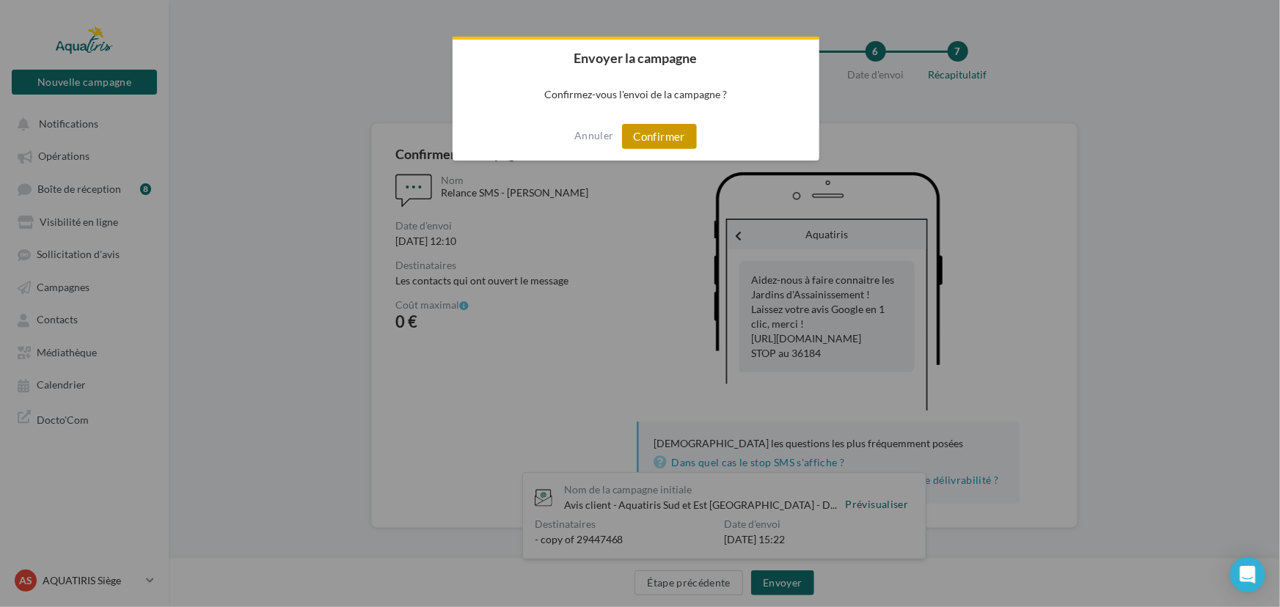
click at [669, 132] on button "Confirmer" at bounding box center [659, 136] width 75 height 25
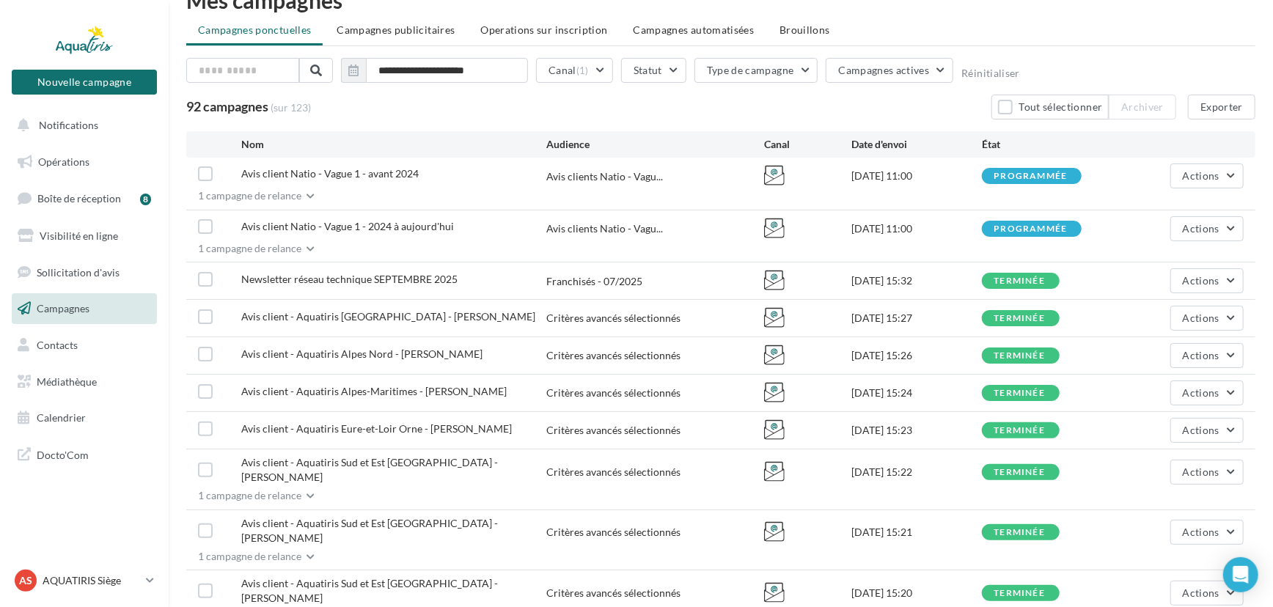
scroll to position [66, 0]
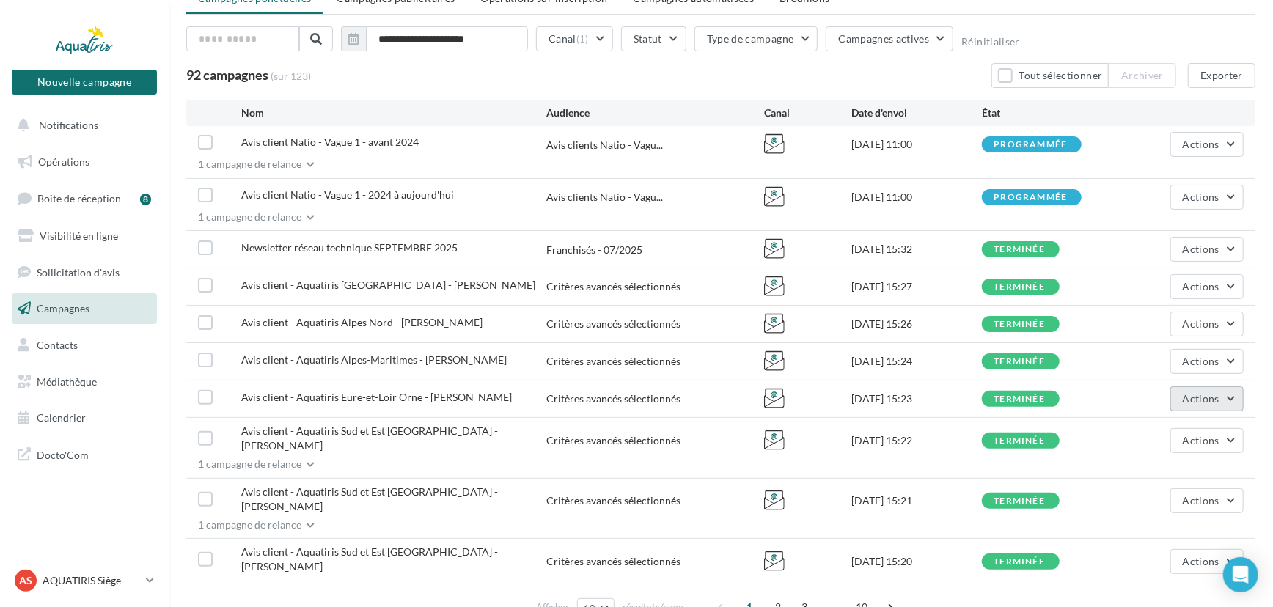
click at [1185, 393] on span "Actions" at bounding box center [1201, 398] width 37 height 12
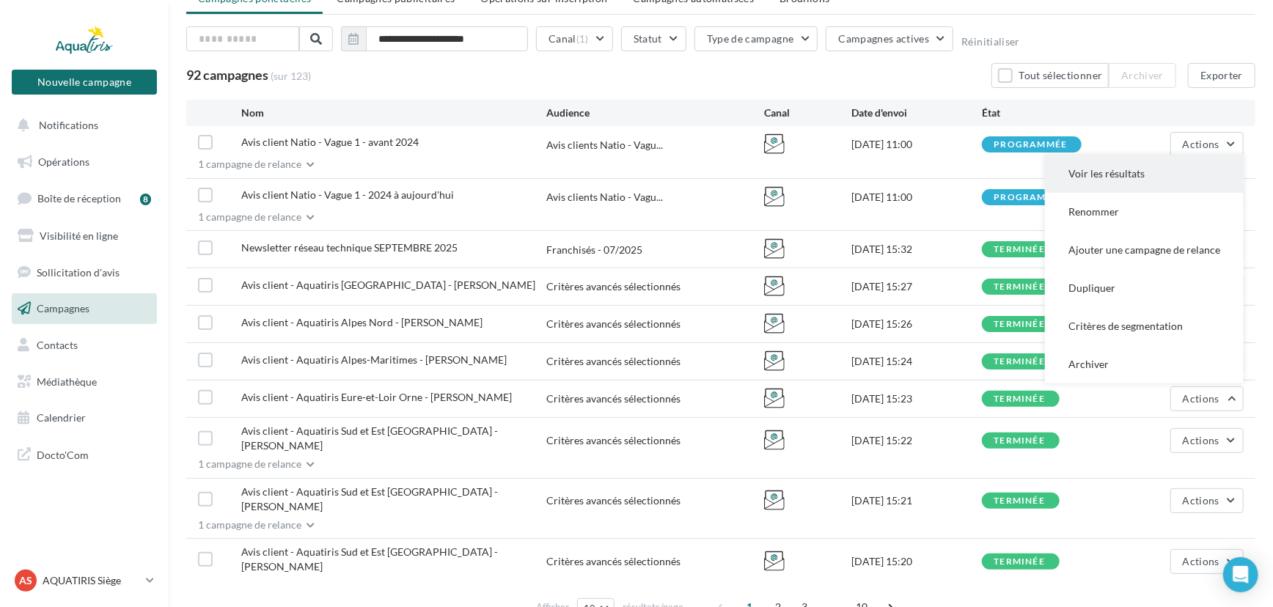
click at [1132, 163] on button "Voir les résultats" at bounding box center [1144, 174] width 199 height 38
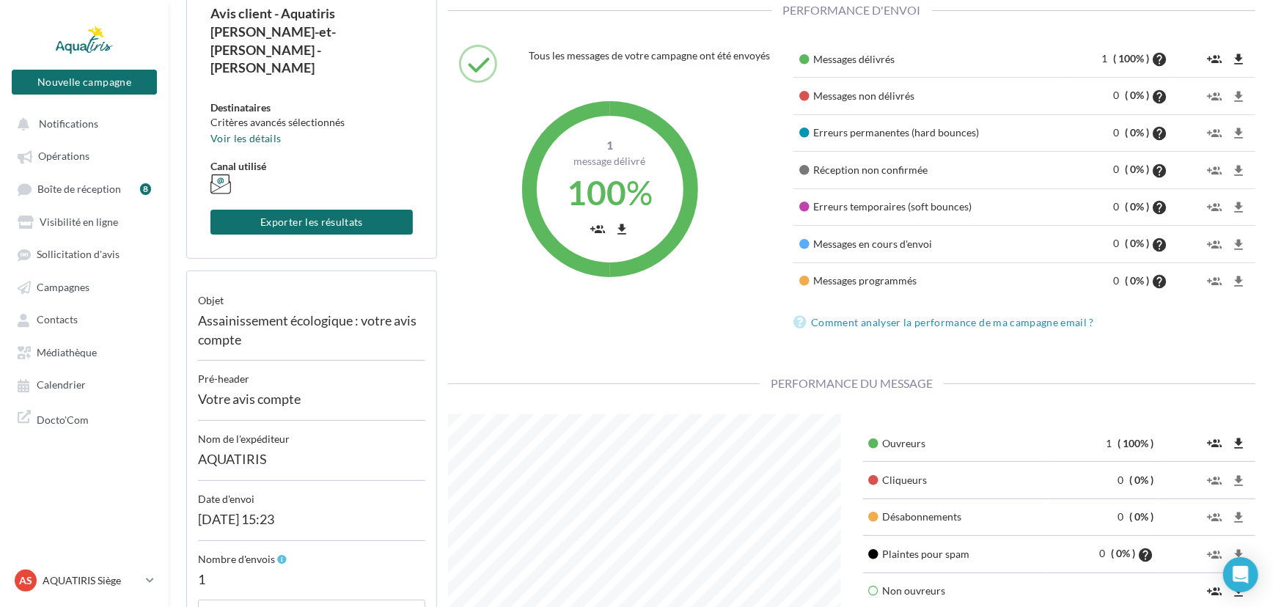
scroll to position [133, 0]
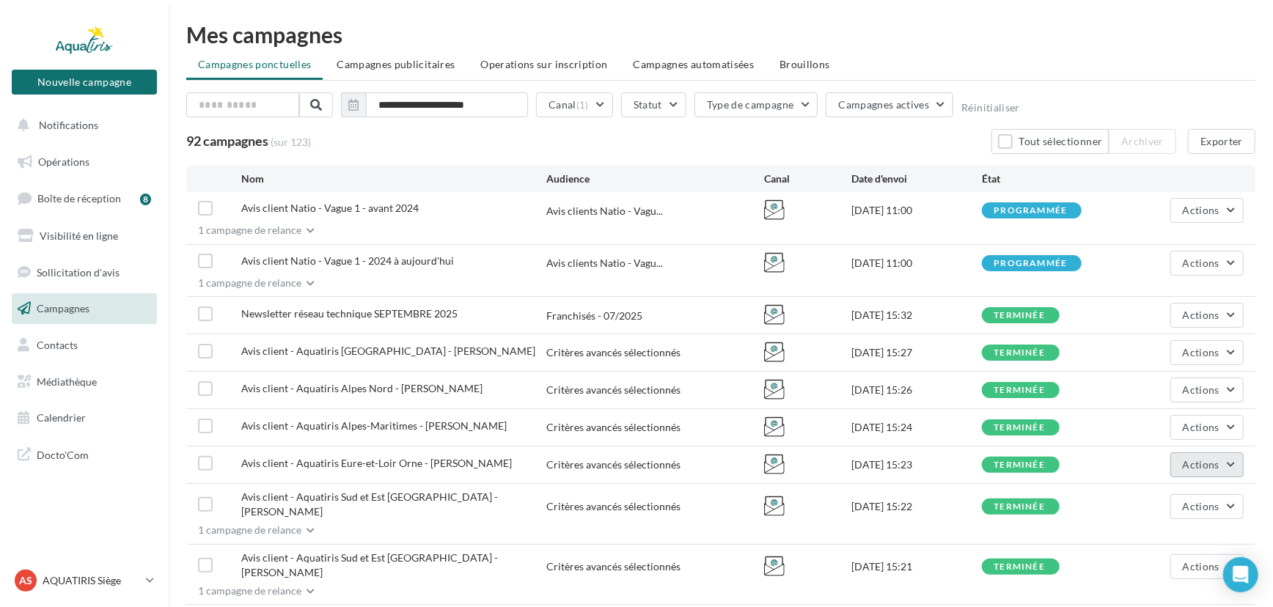
click at [1185, 458] on span "Actions" at bounding box center [1201, 464] width 37 height 12
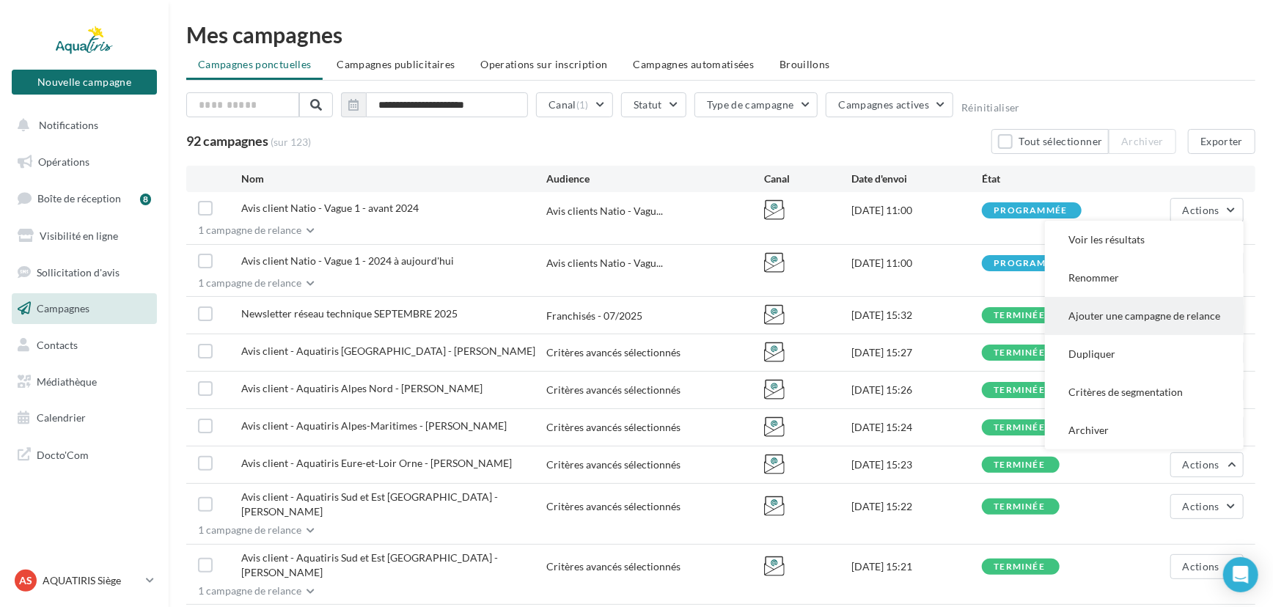
click at [1137, 319] on button "Ajouter une campagne de relance" at bounding box center [1144, 316] width 199 height 38
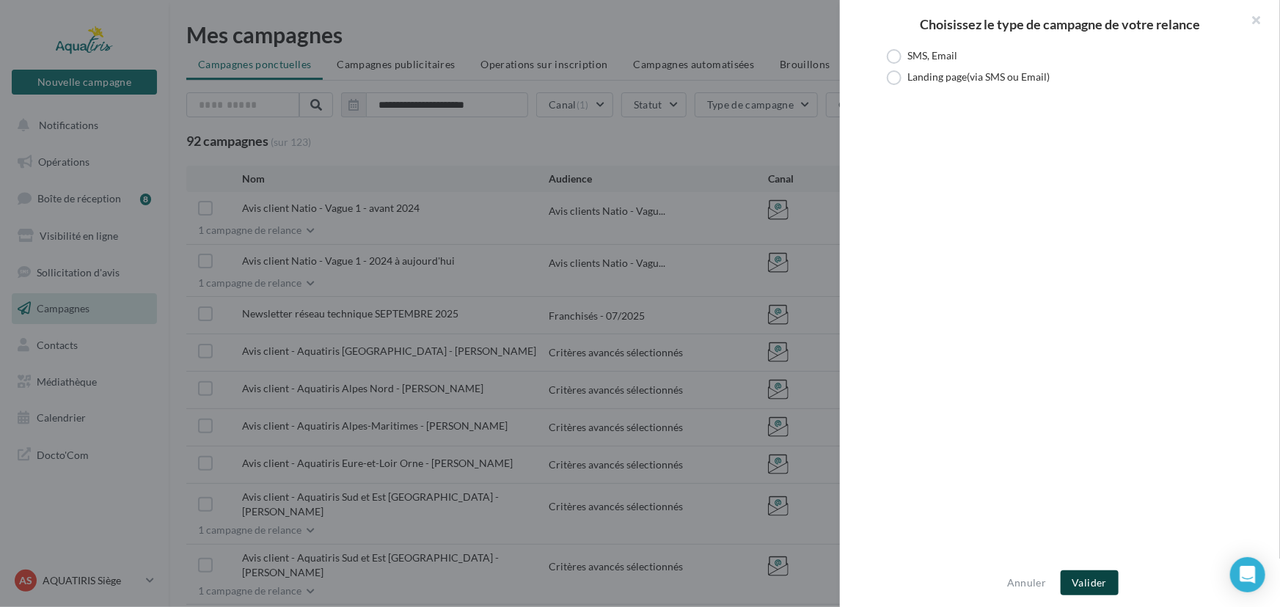
click at [1084, 589] on button "Valider" at bounding box center [1089, 582] width 58 height 25
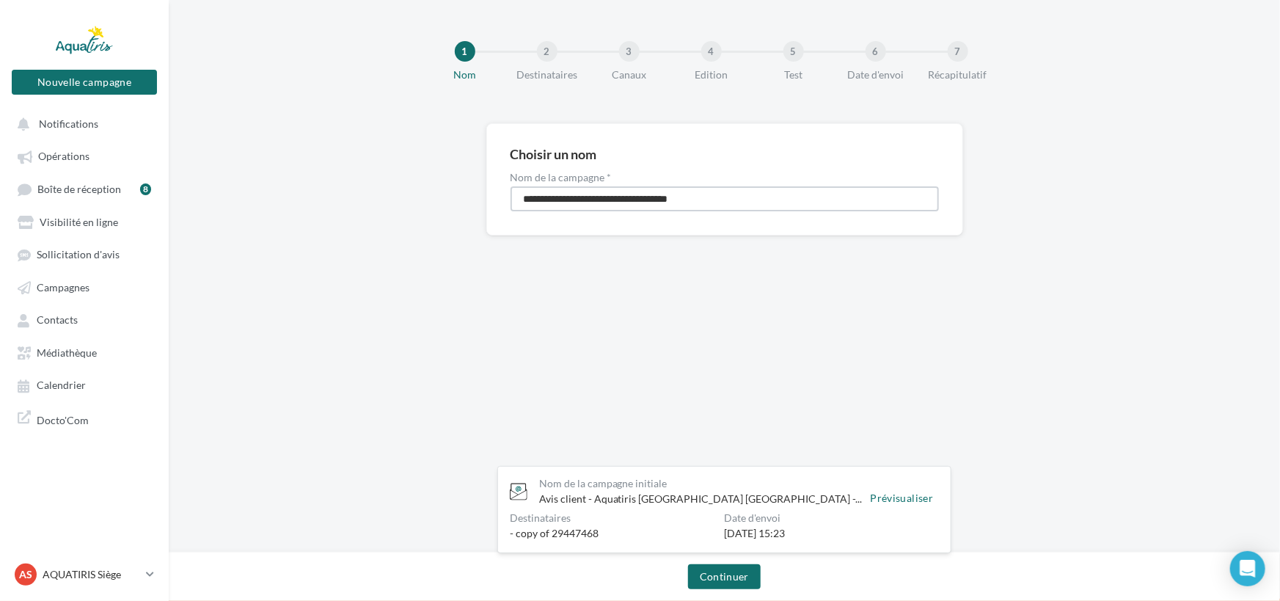
drag, startPoint x: 744, startPoint y: 200, endPoint x: 486, endPoint y: 224, distance: 259.2
click at [486, 224] on div "**********" at bounding box center [724, 179] width 477 height 112
click at [657, 197] on input "**********" at bounding box center [724, 198] width 428 height 25
type input "**********"
click at [734, 565] on button "Continuer" at bounding box center [724, 576] width 73 height 25
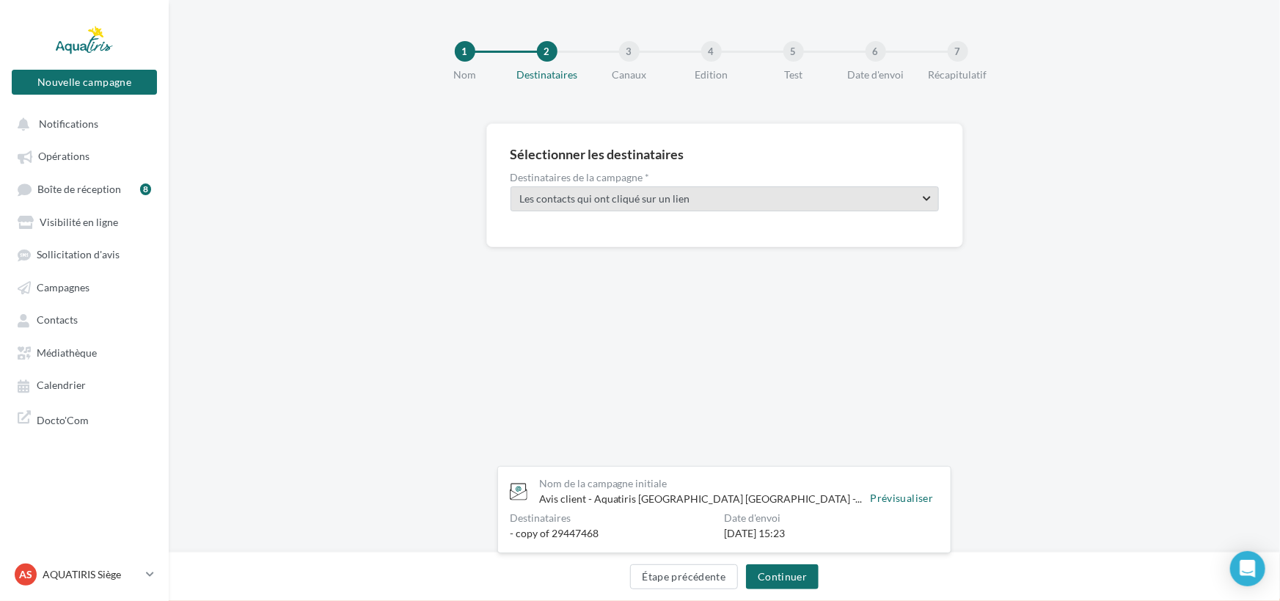
click at [777, 202] on span "Les contacts qui ont cliqué sur un lien" at bounding box center [712, 198] width 384 height 15
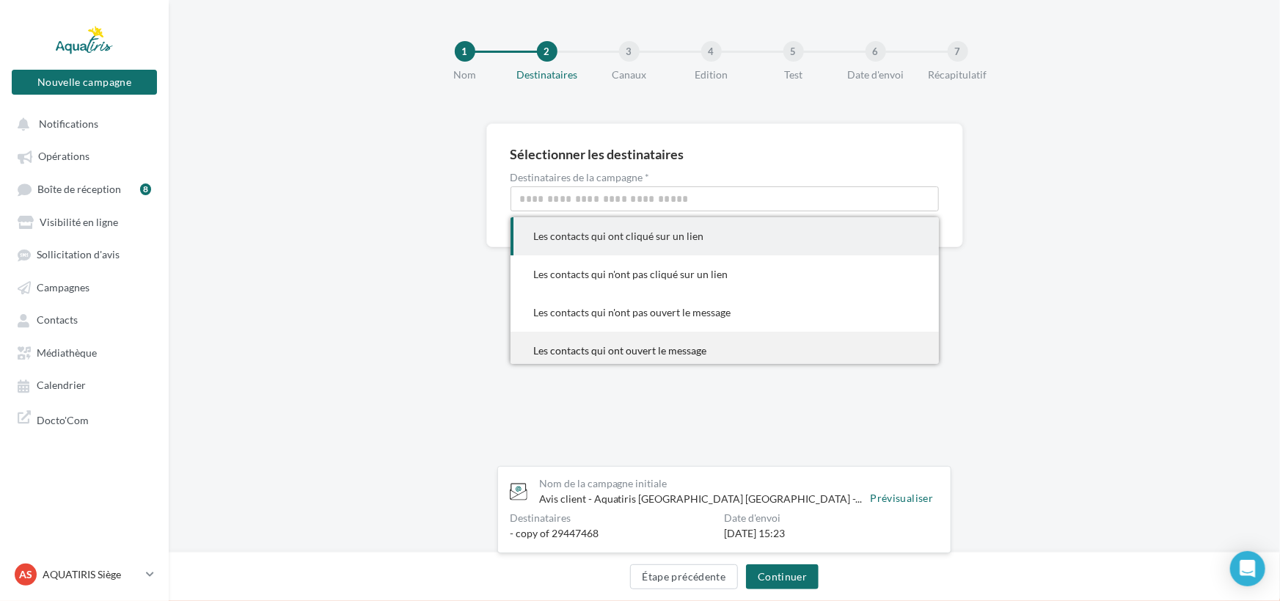
click at [672, 352] on div "Les contacts qui ont ouvert le message" at bounding box center [724, 350] width 381 height 15
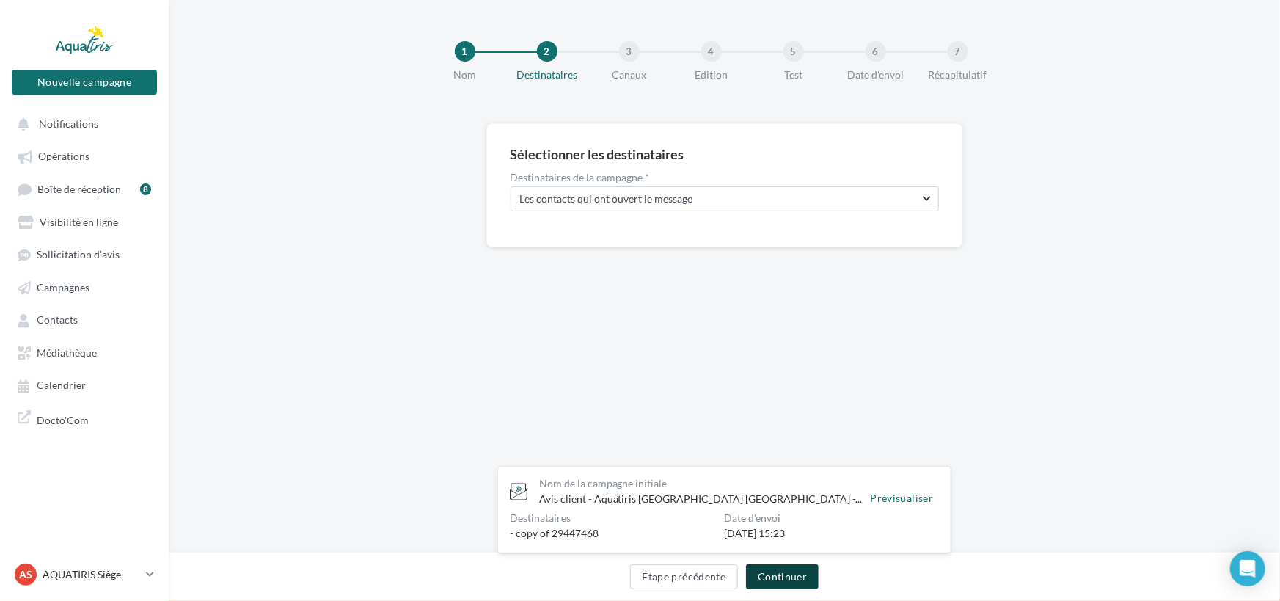
click at [793, 576] on button "Continuer" at bounding box center [782, 576] width 73 height 25
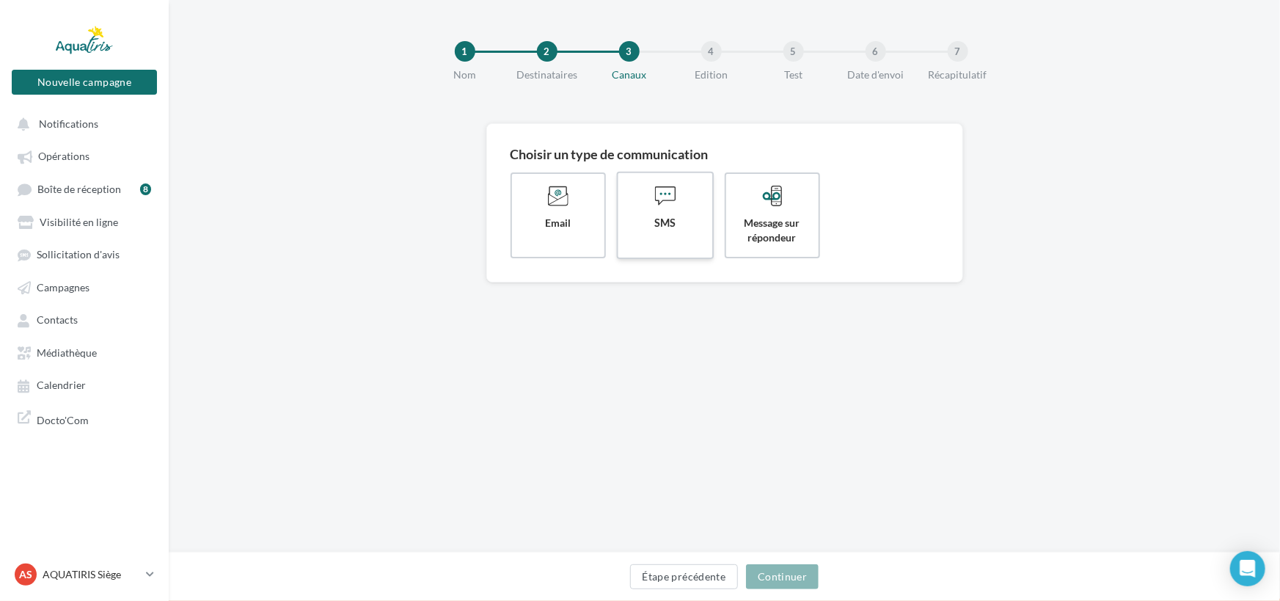
click at [705, 254] on label "SMS" at bounding box center [665, 215] width 98 height 87
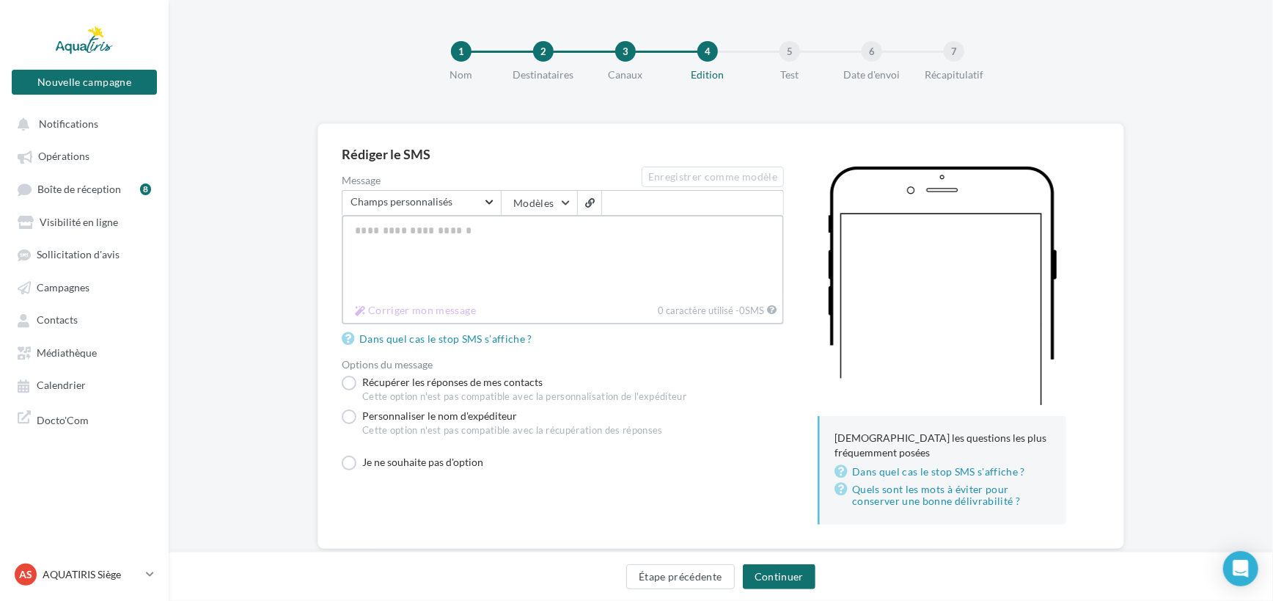
click at [483, 270] on textarea "Message" at bounding box center [563, 257] width 442 height 84
paste textarea "**********"
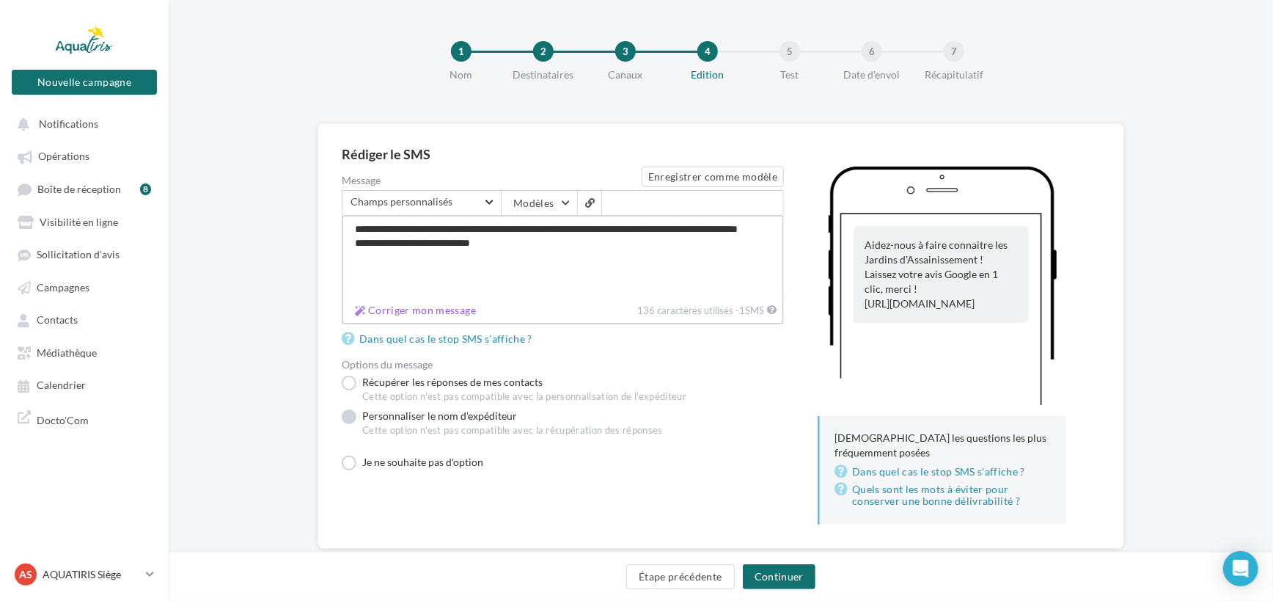
type textarea "**********"
click at [419, 413] on label "Personnaliser le nom d'expéditeur Cette option n'est pas compatible avec la réc…" at bounding box center [502, 425] width 321 height 34
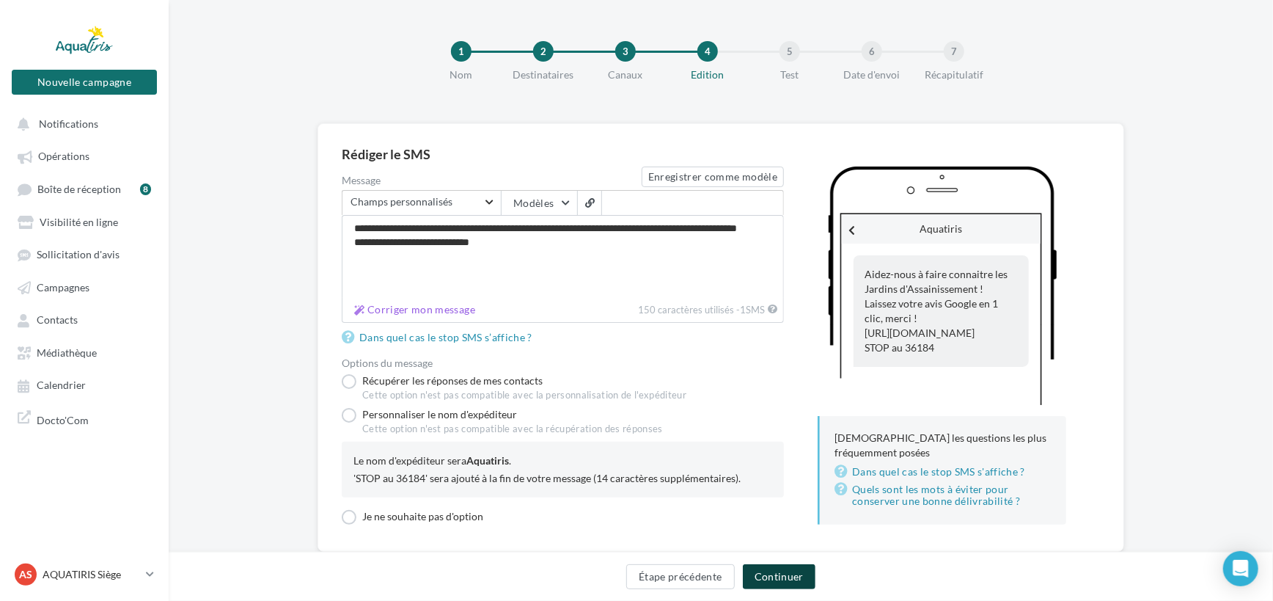
click at [777, 565] on button "Continuer" at bounding box center [779, 576] width 73 height 25
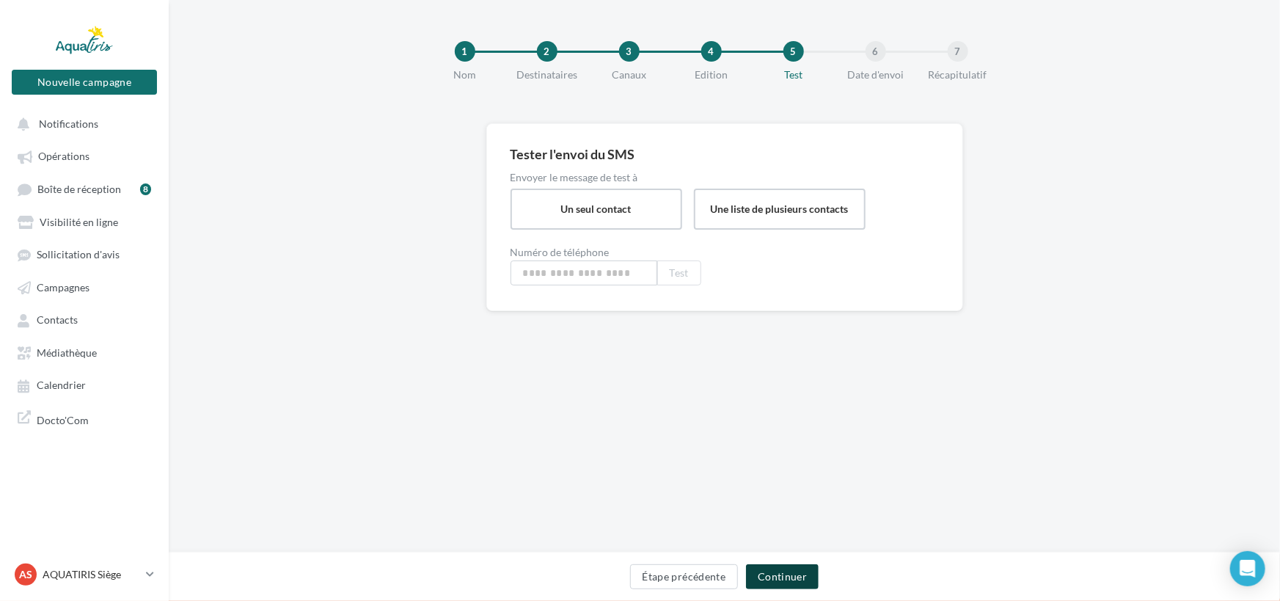
click at [771, 574] on button "Continuer" at bounding box center [782, 576] width 73 height 25
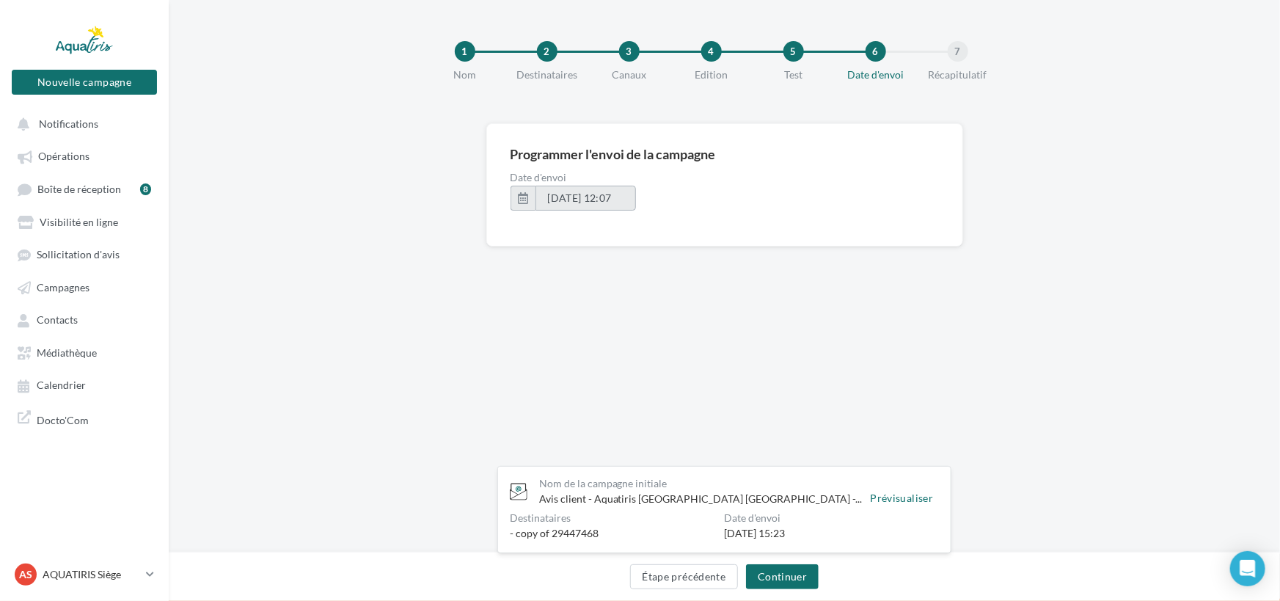
click at [535, 203] on button "30/09/2025 à 12:07" at bounding box center [585, 198] width 100 height 25
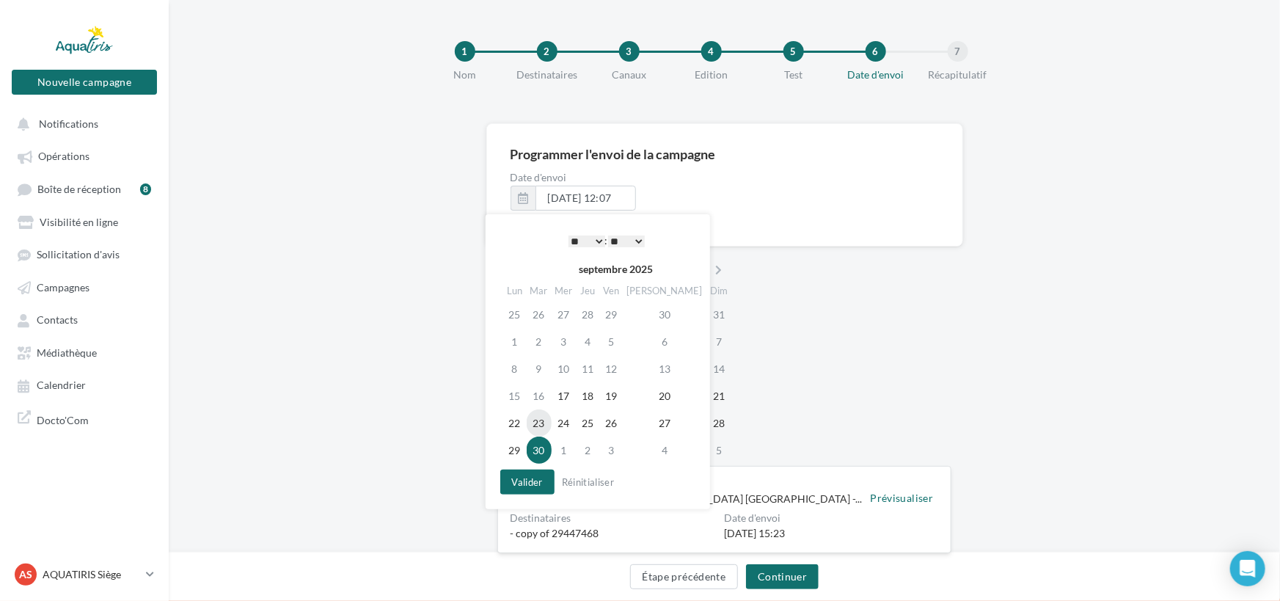
click at [548, 427] on td "23" at bounding box center [538, 422] width 25 height 27
click at [636, 245] on select "** ** ** ** ** **" at bounding box center [626, 241] width 37 height 12
click at [534, 473] on button "Valider" at bounding box center [527, 481] width 54 height 25
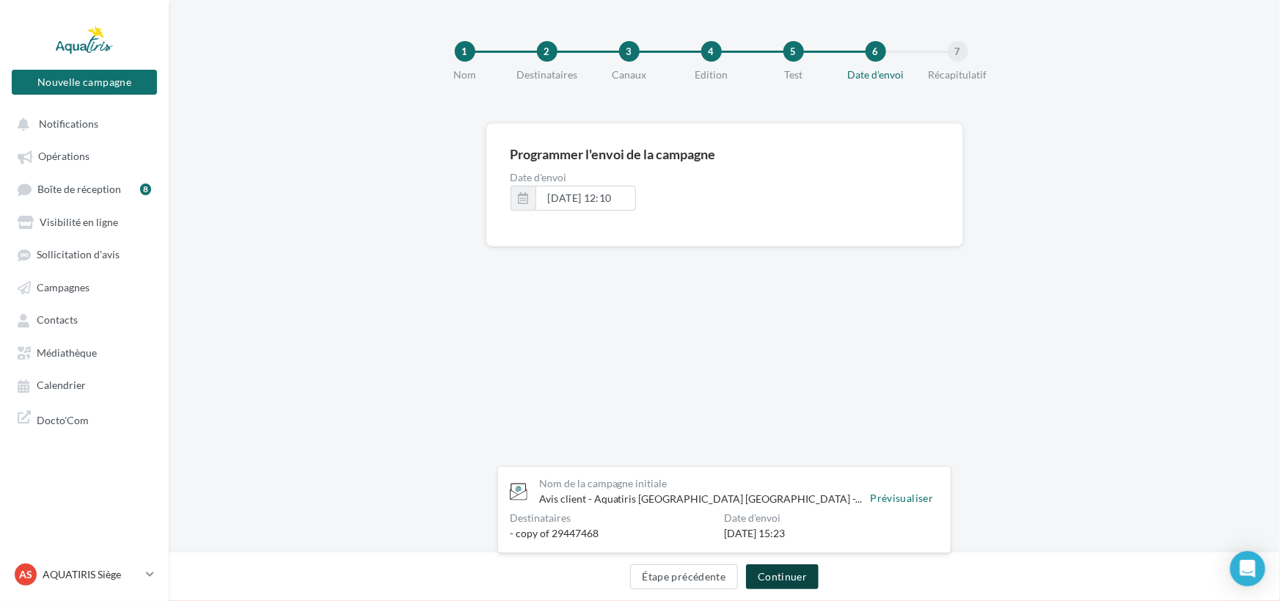
click at [790, 573] on button "Continuer" at bounding box center [782, 576] width 73 height 25
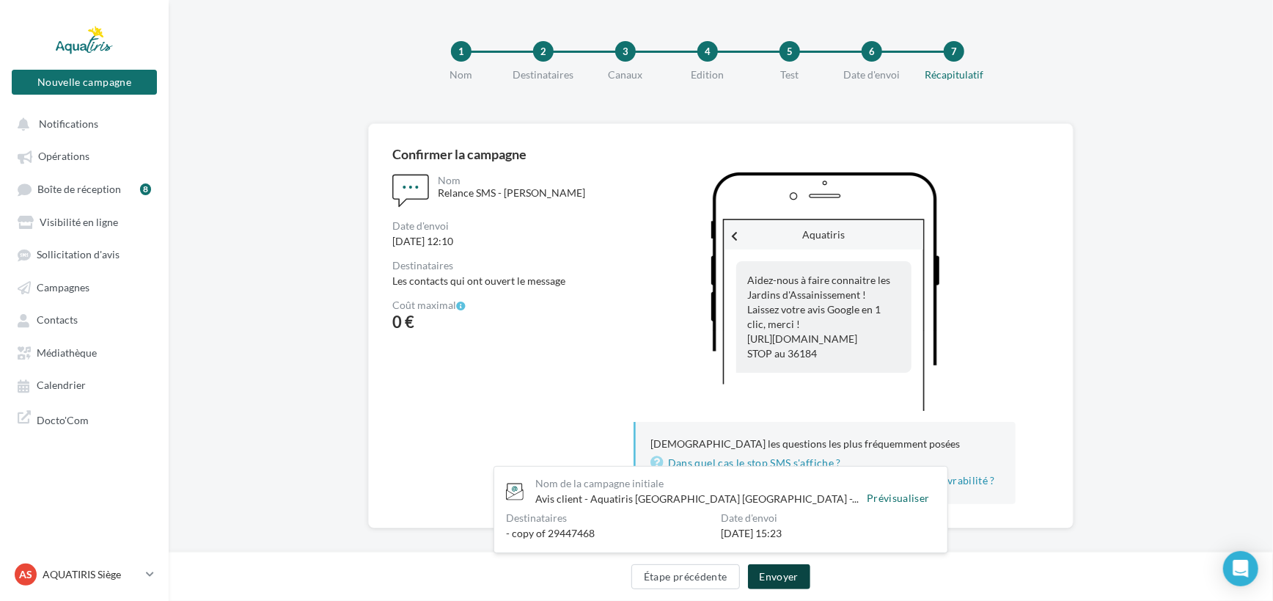
click at [793, 576] on button "Envoyer" at bounding box center [779, 576] width 62 height 25
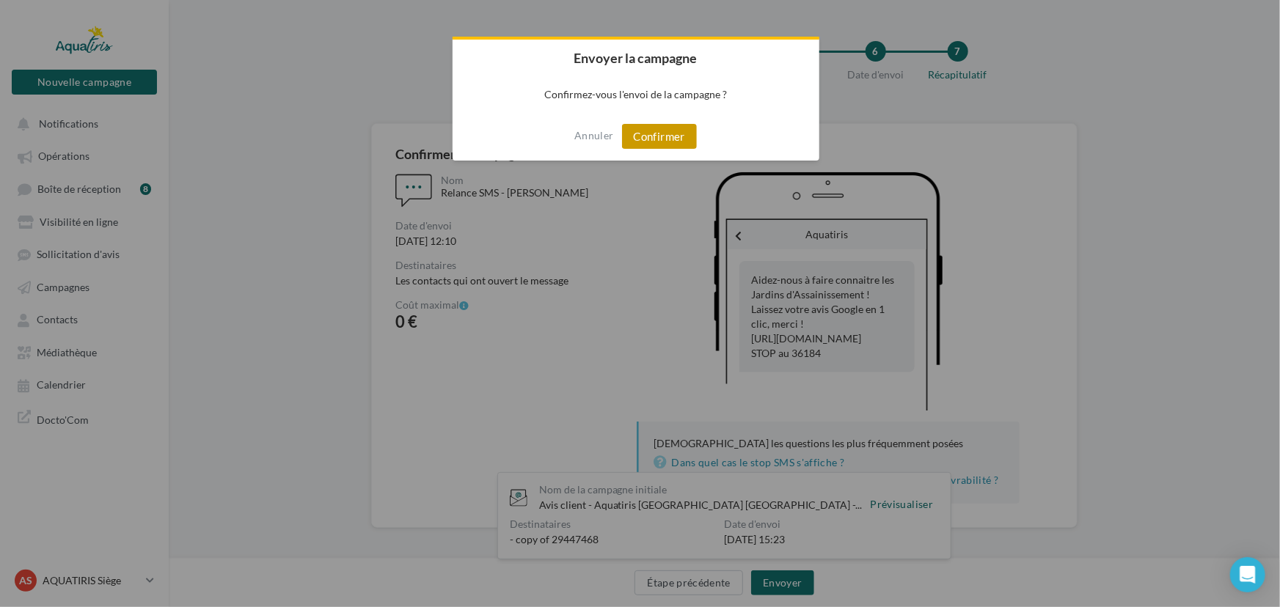
click at [645, 129] on button "Confirmer" at bounding box center [659, 136] width 75 height 25
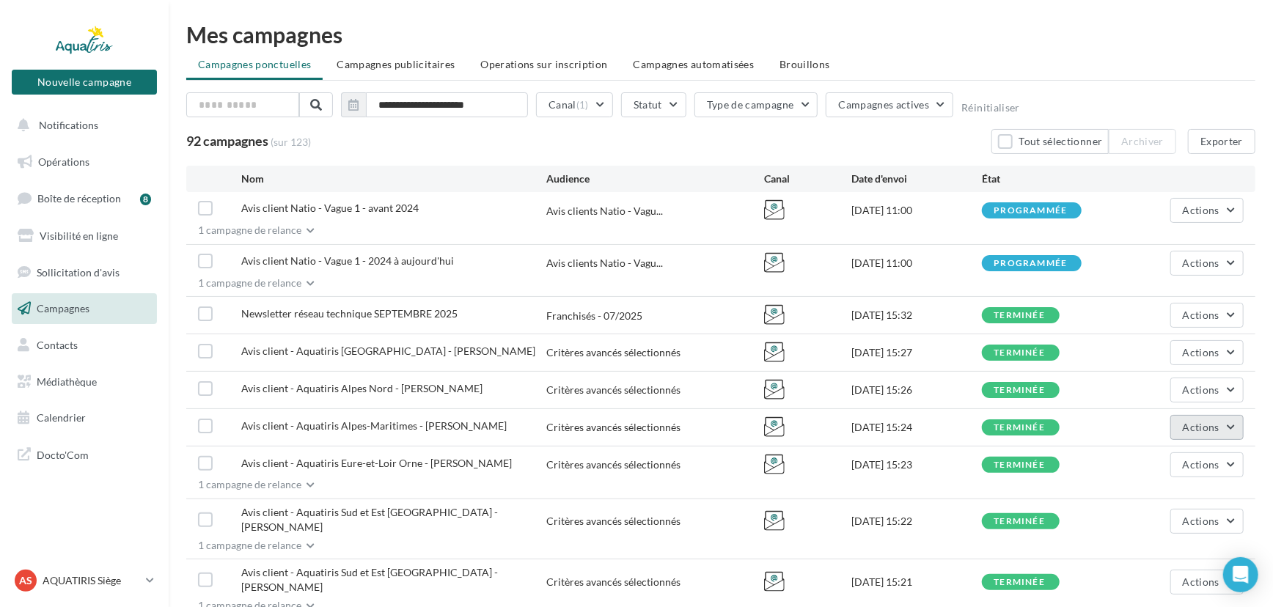
click at [1210, 427] on span "Actions" at bounding box center [1201, 427] width 37 height 12
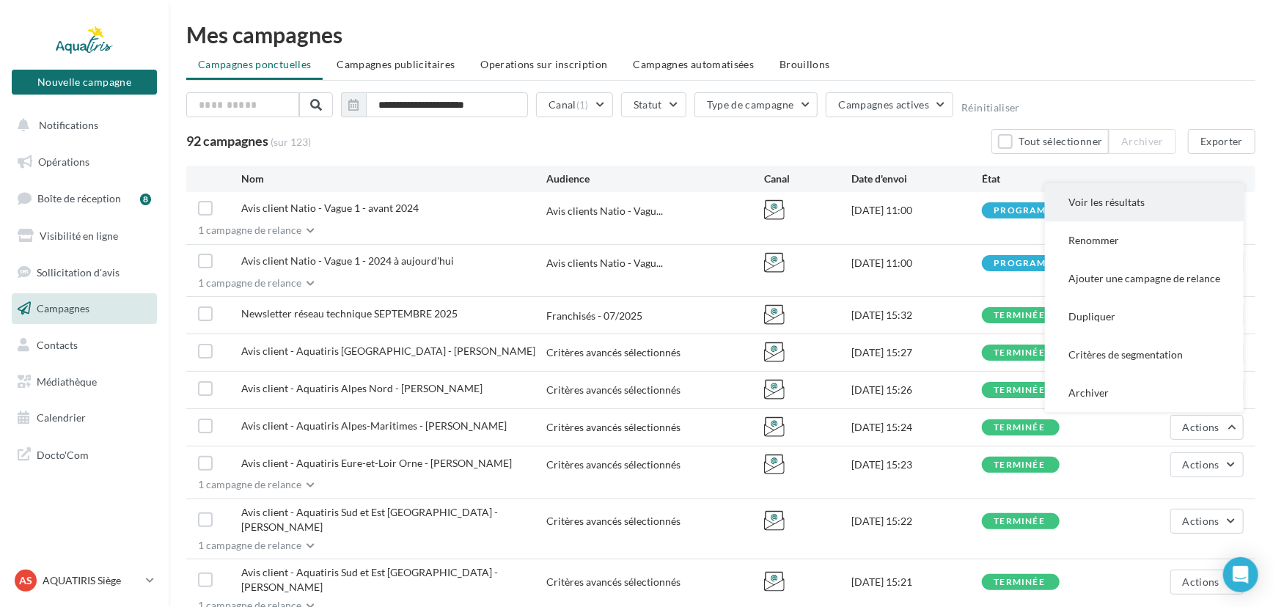
click at [1146, 196] on button "Voir les résultats" at bounding box center [1144, 202] width 199 height 38
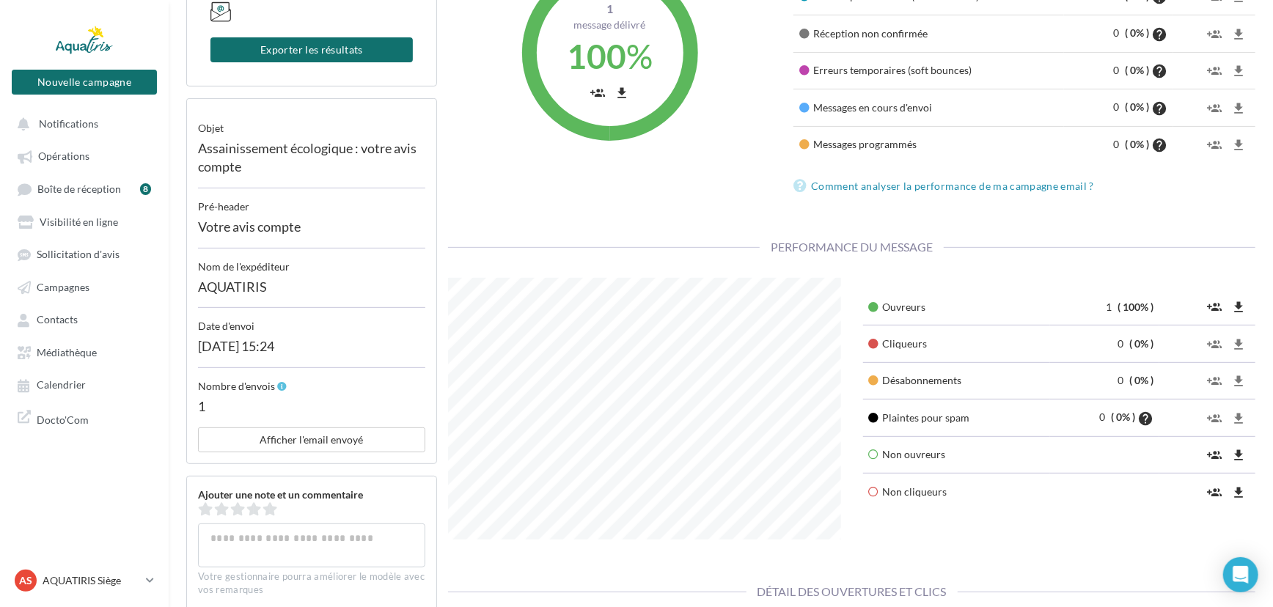
scroll to position [333, 0]
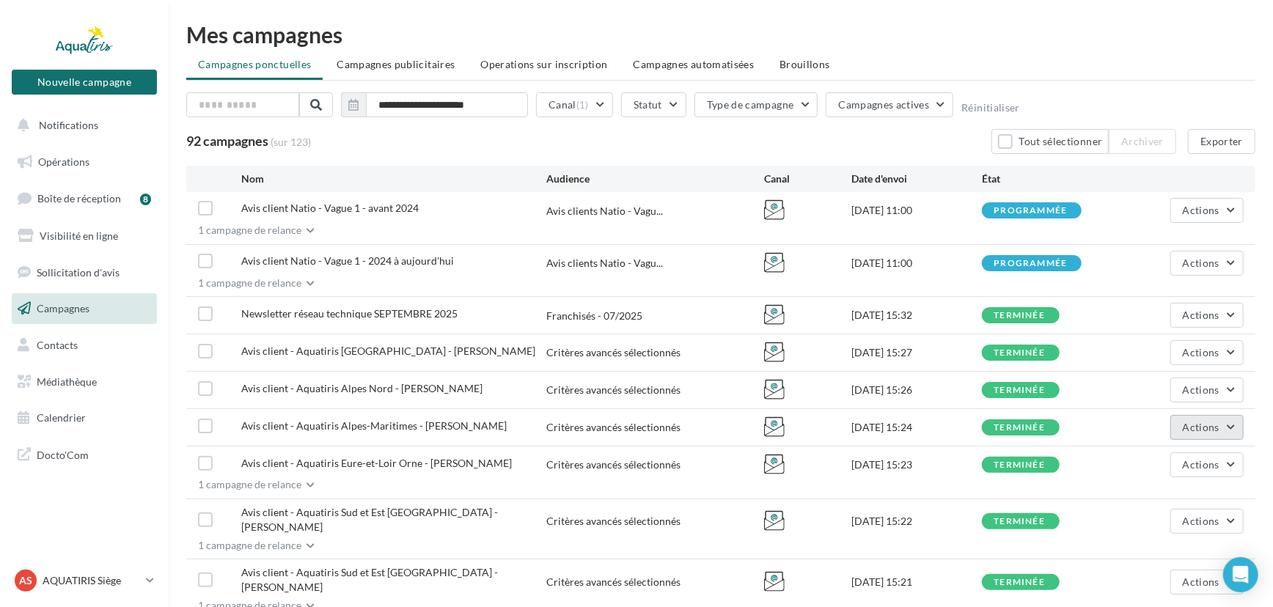
click at [1195, 421] on span "Actions" at bounding box center [1201, 427] width 37 height 12
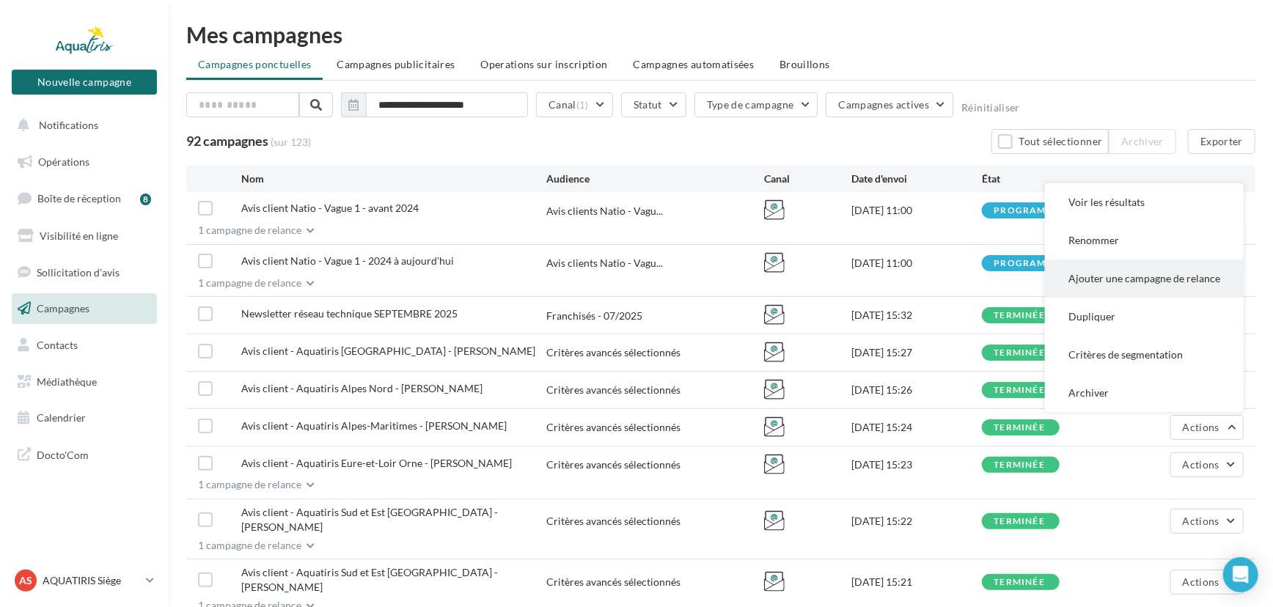
click at [1161, 285] on button "Ajouter une campagne de relance" at bounding box center [1144, 279] width 199 height 38
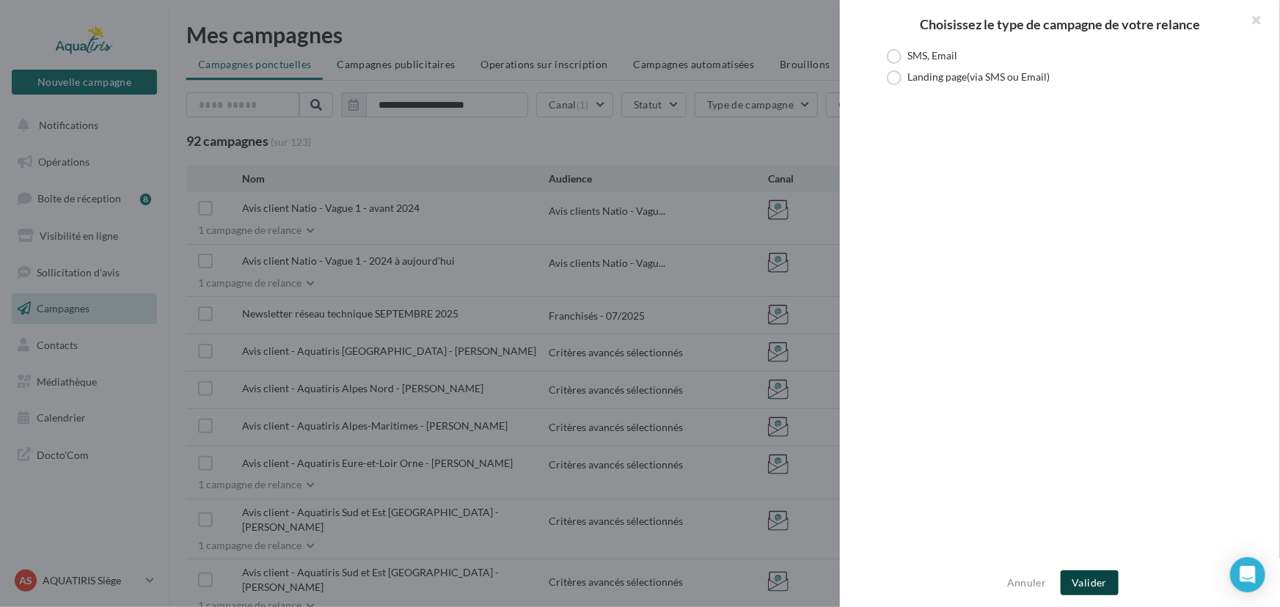
click at [1108, 592] on button "Valider" at bounding box center [1089, 582] width 58 height 25
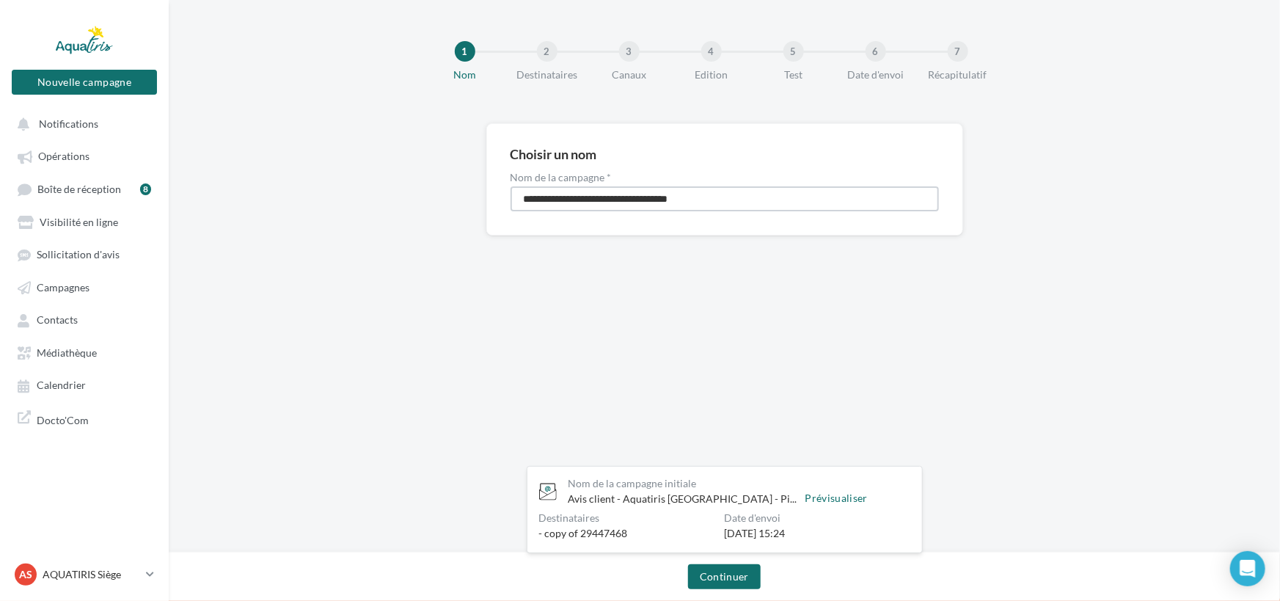
drag, startPoint x: 733, startPoint y: 205, endPoint x: 478, endPoint y: 216, distance: 254.7
click at [478, 216] on div "**********" at bounding box center [724, 202] width 1111 height 159
type input "**********"
click at [746, 576] on button "Continuer" at bounding box center [724, 576] width 73 height 25
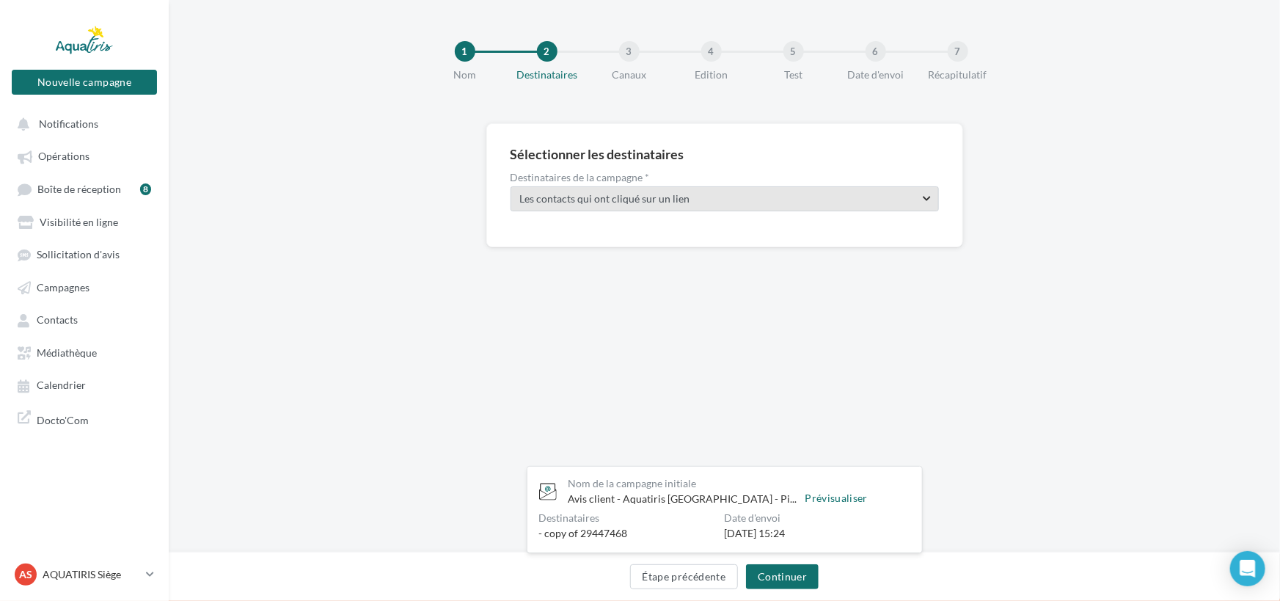
click at [801, 188] on span "Choisissez une cible existante Les contacts qui ont cliqué sur un lien" at bounding box center [724, 198] width 428 height 25
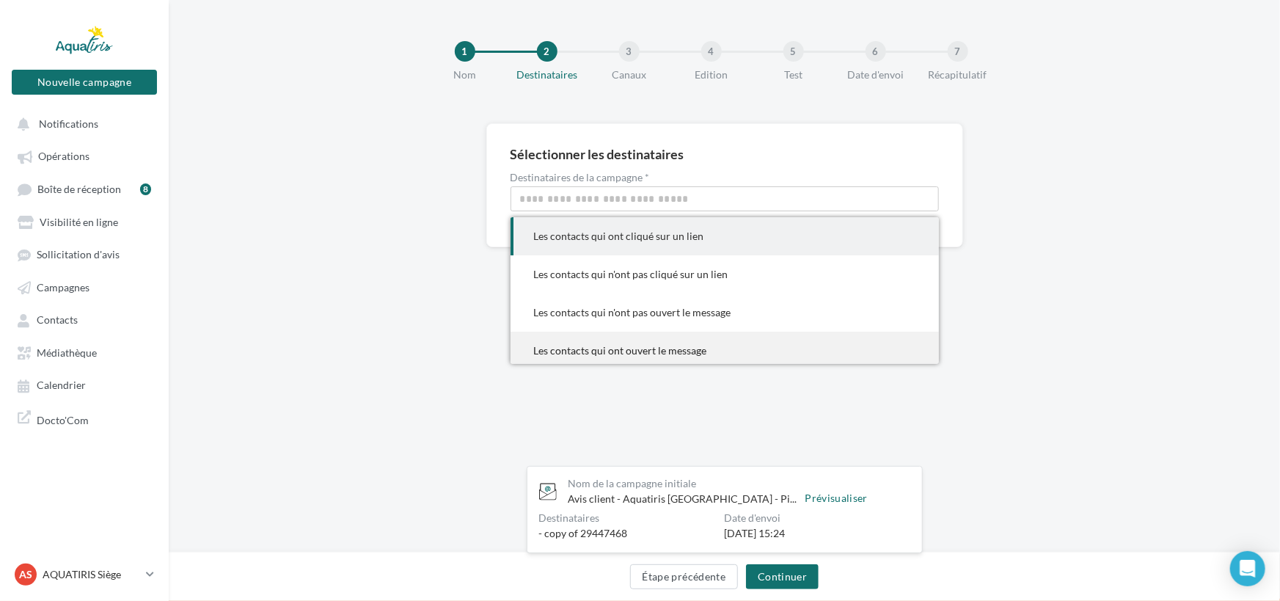
click at [708, 339] on span "Les contacts qui ont ouvert le message" at bounding box center [724, 350] width 428 height 38
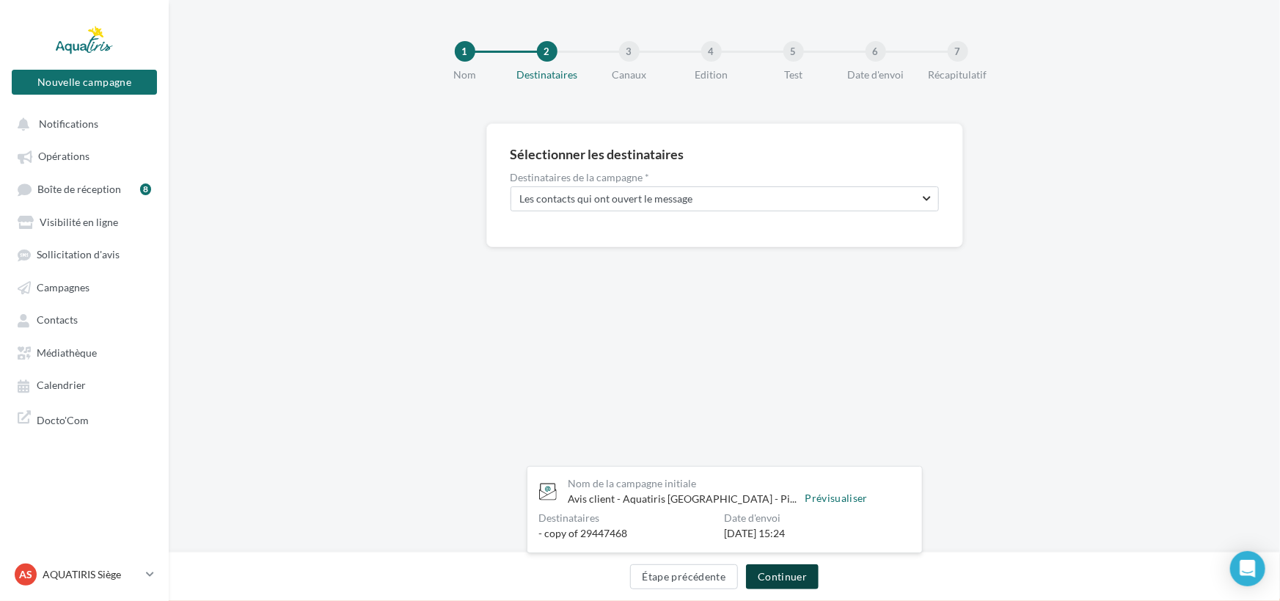
click at [793, 575] on button "Continuer" at bounding box center [782, 576] width 73 height 25
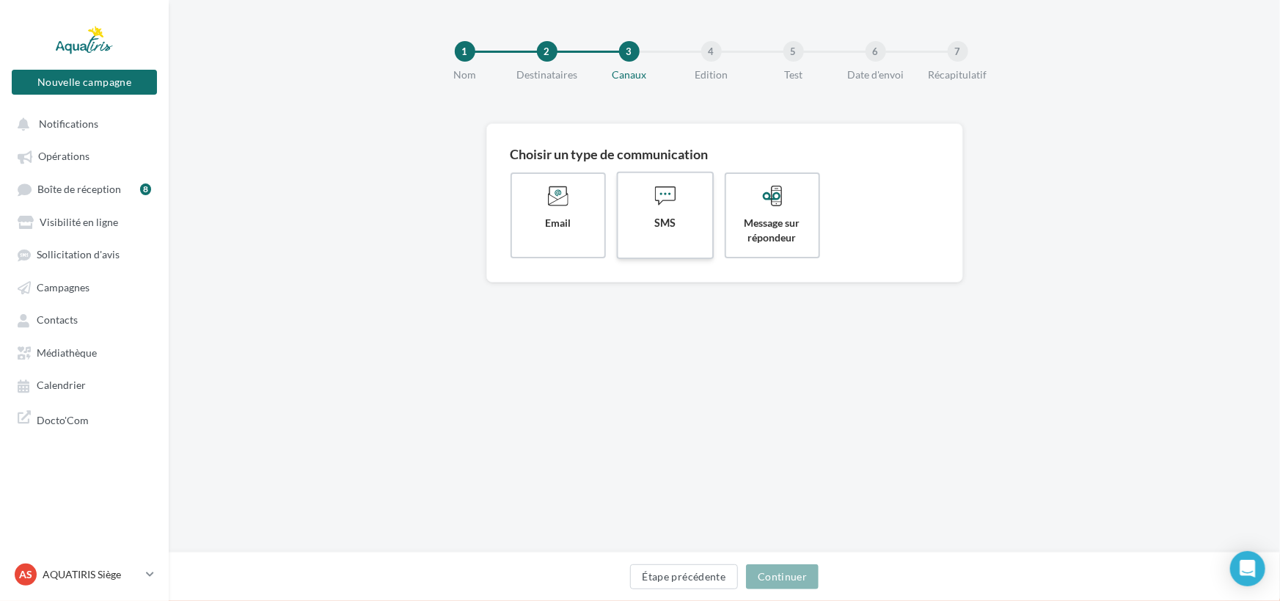
click at [667, 234] on label "SMS" at bounding box center [665, 215] width 98 height 87
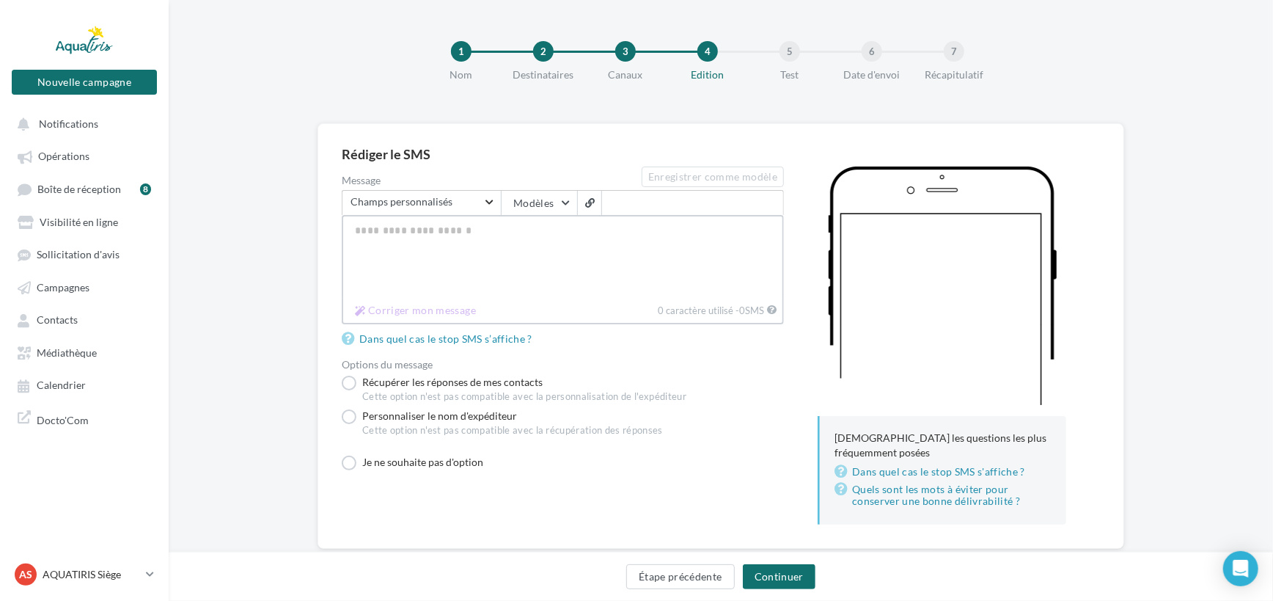
click at [580, 279] on textarea "Message" at bounding box center [563, 257] width 442 height 84
paste textarea "**********"
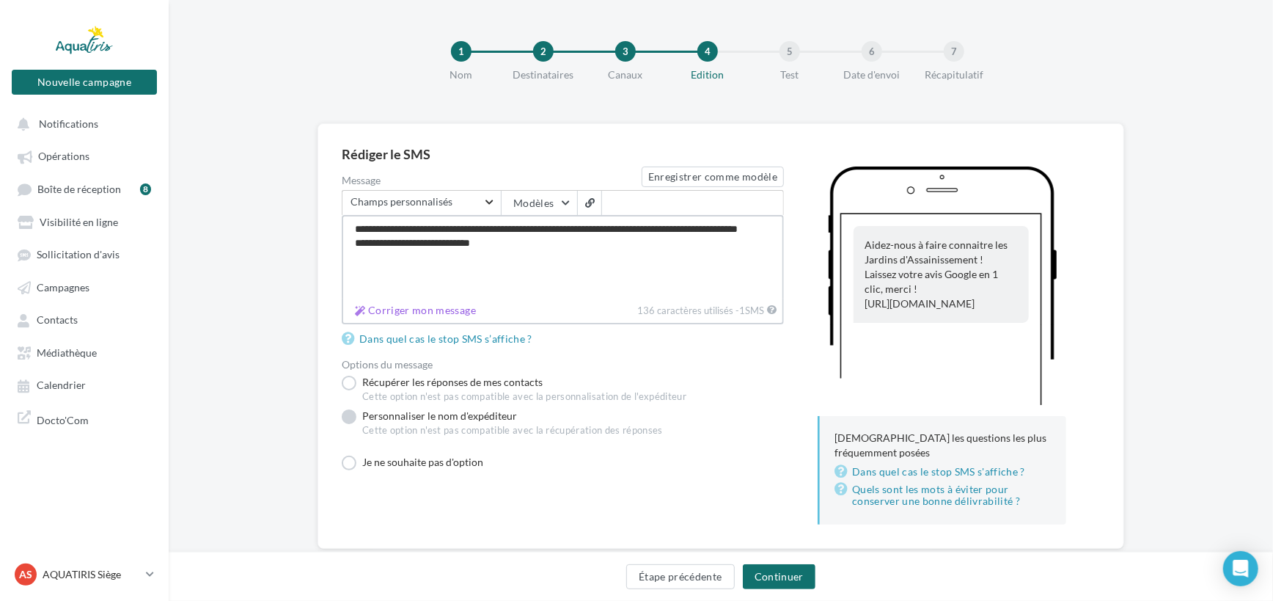
type textarea "**********"
click at [467, 417] on label "Personnaliser le nom d'expéditeur Cette option n'est pas compatible avec la réc…" at bounding box center [502, 425] width 321 height 34
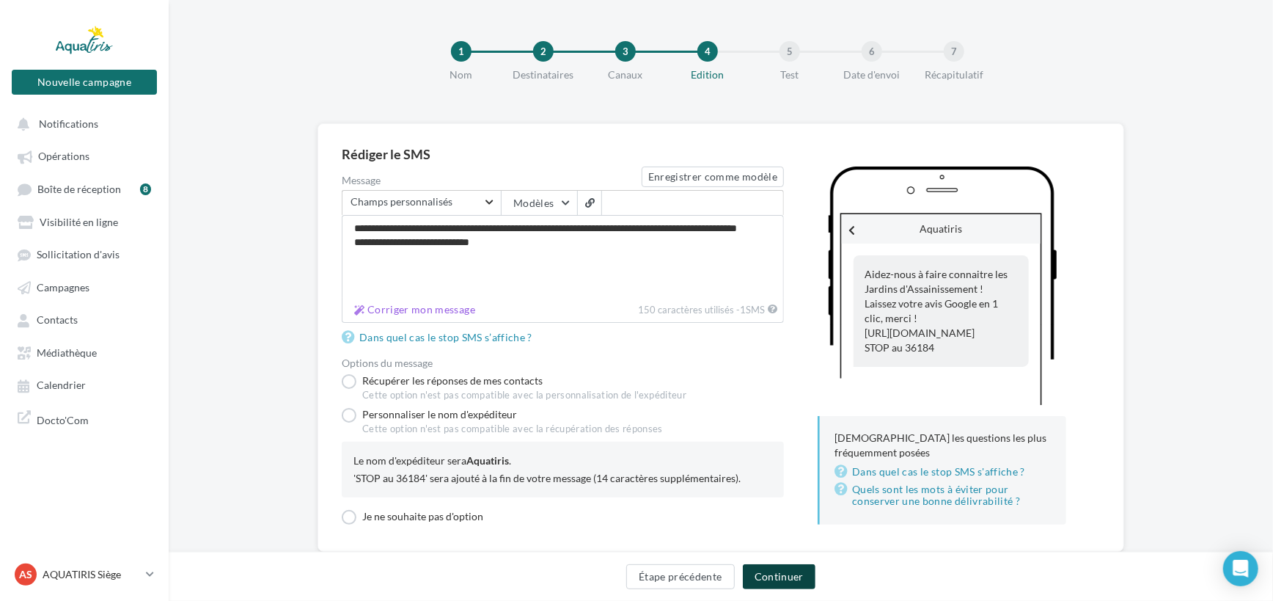
click at [787, 576] on button "Continuer" at bounding box center [779, 576] width 73 height 25
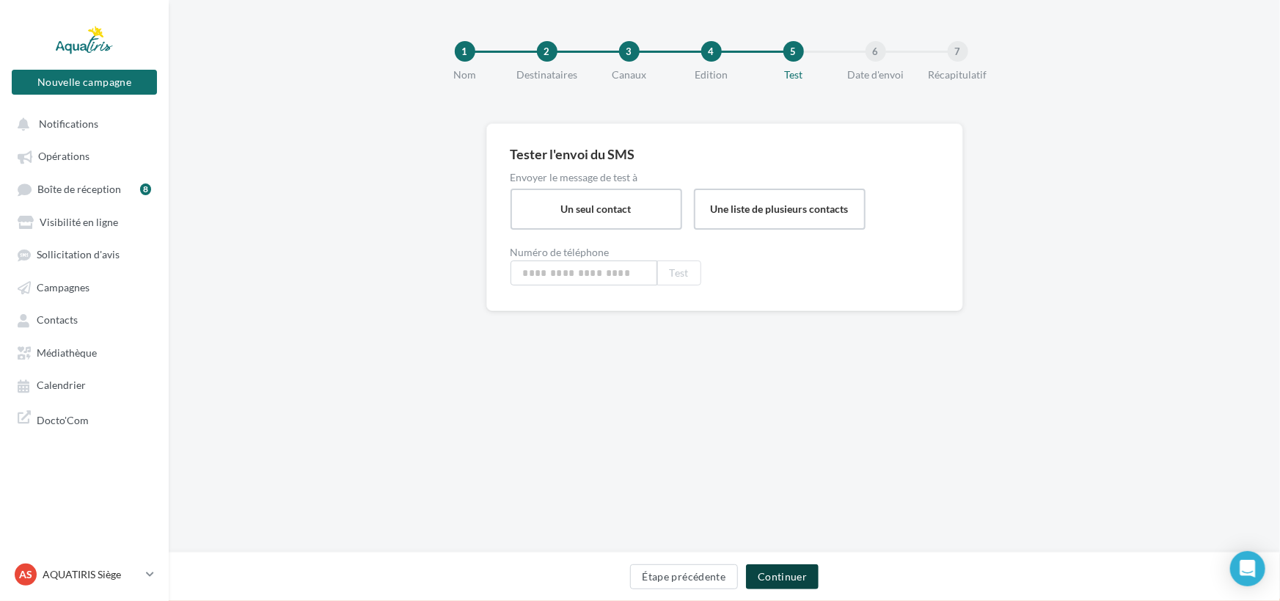
click at [780, 579] on button "Continuer" at bounding box center [782, 576] width 73 height 25
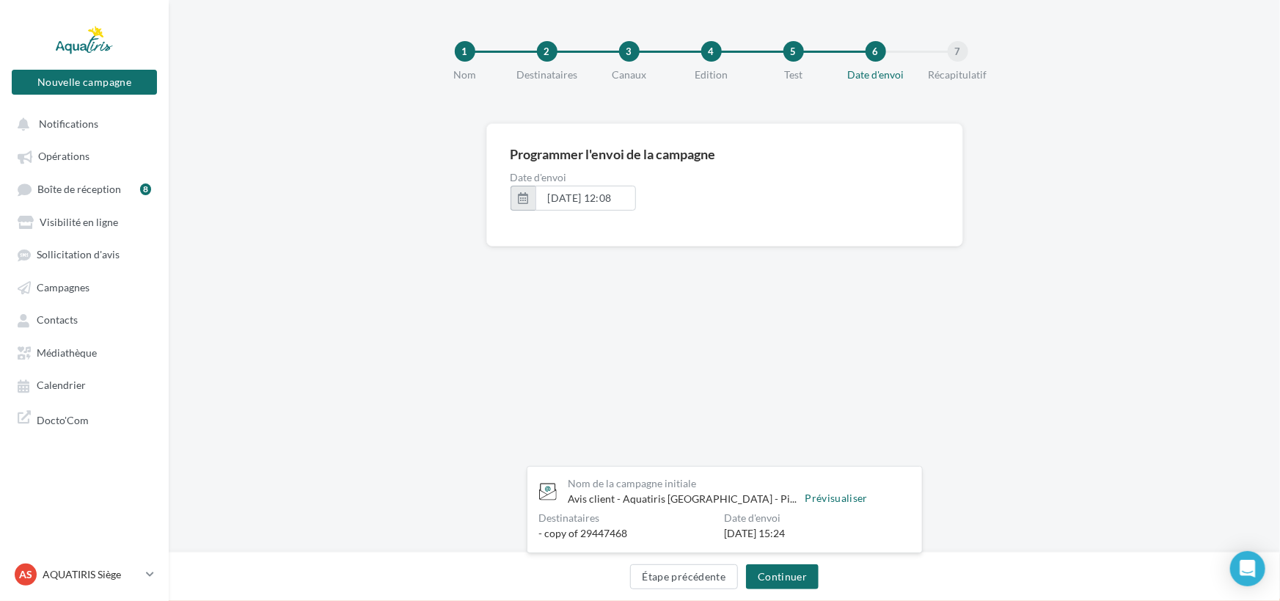
click at [524, 191] on button "button" at bounding box center [522, 198] width 25 height 25
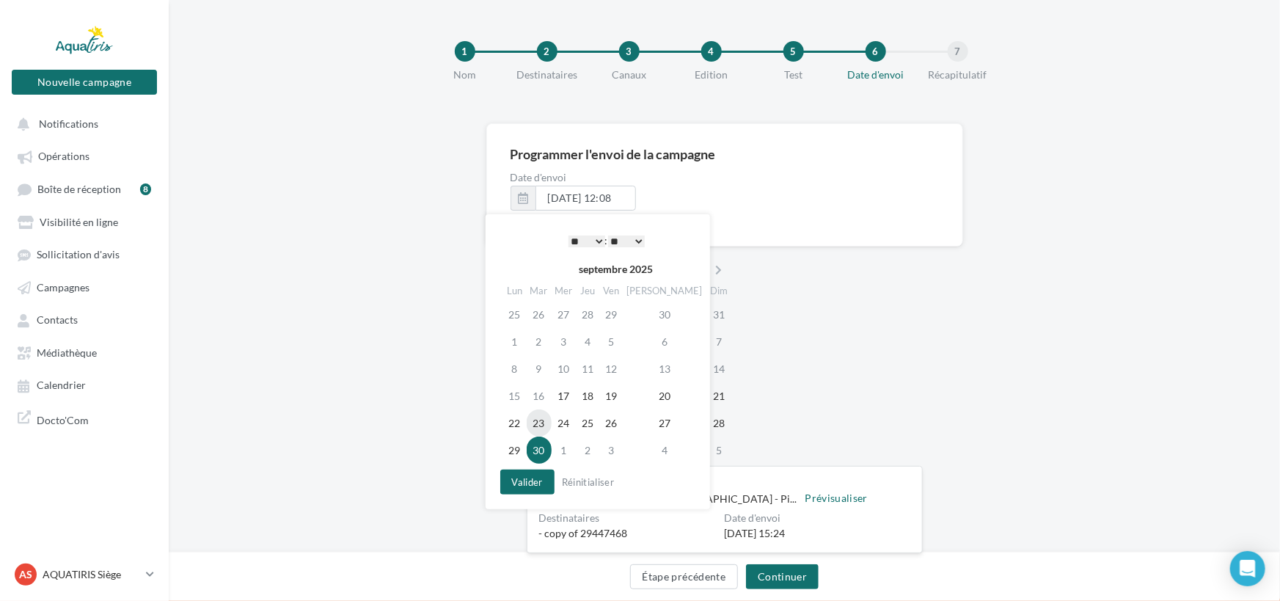
click at [543, 414] on td "23" at bounding box center [538, 422] width 25 height 27
click at [642, 243] on select "** ** ** ** ** **" at bounding box center [626, 241] width 37 height 12
click at [509, 478] on button "Valider" at bounding box center [527, 481] width 54 height 25
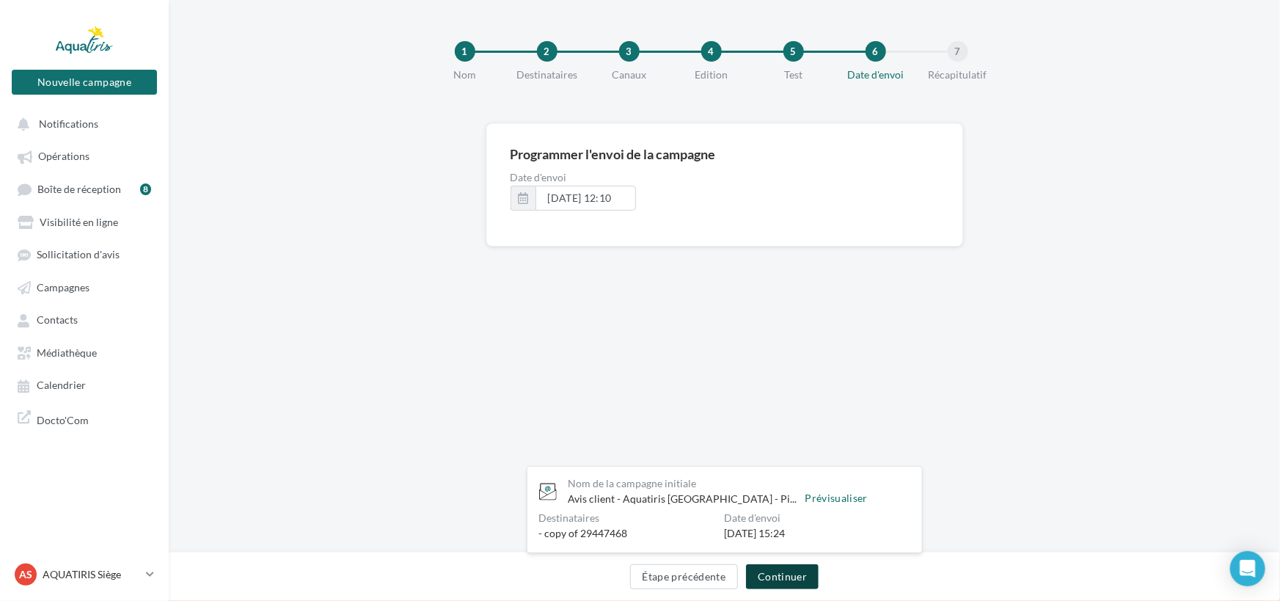
click at [781, 568] on button "Continuer" at bounding box center [782, 576] width 73 height 25
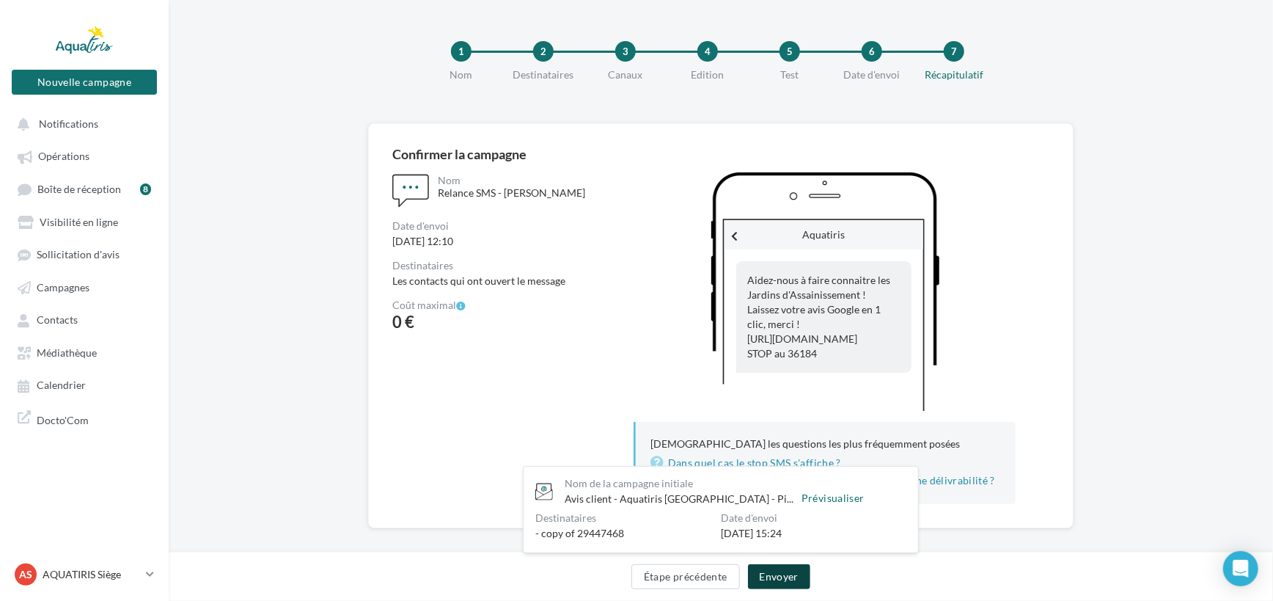
click at [780, 572] on button "Envoyer" at bounding box center [779, 576] width 62 height 25
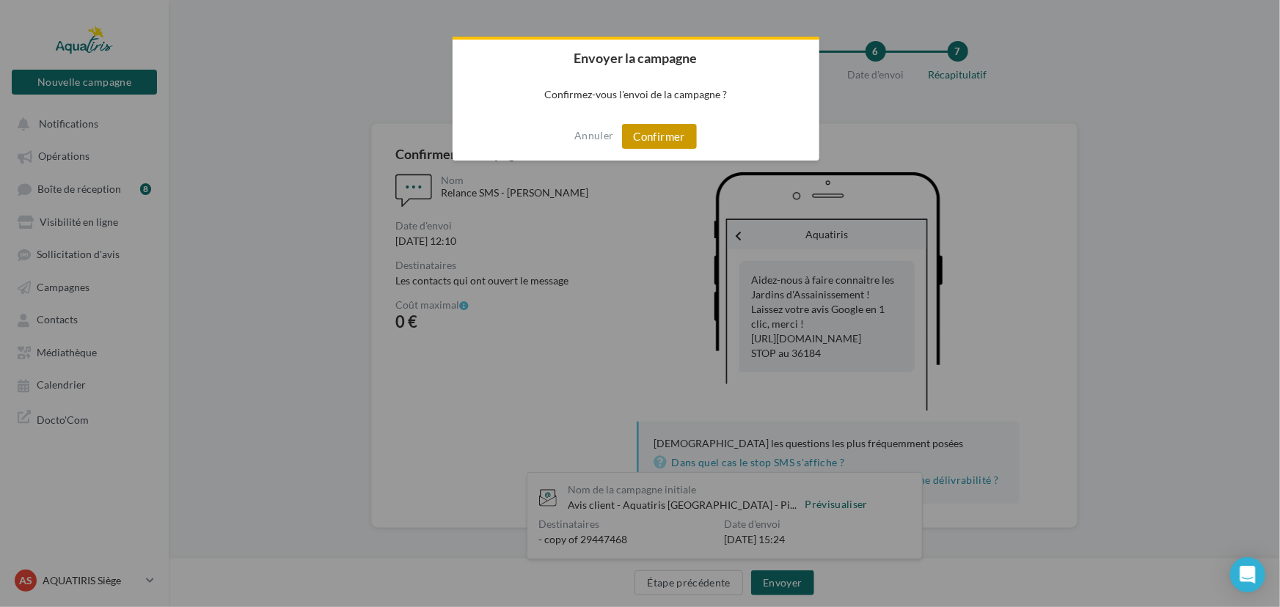
click at [660, 136] on button "Confirmer" at bounding box center [659, 136] width 75 height 25
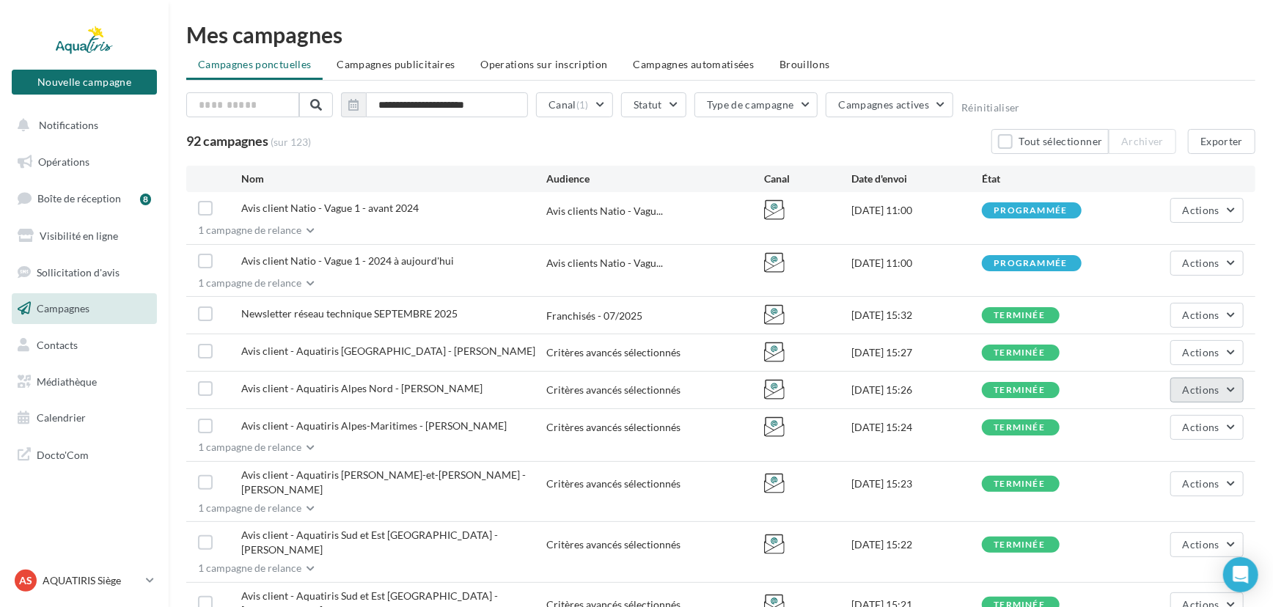
click at [1200, 390] on span "Actions" at bounding box center [1201, 389] width 37 height 12
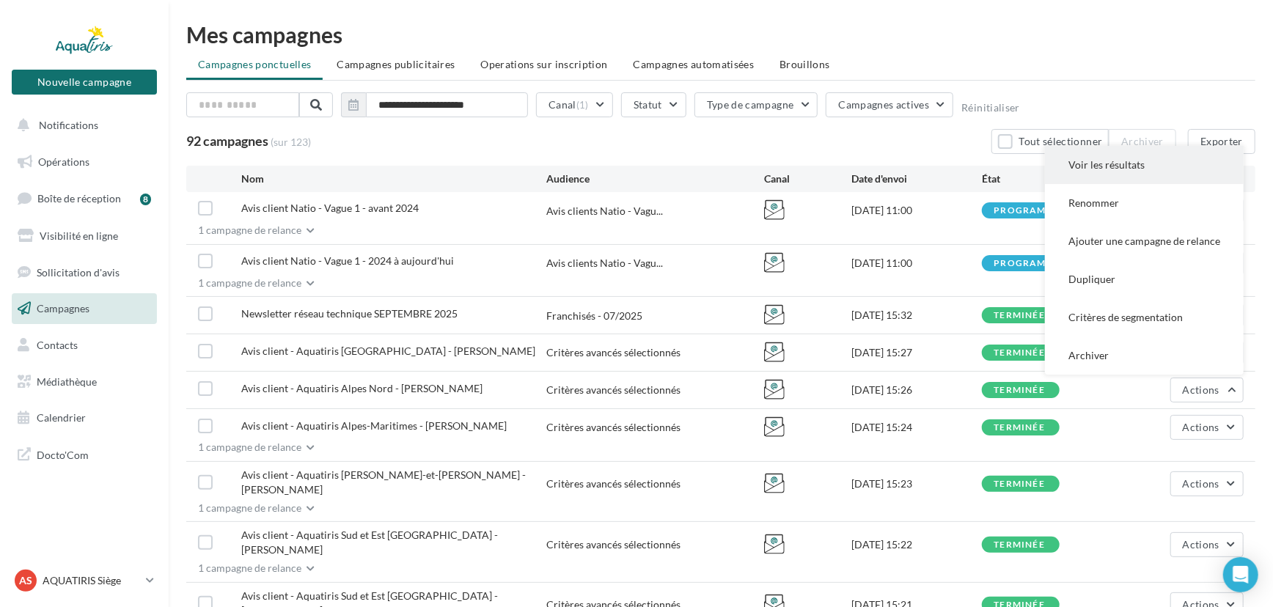
click at [1136, 161] on button "Voir les résultats" at bounding box center [1144, 165] width 199 height 38
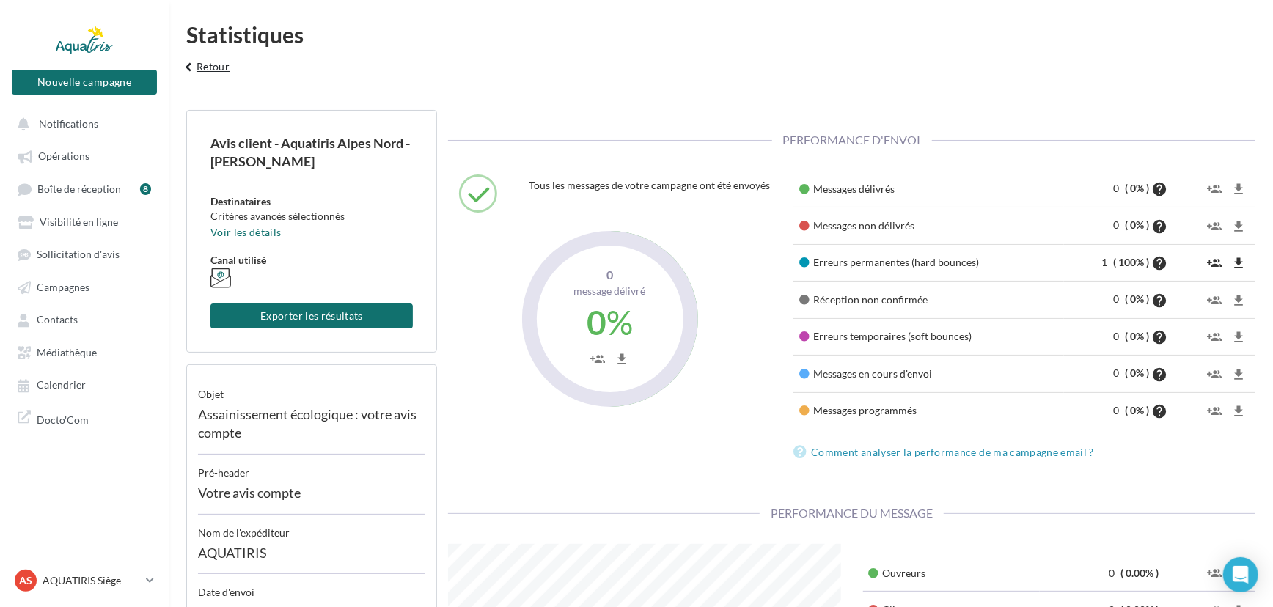
click at [187, 60] on icon "keyboard_arrow_left" at bounding box center [188, 67] width 16 height 15
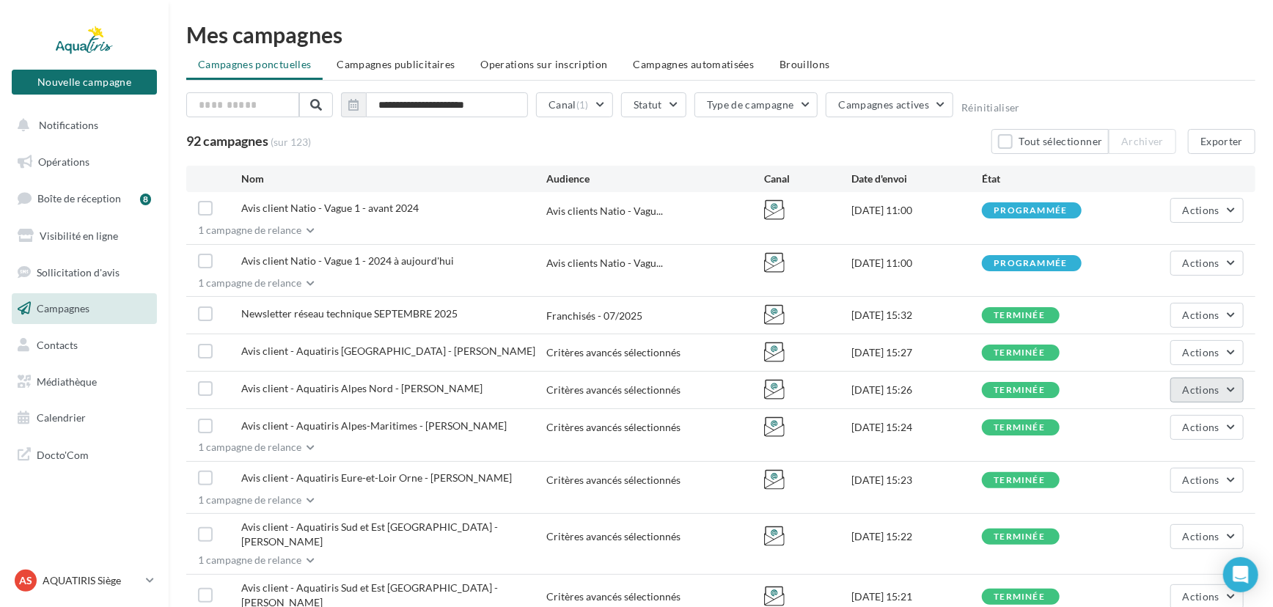
click at [1171, 389] on button "Actions" at bounding box center [1206, 390] width 73 height 25
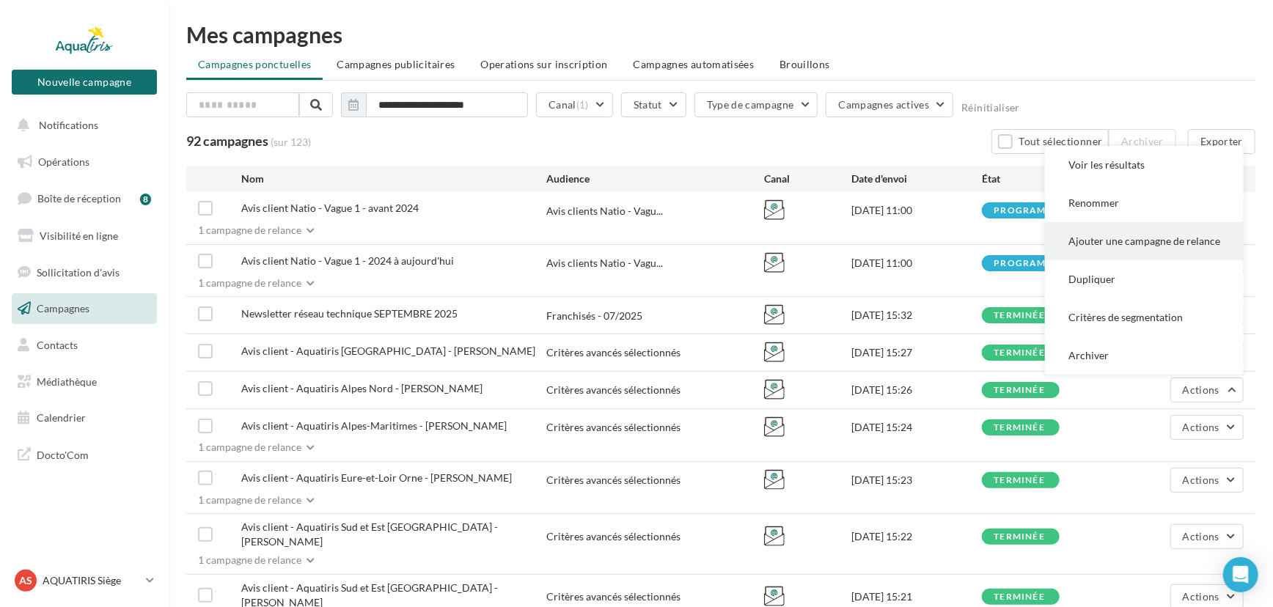
click at [1161, 234] on button "Ajouter une campagne de relance" at bounding box center [1144, 241] width 199 height 38
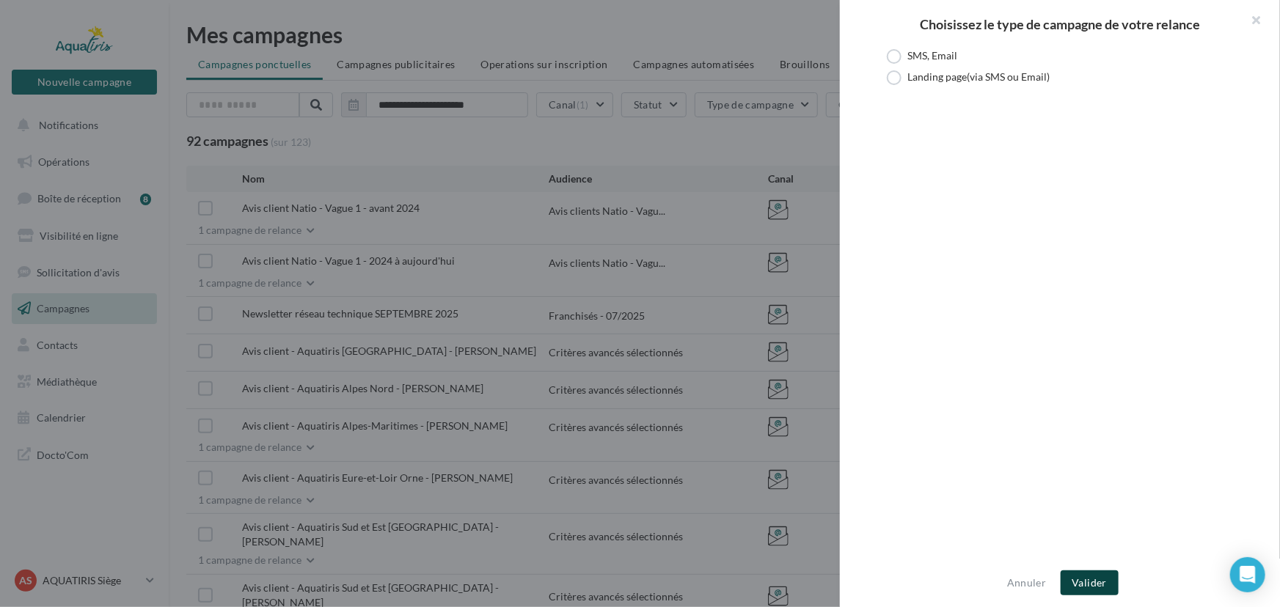
click at [1093, 576] on button "Valider" at bounding box center [1089, 582] width 58 height 25
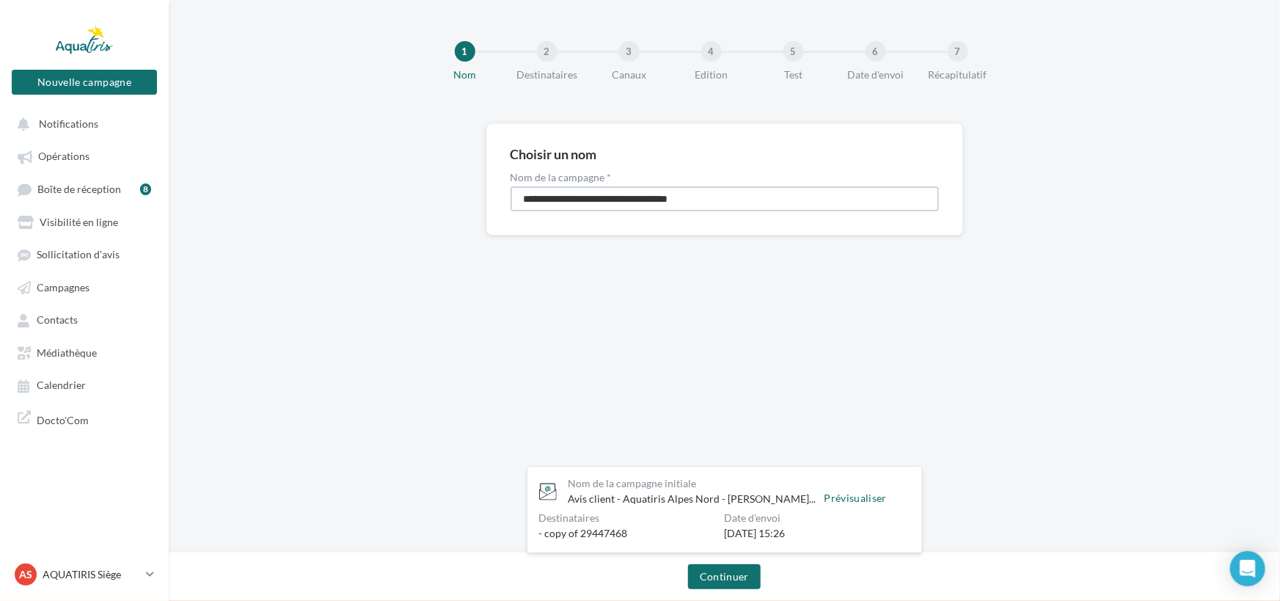
drag, startPoint x: 736, startPoint y: 202, endPoint x: 491, endPoint y: 220, distance: 246.3
click at [491, 220] on div "**********" at bounding box center [724, 179] width 477 height 112
type input "**********"
click at [738, 579] on button "Continuer" at bounding box center [724, 576] width 73 height 25
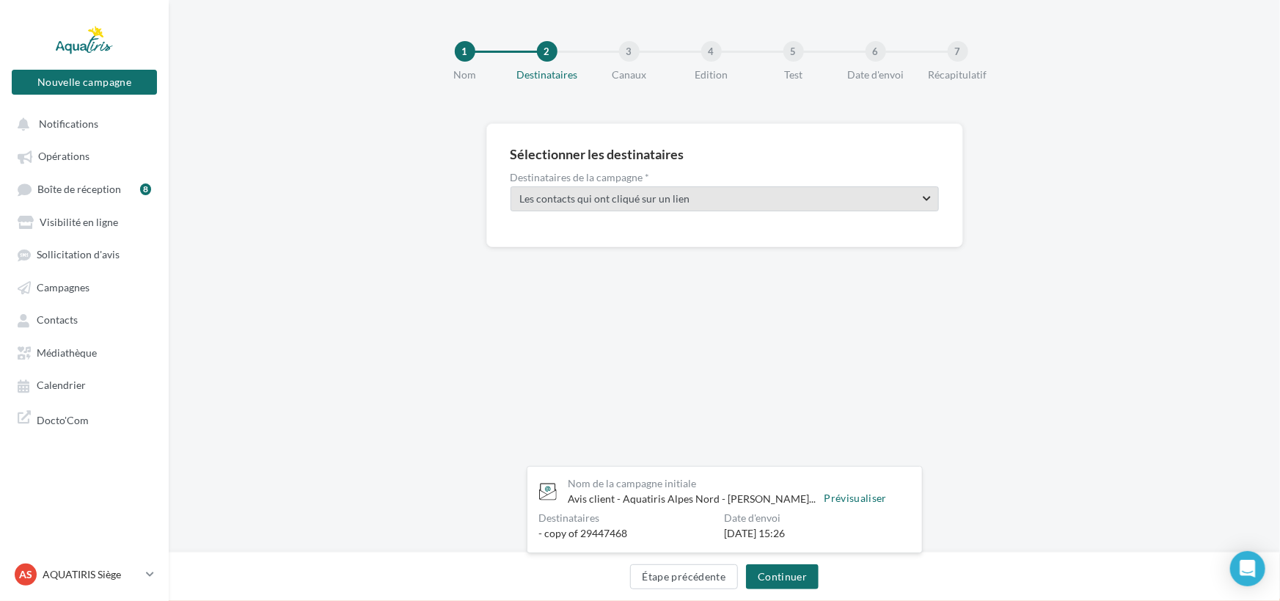
click at [704, 200] on span "Les contacts qui ont cliqué sur un lien" at bounding box center [712, 198] width 384 height 15
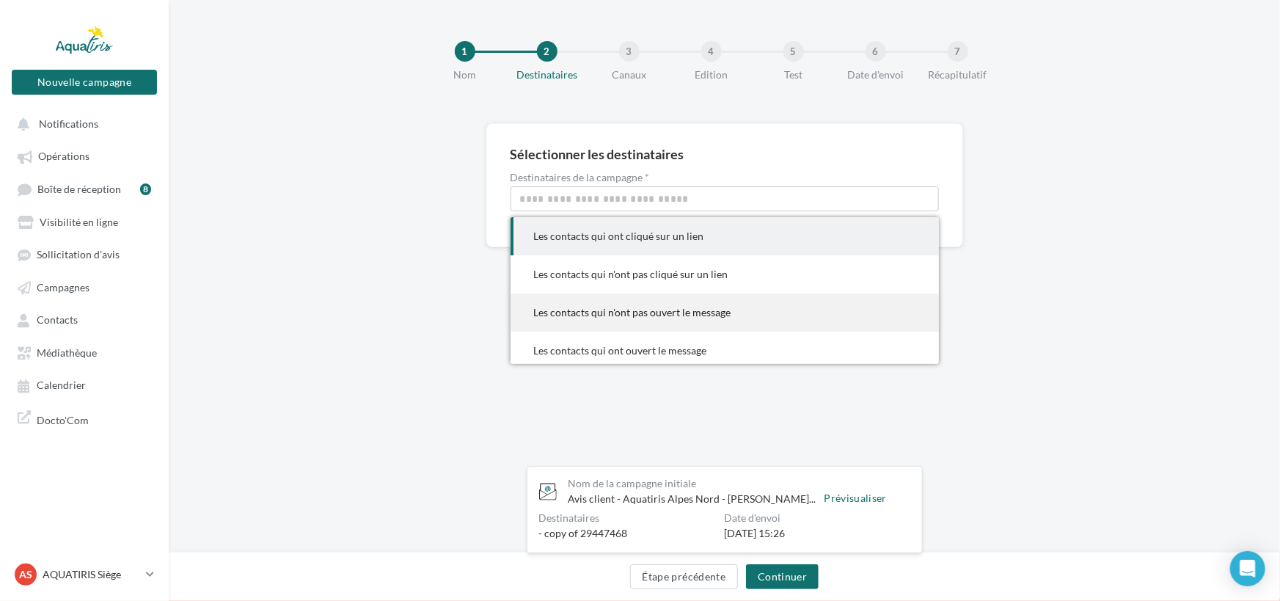
click at [686, 315] on div "Les contacts qui n'ont pas ouvert le message" at bounding box center [724, 312] width 381 height 15
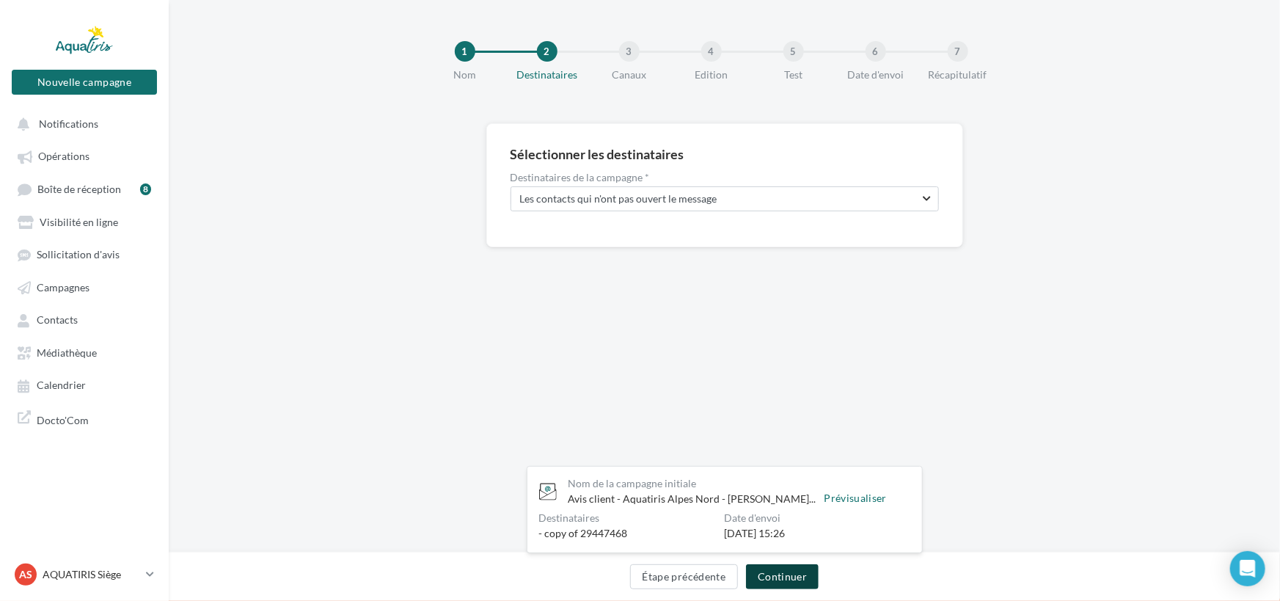
click at [802, 572] on button "Continuer" at bounding box center [782, 576] width 73 height 25
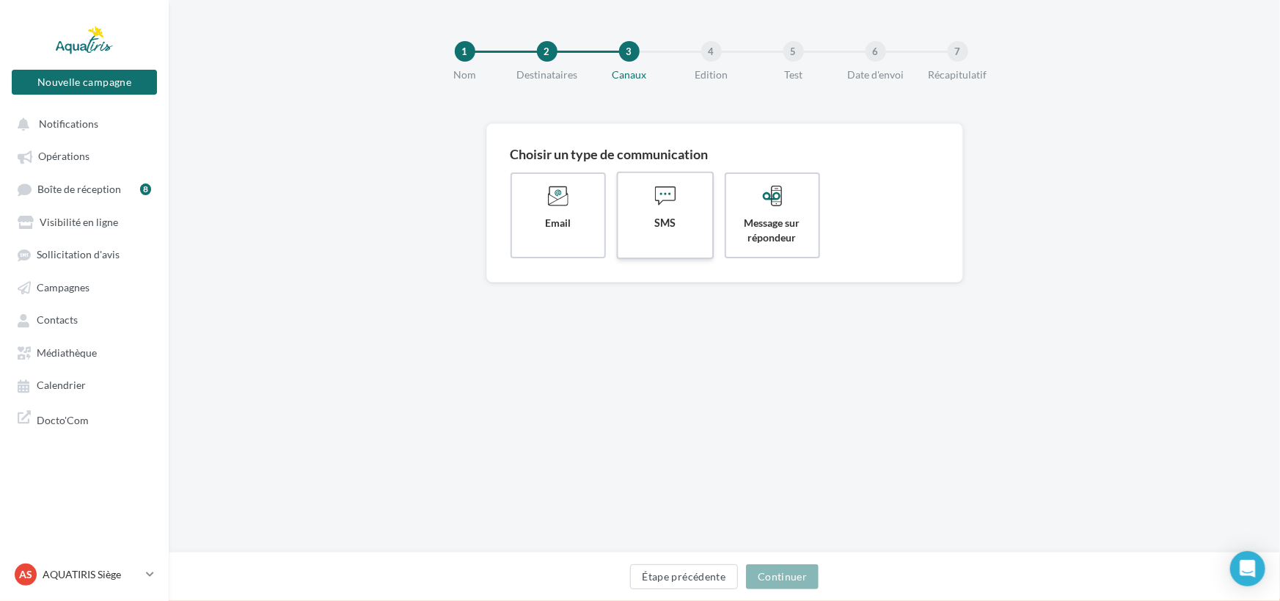
click at [689, 246] on label "SMS" at bounding box center [665, 215] width 98 height 87
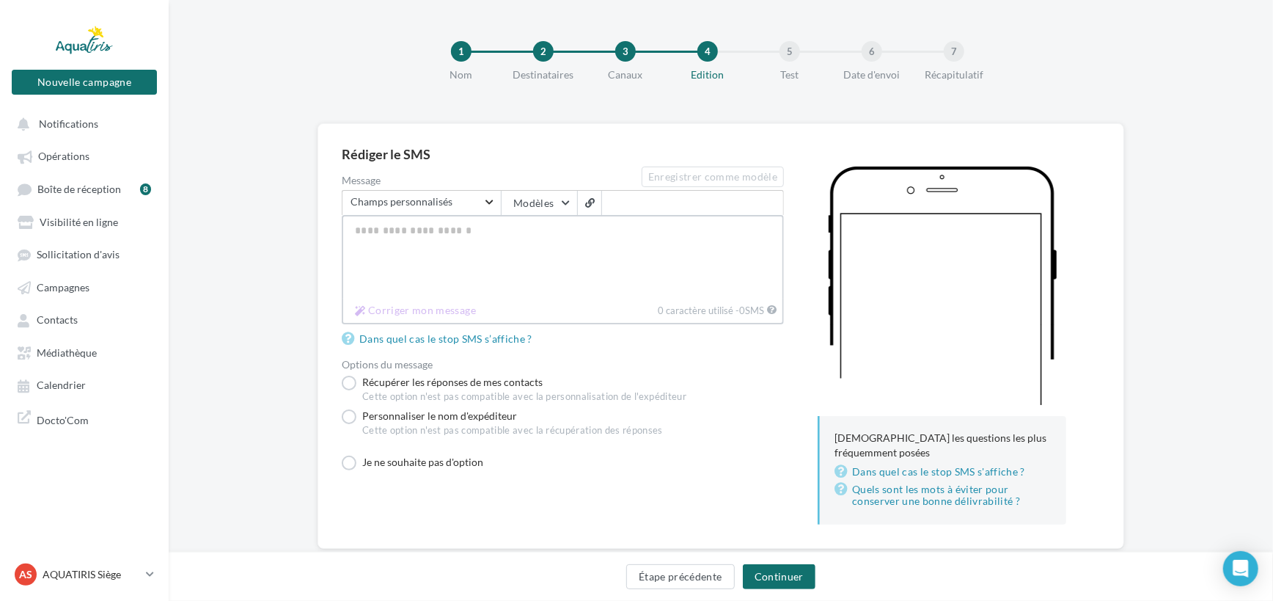
click at [650, 268] on textarea "Message" at bounding box center [563, 257] width 442 height 84
paste textarea "**********"
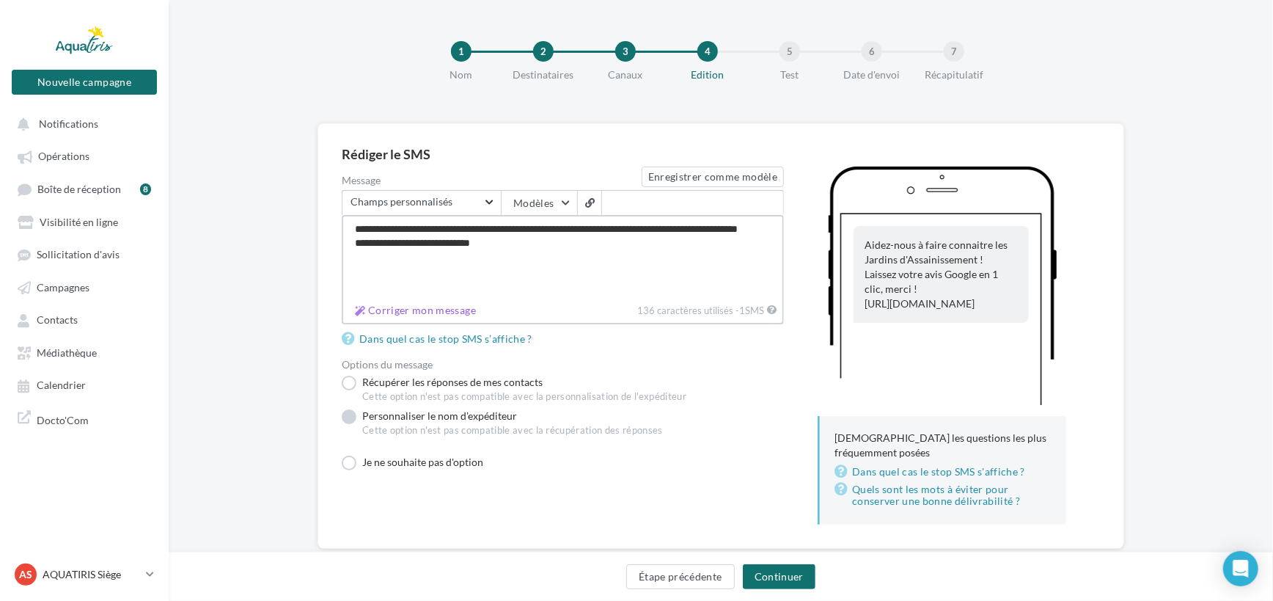
type textarea "**********"
click at [346, 412] on label "Personnaliser le nom d'expéditeur Cette option n'est pas compatible avec la réc…" at bounding box center [502, 425] width 321 height 34
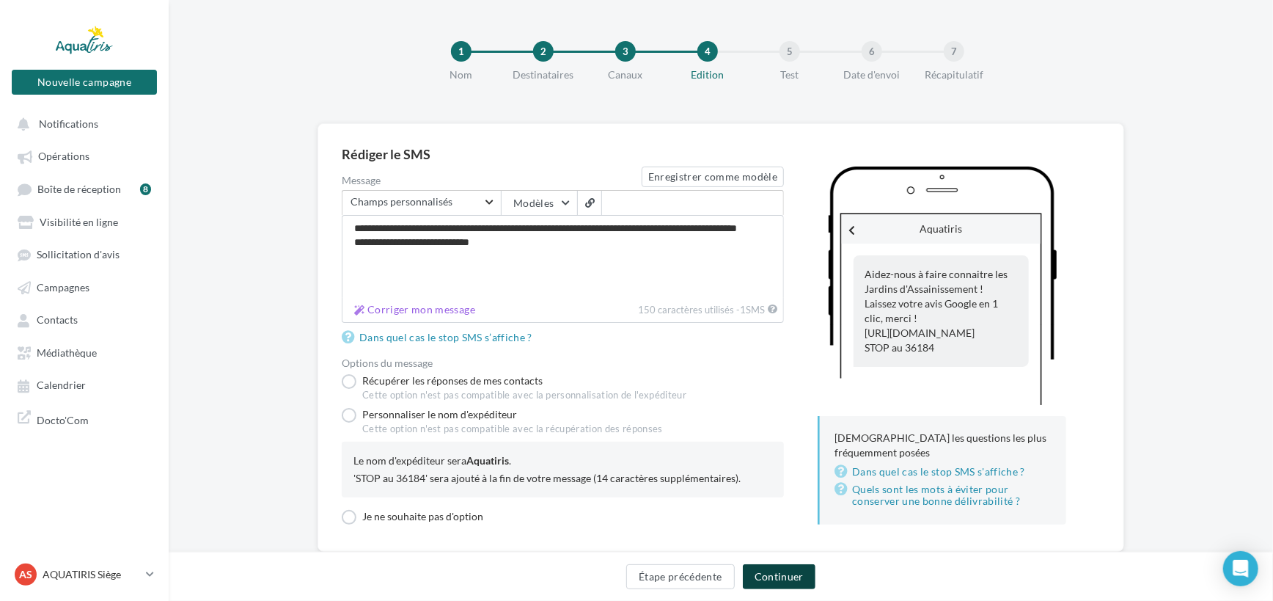
click at [785, 581] on button "Continuer" at bounding box center [779, 576] width 73 height 25
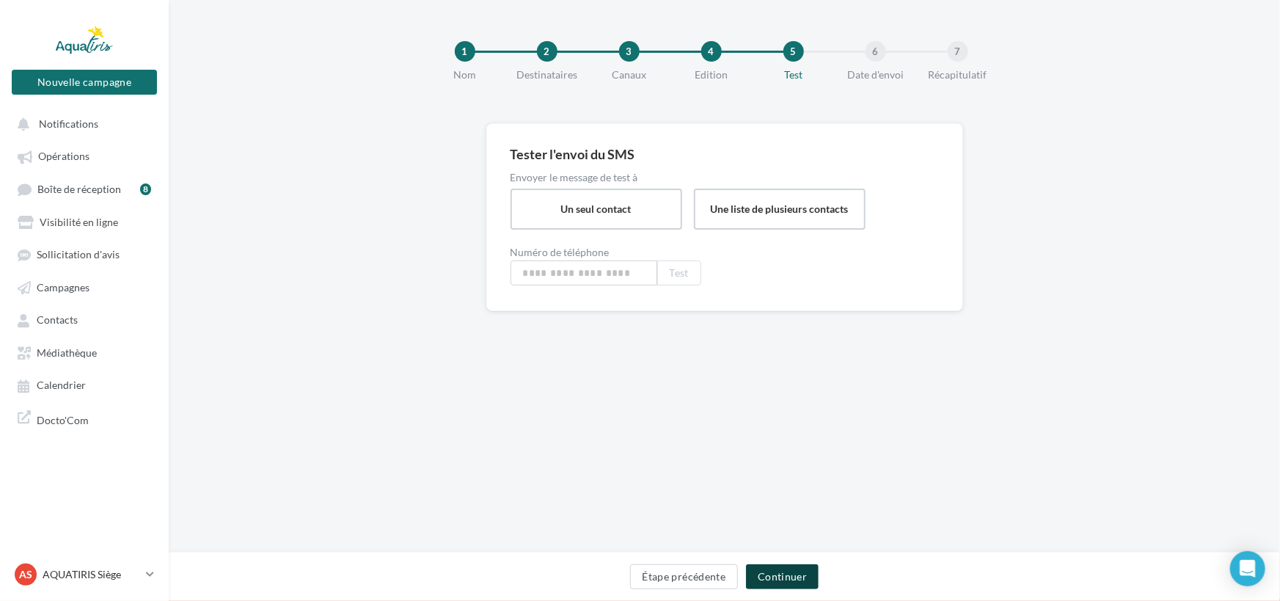
click at [788, 573] on button "Continuer" at bounding box center [782, 576] width 73 height 25
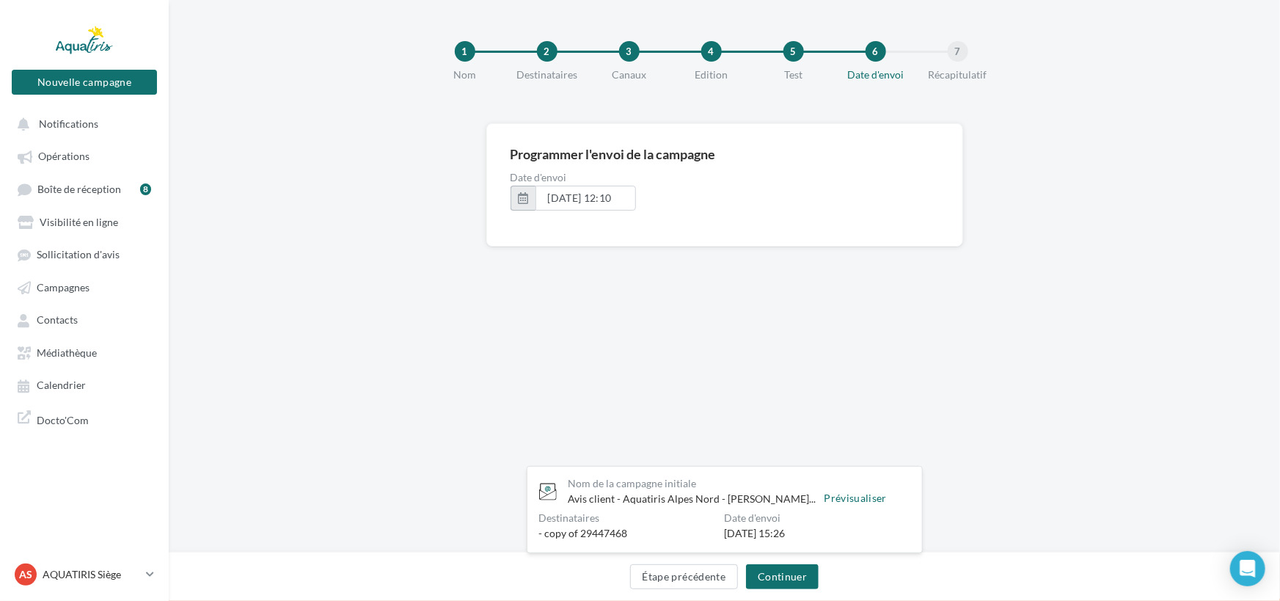
click at [514, 200] on button "button" at bounding box center [522, 198] width 25 height 25
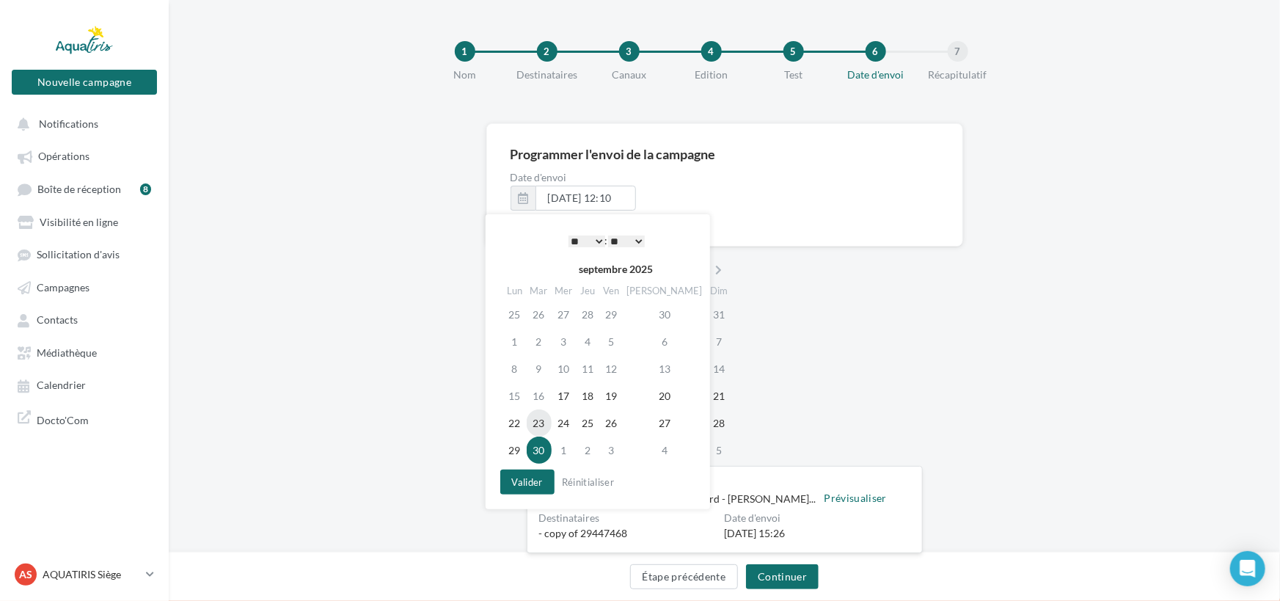
click at [538, 429] on td "23" at bounding box center [538, 422] width 25 height 27
click at [635, 235] on select "** ** ** ** ** **" at bounding box center [626, 241] width 37 height 12
click at [540, 478] on button "Valider" at bounding box center [527, 481] width 54 height 25
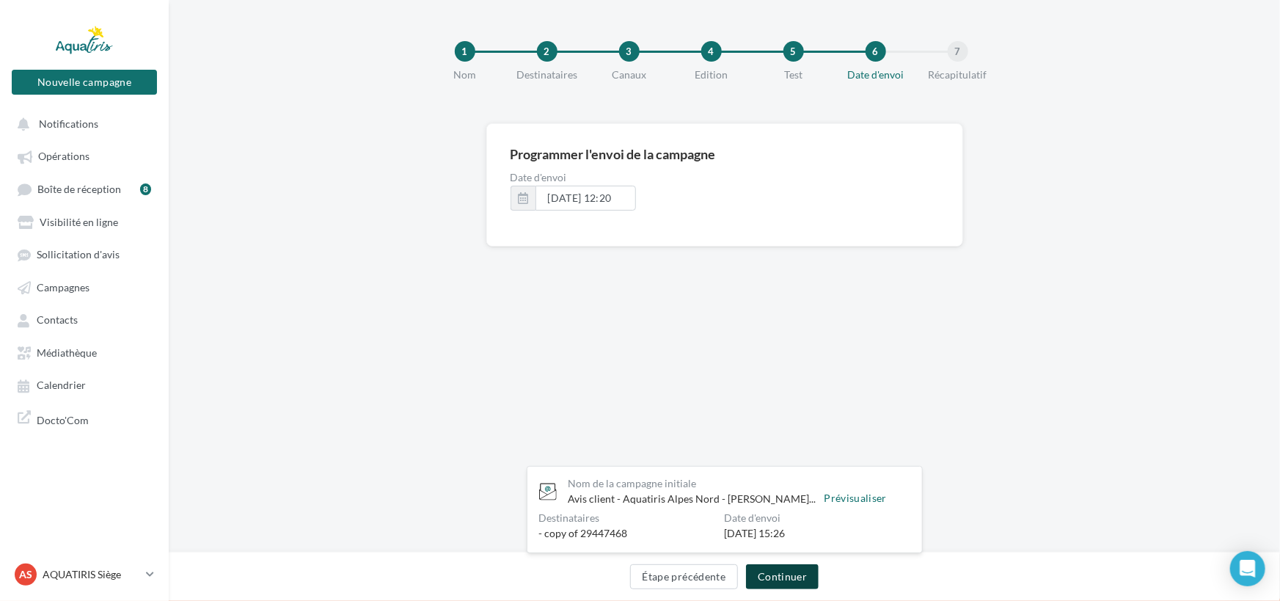
click at [804, 573] on button "Continuer" at bounding box center [782, 576] width 73 height 25
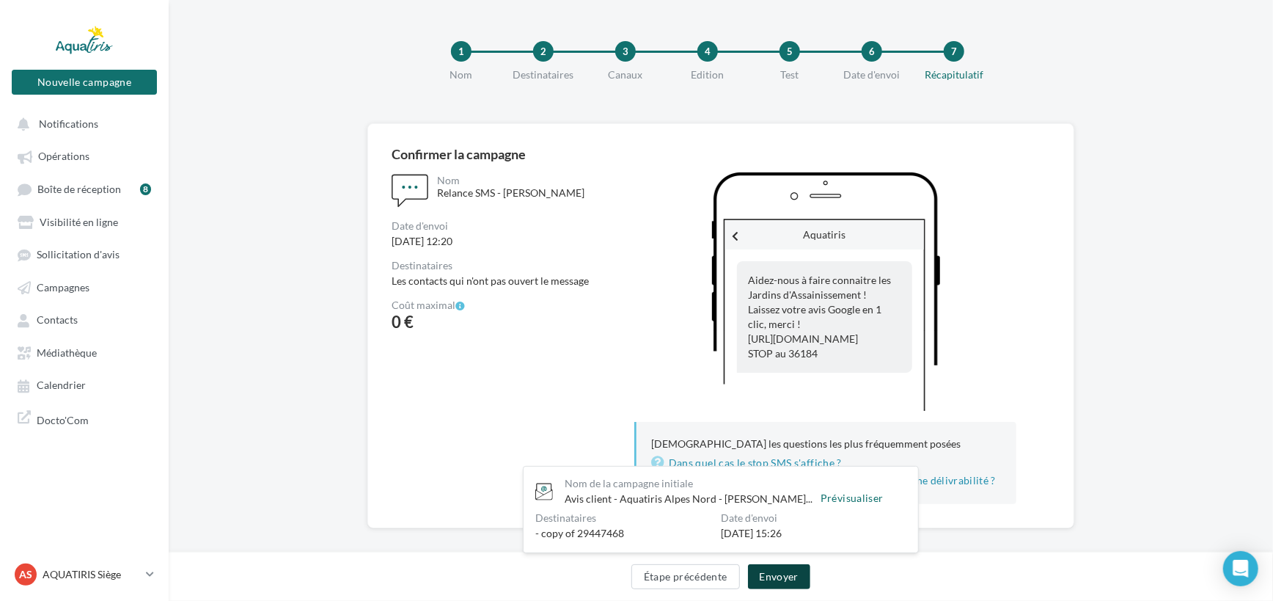
click at [793, 567] on button "Envoyer" at bounding box center [779, 576] width 62 height 25
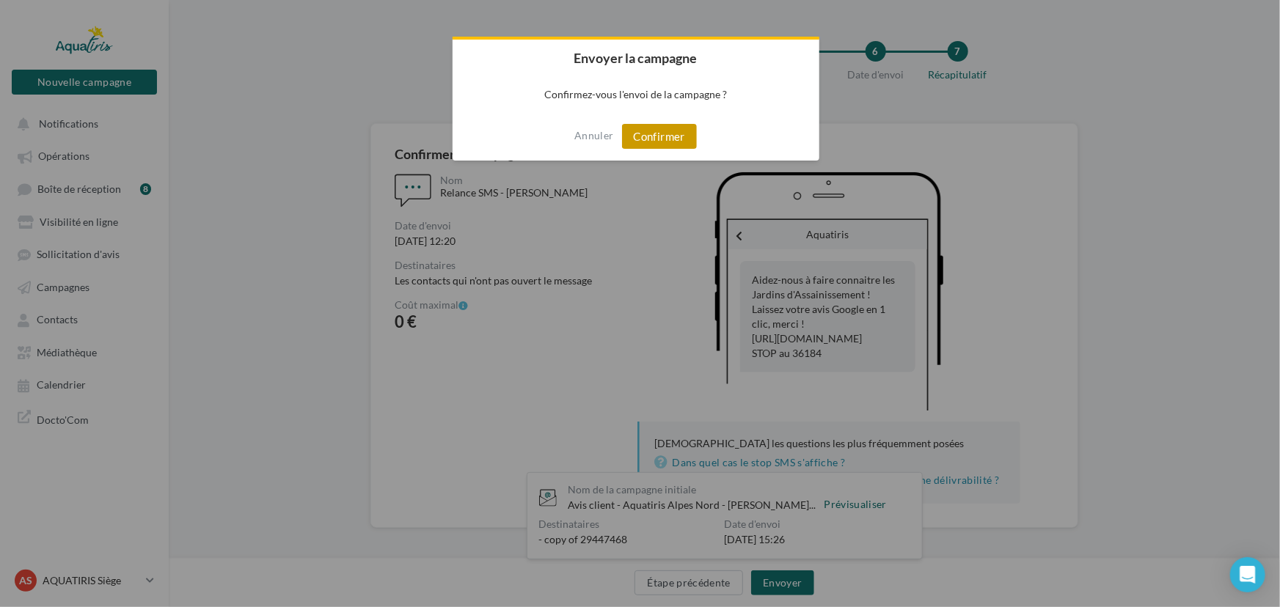
click at [648, 131] on button "Confirmer" at bounding box center [659, 136] width 75 height 25
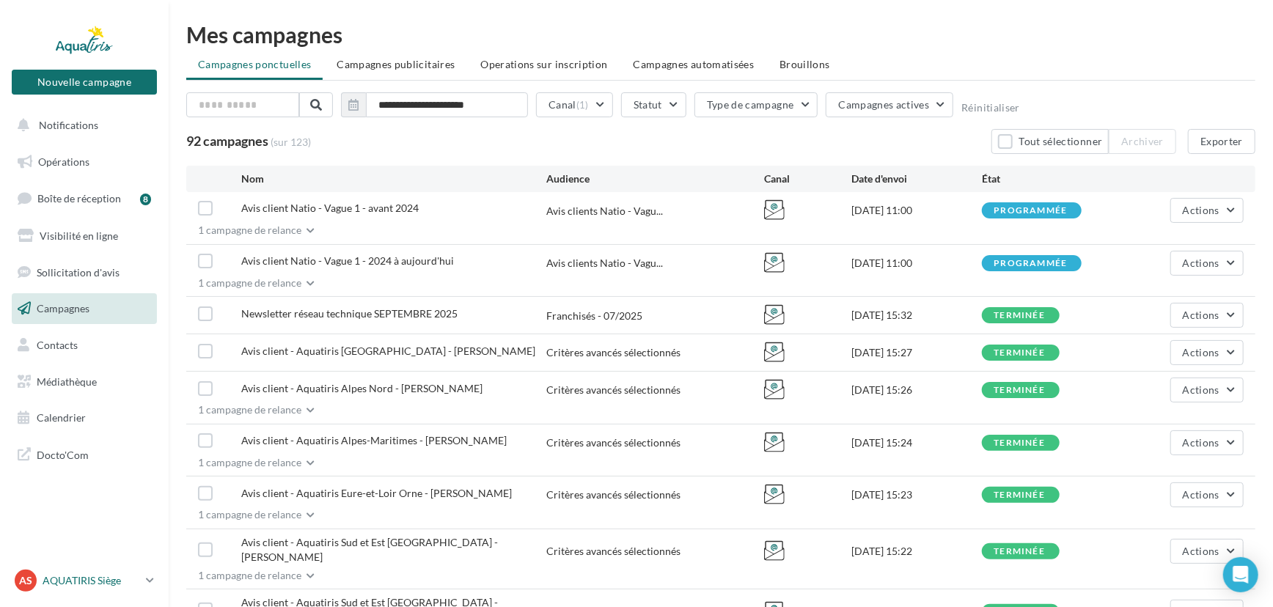
click at [99, 581] on p "AQUATIRIS Siège" at bounding box center [92, 580] width 98 height 15
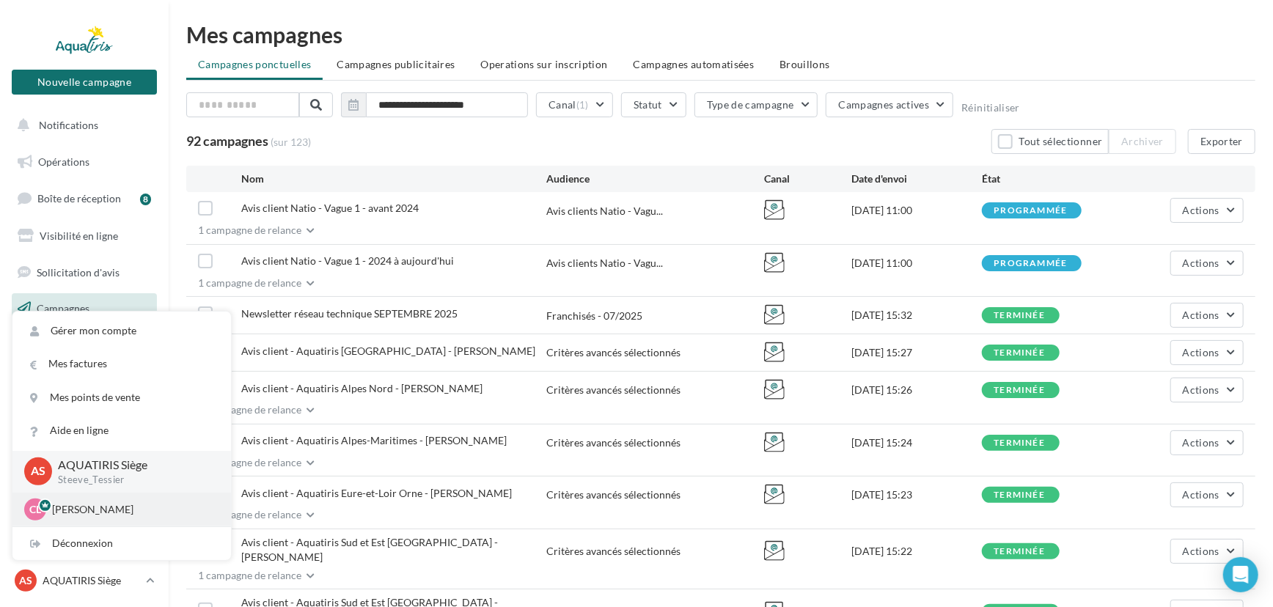
click at [98, 524] on div "CL [PERSON_NAME] [EMAIL_ADDRESS][DOMAIN_NAME]" at bounding box center [121, 510] width 219 height 34
click at [89, 513] on p "[PERSON_NAME]" at bounding box center [132, 509] width 161 height 15
